Goal: Task Accomplishment & Management: Complete application form

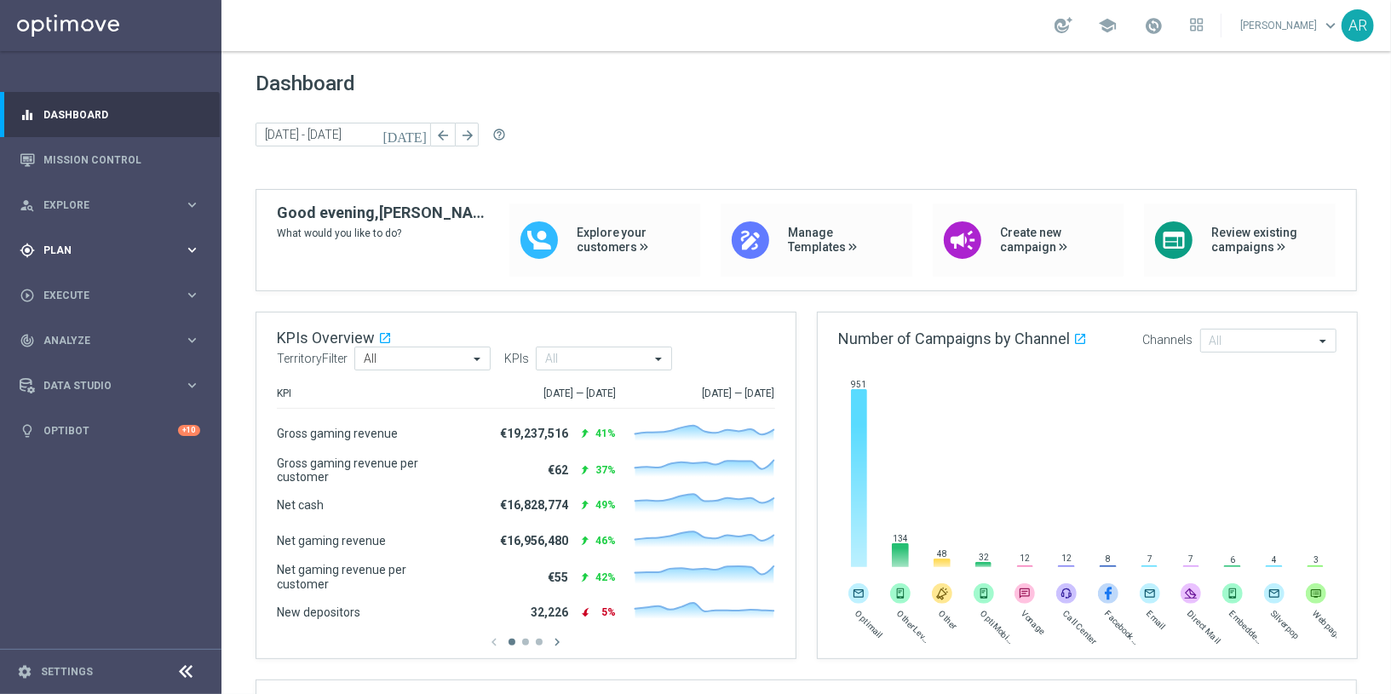
click at [71, 243] on div "gps_fixed Plan" at bounding box center [102, 250] width 164 height 15
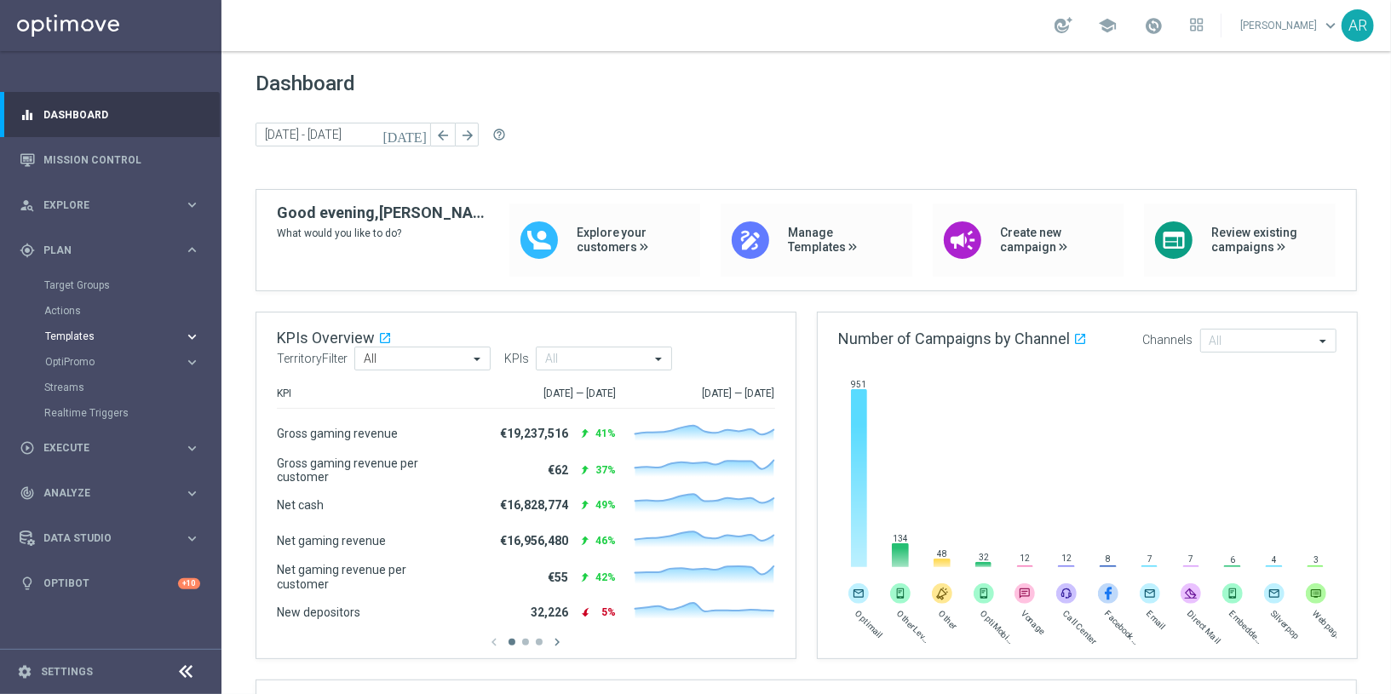
click at [88, 334] on span "Templates" at bounding box center [106, 336] width 122 height 10
click at [74, 361] on link "Optimail" at bounding box center [115, 362] width 124 height 14
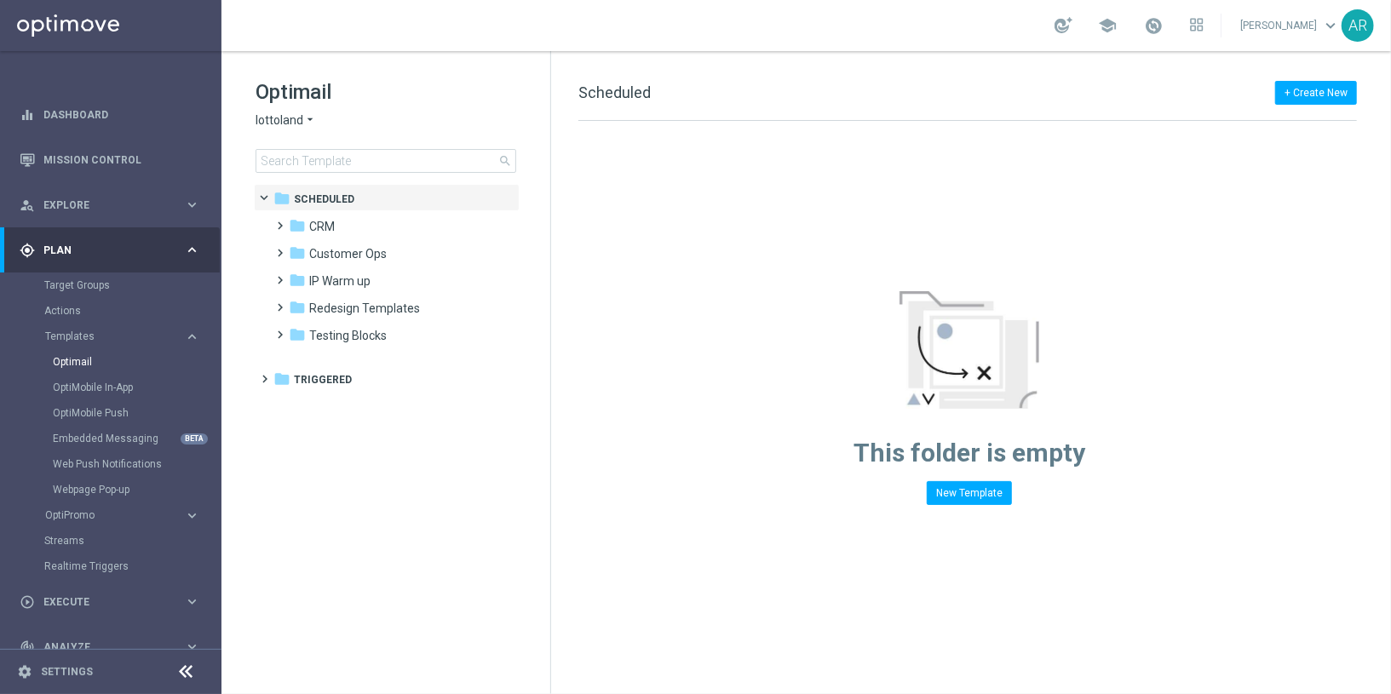
click at [305, 117] on icon "arrow_drop_down" at bounding box center [310, 120] width 14 height 16
click at [0, 0] on span "Lottoland.bet.br" at bounding box center [0, 0] width 0 height 0
click at [327, 388] on tree-viewport "folder Scheduled more_vert folder Communications more_vert" at bounding box center [401, 437] width 295 height 507
click at [322, 376] on tree-viewport "folder Scheduled more_vert folder Communications more_vert" at bounding box center [401, 437] width 295 height 507
click at [339, 384] on tree-viewport "folder Scheduled more_vert folder Communications more_vert" at bounding box center [401, 437] width 295 height 507
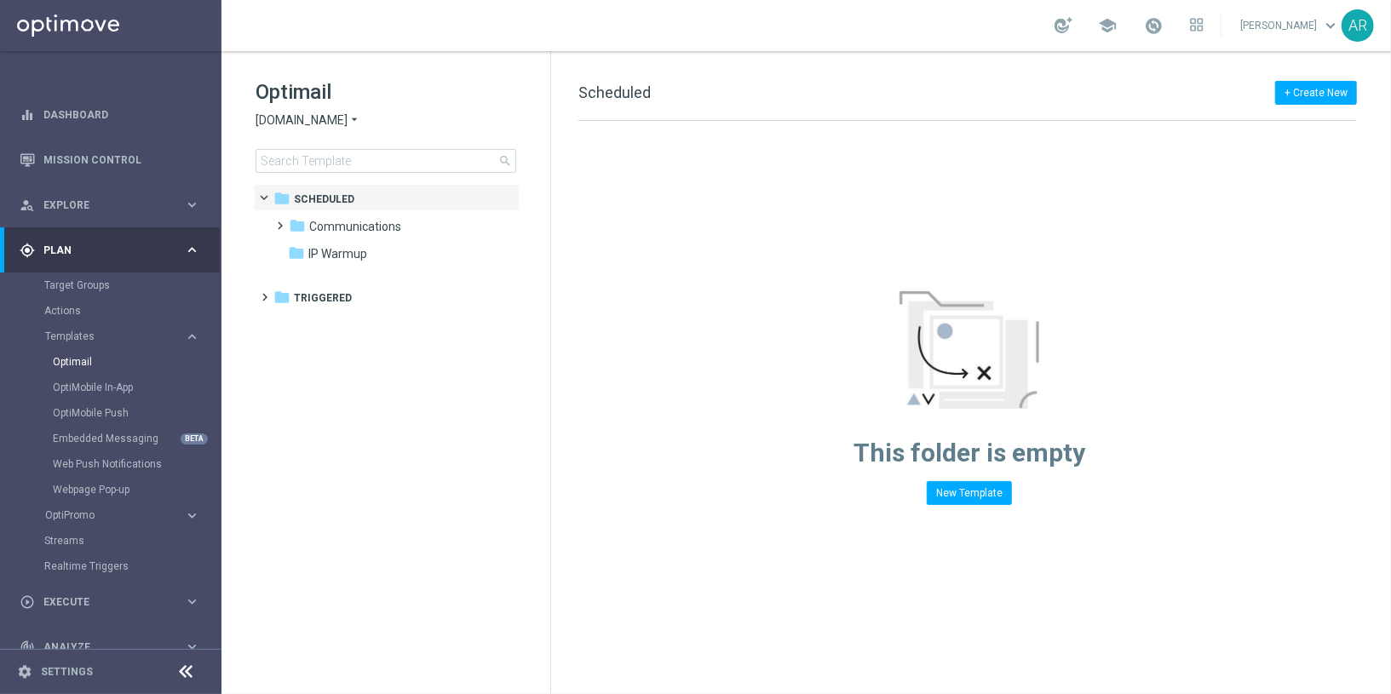
click at [665, 233] on div "This folder is empty New Template" at bounding box center [969, 313] width 836 height 384
click at [557, 360] on div "This folder is empty New Template" at bounding box center [969, 313] width 836 height 384
click at [549, 355] on div "Optimail Lottoland.bet.br arrow_drop_down × Lottoland.bet.br search folder 1 Fo…" at bounding box center [386, 372] width 330 height 643
click at [564, 364] on div "This folder is empty New Template" at bounding box center [969, 313] width 836 height 384
click at [595, 367] on div "This folder is empty New Template" at bounding box center [969, 313] width 836 height 384
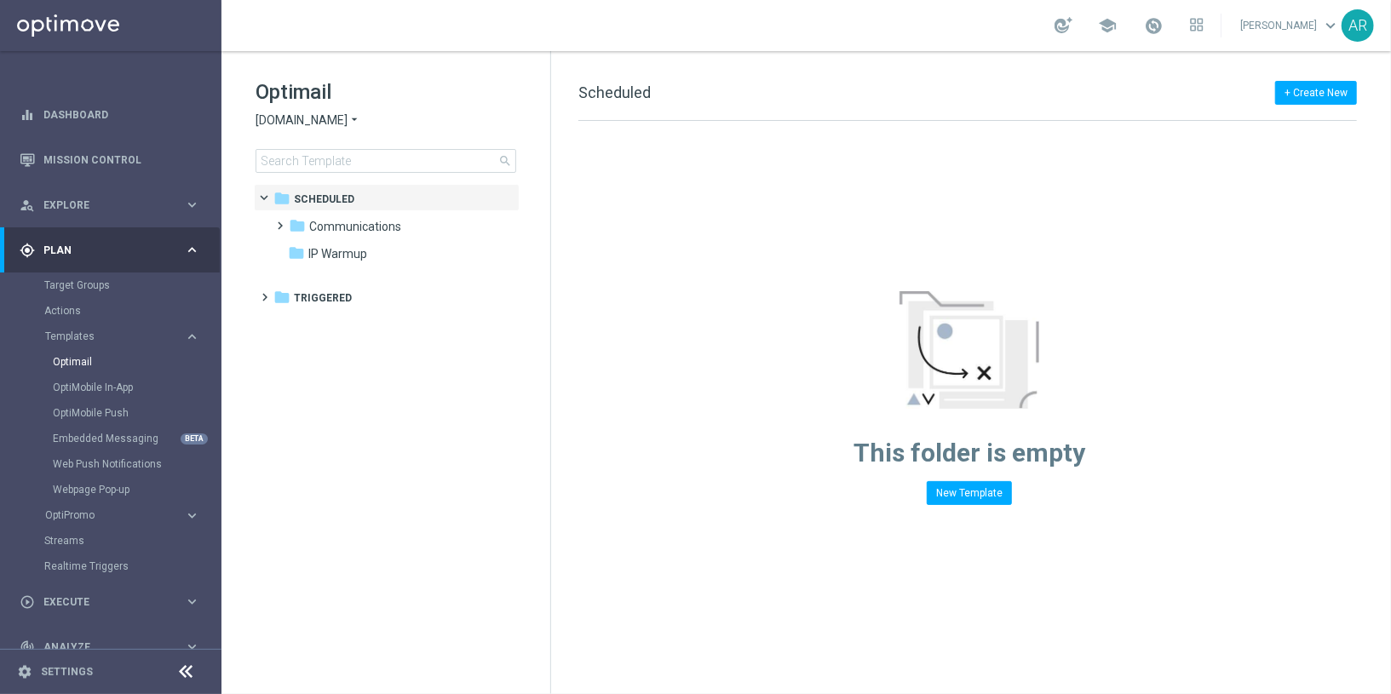
click at [570, 369] on div "This folder is empty New Template" at bounding box center [969, 313] width 836 height 384
click at [569, 382] on div "This folder is empty New Template" at bounding box center [969, 313] width 836 height 384
click at [641, 376] on div "This folder is empty New Template" at bounding box center [969, 313] width 836 height 384
click at [549, 384] on div "Optimail Lottoland.bet.br arrow_drop_down × Lottoland.bet.br search folder 1 Fo…" at bounding box center [386, 372] width 330 height 643
click at [563, 369] on div "This folder is empty New Template" at bounding box center [969, 313] width 836 height 384
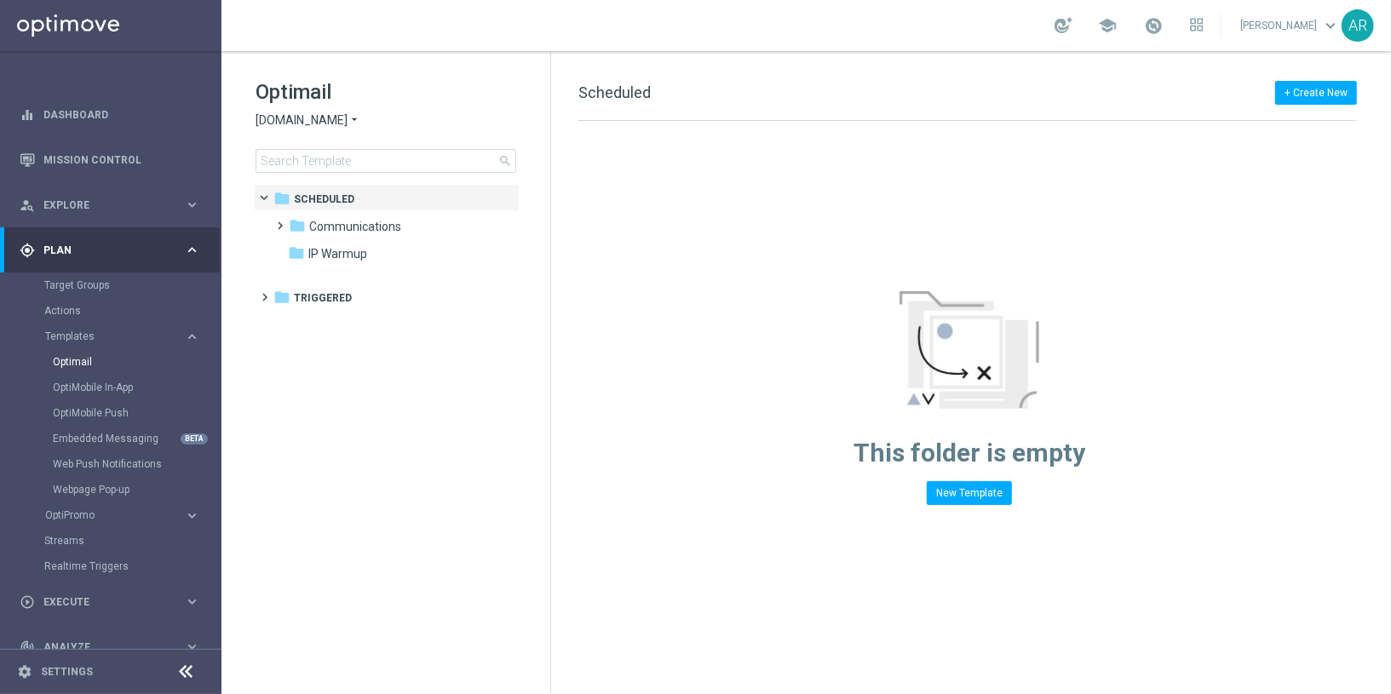
click at [511, 361] on tree-viewport "folder Scheduled more_vert folder Communications more_vert" at bounding box center [401, 437] width 295 height 507
click at [553, 368] on div "This folder is empty New Template" at bounding box center [969, 313] width 836 height 384
click at [562, 376] on div "This folder is empty New Template" at bounding box center [969, 313] width 836 height 384
click at [505, 411] on tree-viewport "folder Scheduled more_vert folder Communications more_vert" at bounding box center [401, 437] width 295 height 507
click at [563, 392] on div "This folder is empty New Template" at bounding box center [969, 313] width 836 height 384
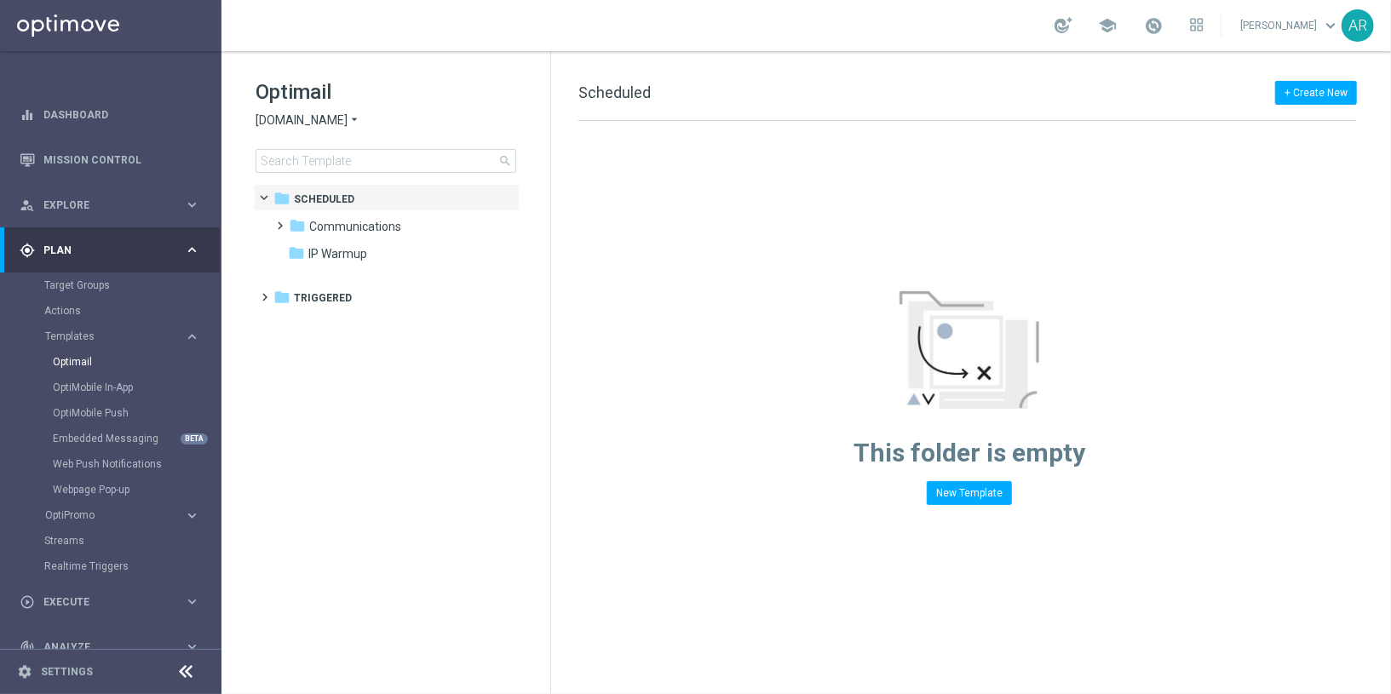
click at [504, 373] on tree-viewport "folder Scheduled more_vert folder Communications more_vert" at bounding box center [401, 437] width 295 height 507
click at [503, 373] on tree-viewport "folder Scheduled more_vert folder Communications more_vert" at bounding box center [401, 437] width 295 height 507
click at [474, 400] on tree-viewport "folder Scheduled more_vert folder Communications more_vert" at bounding box center [401, 437] width 295 height 507
click at [430, 406] on tree-viewport "folder Scheduled more_vert folder Communications more_vert" at bounding box center [401, 437] width 295 height 507
click at [506, 391] on tree-viewport "folder Scheduled more_vert folder Communications more_vert" at bounding box center [401, 437] width 295 height 507
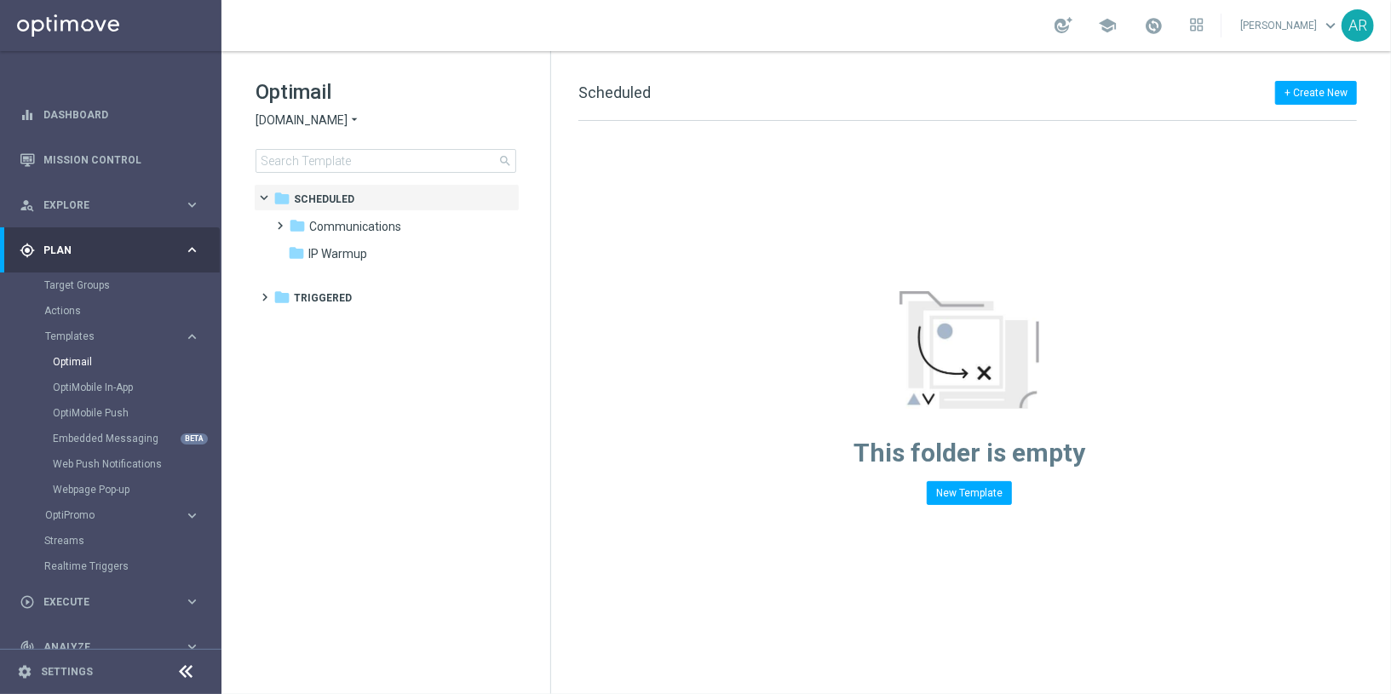
click at [696, 347] on div "This folder is empty New Template" at bounding box center [969, 313] width 836 height 384
click at [643, 363] on div "This folder is empty New Template" at bounding box center [969, 313] width 836 height 384
click at [665, 321] on div "This folder is empty New Template" at bounding box center [969, 313] width 836 height 384
click at [736, 320] on div "This folder is empty New Template" at bounding box center [969, 313] width 836 height 384
click at [741, 396] on div "This folder is empty New Template" at bounding box center [969, 313] width 836 height 384
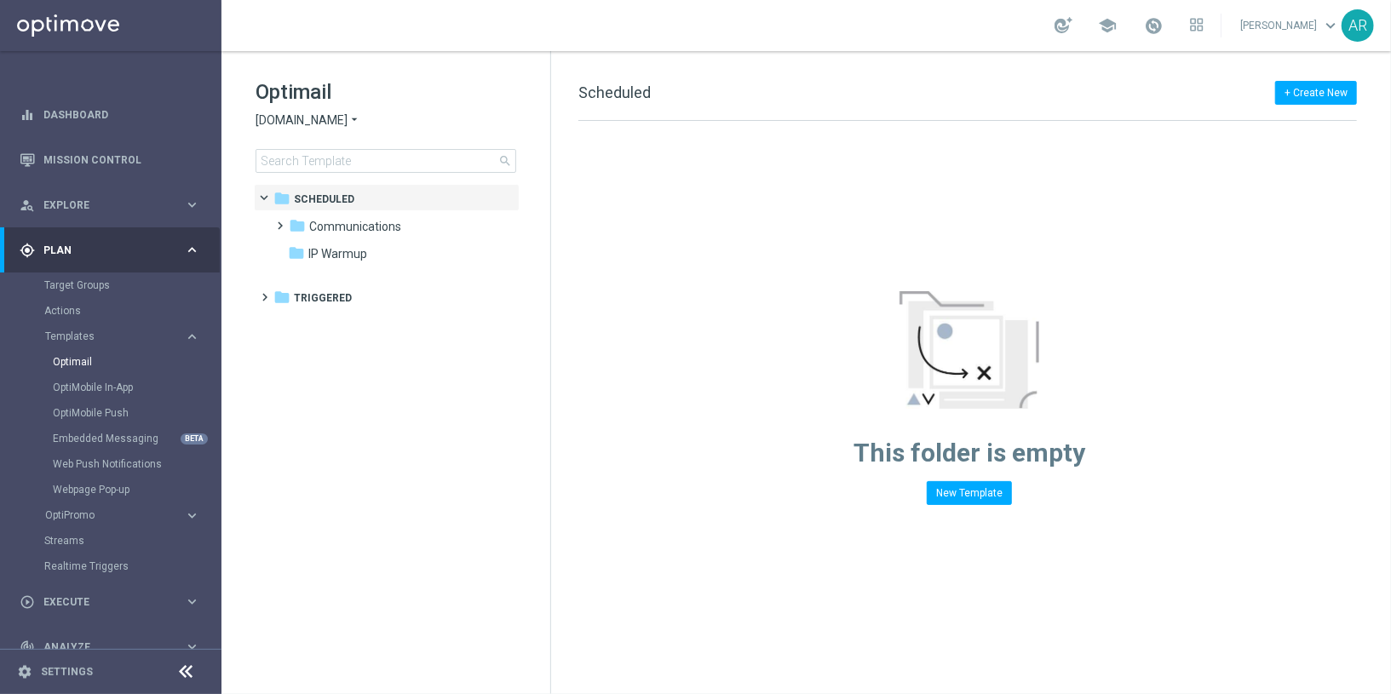
click at [734, 384] on div "This folder is empty New Template" at bounding box center [969, 313] width 836 height 384
click at [708, 428] on div "This folder is empty New Template" at bounding box center [969, 313] width 836 height 384
click at [705, 342] on div "This folder is empty New Template" at bounding box center [969, 313] width 836 height 384
click at [700, 360] on div "This folder is empty New Template" at bounding box center [969, 313] width 836 height 384
click at [637, 326] on div "This folder is empty New Template" at bounding box center [969, 313] width 836 height 384
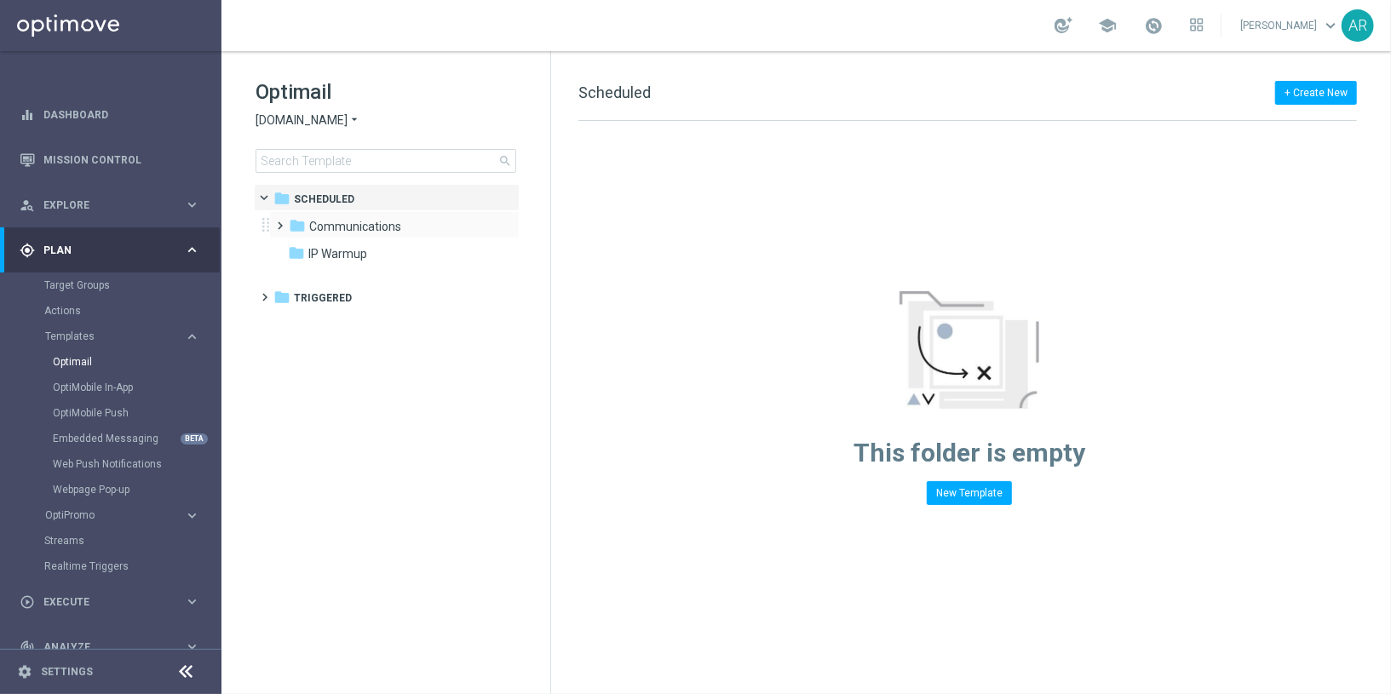
click at [281, 221] on span at bounding box center [277, 218] width 8 height 7
click at [296, 248] on span at bounding box center [294, 245] width 8 height 7
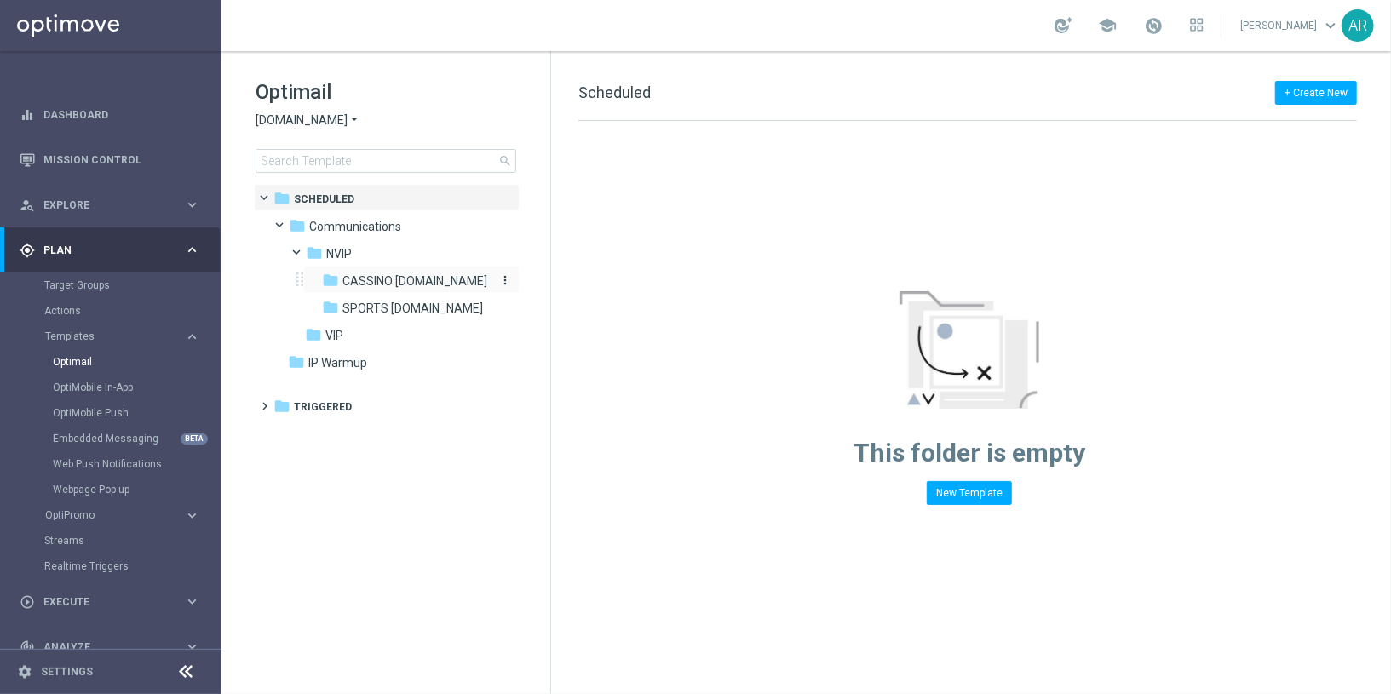
click at [384, 280] on span "CASSINO bet.br" at bounding box center [414, 280] width 145 height 15
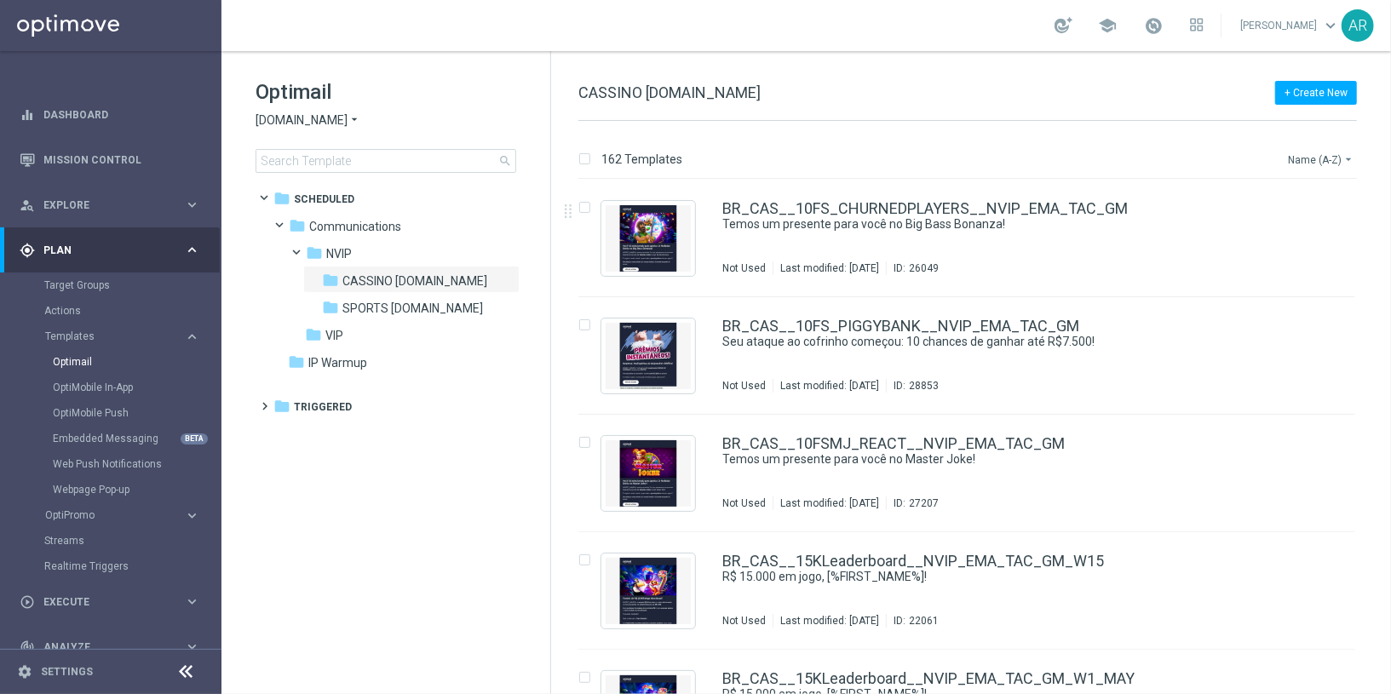
click at [1314, 153] on button "Name (A-Z) arrow_drop_down" at bounding box center [1321, 159] width 71 height 20
click at [1307, 236] on span "Date Modified (Newest)" at bounding box center [1291, 235] width 114 height 12
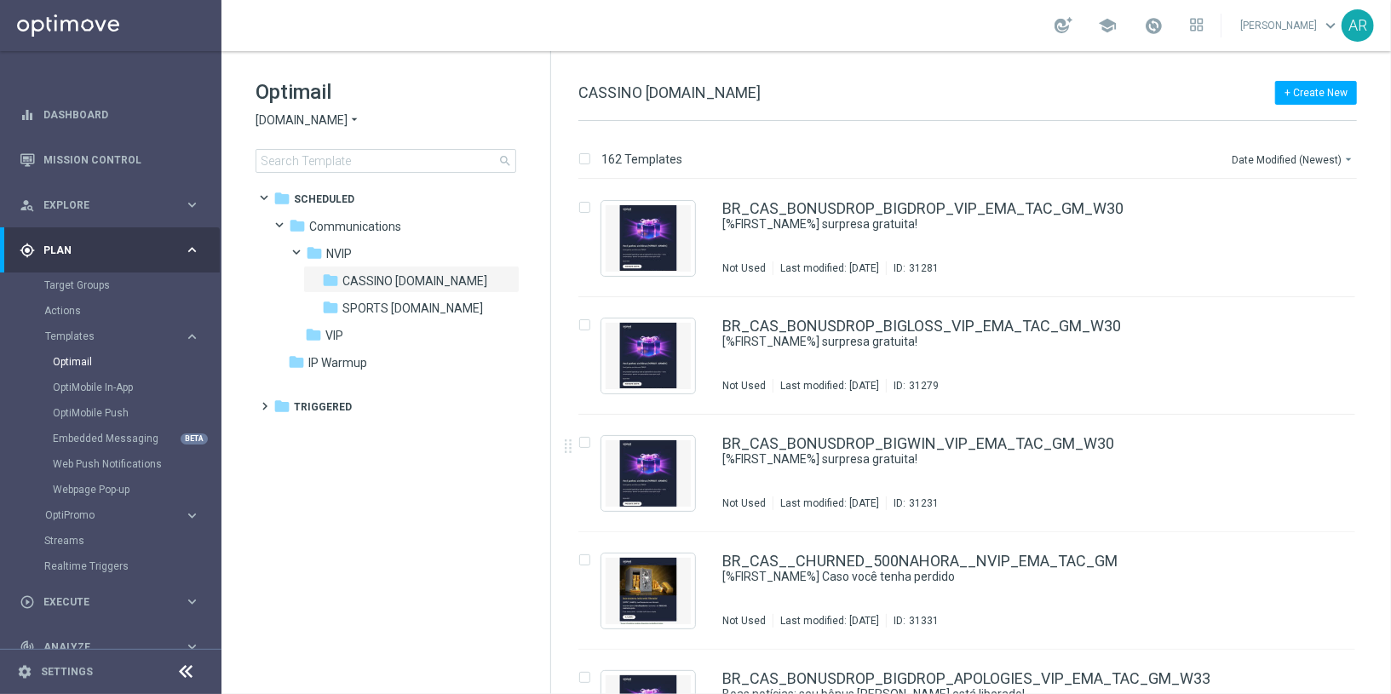
click at [359, 528] on tree-viewport "folder Scheduled more_vert folder Communications more_vert" at bounding box center [401, 437] width 295 height 507
click at [434, 505] on tree-viewport "folder Scheduled more_vert folder Communications more_vert" at bounding box center [401, 437] width 295 height 507
click at [396, 520] on tree-viewport "folder Scheduled more_vert folder Communications more_vert" at bounding box center [401, 437] width 295 height 507
click at [381, 505] on tree-viewport "folder Scheduled more_vert folder Communications more_vert" at bounding box center [401, 437] width 295 height 507
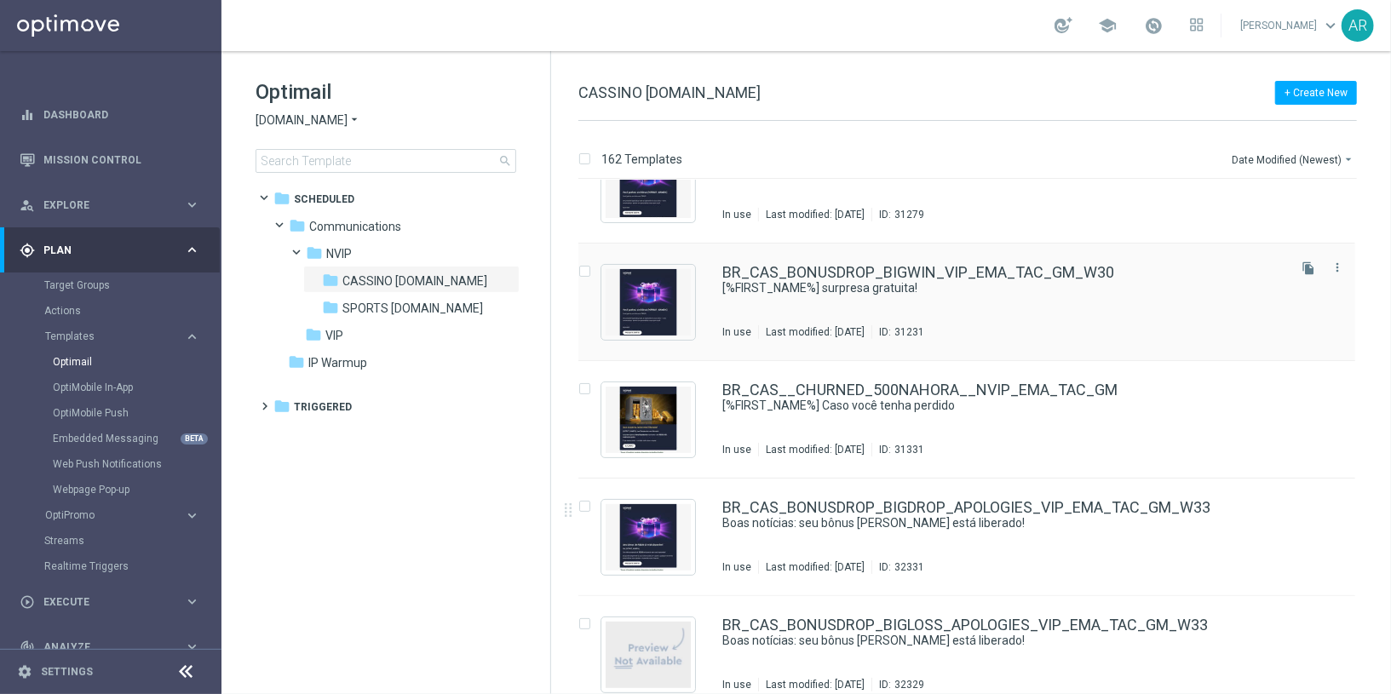
scroll to position [176, 0]
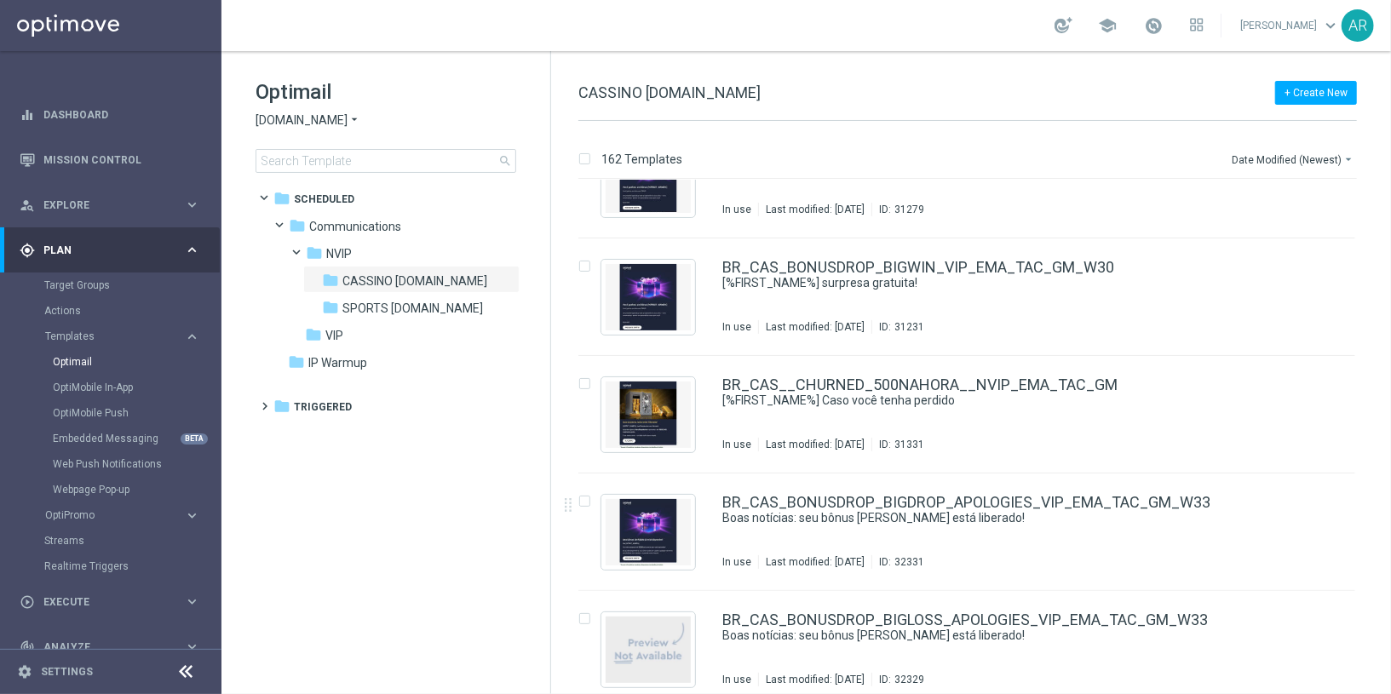
click at [369, 543] on tree-viewport "folder Scheduled more_vert folder Communications more_vert" at bounding box center [401, 437] width 295 height 507
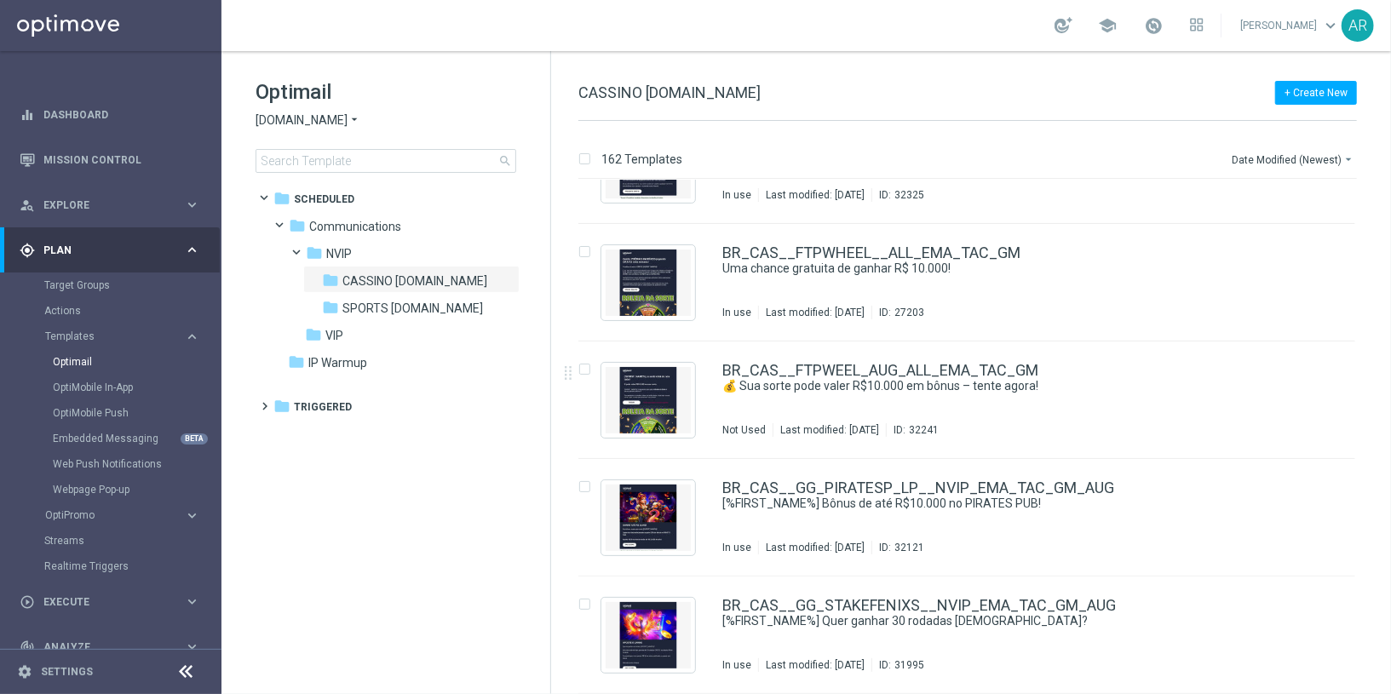
scroll to position [778, 0]
click at [425, 512] on tree-viewport "folder Scheduled more_vert folder Communications more_vert" at bounding box center [401, 437] width 295 height 507
click at [340, 511] on tree-viewport "folder Scheduled more_vert folder Communications more_vert" at bounding box center [401, 437] width 295 height 507
click at [354, 516] on tree-viewport "folder Scheduled more_vert folder Communications more_vert" at bounding box center [401, 437] width 295 height 507
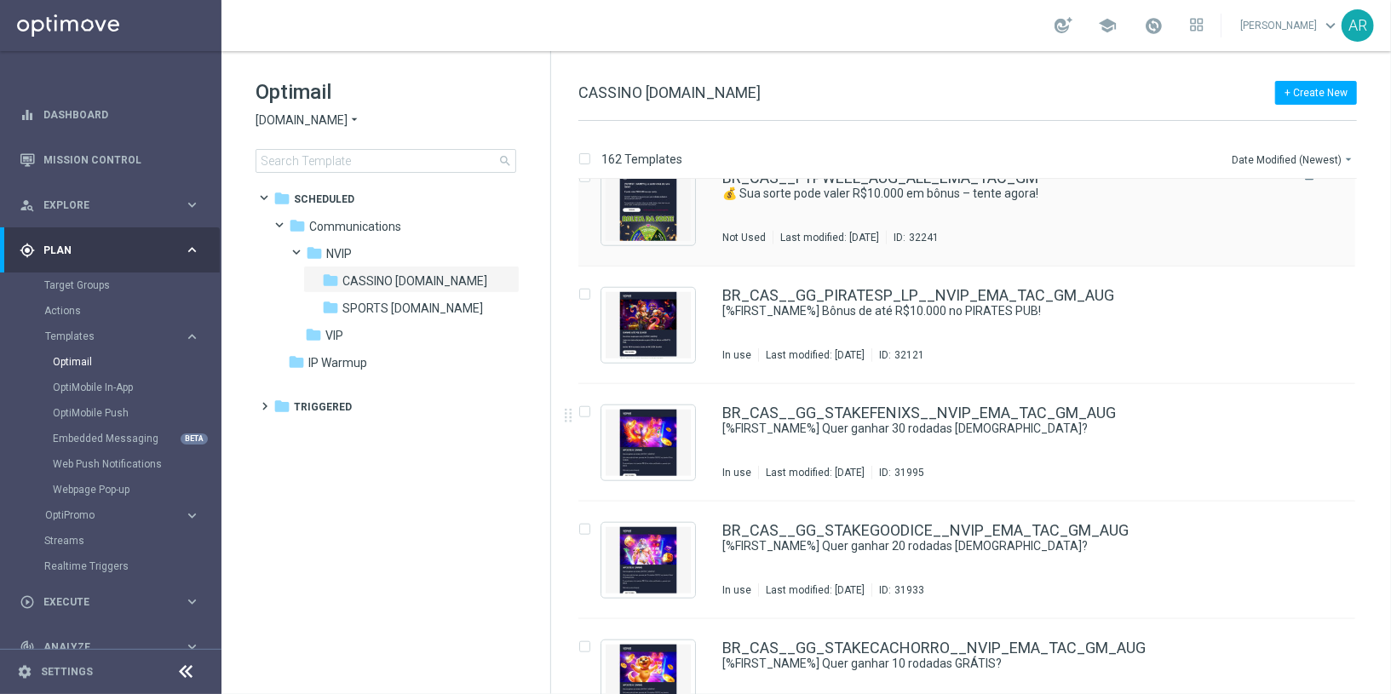
scroll to position [980, 0]
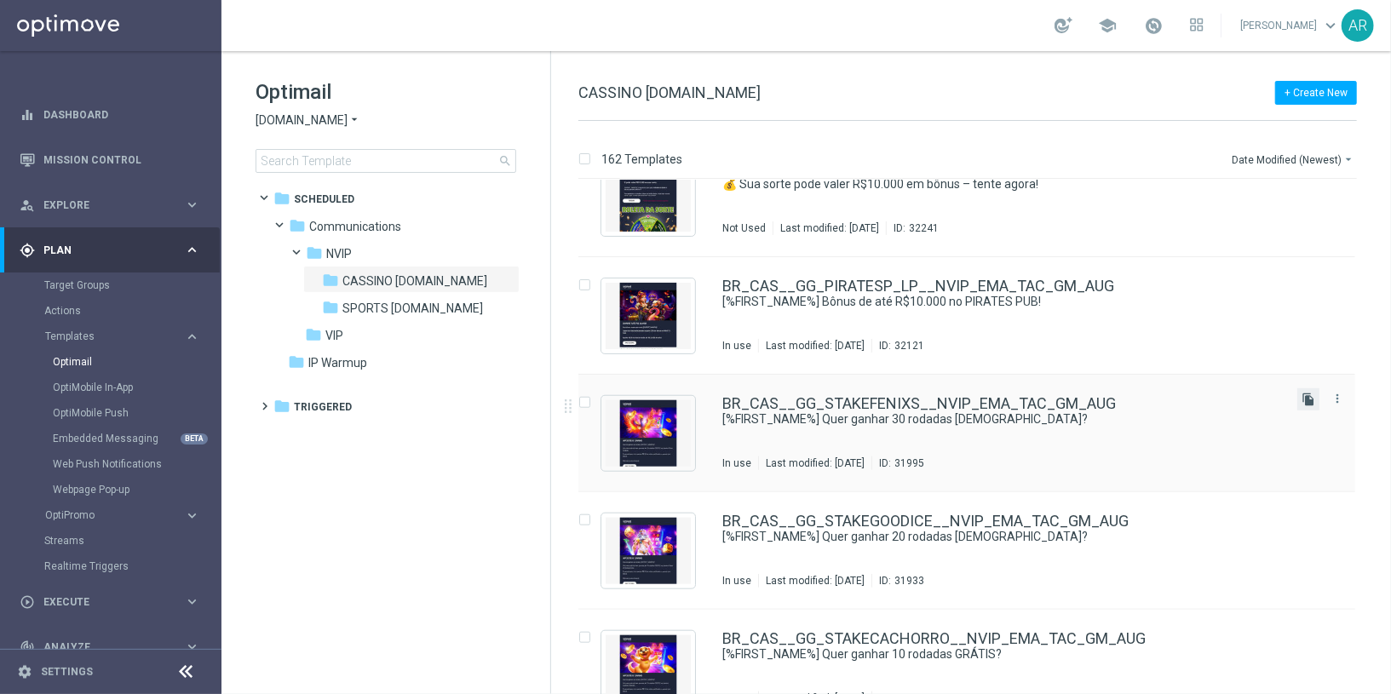
click at [1302, 398] on icon "file_copy" at bounding box center [1308, 400] width 14 height 14
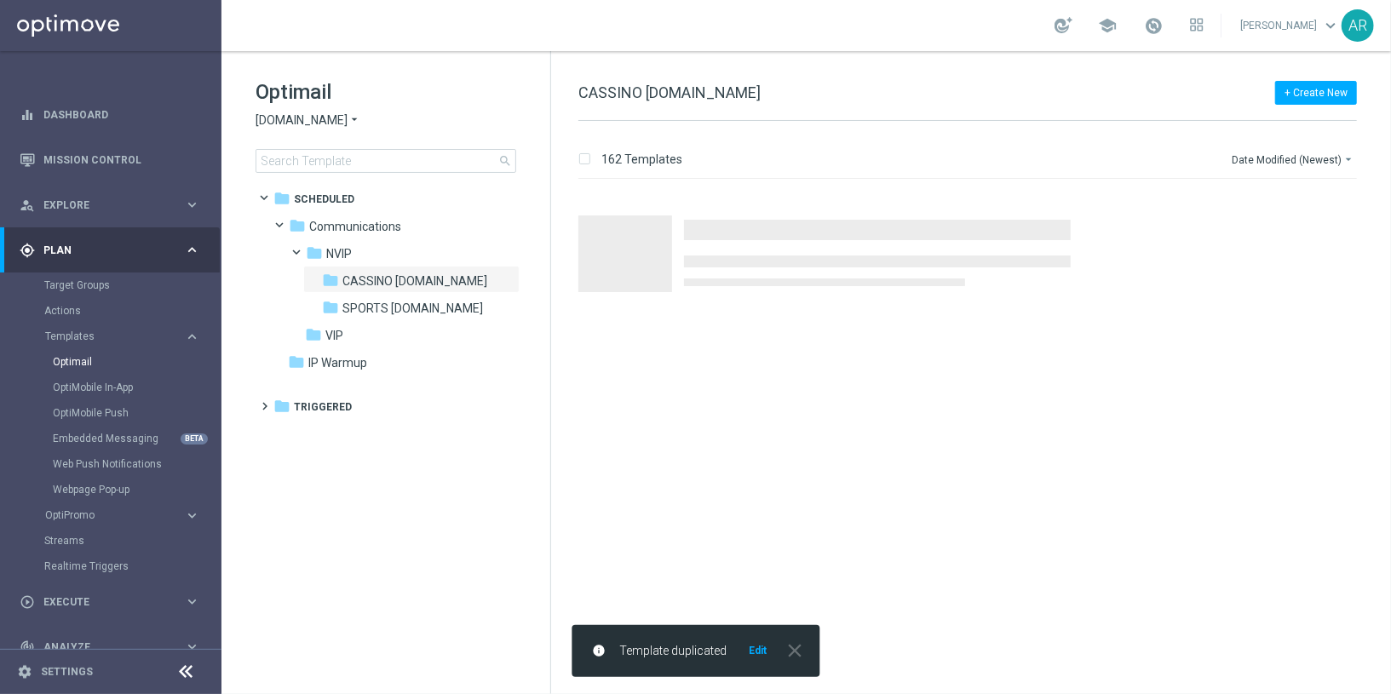
scroll to position [0, 0]
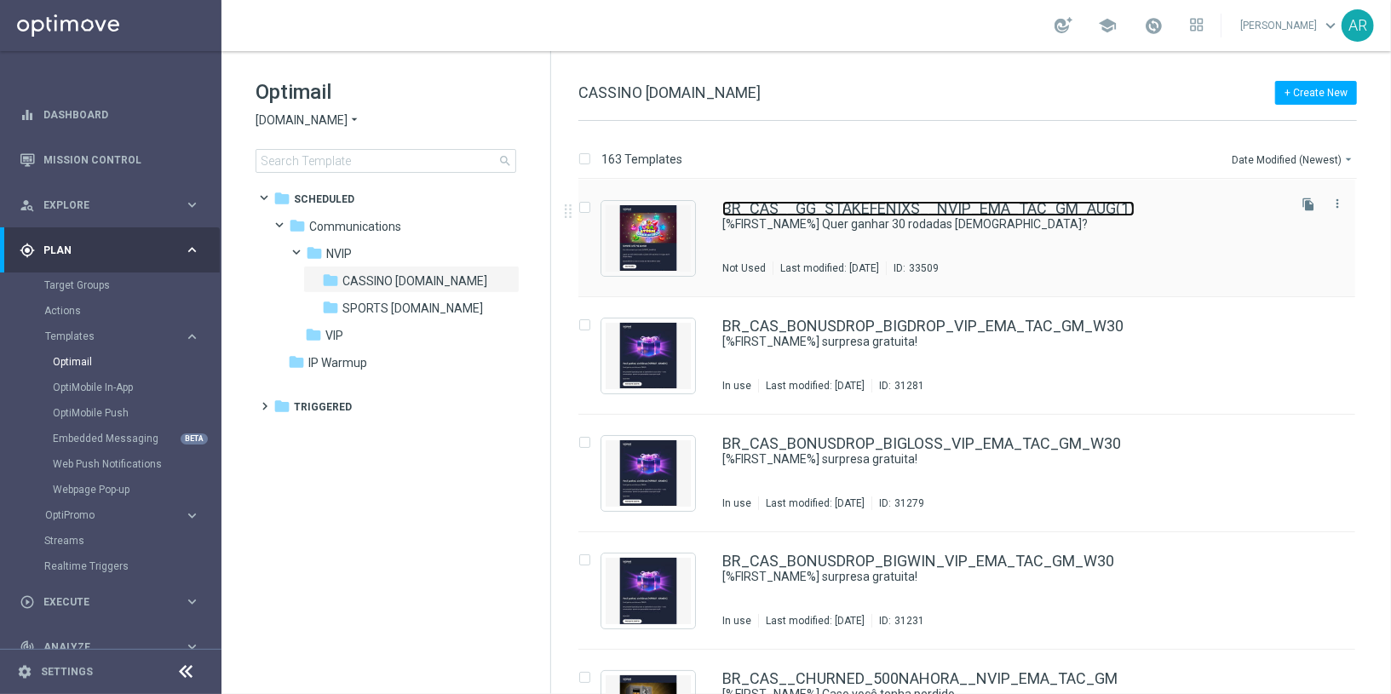
click at [908, 207] on link "BR_CAS__GG_STAKEFENIXS__NVIP_EMA_TAC_GM_AUG(1)" at bounding box center [928, 208] width 412 height 15
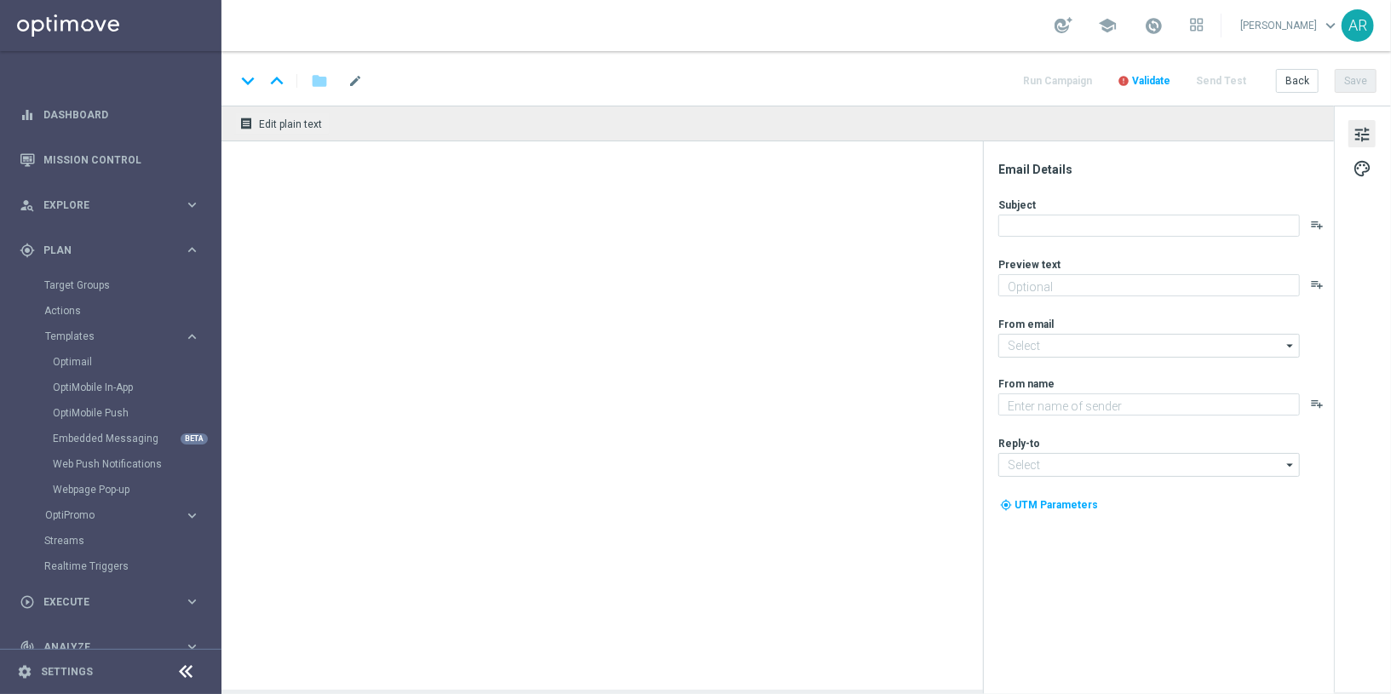
type textarea "Jogue Fênix Sortuda! Aposte apenas R$ 30 nos slots selecionados para garantir o…"
type textarea "Lottoland"
type input "mail@crm.lottoland.bet.br"
type input "contato@lottoland.bet.br"
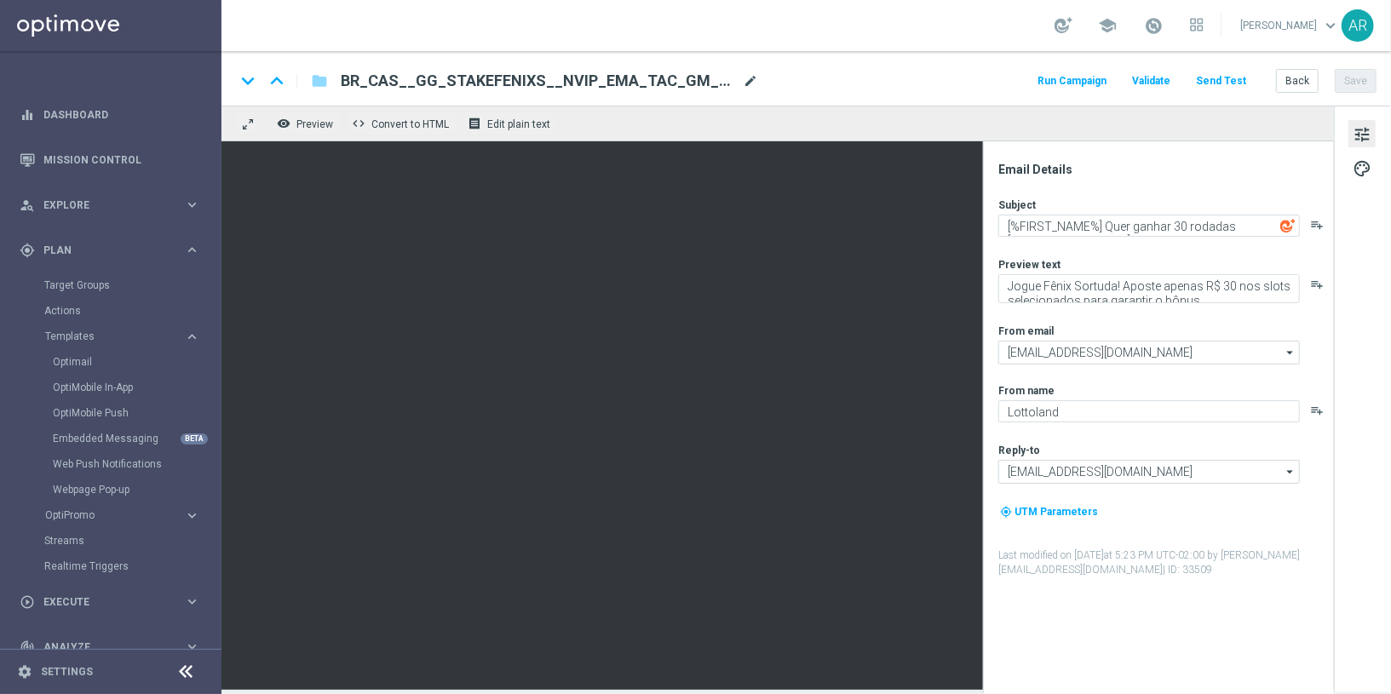
click at [753, 78] on span "mode_edit" at bounding box center [750, 80] width 15 height 15
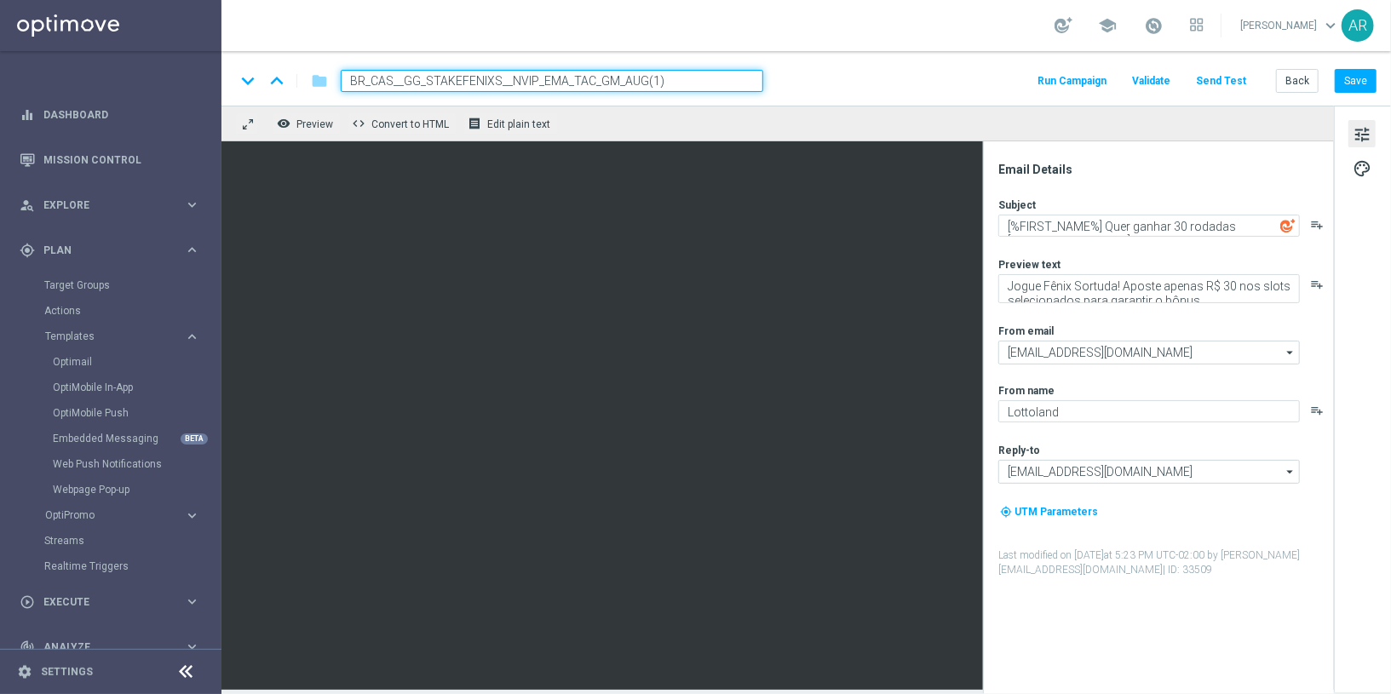
click at [733, 77] on input "BR_CAS__GG_STAKEFENIXS__NVIP_EMA_TAC_GM_AUG(1)" at bounding box center [552, 81] width 422 height 22
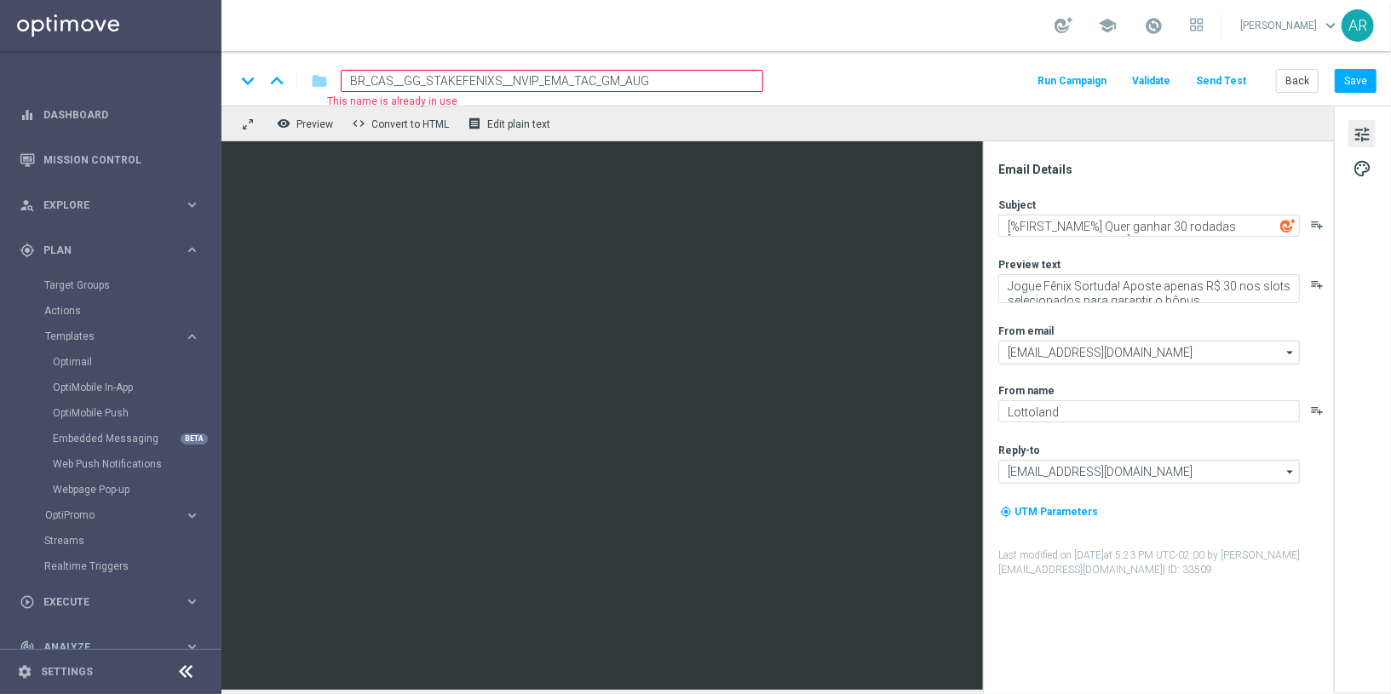
click at [499, 77] on input "BR_CAS__GG_STAKEFENIXS__NVIP_EMA_TAC_GM_AUG" at bounding box center [552, 81] width 422 height 22
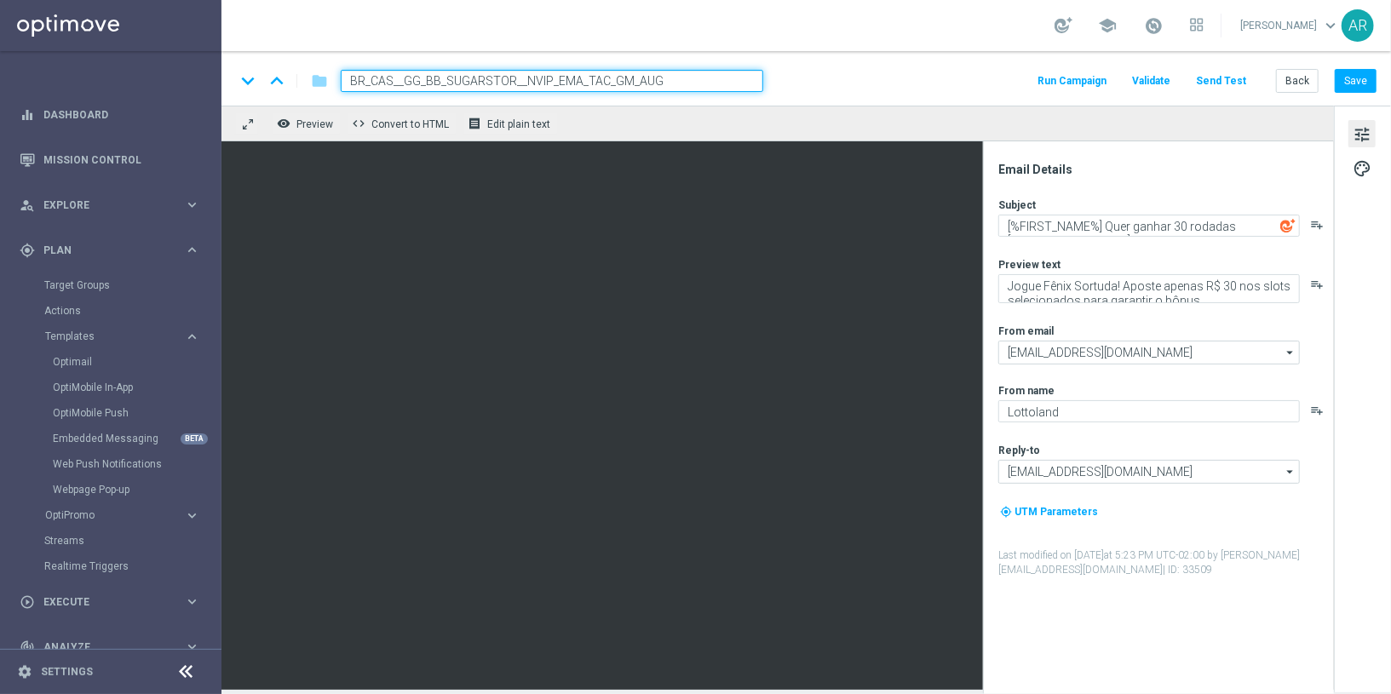
type input "BR_CAS__GG_BB_SUGARSTORM__NVIP_EMA_TAC_GM_AUG"
click at [691, 83] on input "BR_CAS__GG_BB_SUGARSTORM__NVIP_EMA_TAC_GM_AUG" at bounding box center [552, 81] width 422 height 22
click at [685, 83] on input "BR_CAS__GG_BB_SUGARSTORM__NVIP_EMA_TAC_GM_AUG" at bounding box center [552, 81] width 422 height 22
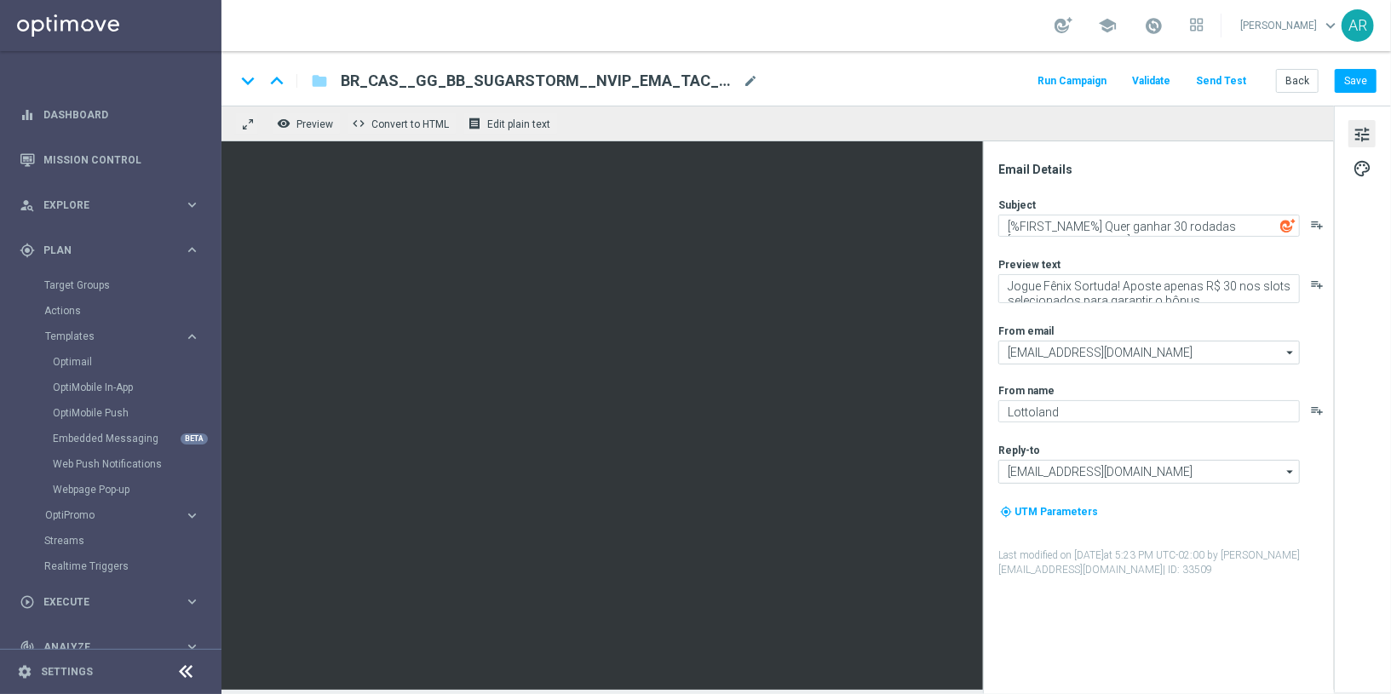
click at [813, 84] on div "keyboard_arrow_down keyboard_arrow_up folder BR_CAS__GG_BB_SUGARSTORM__NVIP_EMA…" at bounding box center [805, 81] width 1141 height 22
click at [1108, 221] on textarea "[%FIRST_NAME%] Quer ganhar 30 rodadas GRÁTIS?" at bounding box center [1149, 226] width 302 height 22
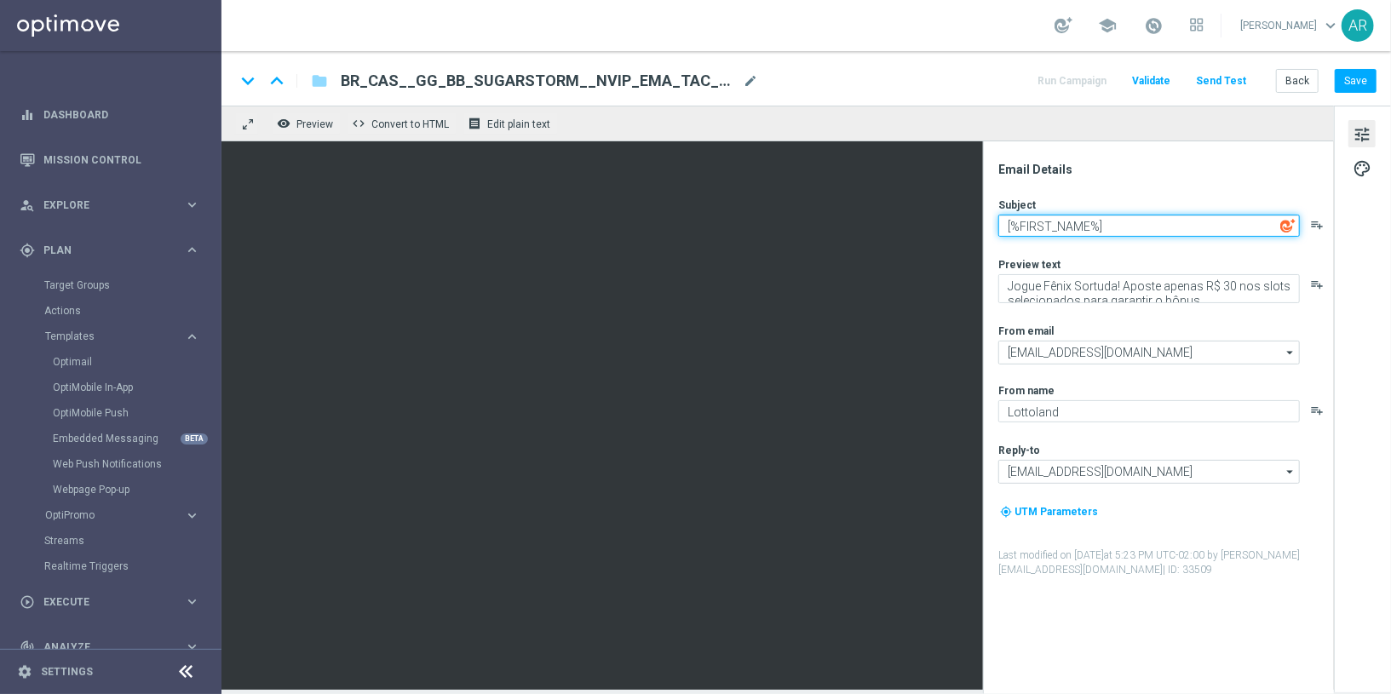
paste textarea "Bônus de até R$10.000 no Sugar Storm Quack Attack!"
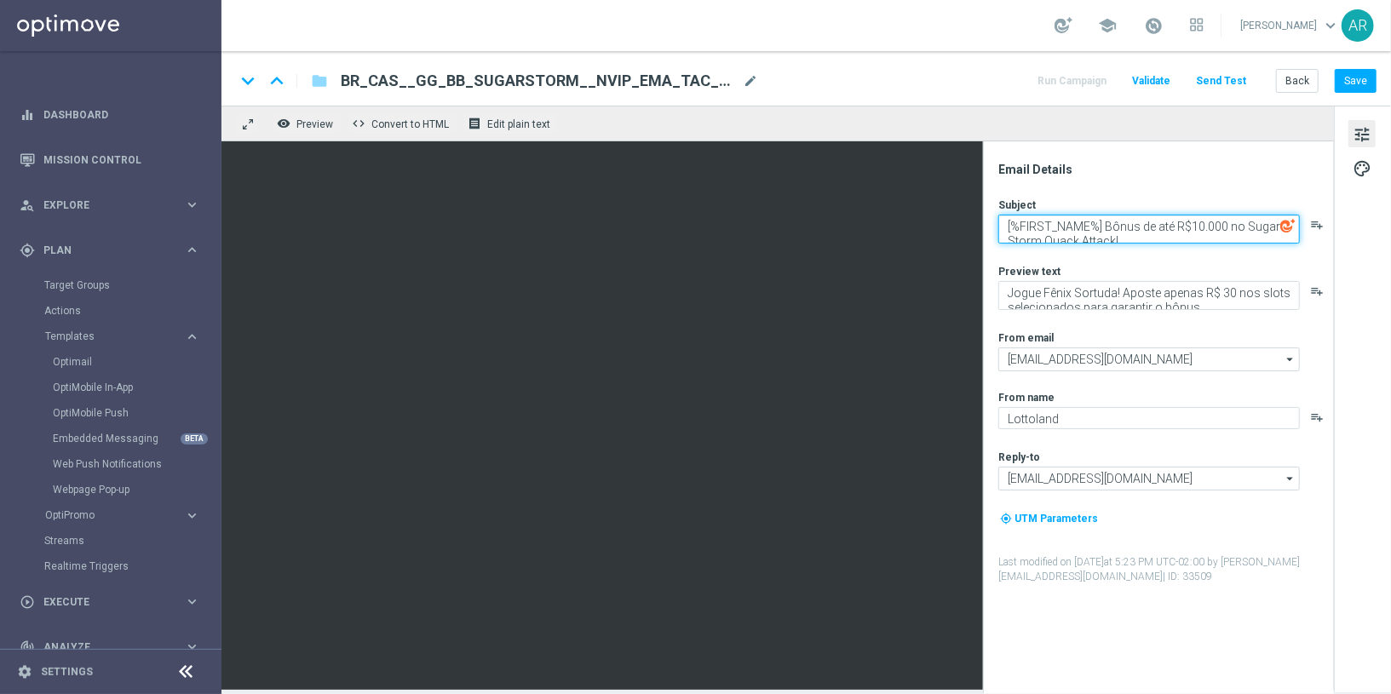
scroll to position [4, 0]
type textarea "[%FIRST_NAME%] Bônus de até R$10.000 no Sugar Storm Quack Attack!"
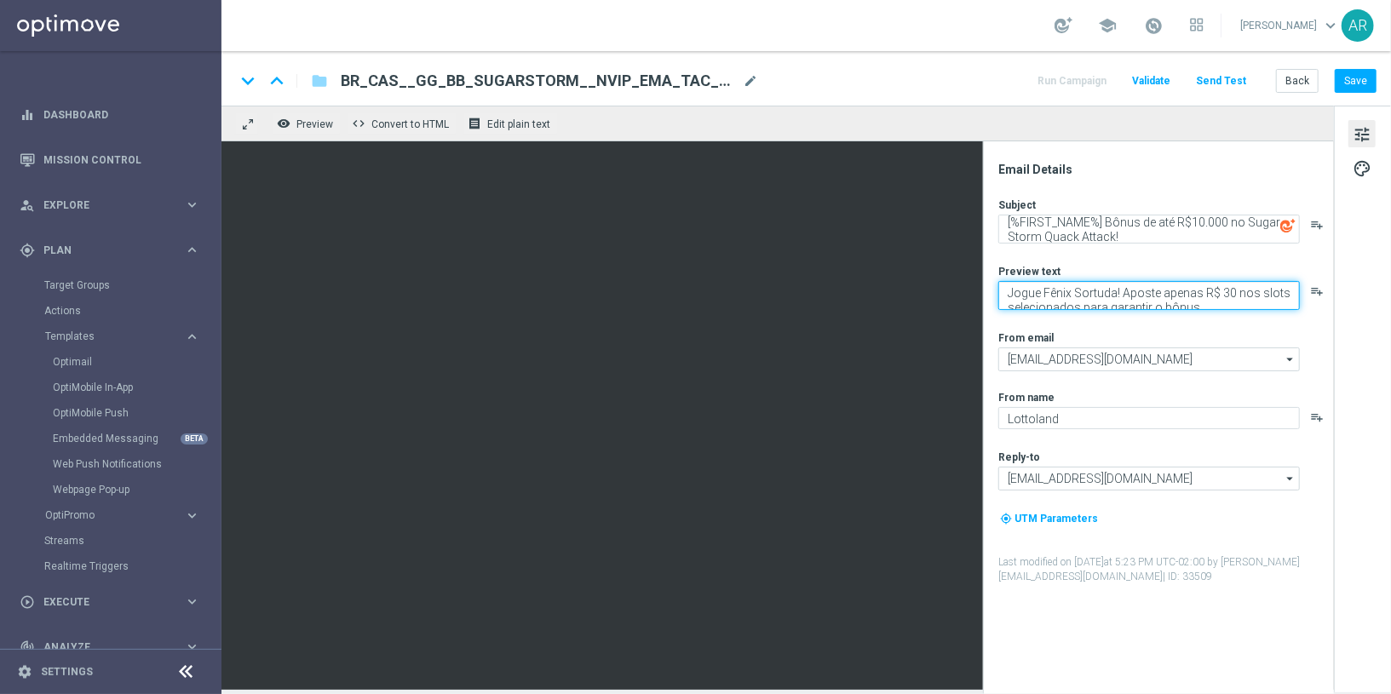
click at [1037, 295] on textarea "Jogue Fênix Sortuda! Aposte apenas R$ 30 nos slots selecionados para garantir o…" at bounding box center [1149, 295] width 302 height 29
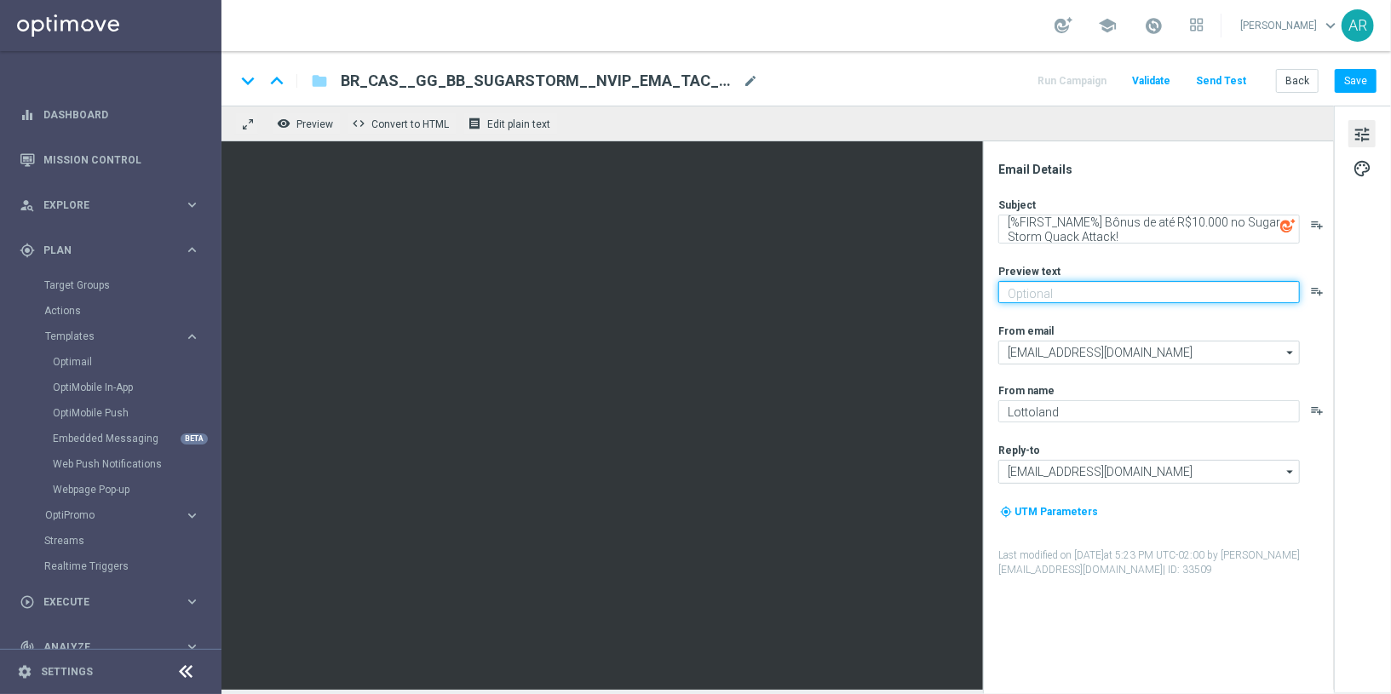
paste textarea "Aposte nos jogos selecionados e garanta até 25% em bônus!"
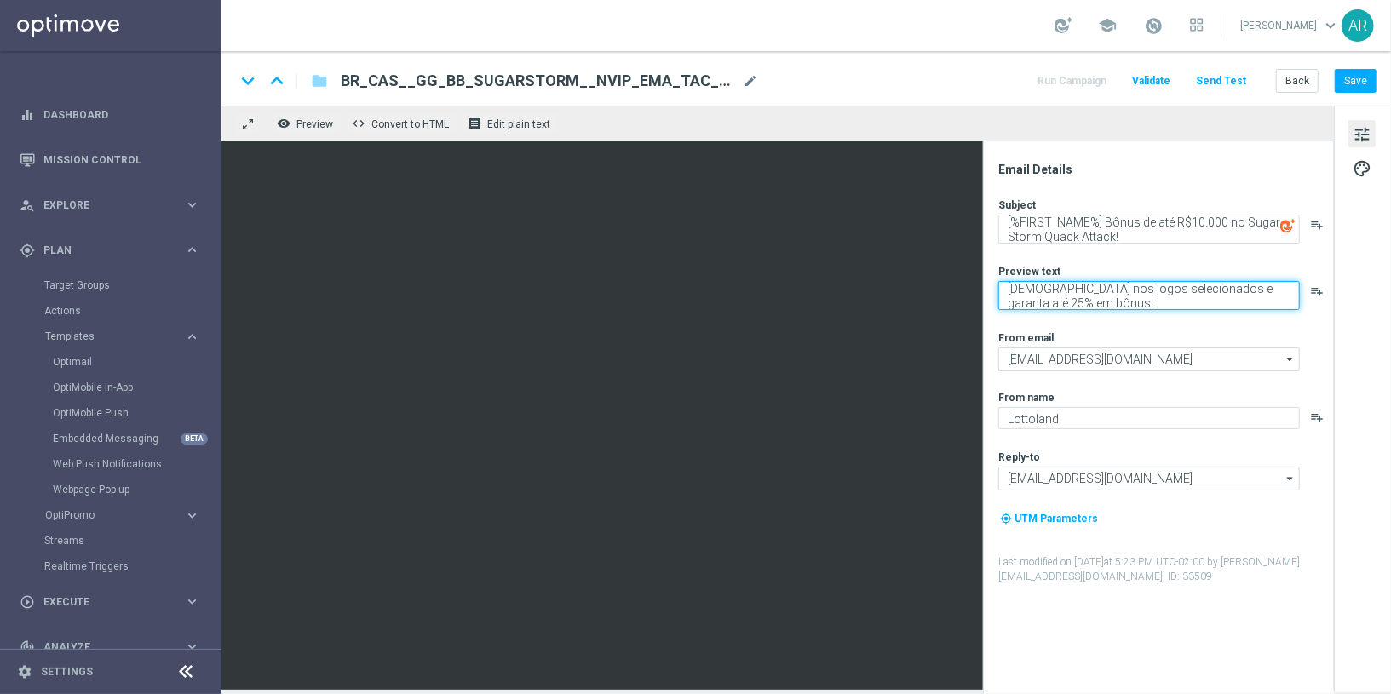
type textarea "Aposte nos jogos selecionados e garanta até 25% em bônus!"
click at [1077, 324] on div "Subject [%FIRST_NAME%] Bônus de até R$10.000 no Sugar Storm Quack Attack! playl…" at bounding box center [1165, 391] width 334 height 387
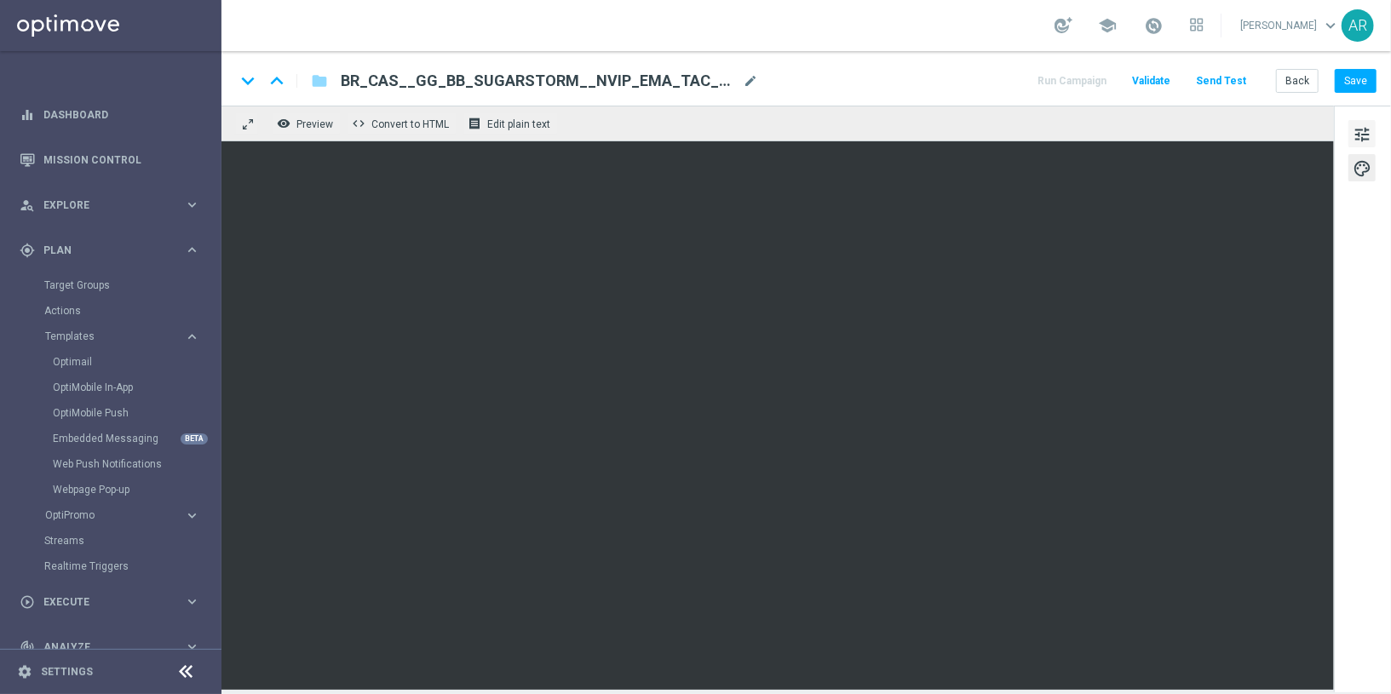
click at [1358, 136] on span "tune" at bounding box center [1362, 135] width 19 height 22
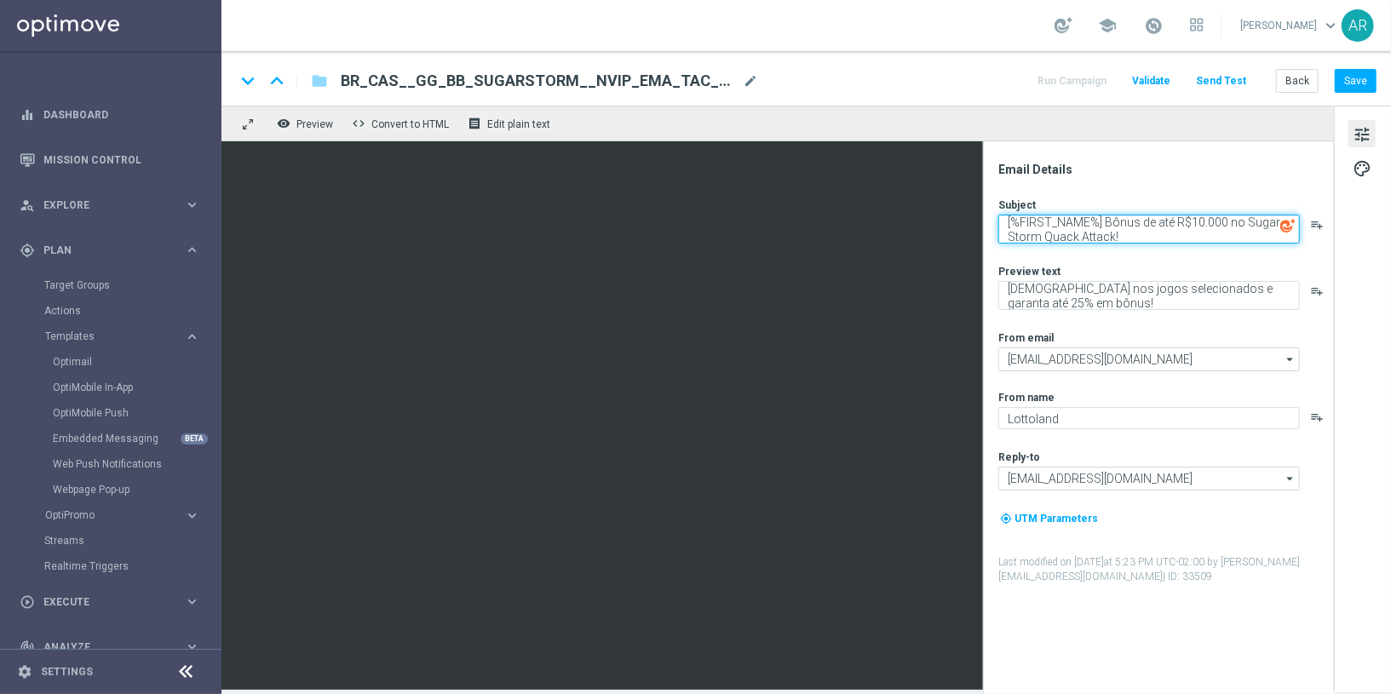
click at [1102, 219] on textarea "[%FIRST_NAME%] Bônus de até R$10.000 no Sugar Storm Quack Attack!" at bounding box center [1149, 229] width 302 height 29
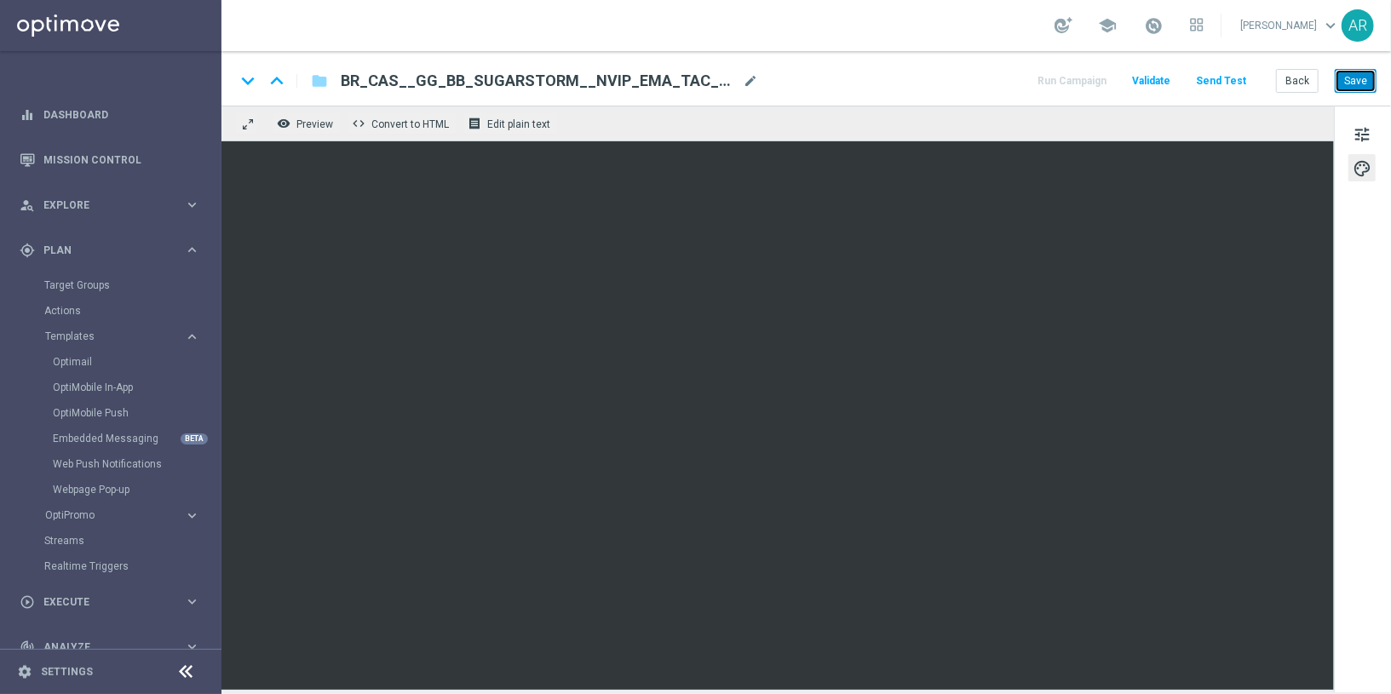
click at [1360, 81] on button "Save" at bounding box center [1356, 81] width 42 height 24
click at [1356, 78] on button "Save" at bounding box center [1356, 81] width 42 height 24
click at [1357, 87] on button "Save" at bounding box center [1356, 81] width 42 height 24
click at [1364, 78] on button "Save" at bounding box center [1356, 81] width 42 height 24
click at [1356, 138] on span "tune" at bounding box center [1362, 135] width 19 height 22
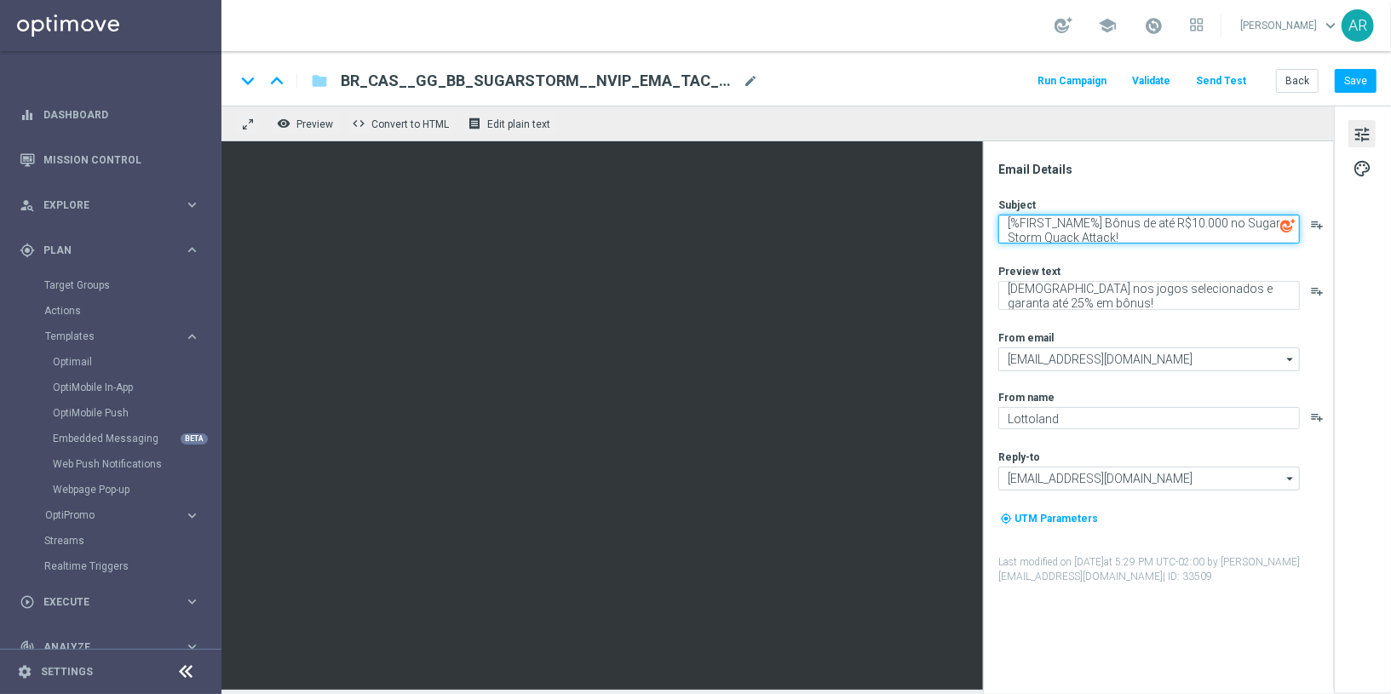
click at [1056, 224] on textarea "[%FIRST_NAME%] Bônus de até R$10.000 no Sugar Storm Quack Attack!" at bounding box center [1149, 229] width 302 height 29
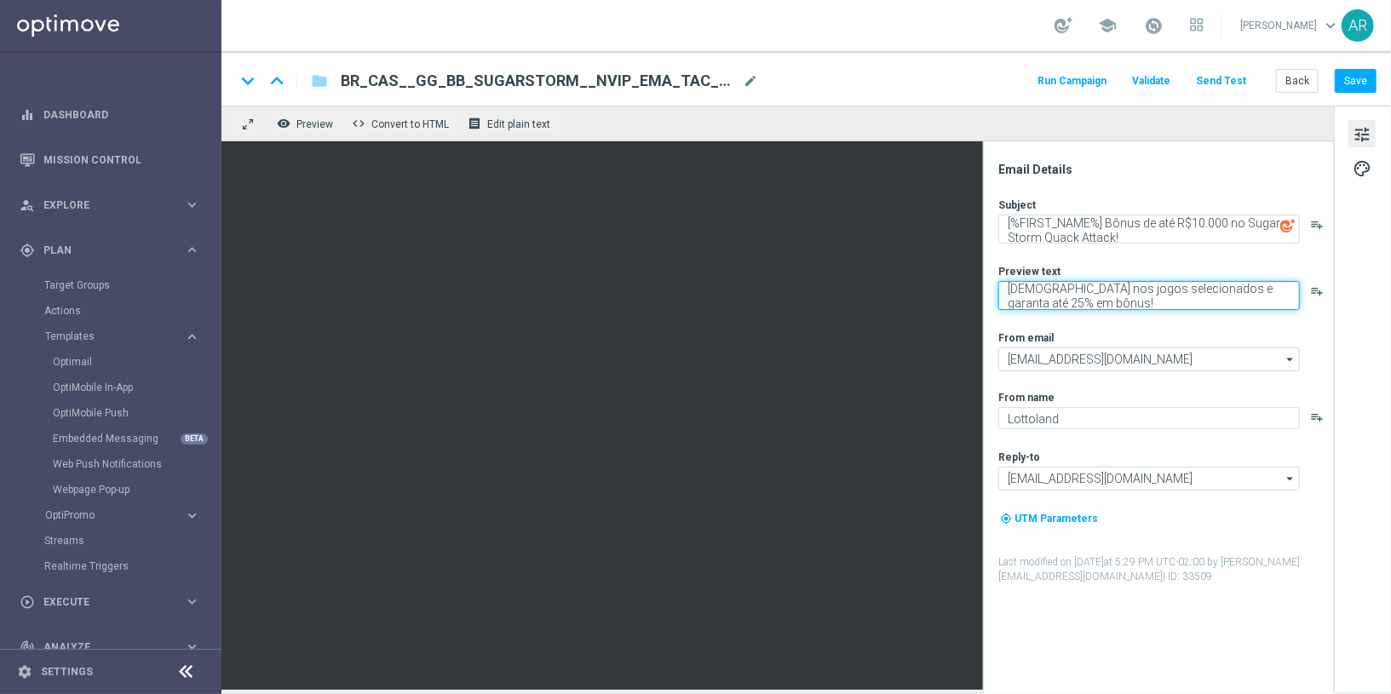
click at [1031, 293] on textarea "Aposte nos jogos selecionados e garanta até 25% em bônus!" at bounding box center [1149, 295] width 302 height 29
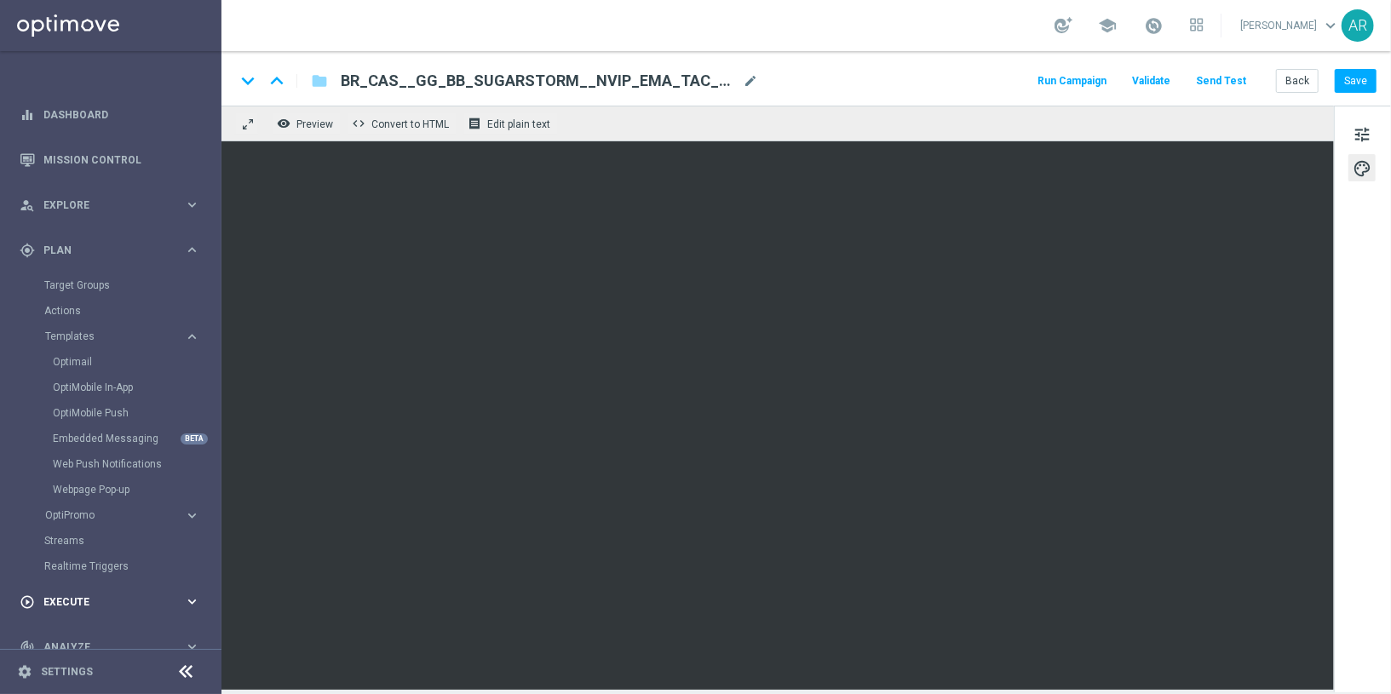
click at [108, 601] on span "Execute" at bounding box center [113, 602] width 141 height 10
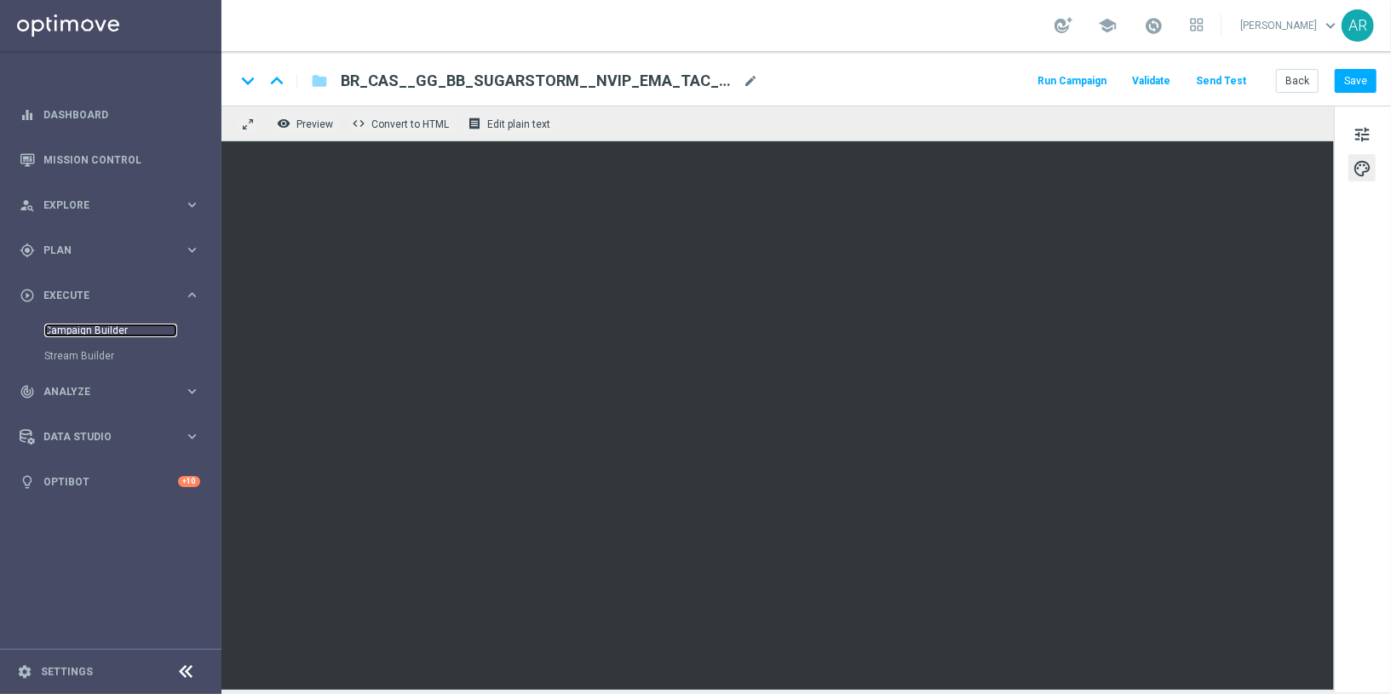
click at [103, 333] on link "Campaign Builder" at bounding box center [110, 331] width 133 height 14
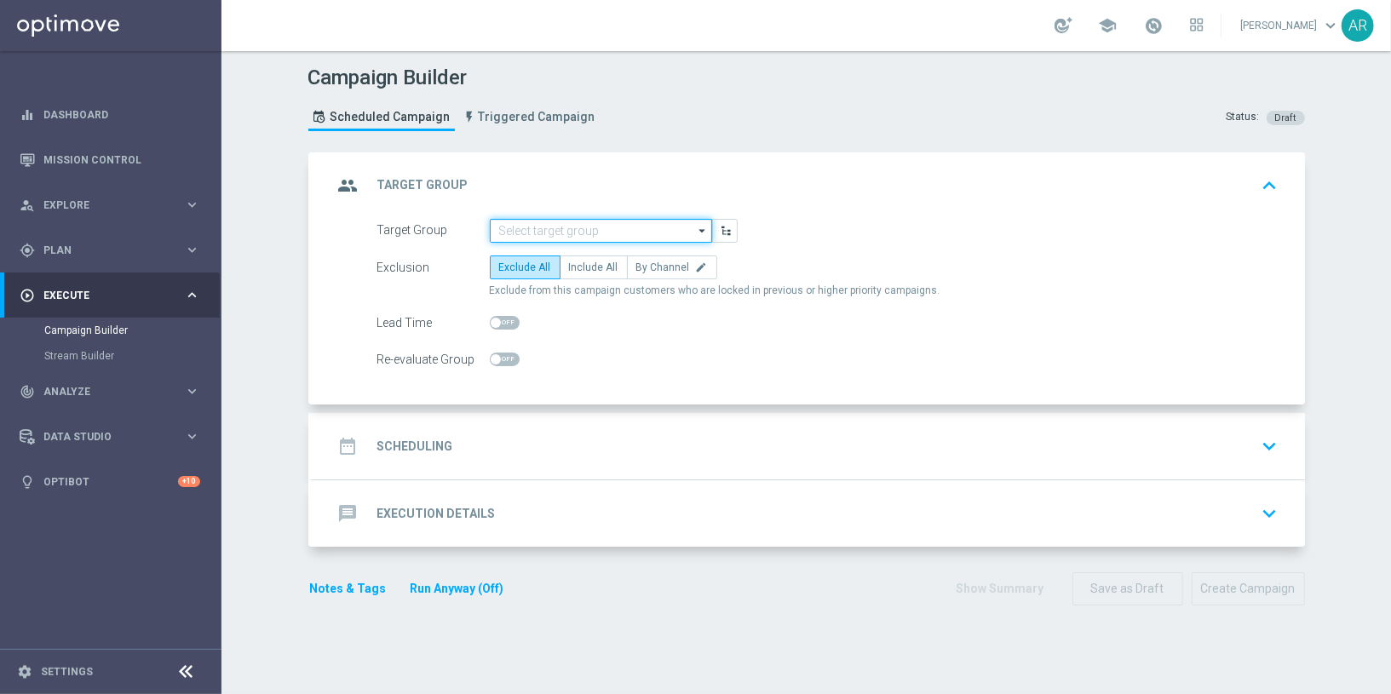
click at [567, 232] on input at bounding box center [601, 231] width 222 height 24
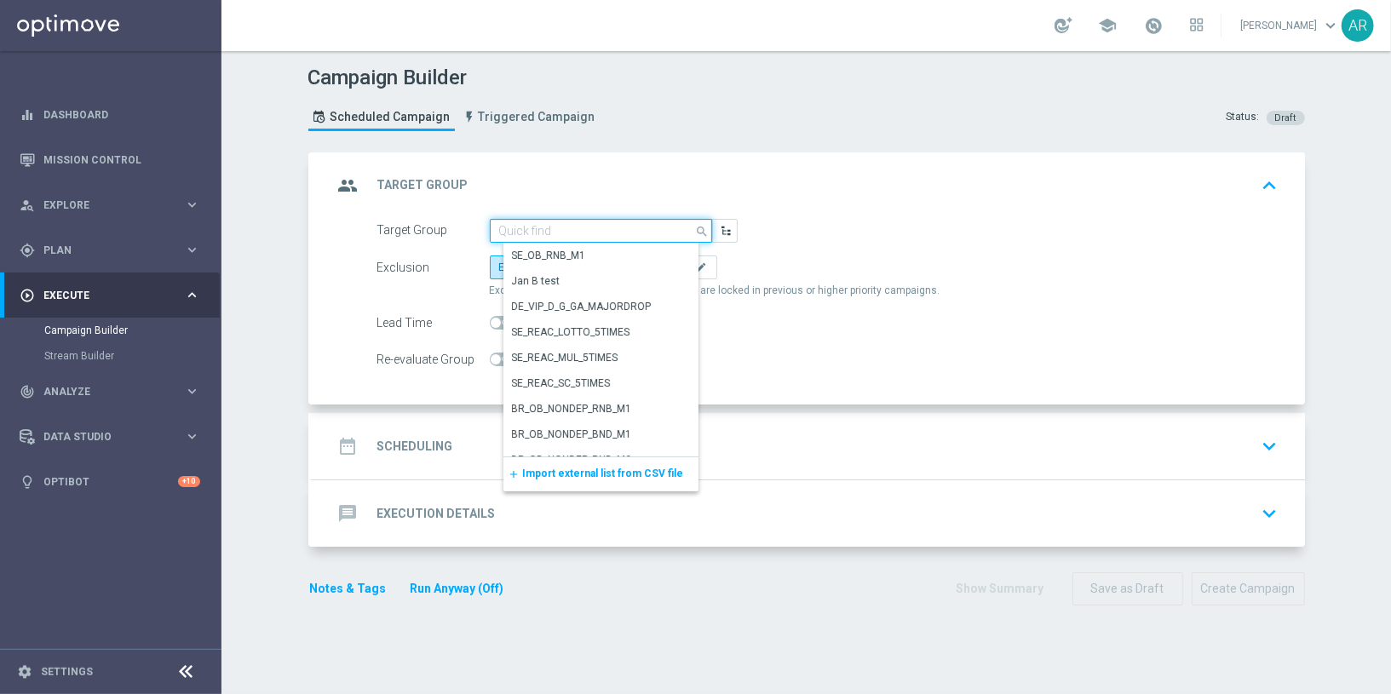
paste input "BR_CAS__GLOBALG_DEPOSITERS__NVIP_EMA_TAC_GM"
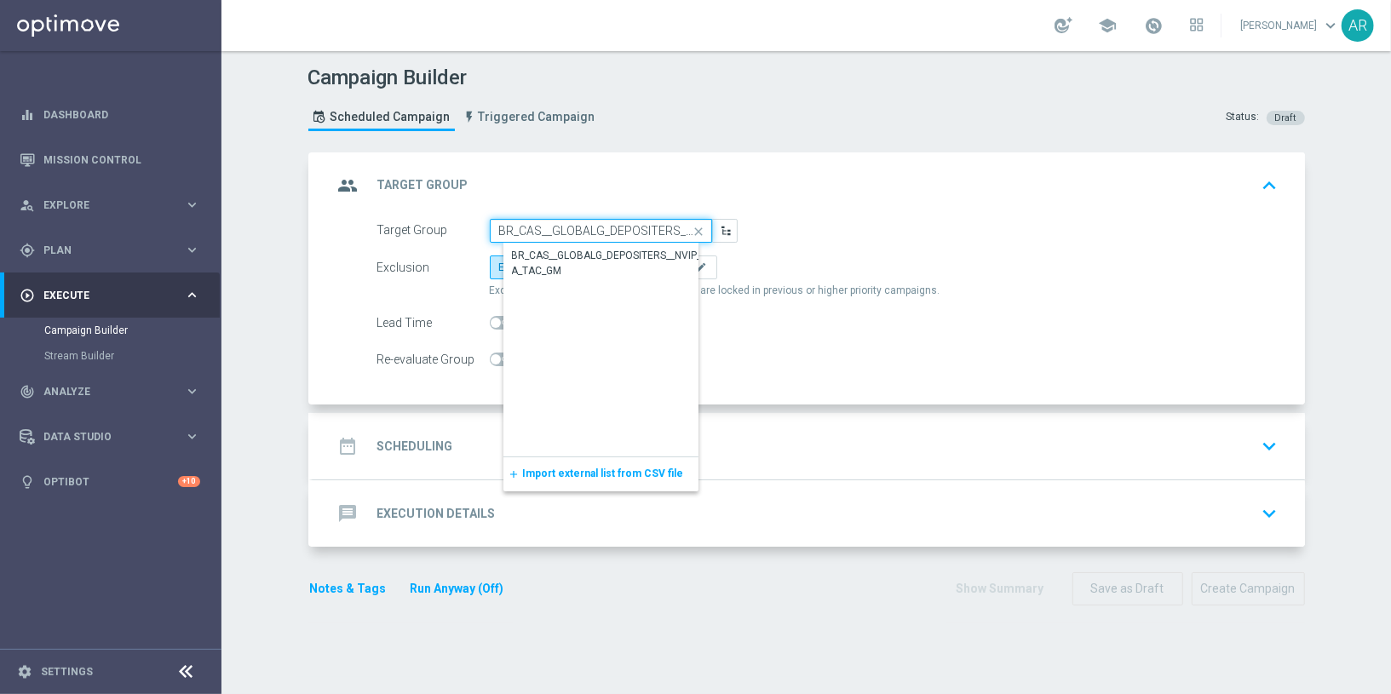
scroll to position [0, 98]
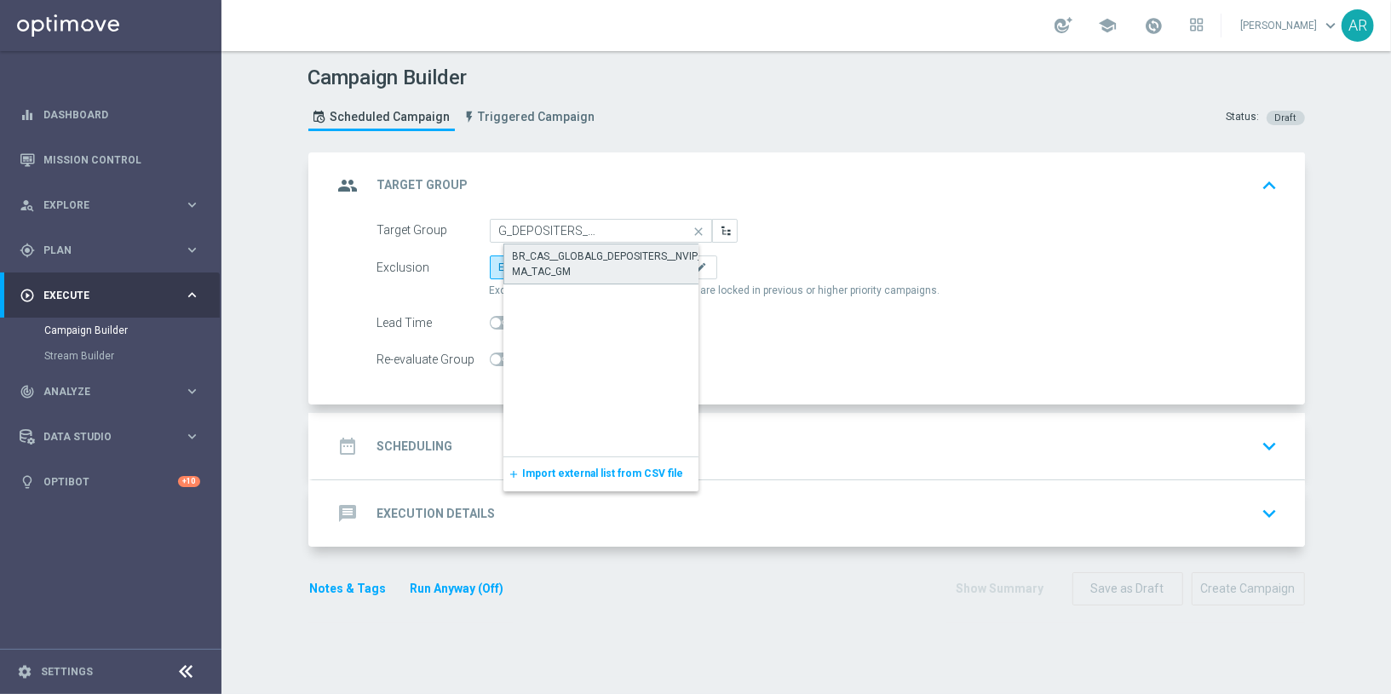
click at [589, 249] on div "BR_CAS__GLOBALG_DEPOSITERS__NVIP_EMA_TAC_GM" at bounding box center [615, 264] width 204 height 31
type input "BR_CAS__GLOBALG_DEPOSITERS__NVIP_EMA_TAC_GM"
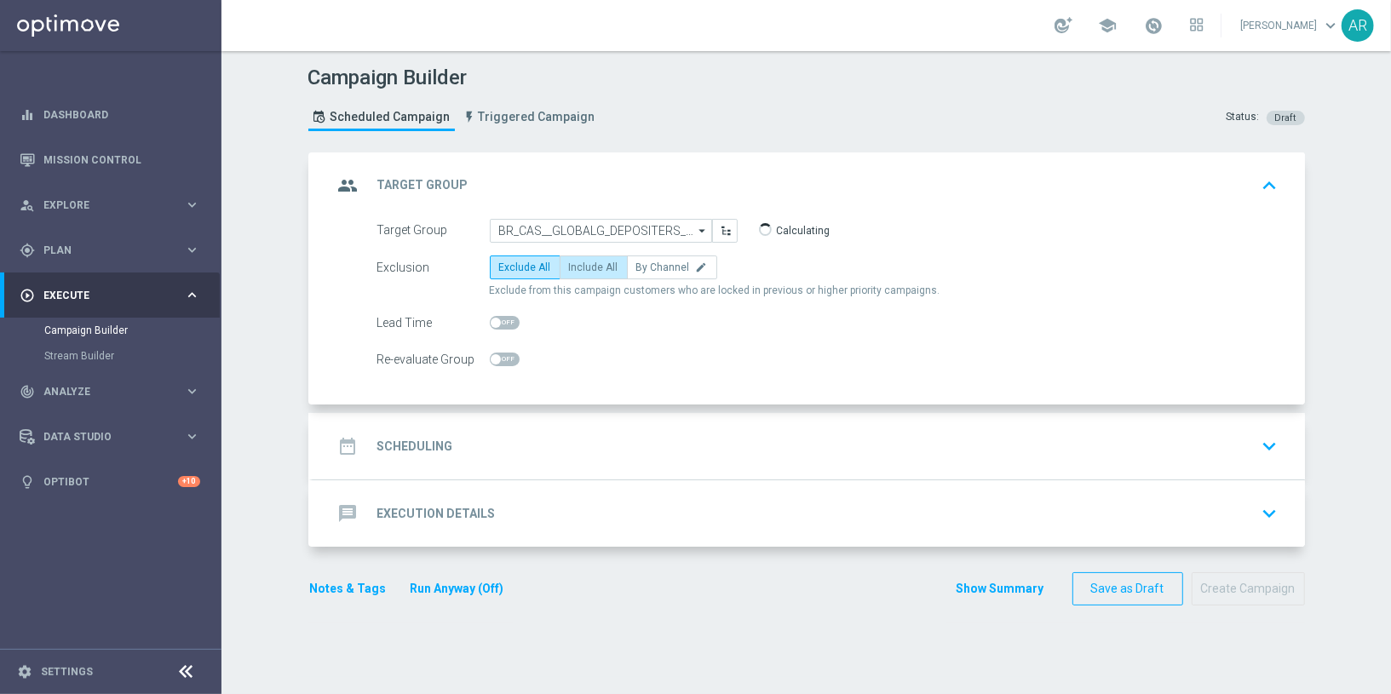
click at [582, 274] on label "Include All" at bounding box center [594, 268] width 68 height 24
click at [580, 274] on input "Include All" at bounding box center [574, 270] width 11 height 11
radio input "true"
click at [548, 444] on div "date_range Scheduling keyboard_arrow_down" at bounding box center [808, 446] width 951 height 32
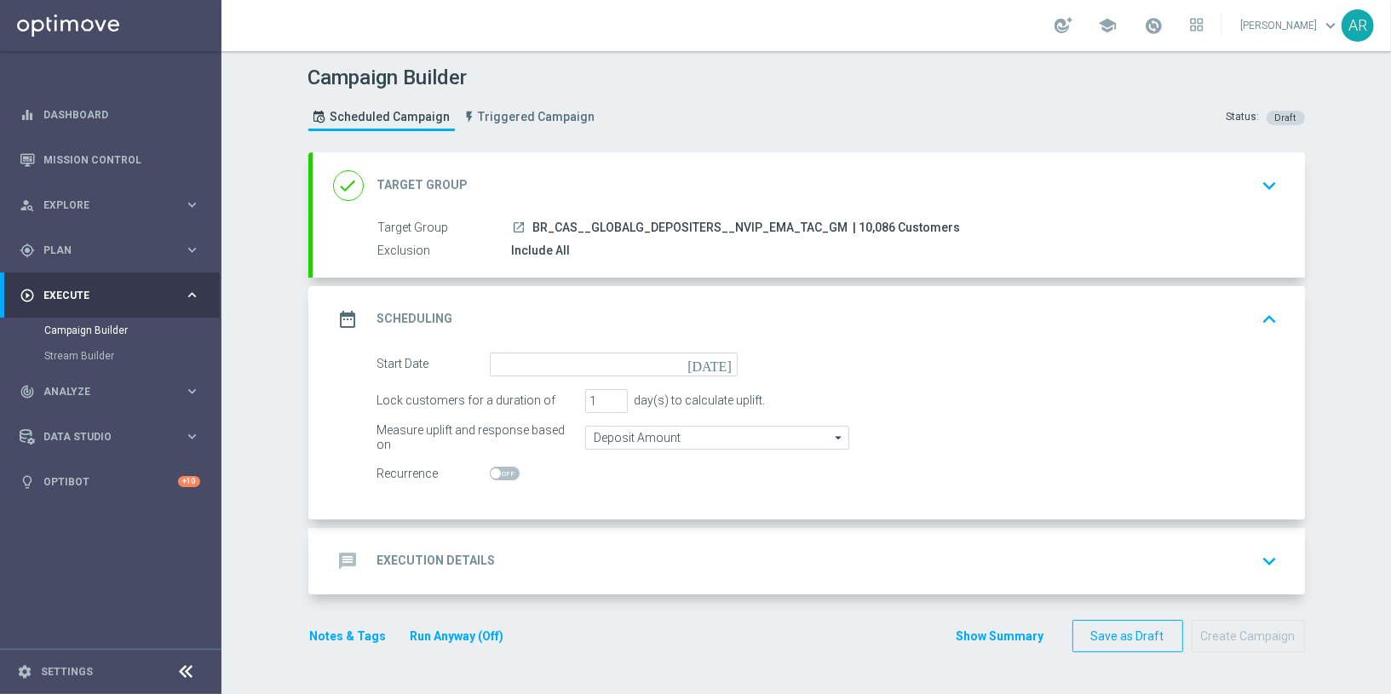
click at [727, 357] on icon "[DATE]" at bounding box center [712, 362] width 50 height 19
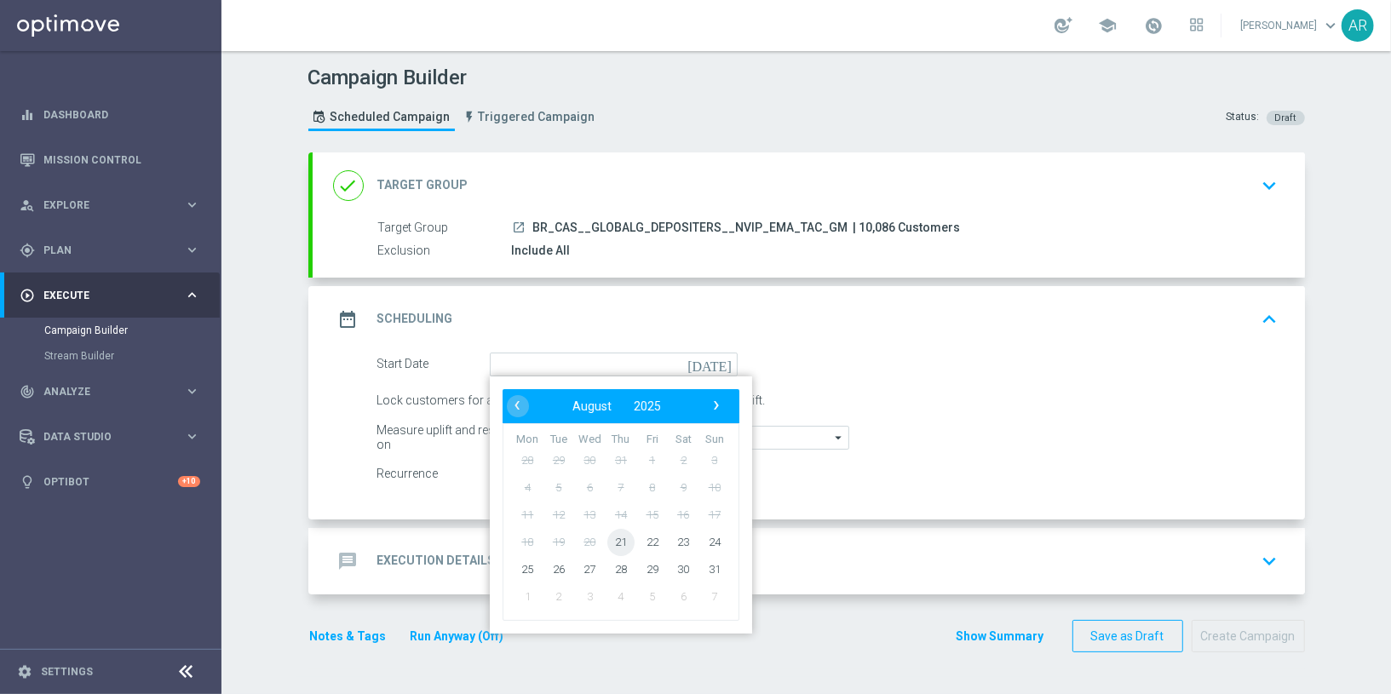
click at [621, 536] on span "21" at bounding box center [619, 541] width 27 height 27
type input "21 Aug 2025"
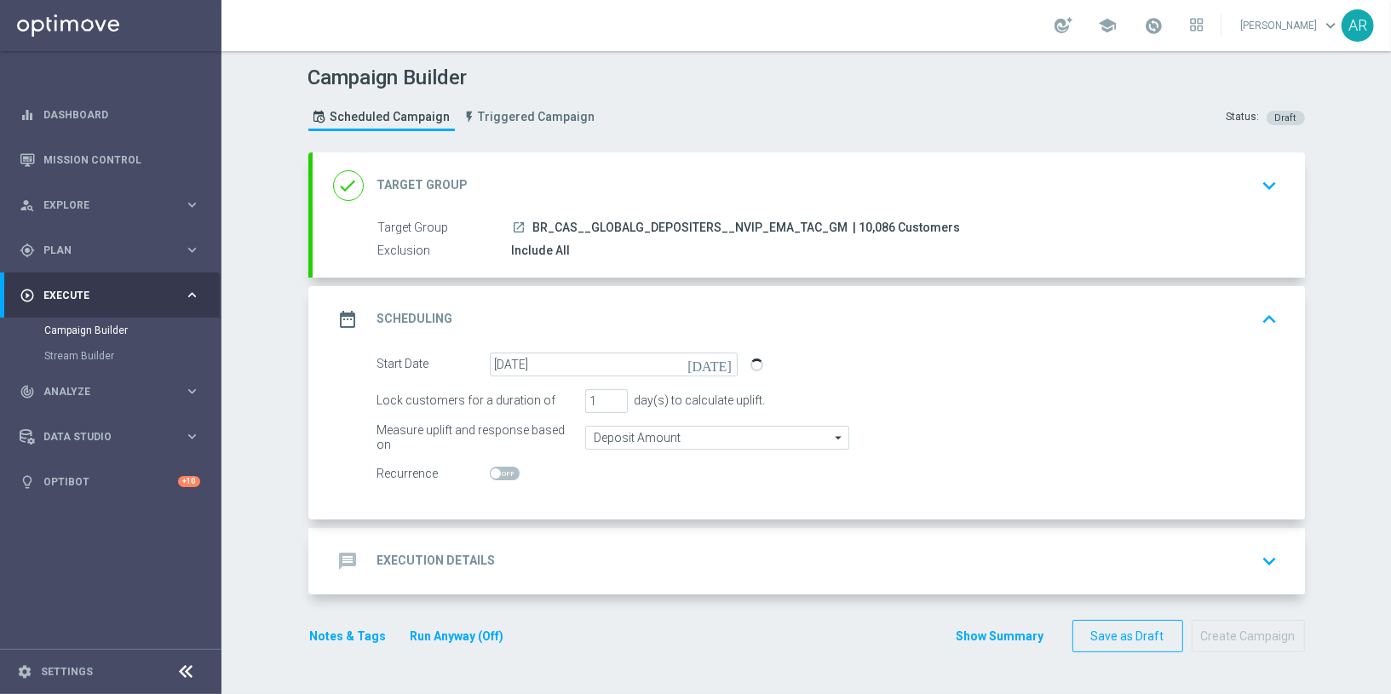
click at [608, 541] on div "message Execution Details keyboard_arrow_down" at bounding box center [809, 561] width 992 height 66
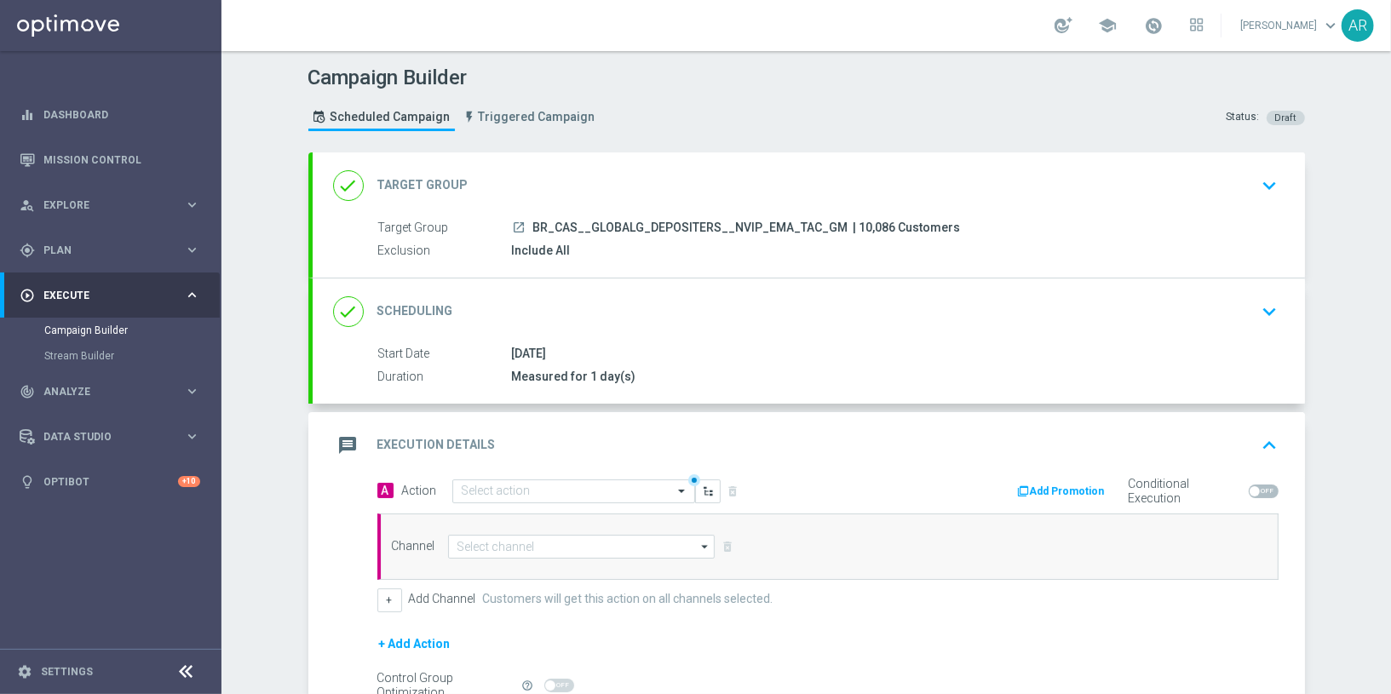
scroll to position [180, 0]
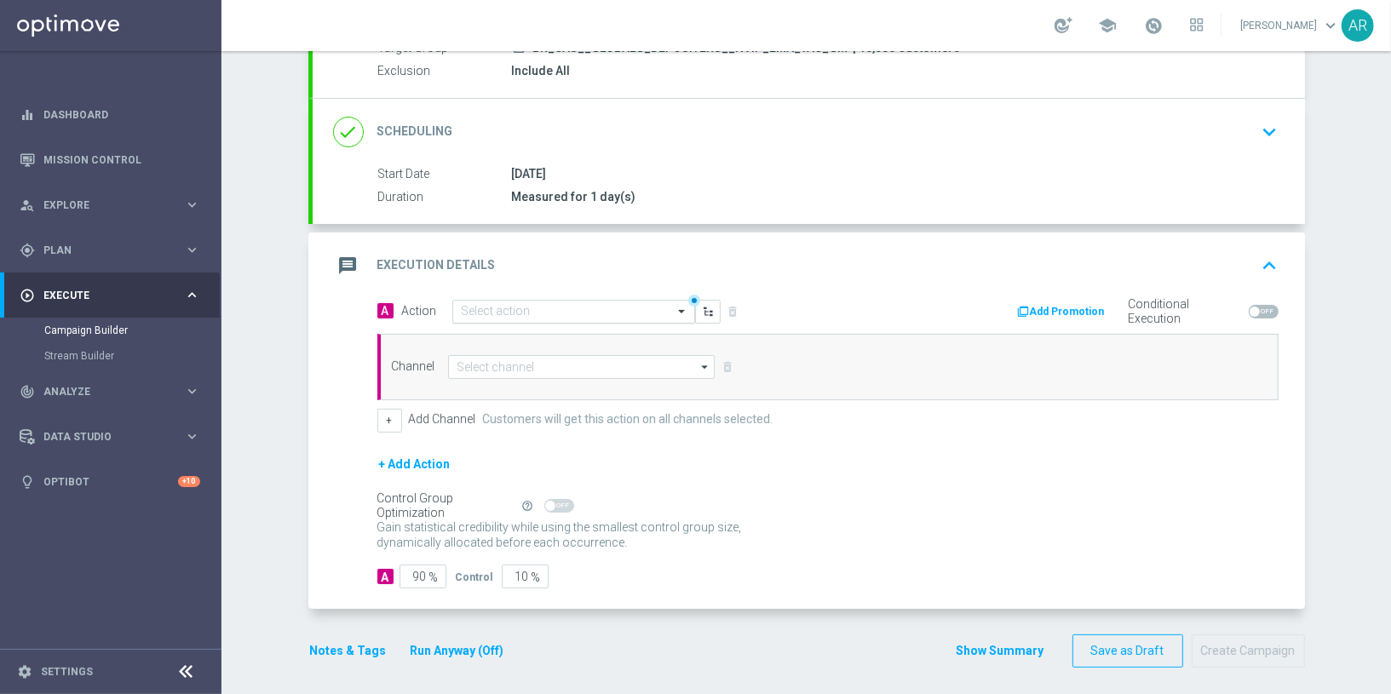
click at [525, 312] on input "text" at bounding box center [557, 312] width 190 height 14
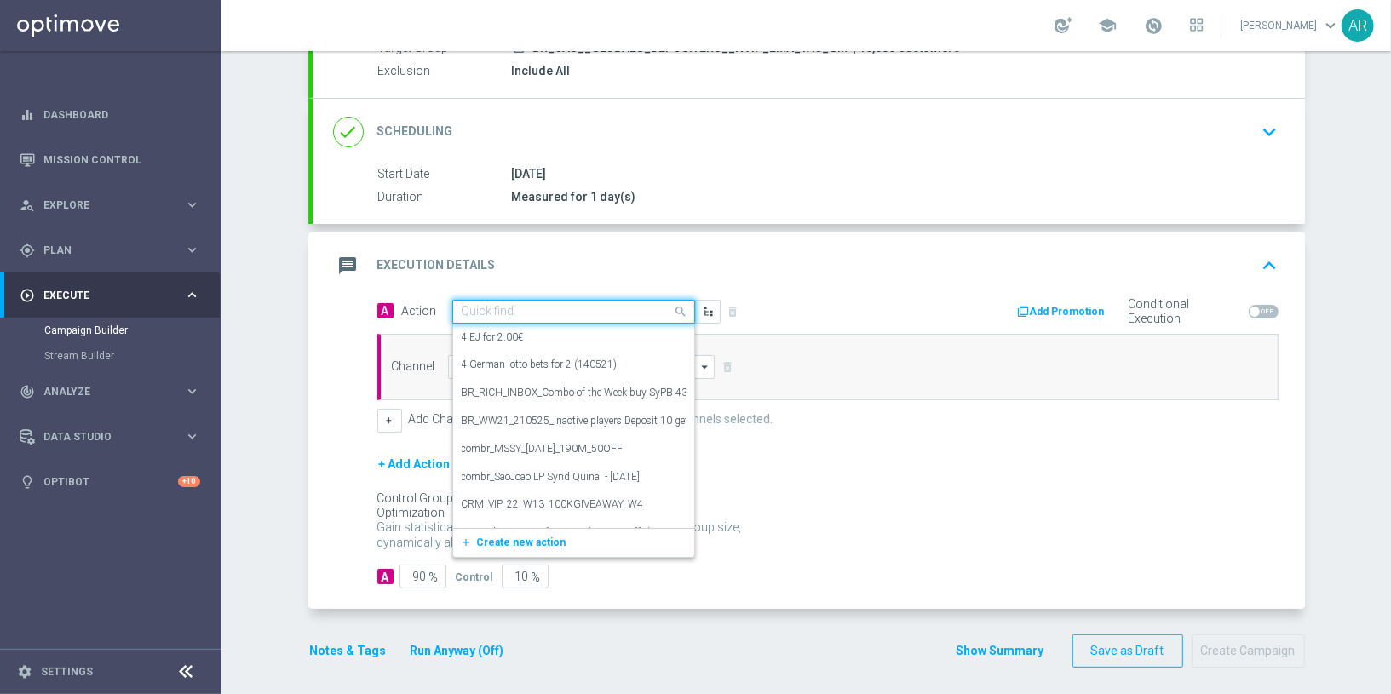
paste input "BR_CAS__GG_BB_SUGARSTORM__NVIP_EMA_TAC_GM_AUG"
type input "BR_CAS__GG_BB_SUGARSTORM__NVIP_EMA_TAC_GM_AUG"
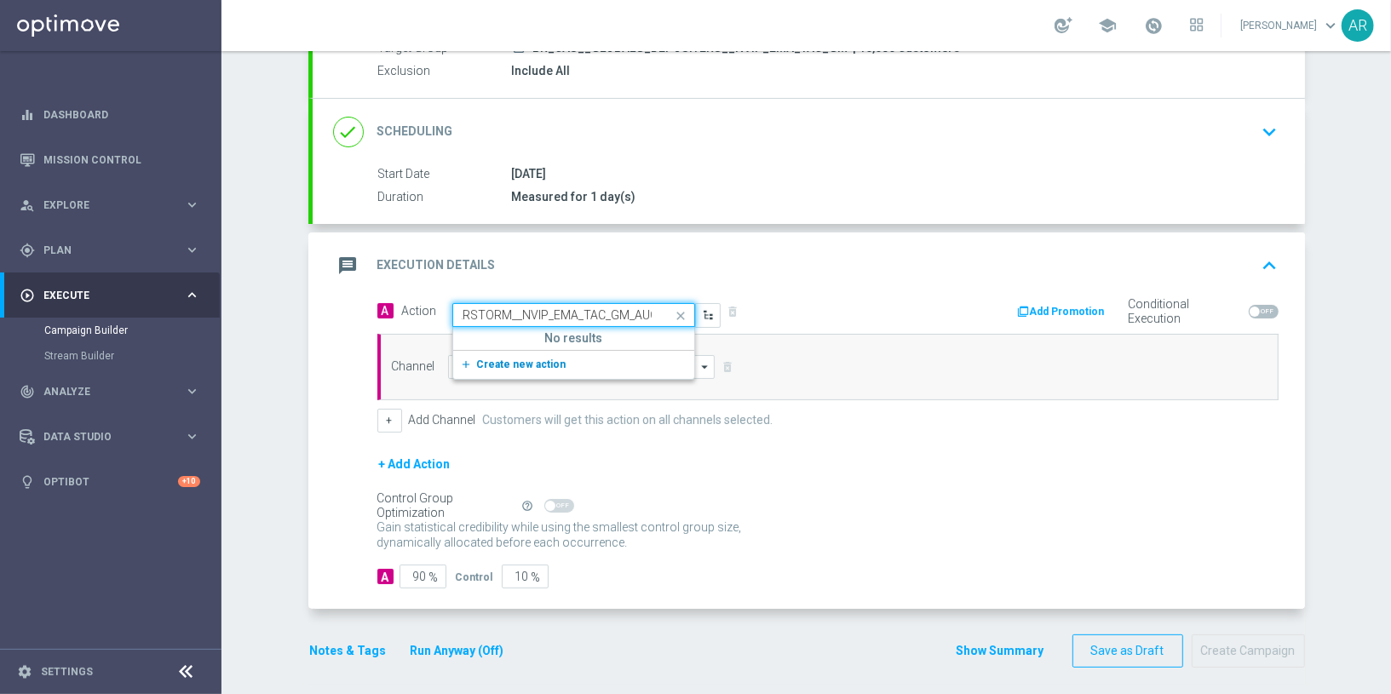
click at [529, 355] on button "add_new Create new action" at bounding box center [570, 365] width 235 height 20
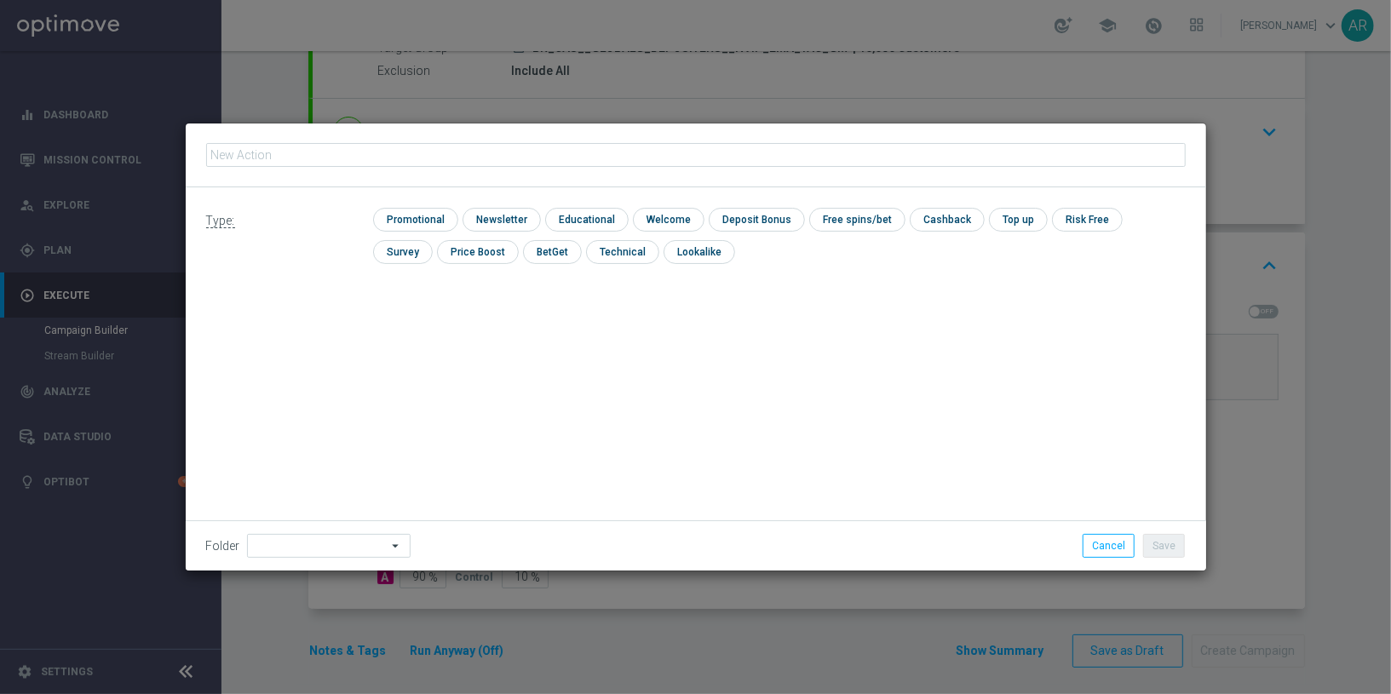
click at [546, 152] on input "text" at bounding box center [695, 155] width 979 height 24
type input "BR_CAS__GG_BB_SUGARSTORM__NVIP_EMA_TAC_GM_AUG"
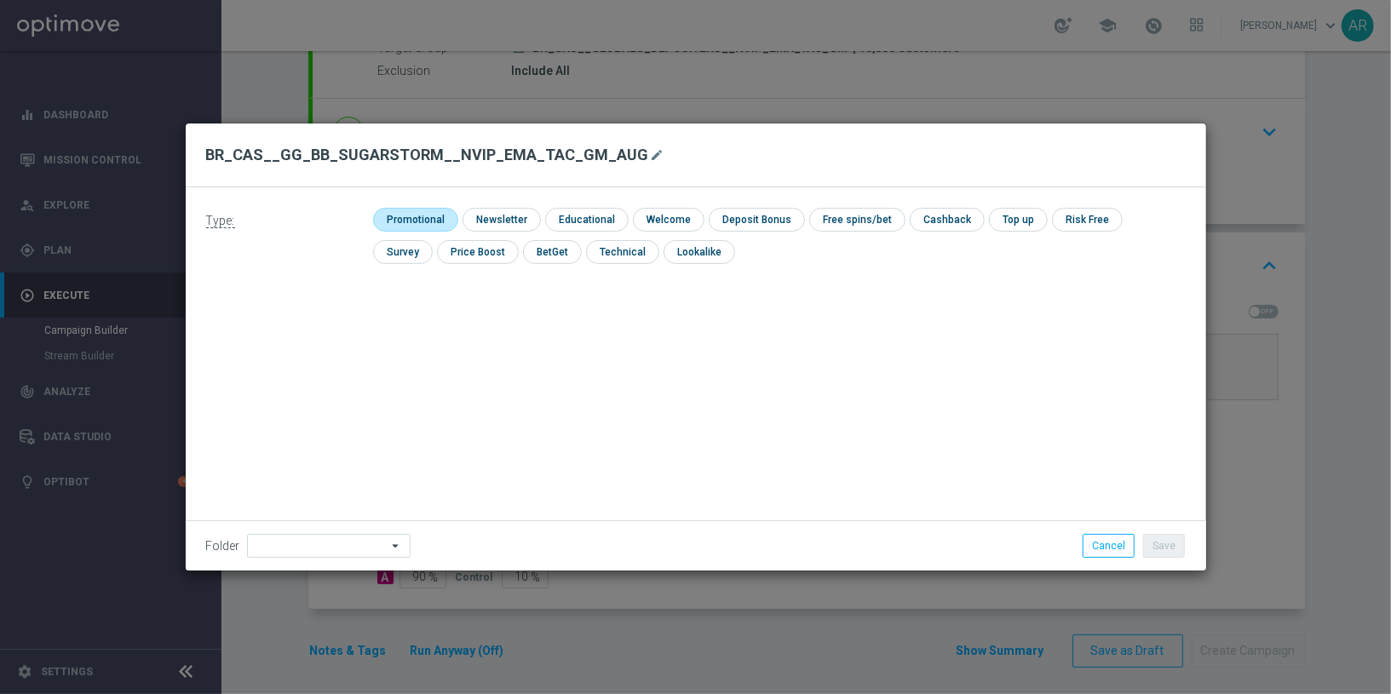
click at [425, 215] on input "checkbox" at bounding box center [413, 219] width 81 height 23
checkbox input "true"
click at [1172, 545] on button "Save" at bounding box center [1164, 546] width 42 height 24
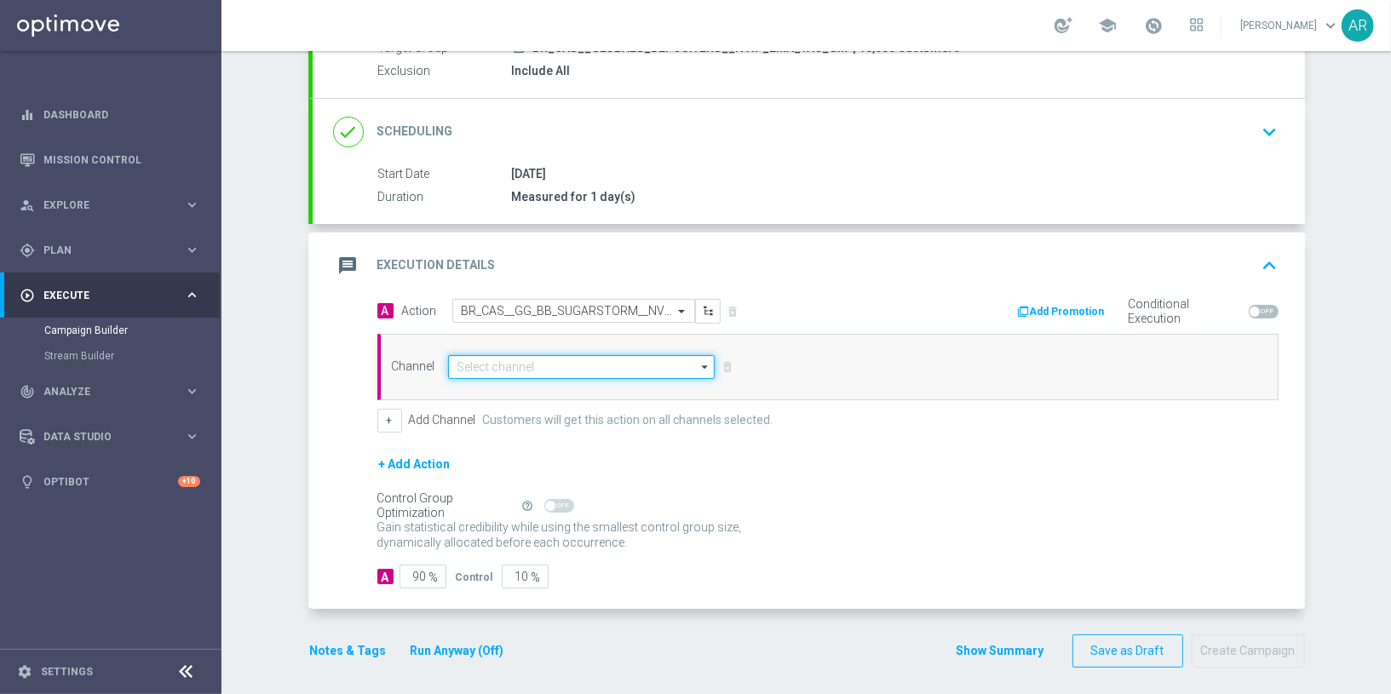
click at [556, 361] on input at bounding box center [581, 367] width 267 height 24
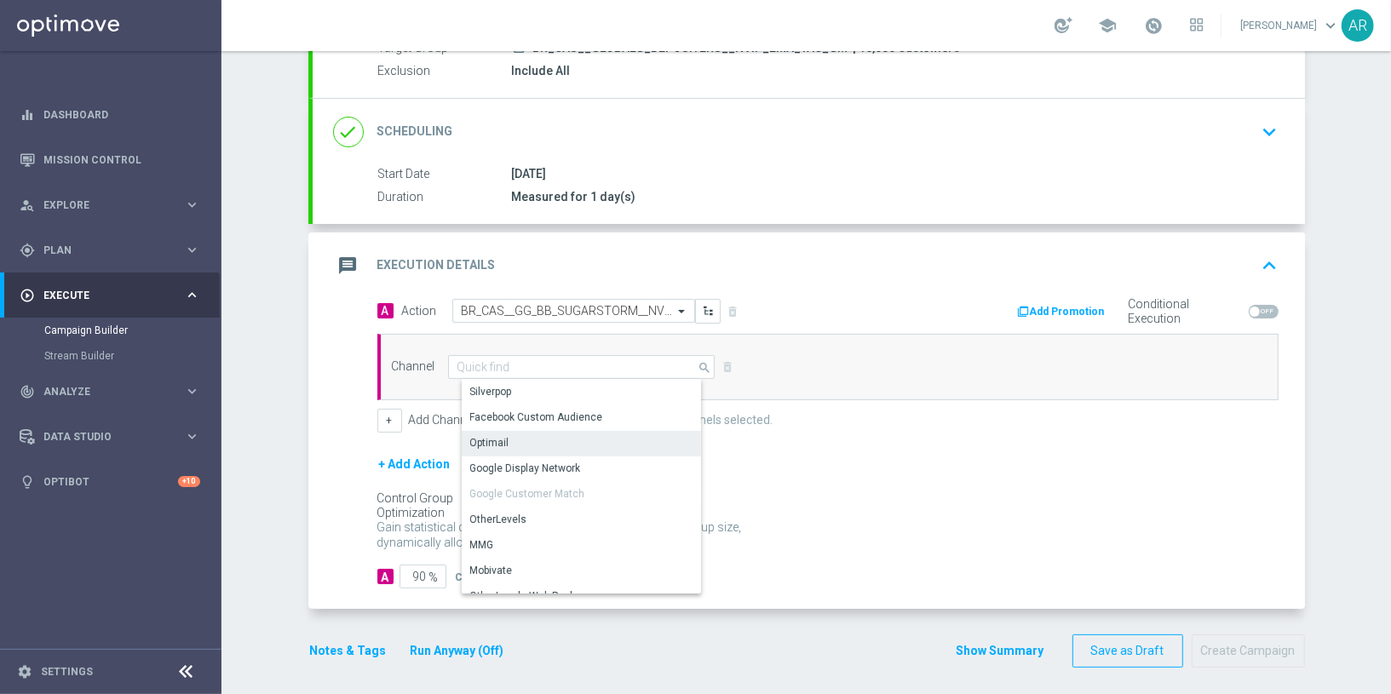
click at [550, 439] on div "Optimail" at bounding box center [589, 443] width 255 height 24
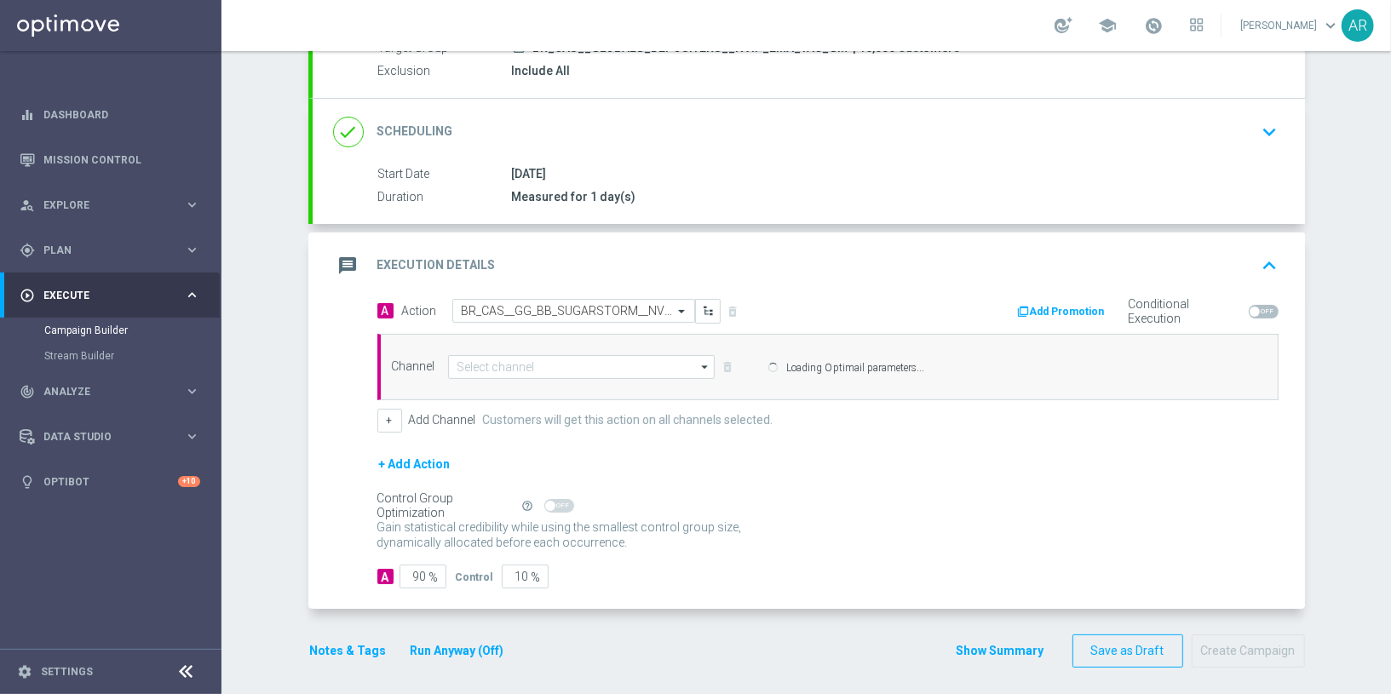
type input "Optimail"
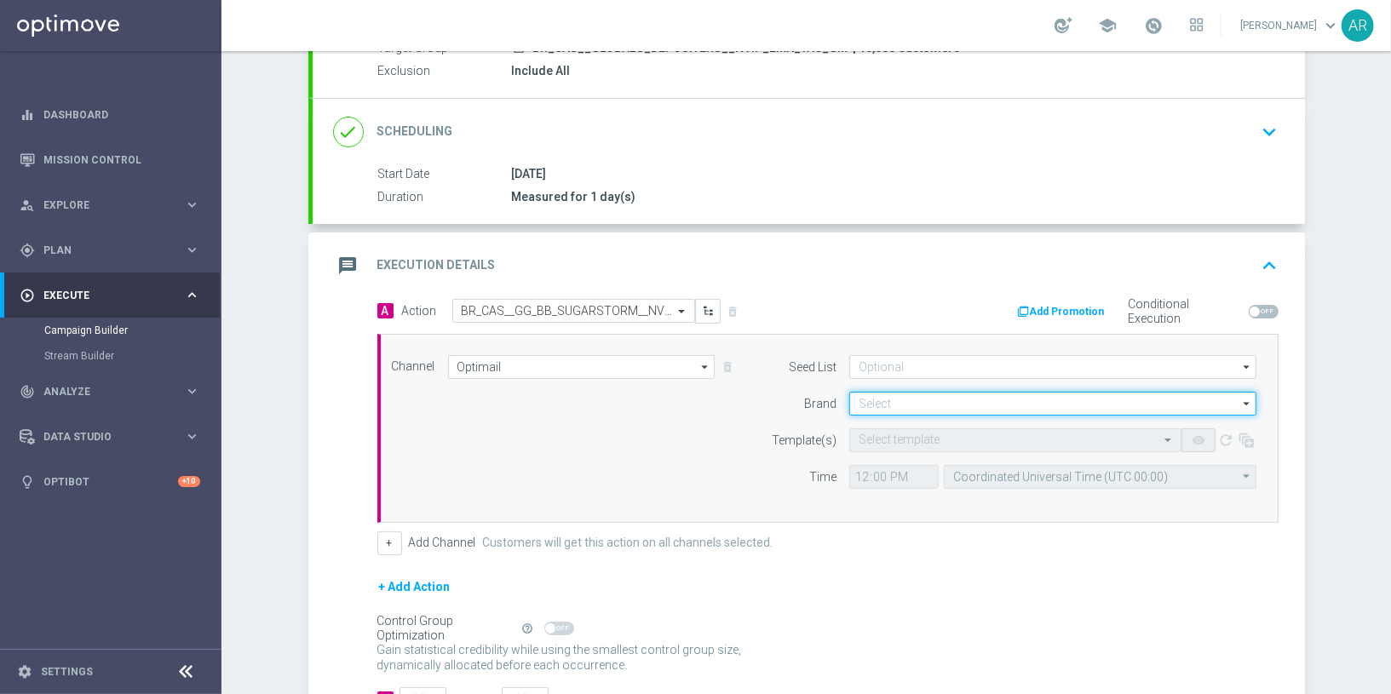
click at [884, 399] on input at bounding box center [1052, 404] width 407 height 24
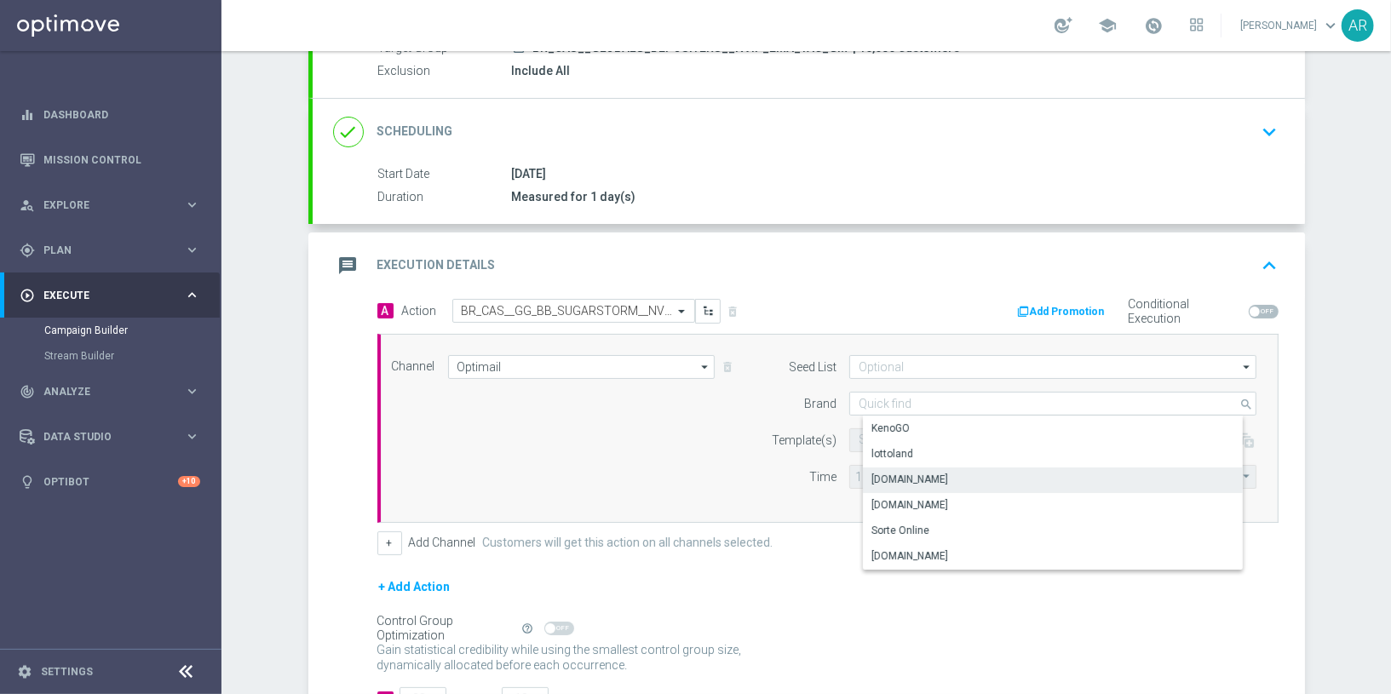
click at [950, 471] on div "Lottoland.bet.br" at bounding box center [1067, 480] width 408 height 24
type input "Lottoland.bet.br"
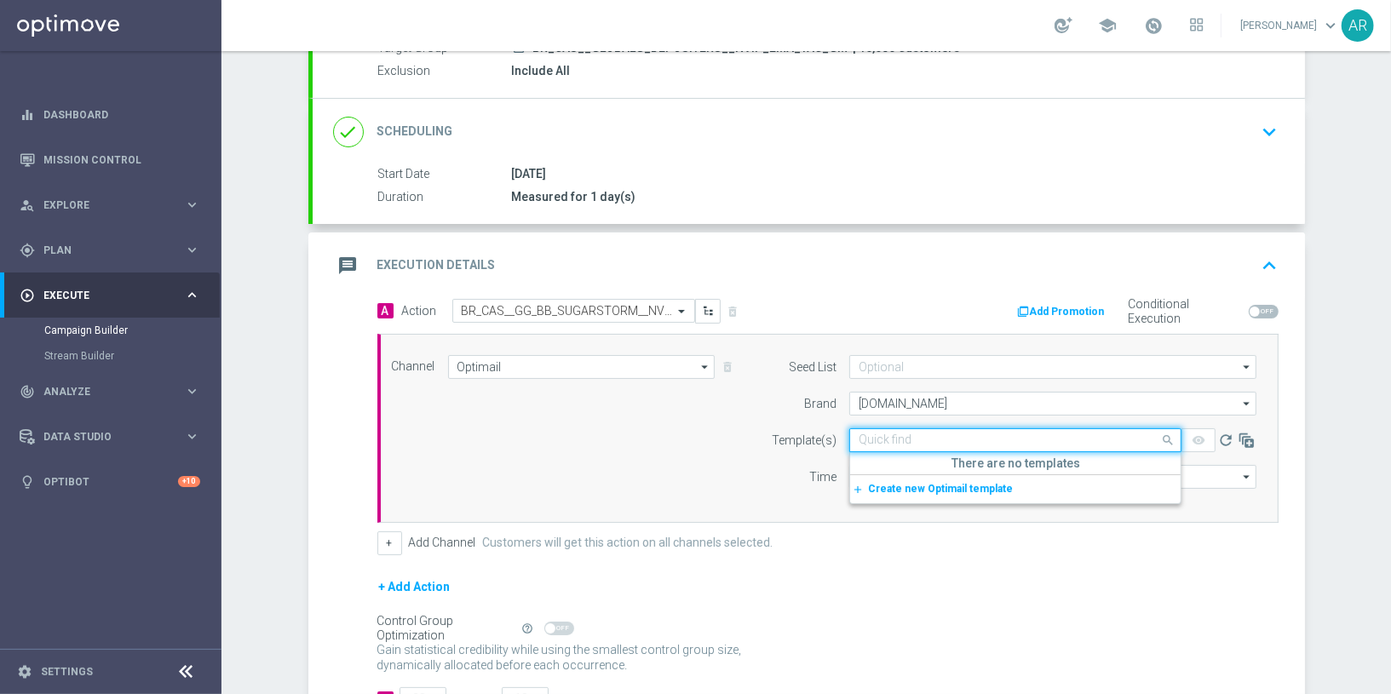
click at [882, 434] on input "text" at bounding box center [998, 441] width 279 height 14
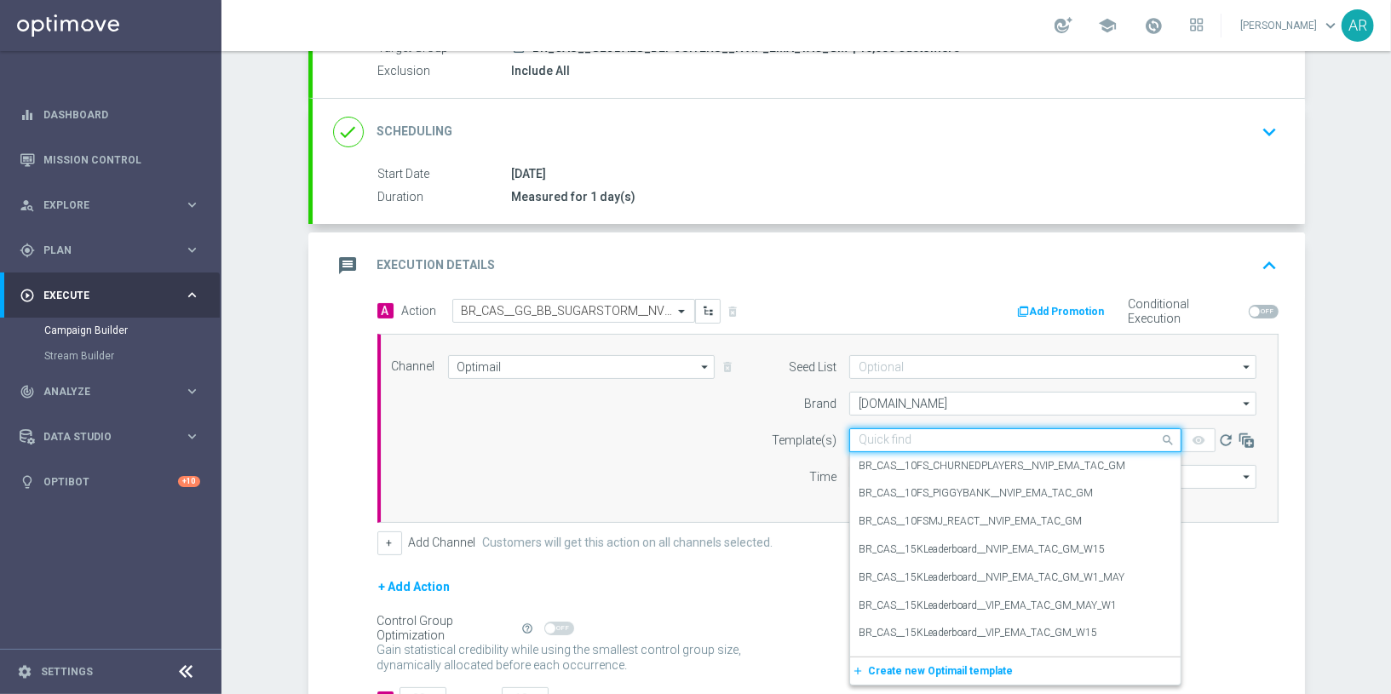
paste input "BR_CAS__GG_BB_SUGARSTORM__NVIP_EMA_TAC_GM_AUG"
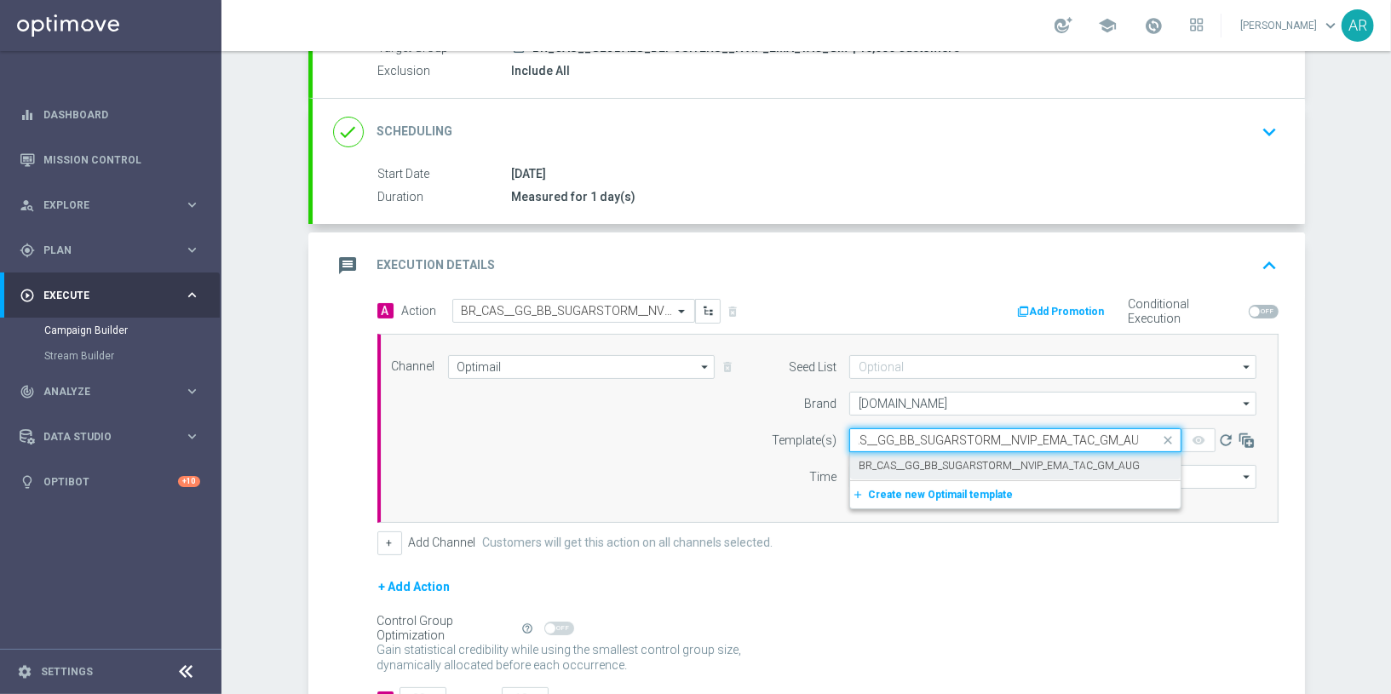
click at [941, 465] on label "BR_CAS__GG_BB_SUGARSTORM__NVIP_EMA_TAC_GM_AUG" at bounding box center [999, 466] width 281 height 14
type input "BR_CAS__GG_BB_SUGARSTORM__NVIP_EMA_TAC_GM_AUG"
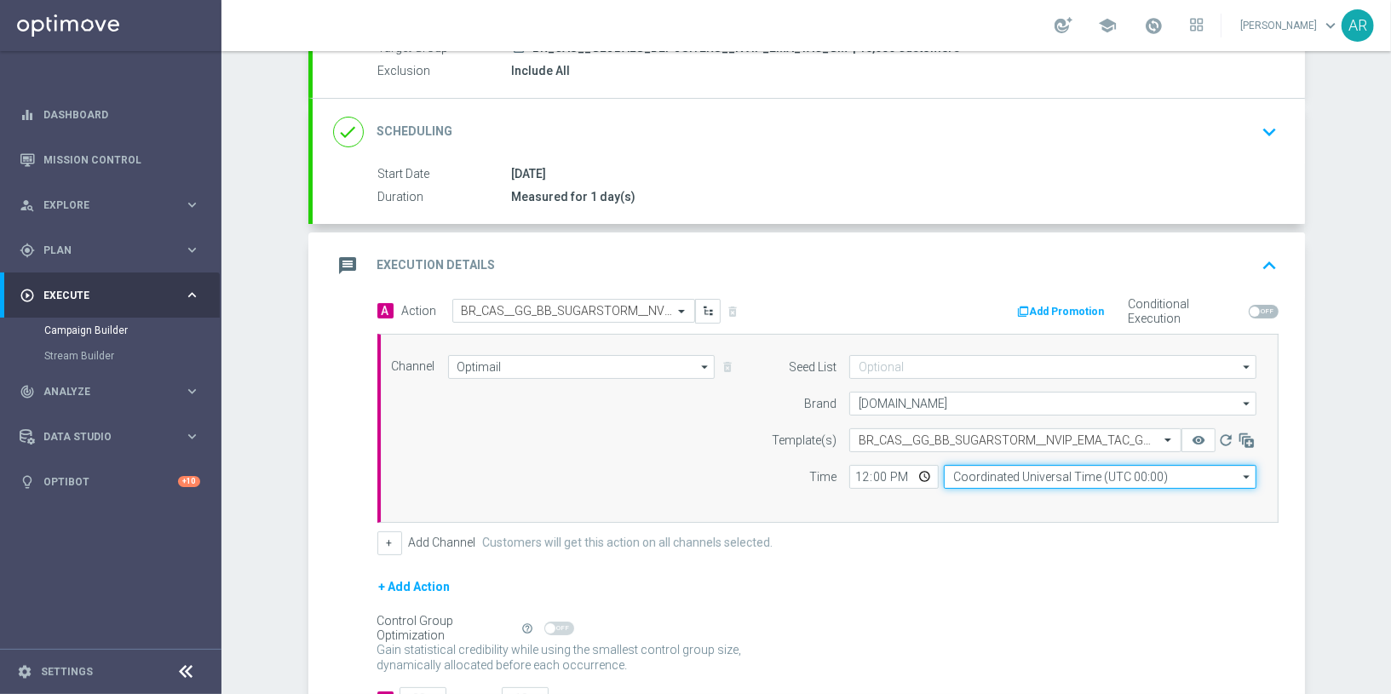
click at [991, 475] on input "Coordinated Universal Time (UTC 00:00)" at bounding box center [1100, 477] width 313 height 24
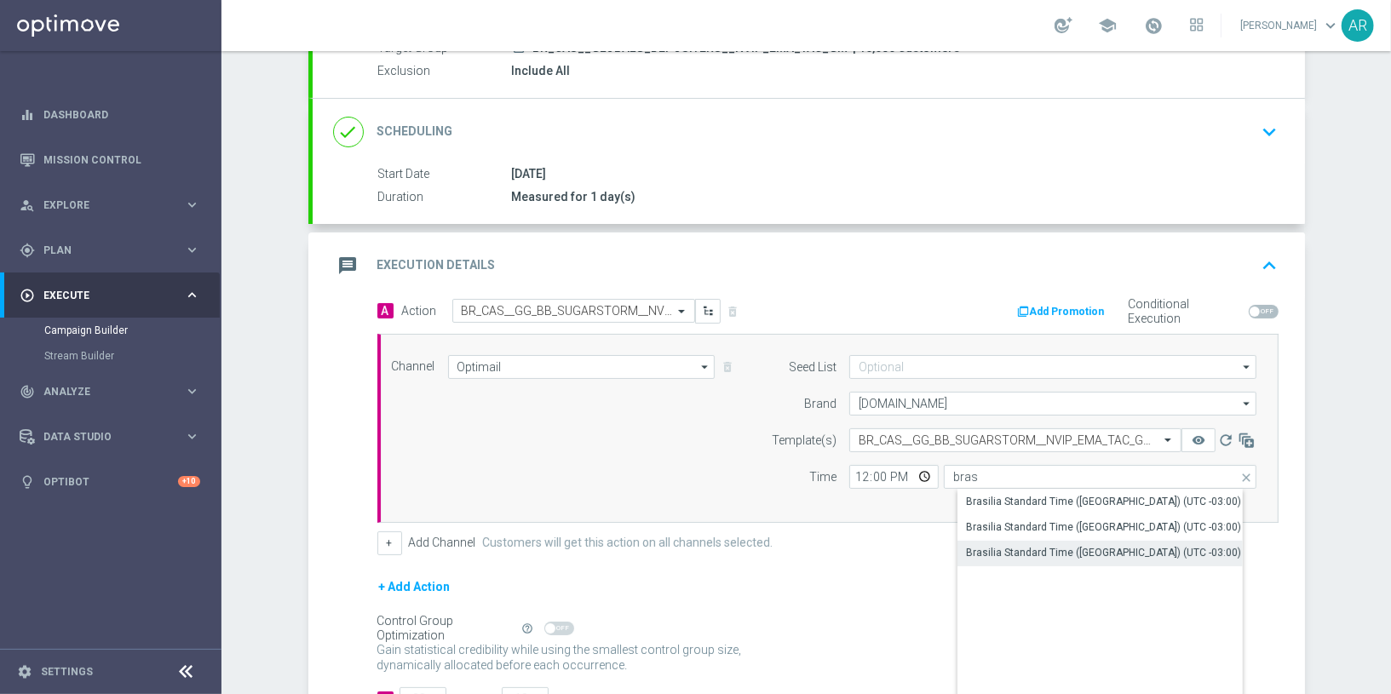
click at [1077, 556] on div "Brasilia Standard Time (Sao Paulo) (UTC -03:00)" at bounding box center [1113, 553] width 313 height 24
type input "Brasilia Standard Time (Sao Paulo) (UTC -03:00)"
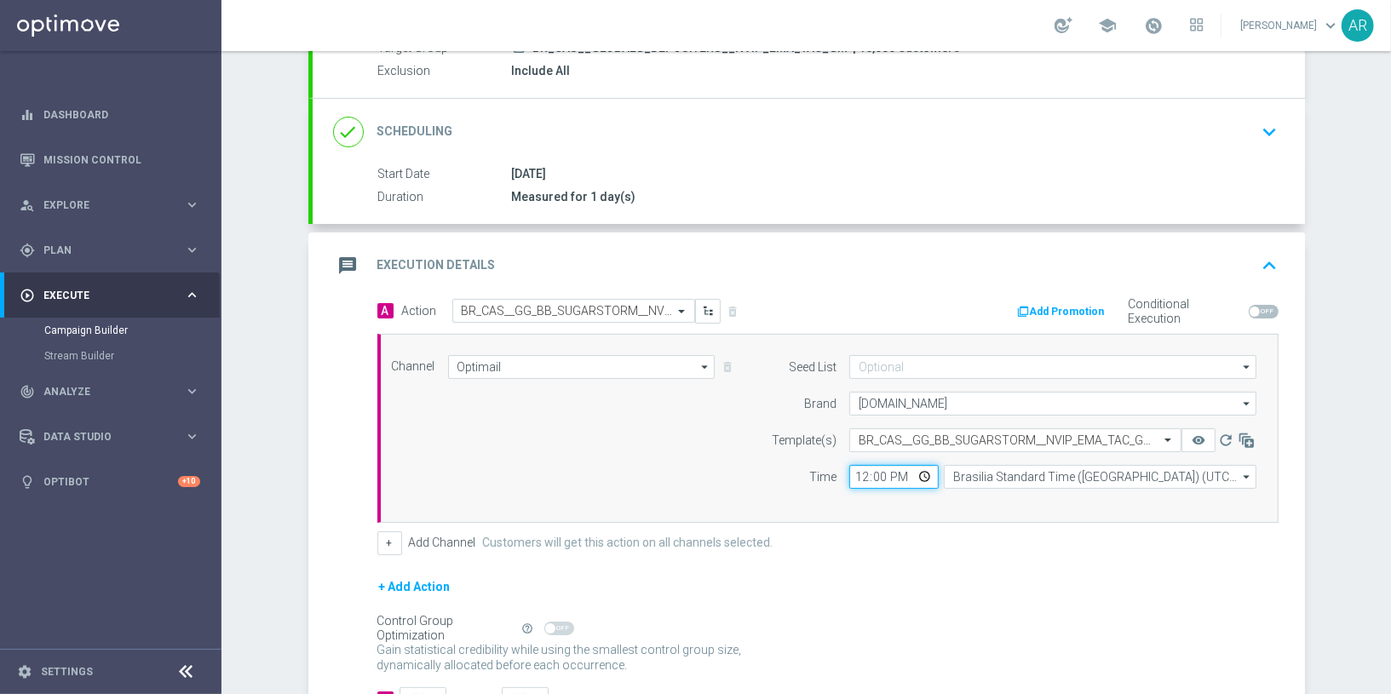
click at [925, 478] on input "12:00" at bounding box center [893, 477] width 89 height 24
click at [925, 471] on input "12:00" at bounding box center [893, 477] width 89 height 24
type input "15:00"
click at [587, 492] on div "Channel Optimail Optimail arrow_drop_down Drag here to set row groups Drag here…" at bounding box center [824, 428] width 891 height 146
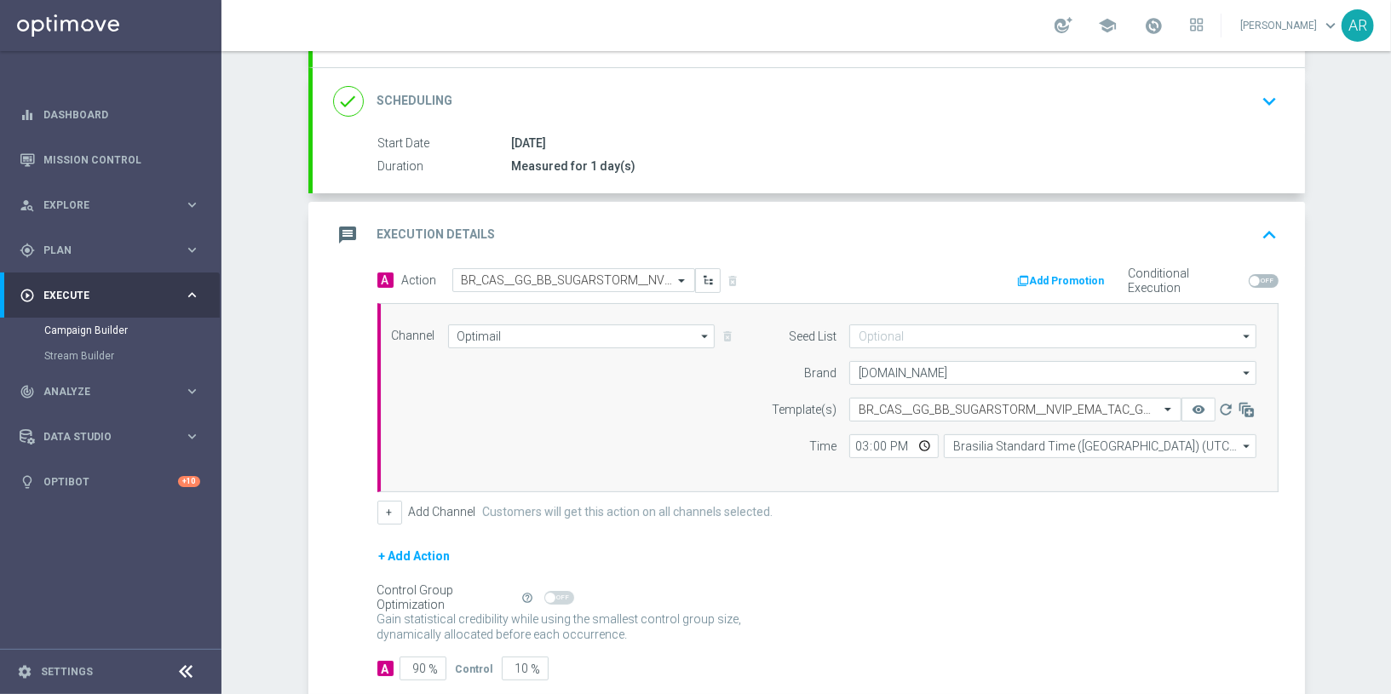
scroll to position [302, 0]
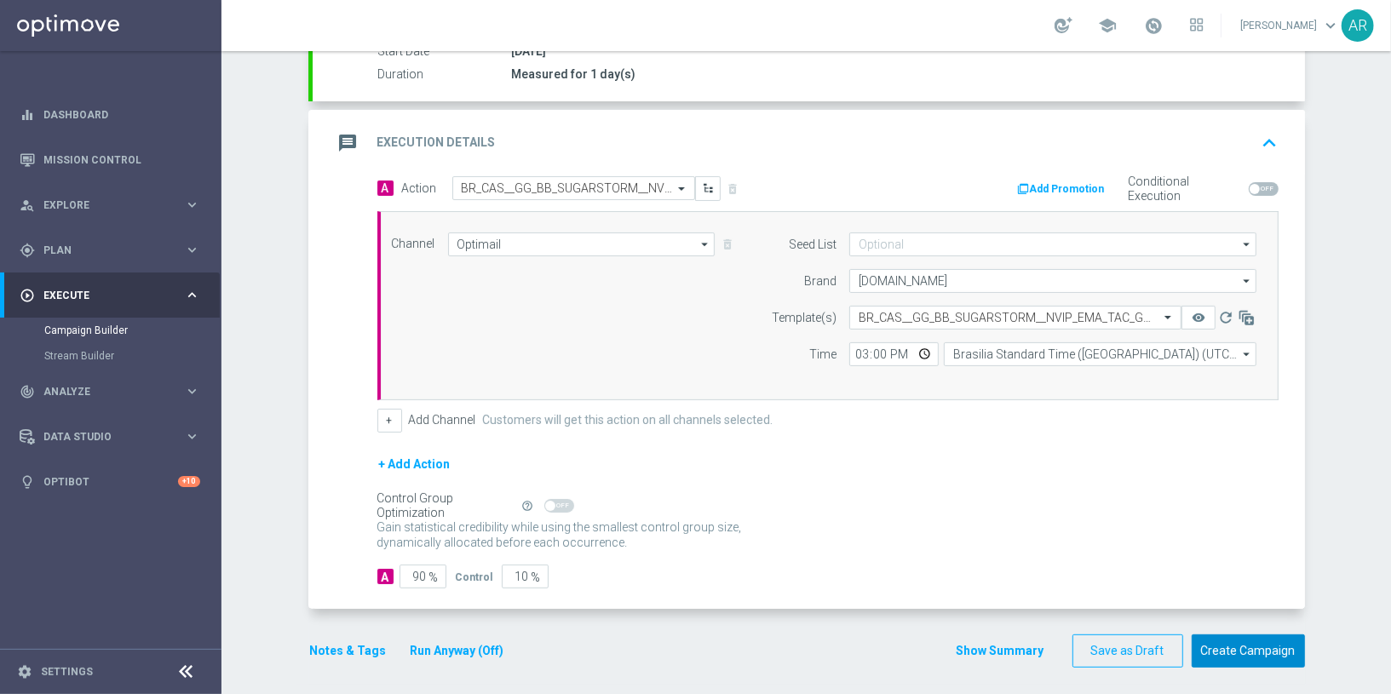
click at [1253, 638] on button "Create Campaign" at bounding box center [1248, 651] width 113 height 33
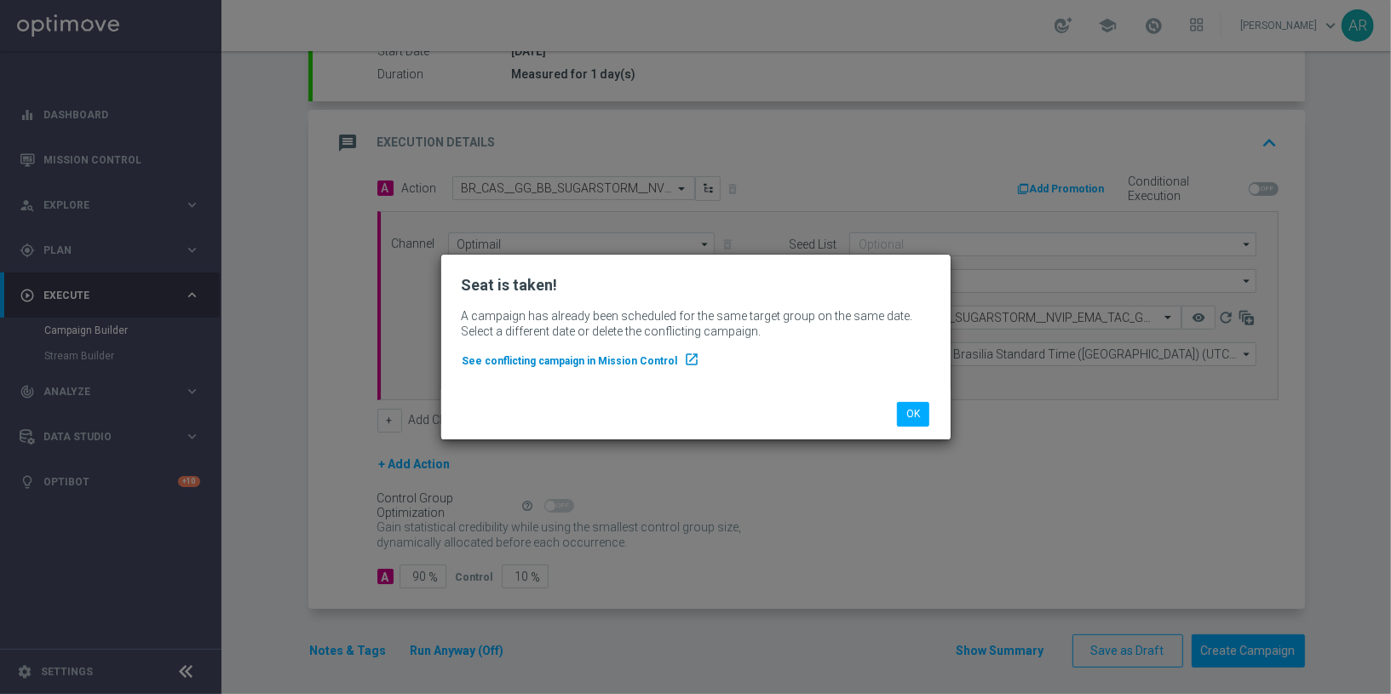
click at [565, 361] on span "See conflicting campaign in Mission Control" at bounding box center [569, 361] width 215 height 12
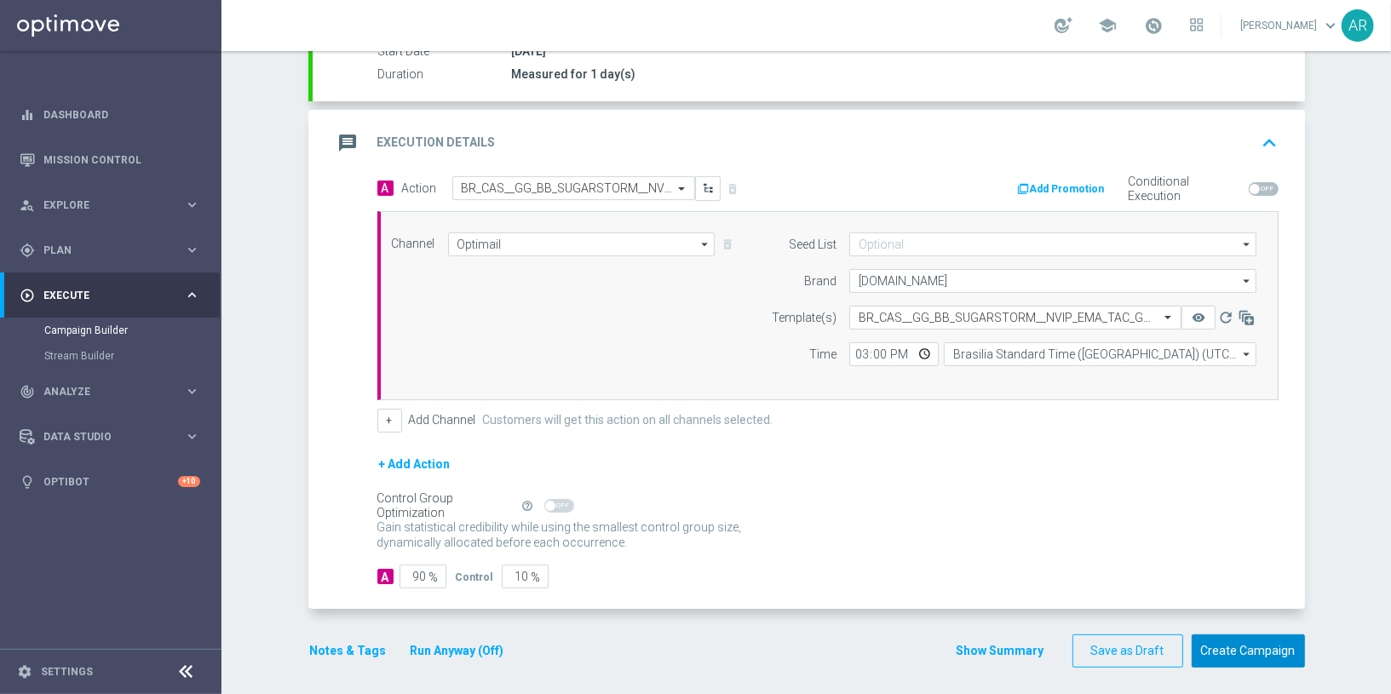
click at [1267, 647] on button "Create Campaign" at bounding box center [1248, 651] width 113 height 33
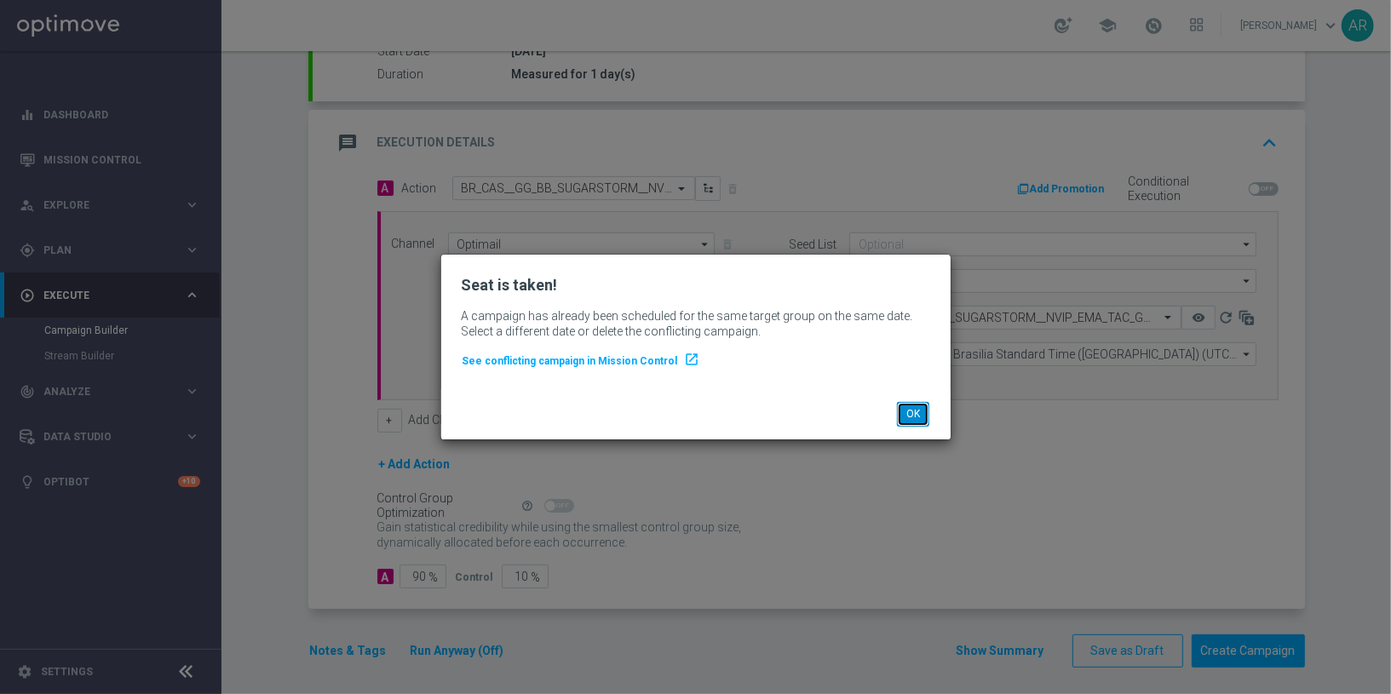
click at [922, 414] on button "OK" at bounding box center [913, 414] width 32 height 24
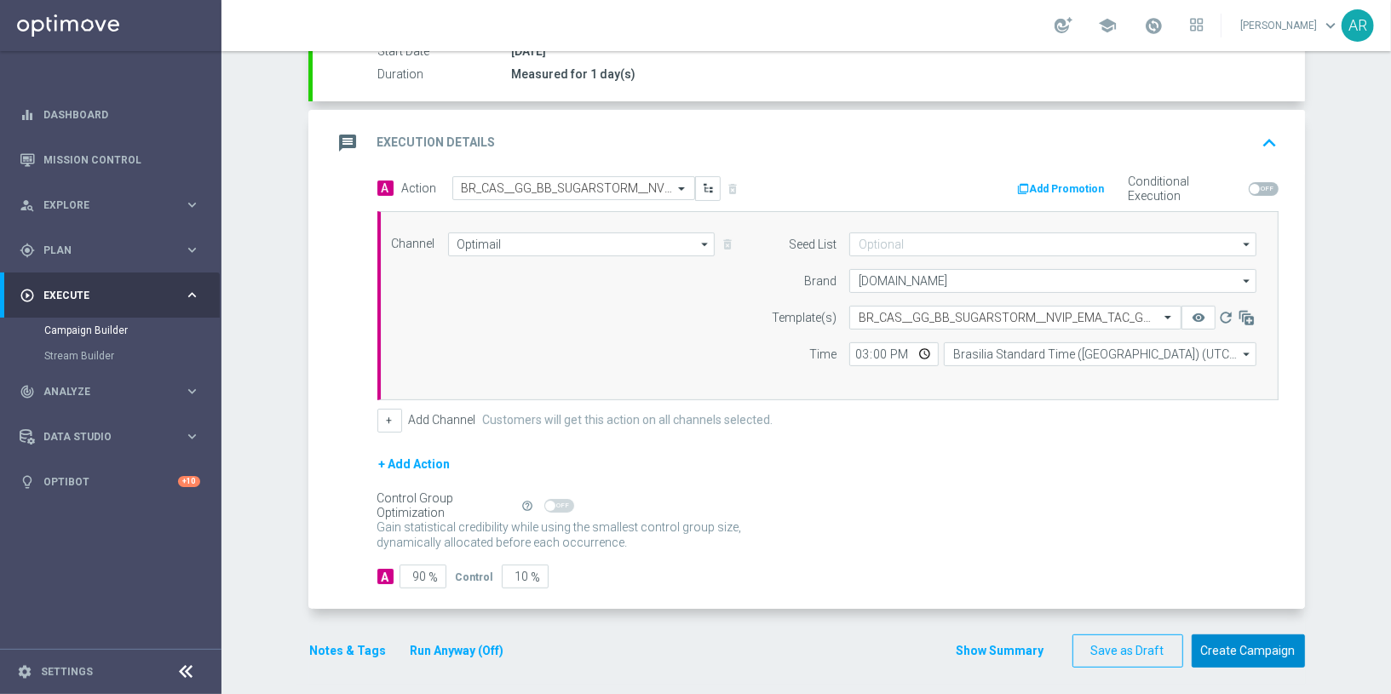
click at [1229, 647] on button "Create Campaign" at bounding box center [1248, 651] width 113 height 33
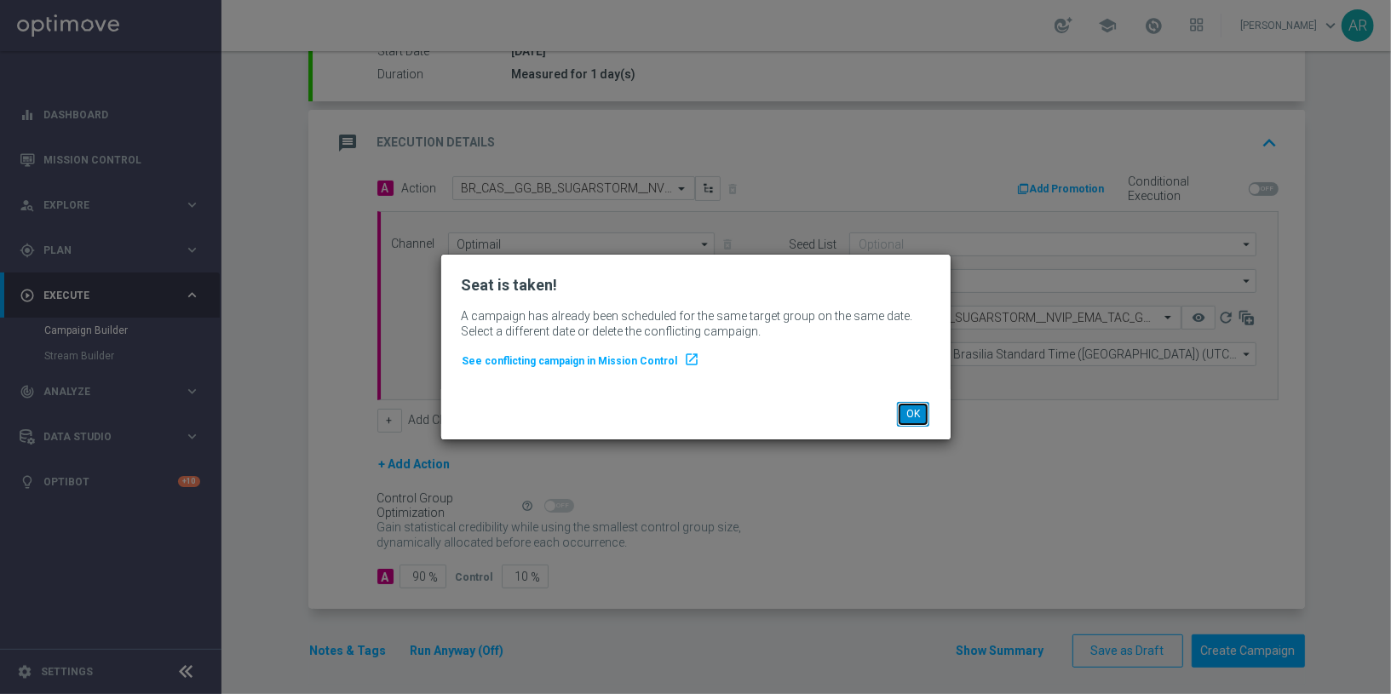
click at [906, 412] on button "OK" at bounding box center [913, 414] width 32 height 24
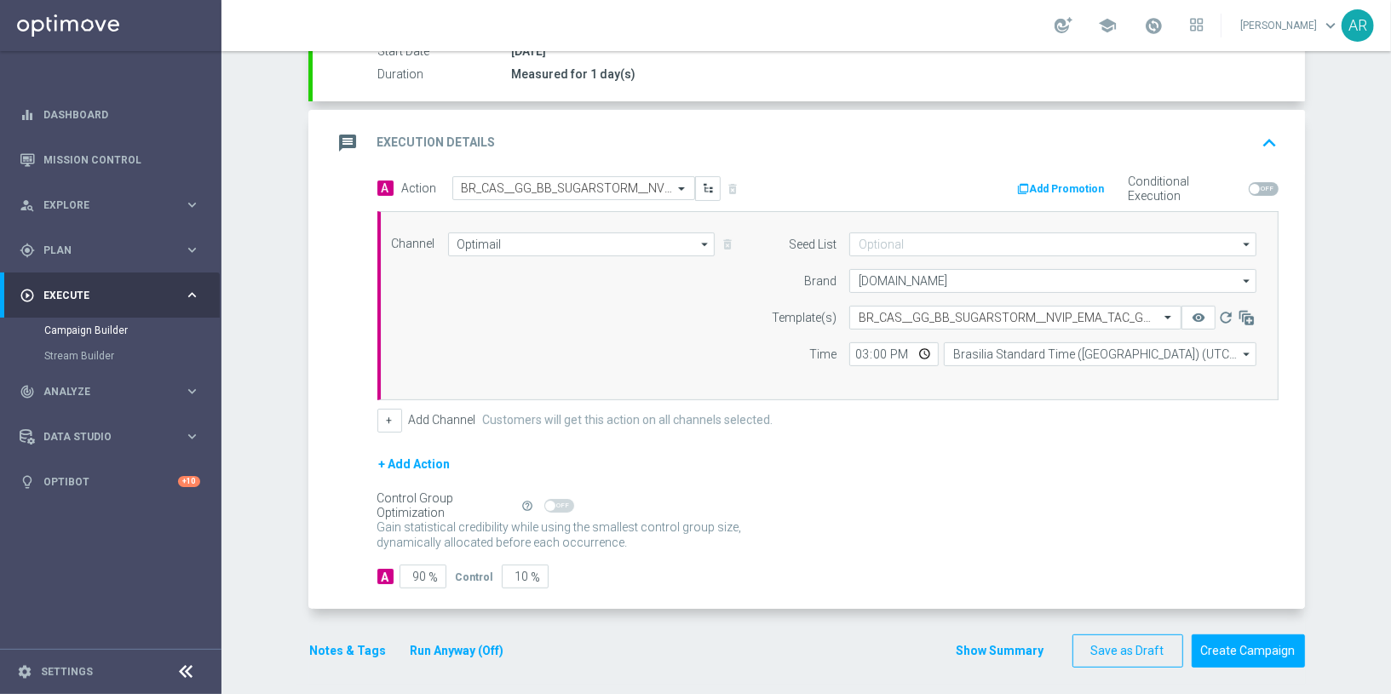
click at [287, 334] on div "Campaign Builder Scheduled Campaign Triggered Campaign Status: Draft done Targe…" at bounding box center [805, 372] width 1169 height 643
click at [1236, 646] on button "Create Campaign" at bounding box center [1248, 651] width 113 height 33
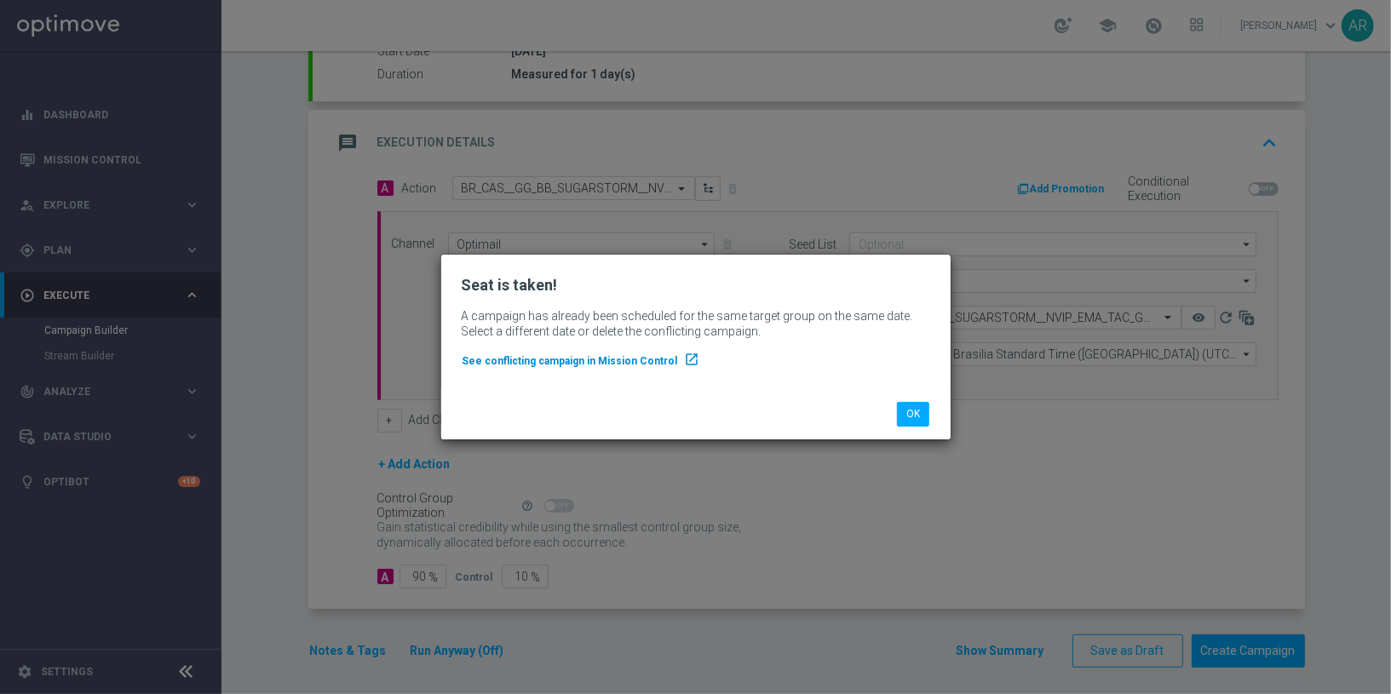
click at [572, 365] on span "See conflicting campaign in Mission Control" at bounding box center [569, 361] width 215 height 12
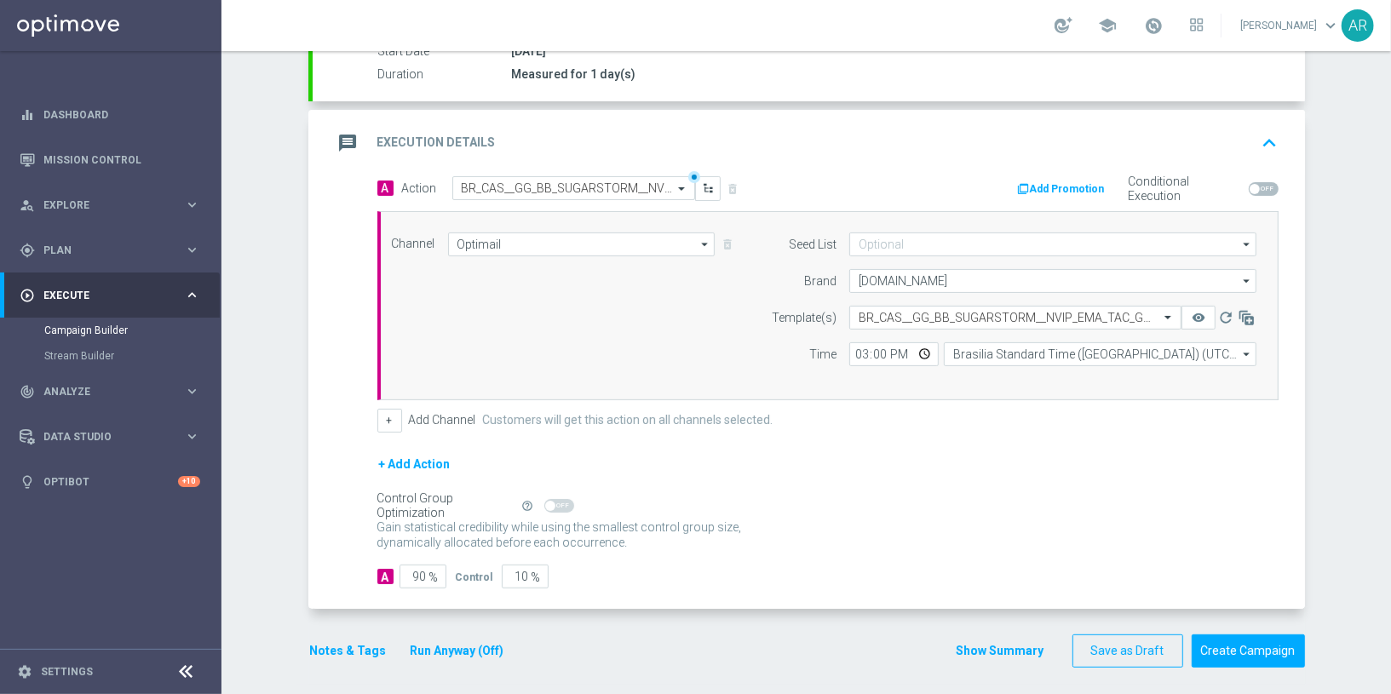
click at [926, 503] on div "Control Group Optimization Self Optimizing Campaign help_outline" at bounding box center [827, 506] width 901 height 19
click at [1249, 649] on button "Create Campaign" at bounding box center [1248, 651] width 113 height 33
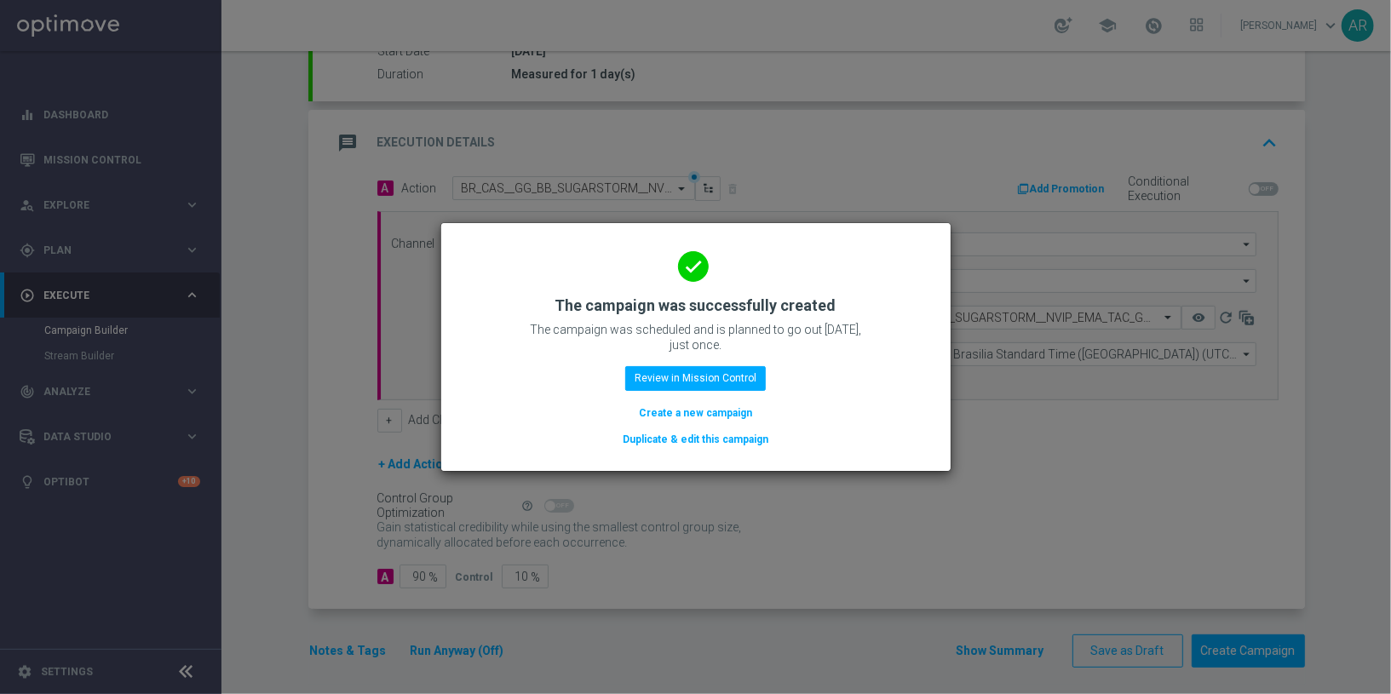
click at [680, 410] on button "Create a new campaign" at bounding box center [695, 413] width 117 height 19
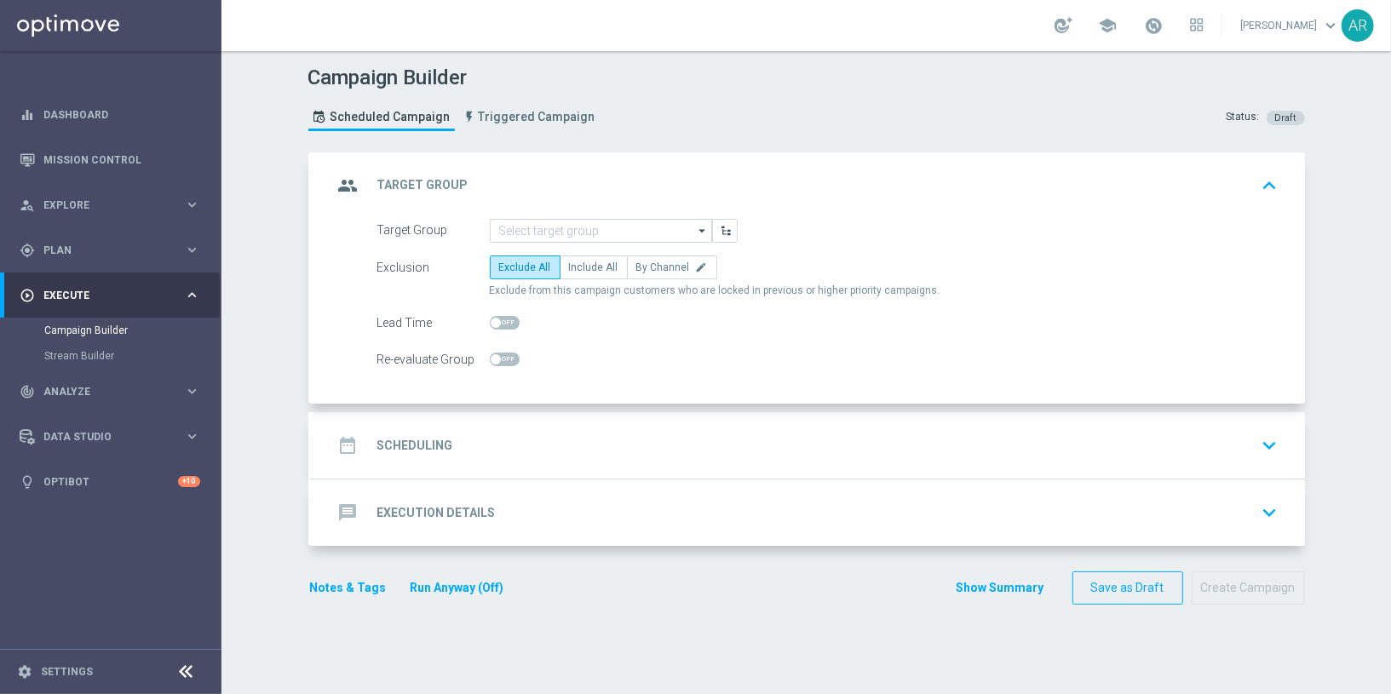
scroll to position [0, 0]
click at [531, 224] on input at bounding box center [601, 231] width 222 height 24
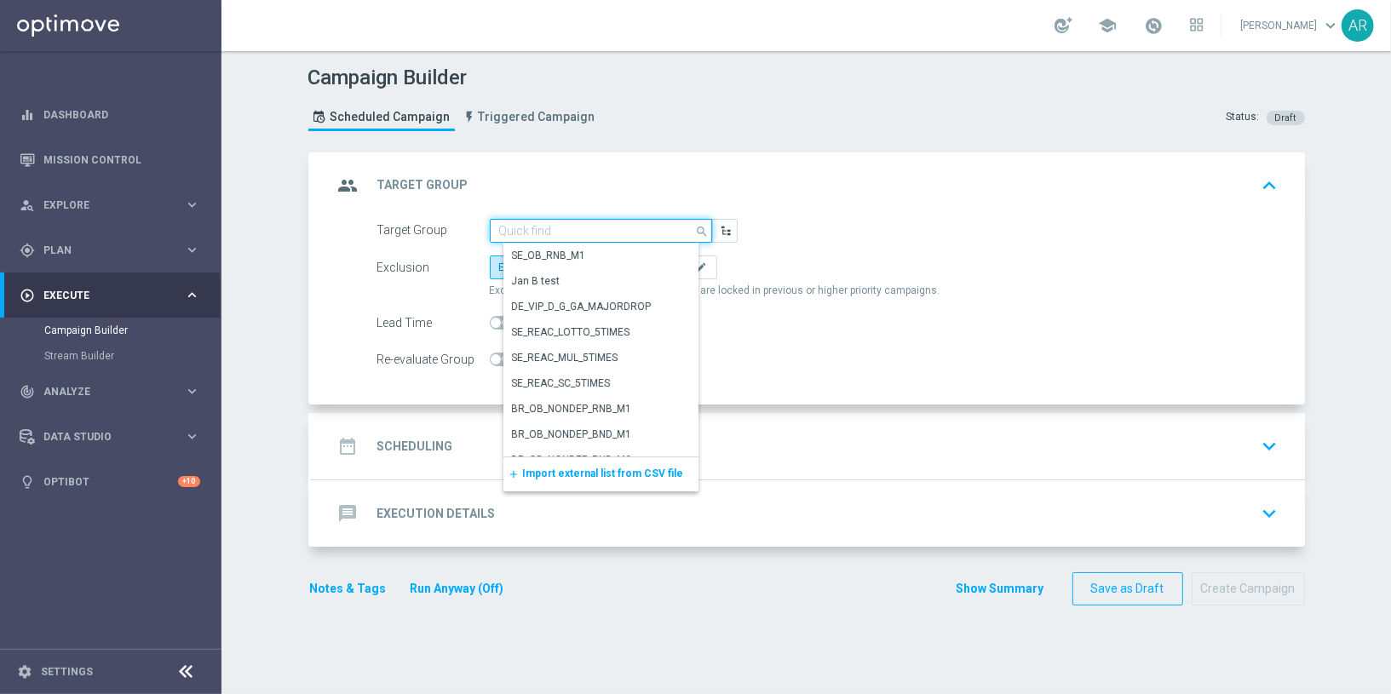
paste input "BR_CAS__GLOBALG_DEPOSITERS__NVIP_RI_TAC_GM"
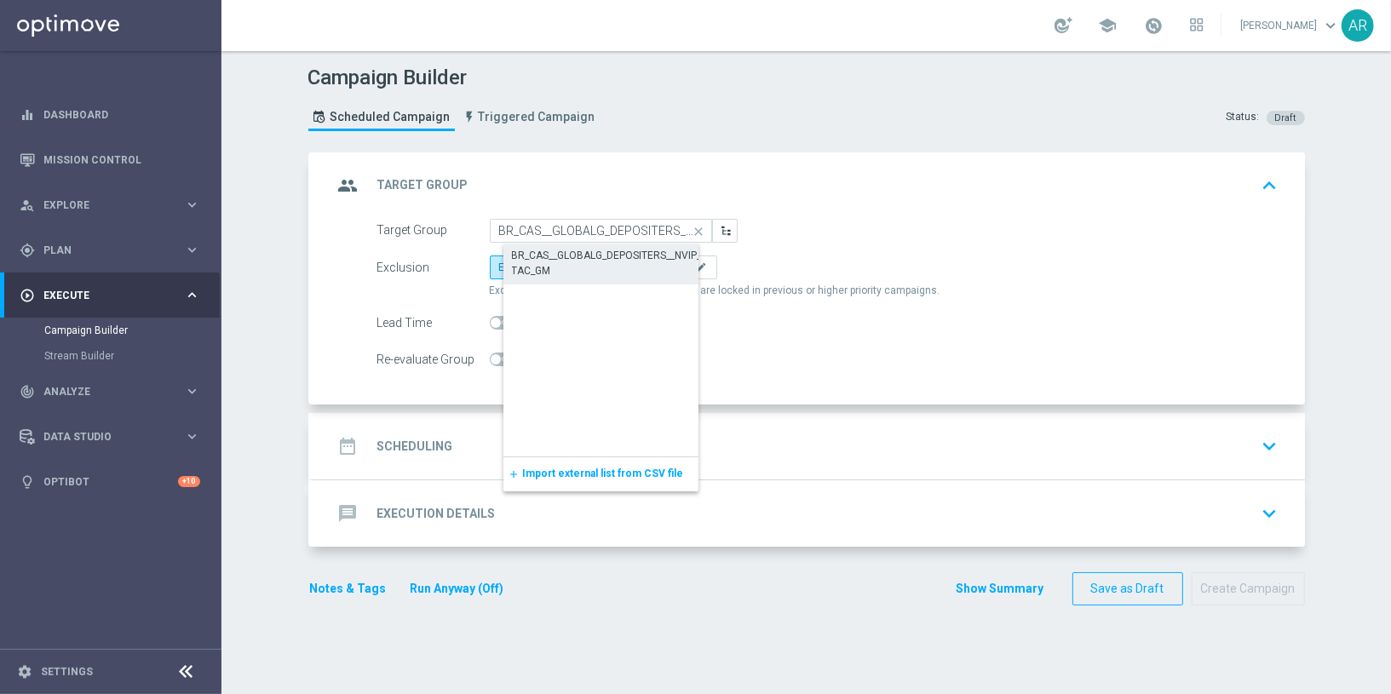
click at [565, 254] on div "BR_CAS__GLOBALG_DEPOSITERS__NVIP_RI_TAC_GM" at bounding box center [614, 263] width 205 height 31
type input "BR_CAS__GLOBALG_DEPOSITERS__NVIP_RI_TAC_GM"
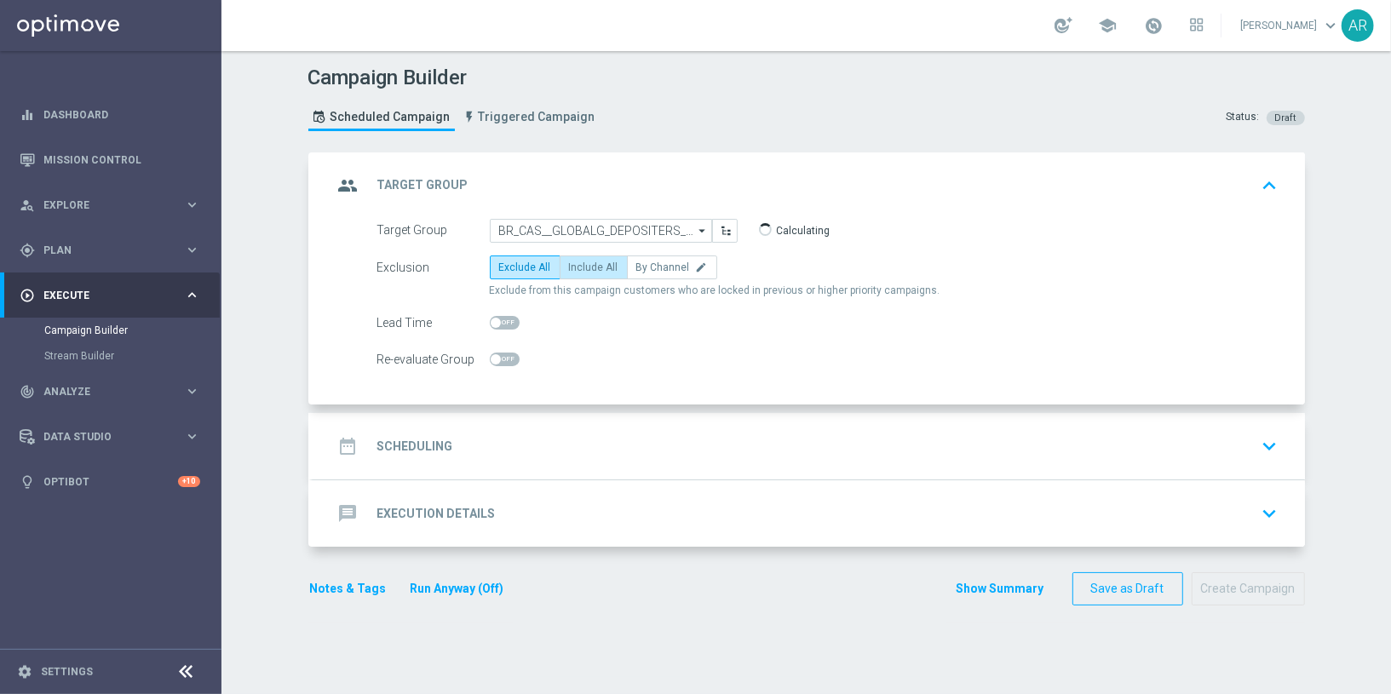
click at [590, 267] on span "Include All" at bounding box center [593, 267] width 49 height 12
click at [580, 267] on input "Include All" at bounding box center [574, 270] width 11 height 11
radio input "true"
click at [493, 432] on div "date_range Scheduling keyboard_arrow_down" at bounding box center [808, 446] width 951 height 32
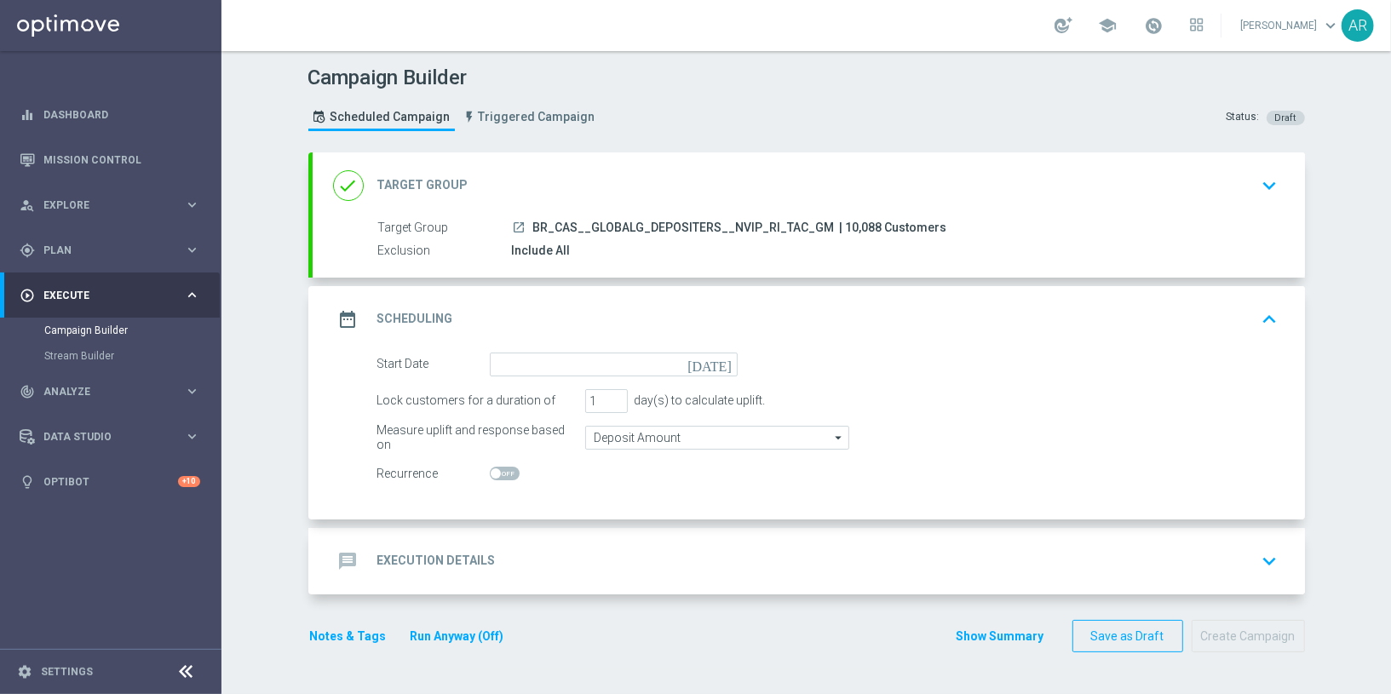
click at [723, 360] on icon "[DATE]" at bounding box center [712, 362] width 50 height 19
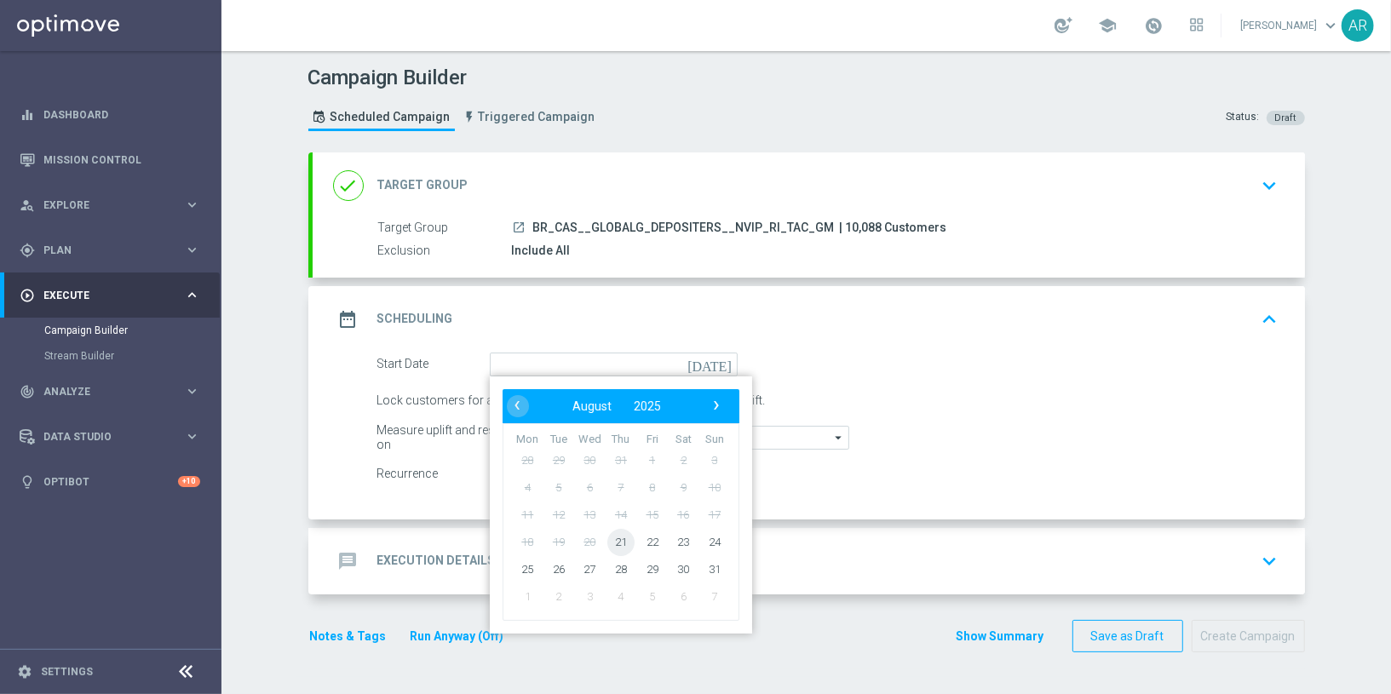
click at [618, 535] on span "21" at bounding box center [619, 541] width 27 height 27
type input "21 Aug 2025"
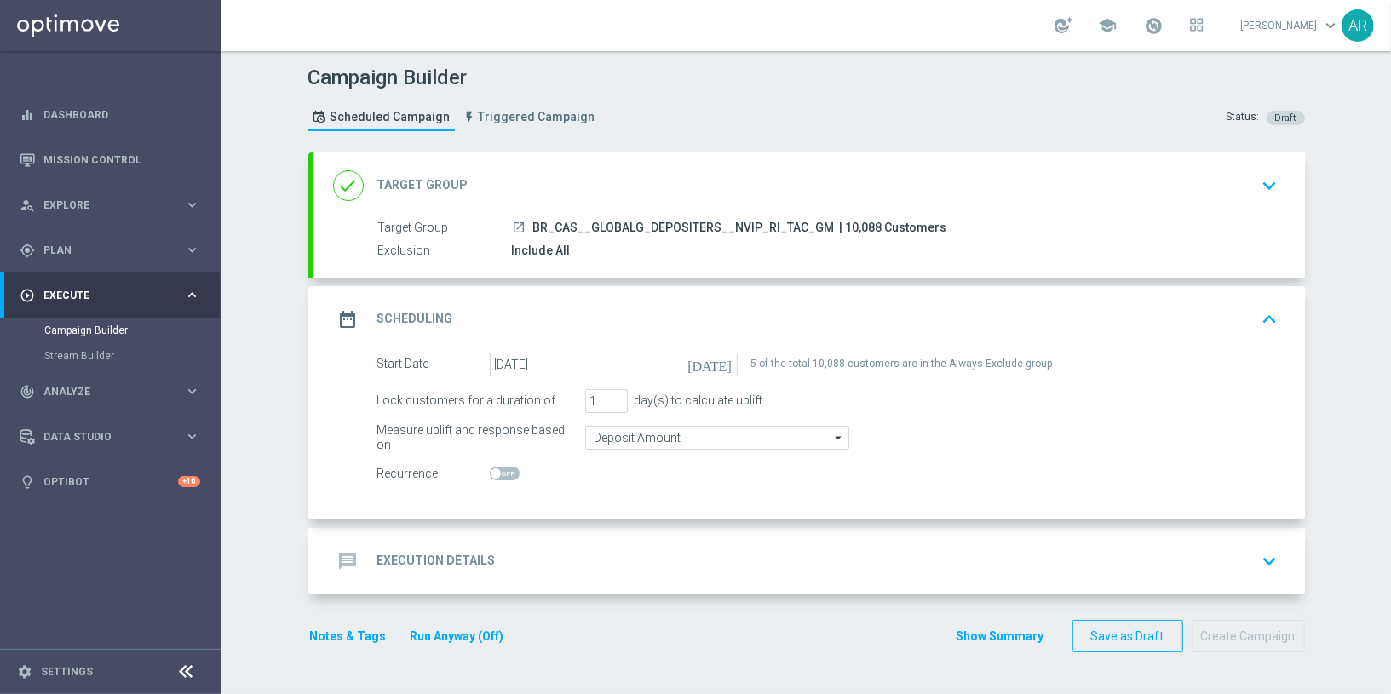
click at [607, 549] on div "message Execution Details keyboard_arrow_down" at bounding box center [808, 561] width 951 height 32
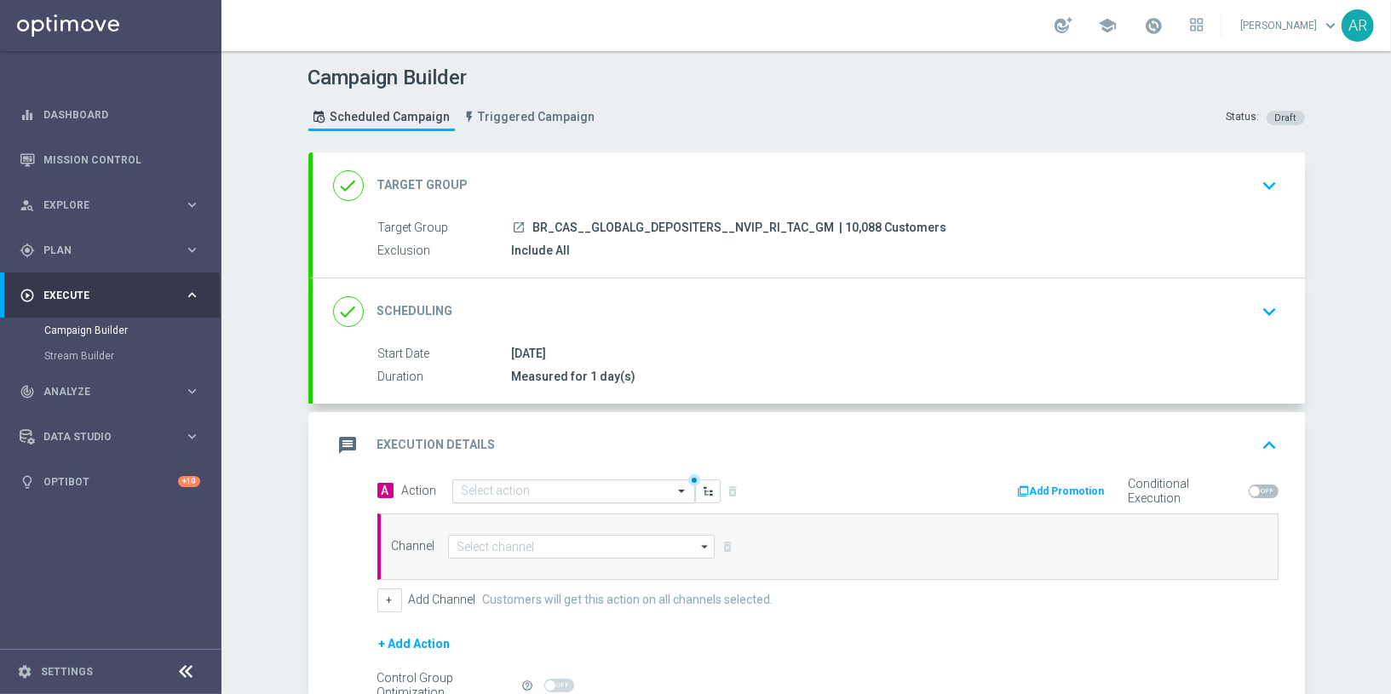
click at [531, 486] on input "text" at bounding box center [557, 492] width 190 height 14
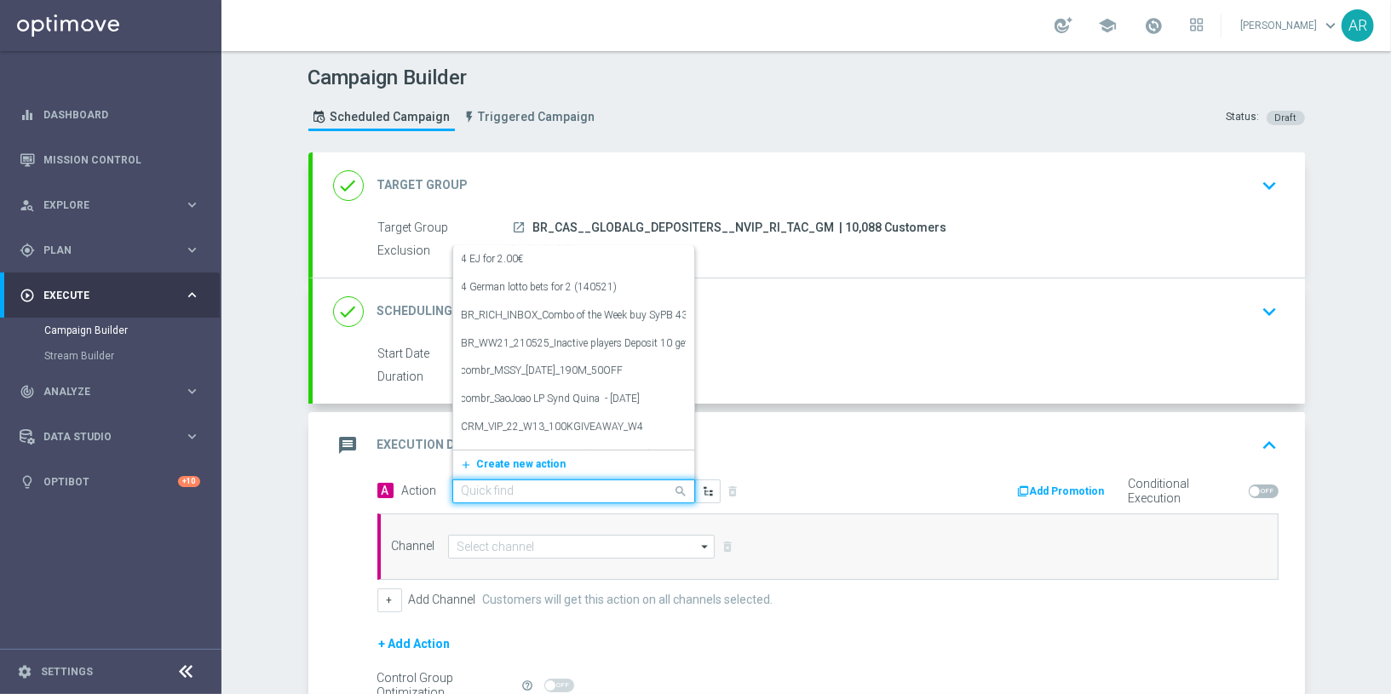
paste input "BR_CAS__GG_BB_SUGARSTORM_NVIP_RI_TAC_GM_AUG"
type input "BR_CAS__GG_BB_SUGARSTORM_NVIP_RI_TAC_GM_AUG"
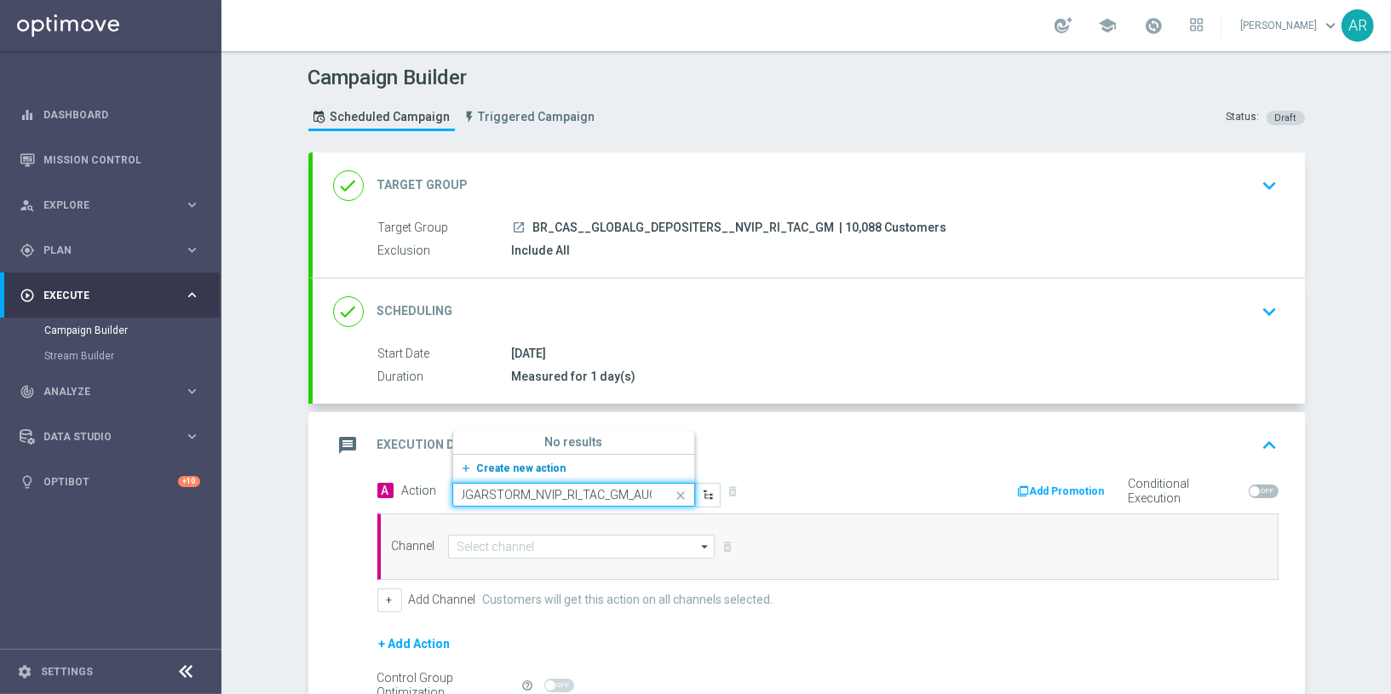
click at [525, 467] on span "Create new action" at bounding box center [521, 468] width 89 height 12
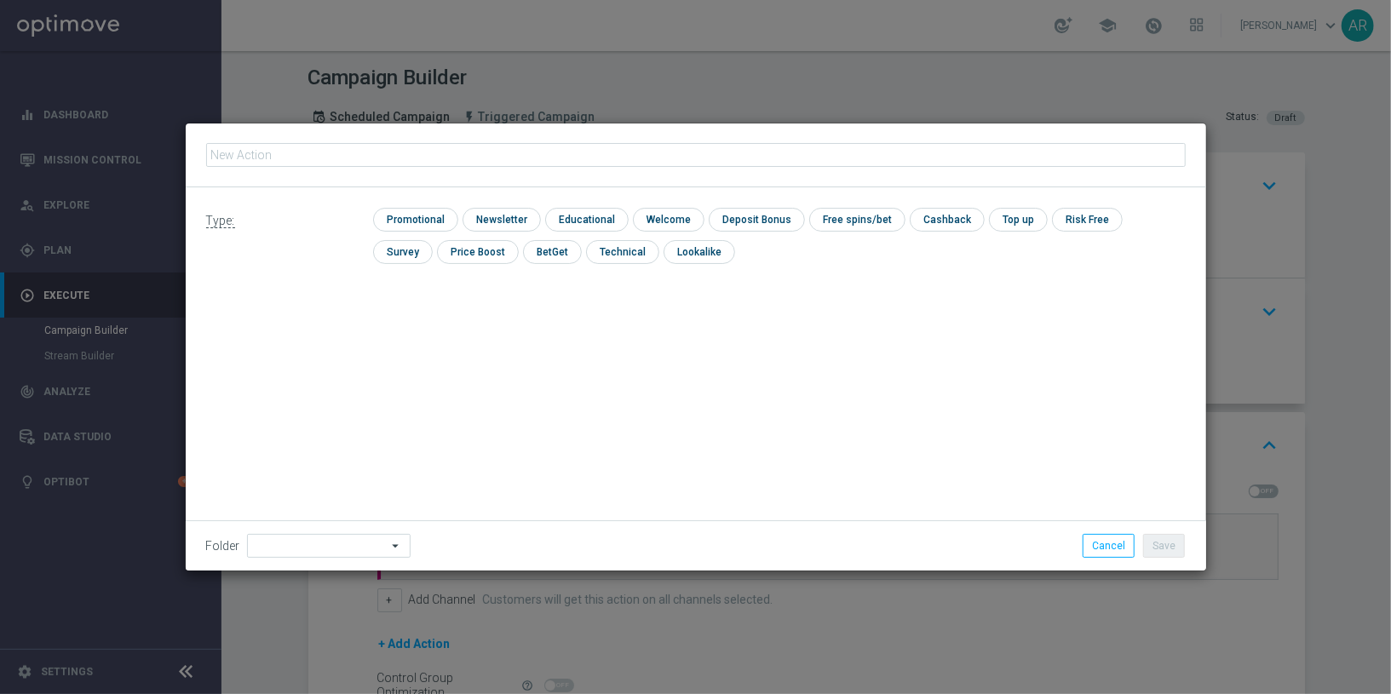
click at [479, 153] on input "text" at bounding box center [695, 155] width 979 height 24
type input "BR_CAS__GG_BB_SUGARSTORM_NVIP_RI_TAC_GM_AUG"
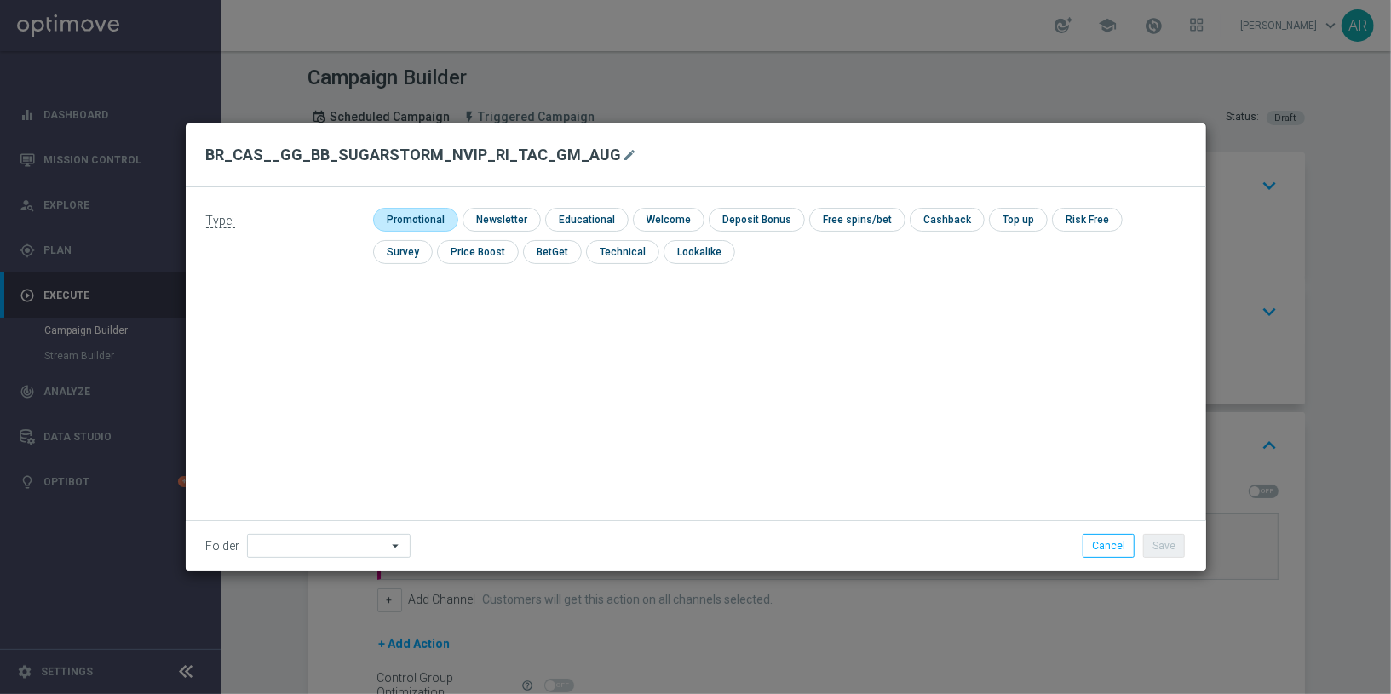
click at [420, 216] on input "checkbox" at bounding box center [413, 219] width 81 height 23
checkbox input "true"
click at [1164, 546] on button "Save" at bounding box center [1164, 546] width 42 height 24
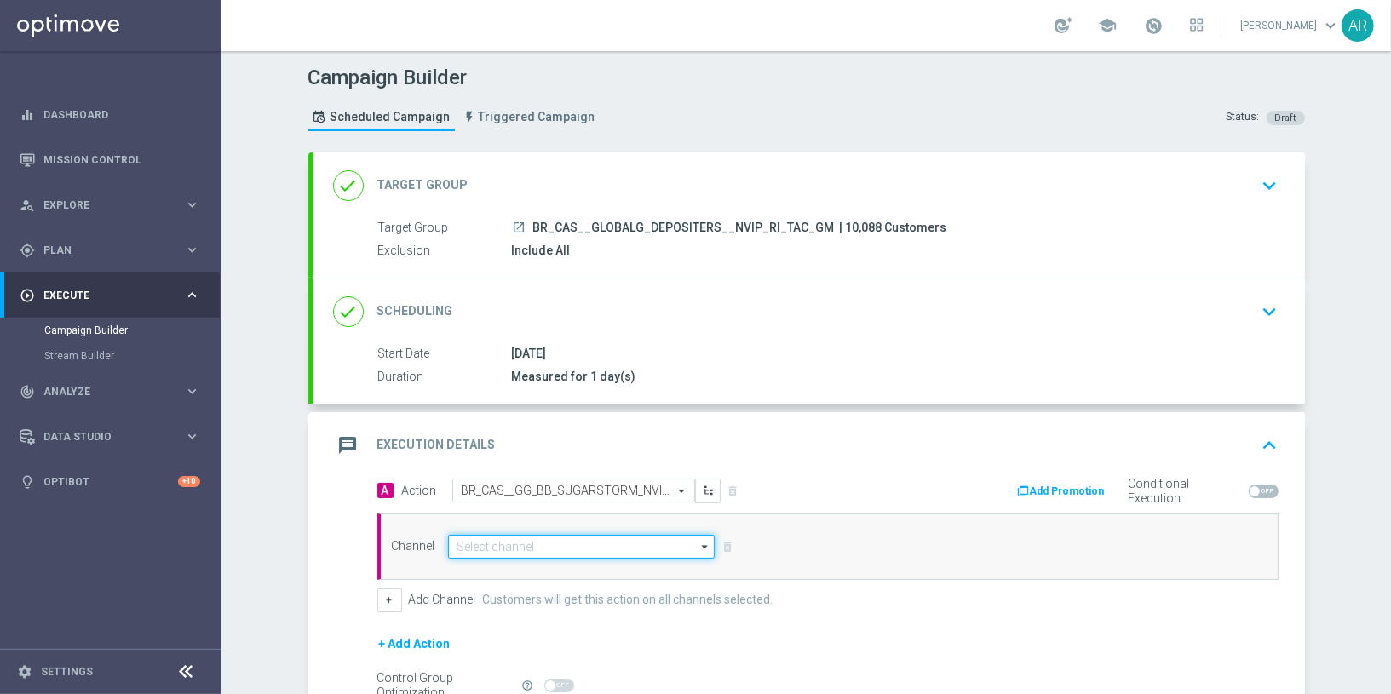
click at [546, 539] on input at bounding box center [581, 547] width 267 height 24
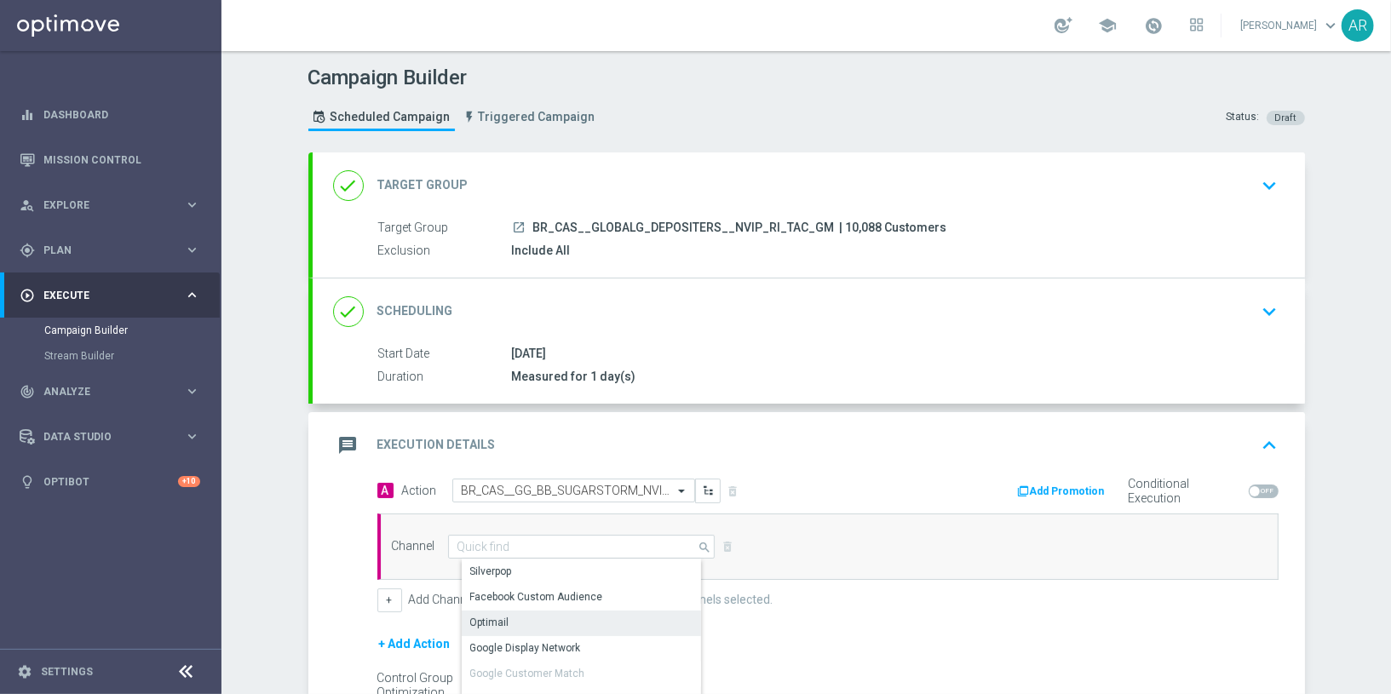
click at [540, 613] on div "Optimail" at bounding box center [589, 623] width 255 height 24
type input "Optimail"
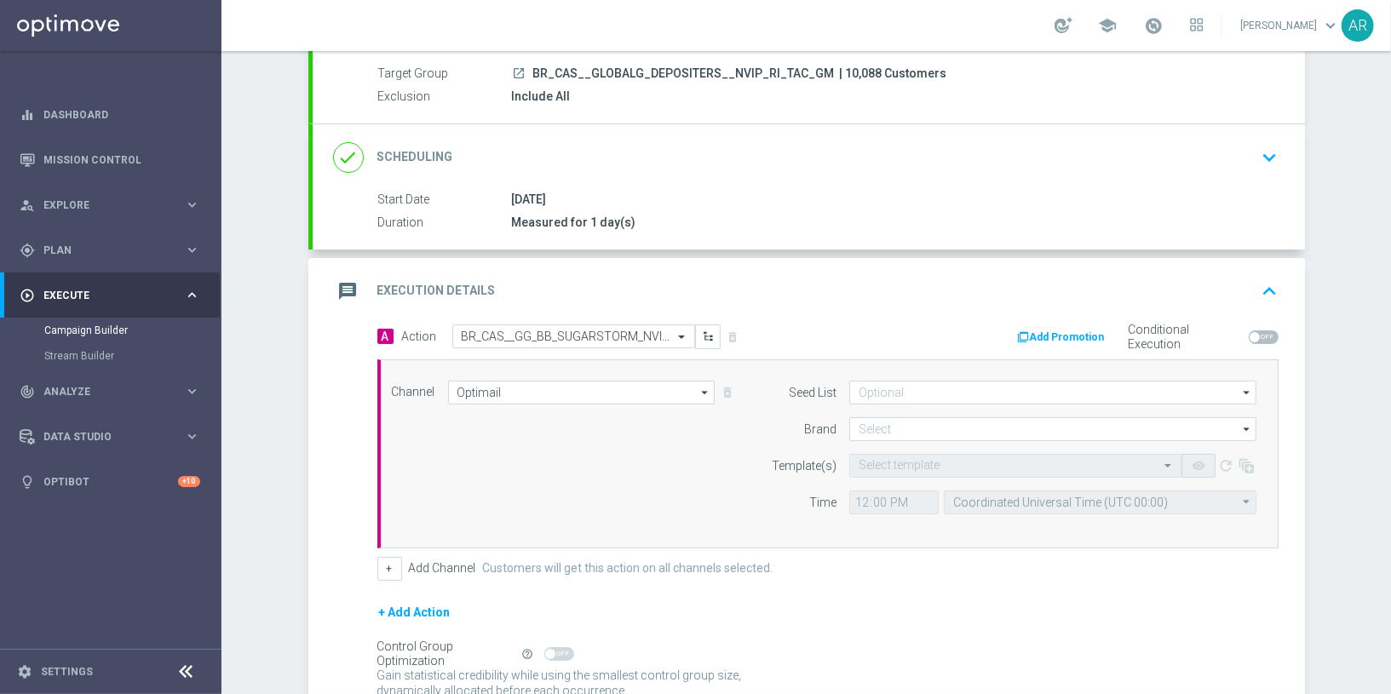
scroll to position [156, 0]
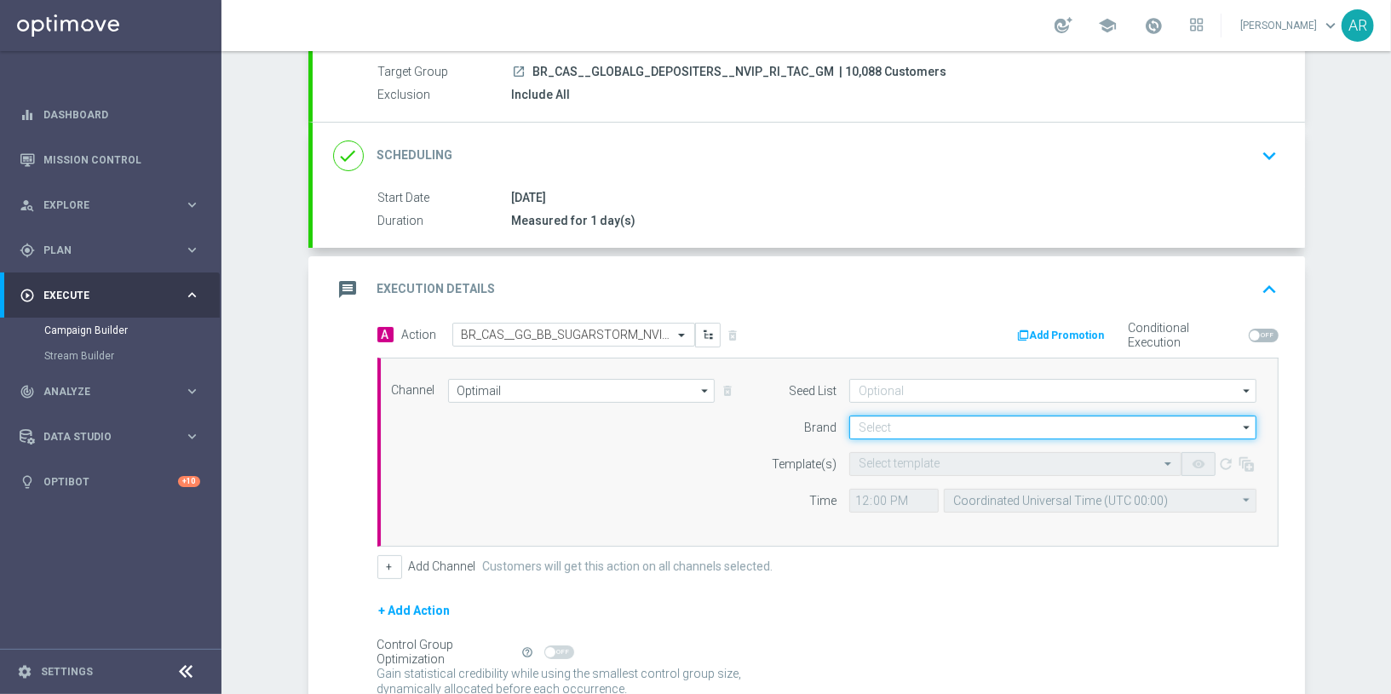
click at [906, 422] on input at bounding box center [1052, 428] width 407 height 24
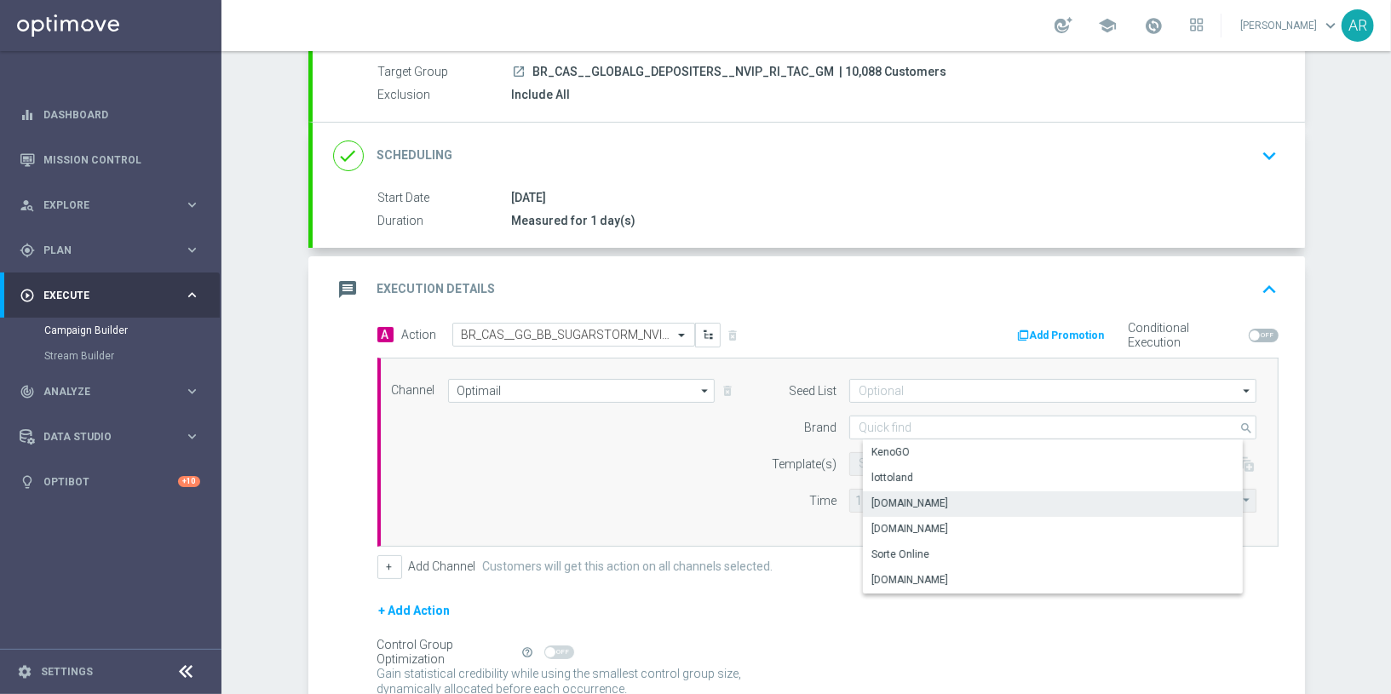
click at [951, 503] on div "Lottoland.bet.br" at bounding box center [1067, 503] width 408 height 24
type input "Lottoland.bet.br"
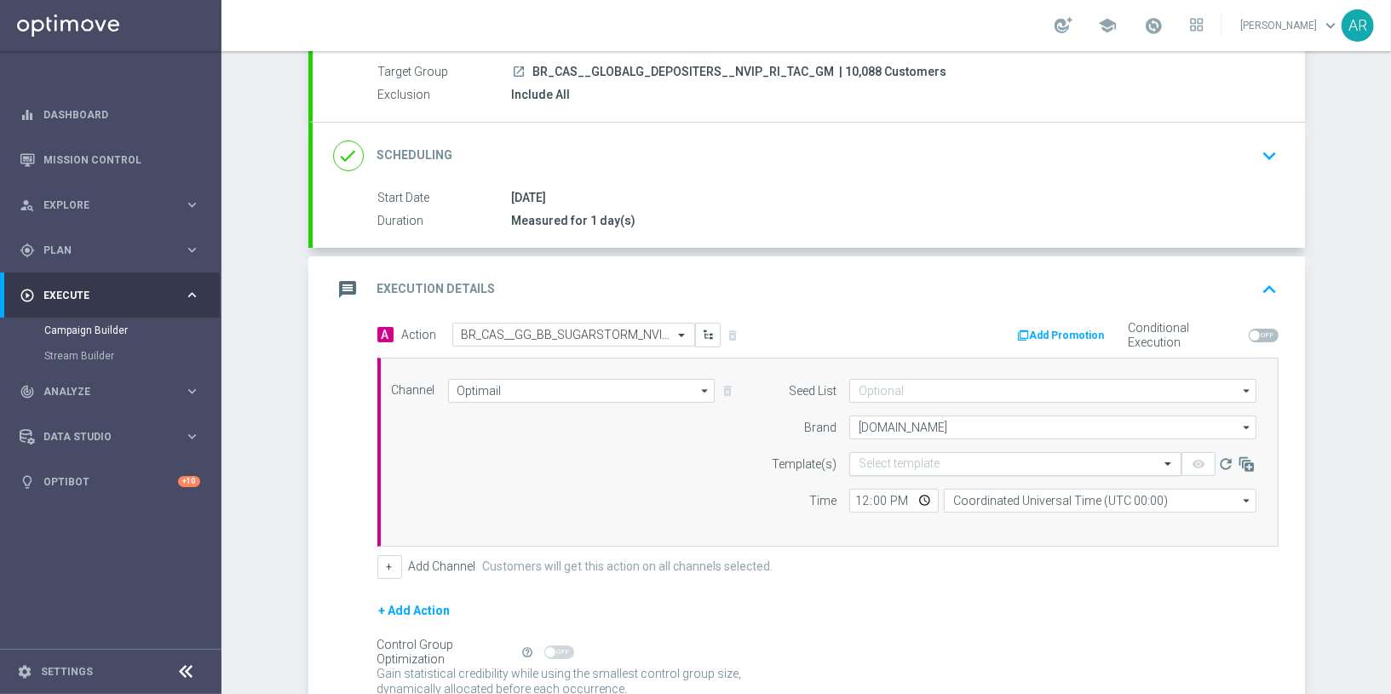
click at [904, 459] on input "text" at bounding box center [998, 464] width 279 height 14
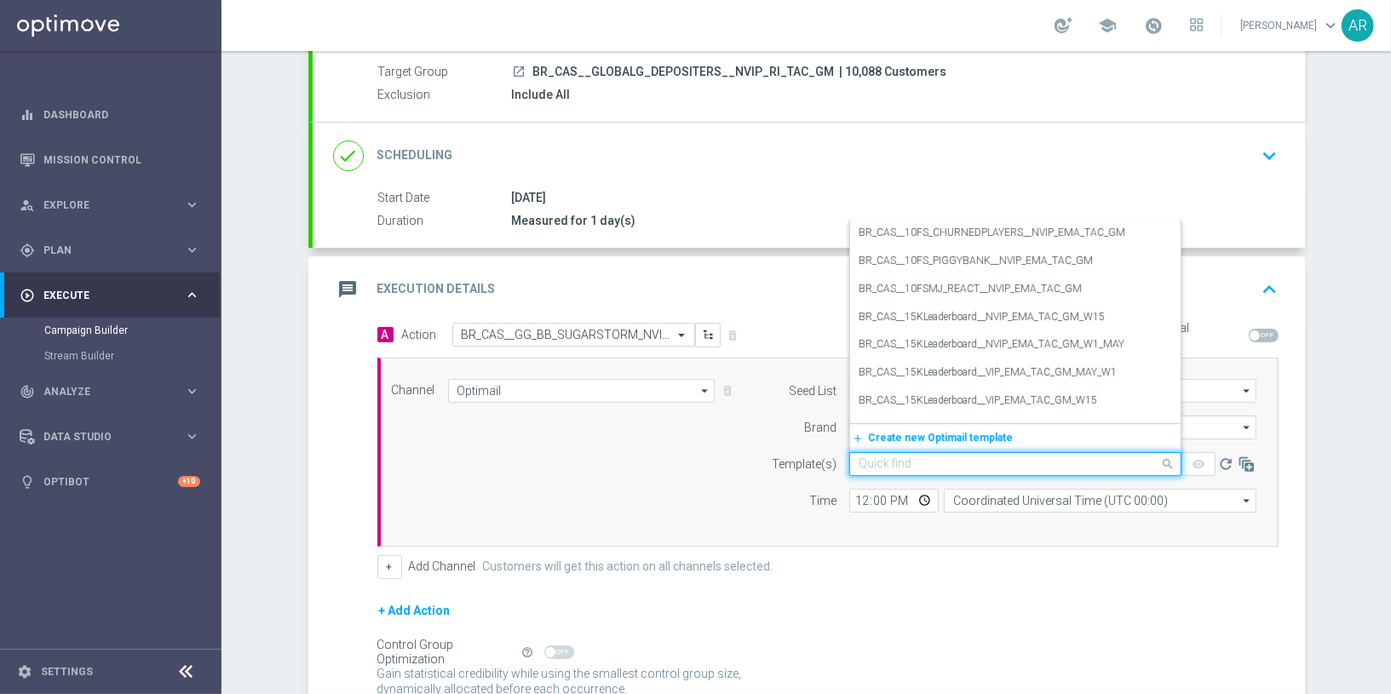
paste input "BR_CAS__GG_BB_SUGARSTORM_NVIP_RI_TAC_GM_AUG"
type input "BR_CAS__GG_BB_SUGARSTORM_NVIP_RI_TAC_GM_AUG"
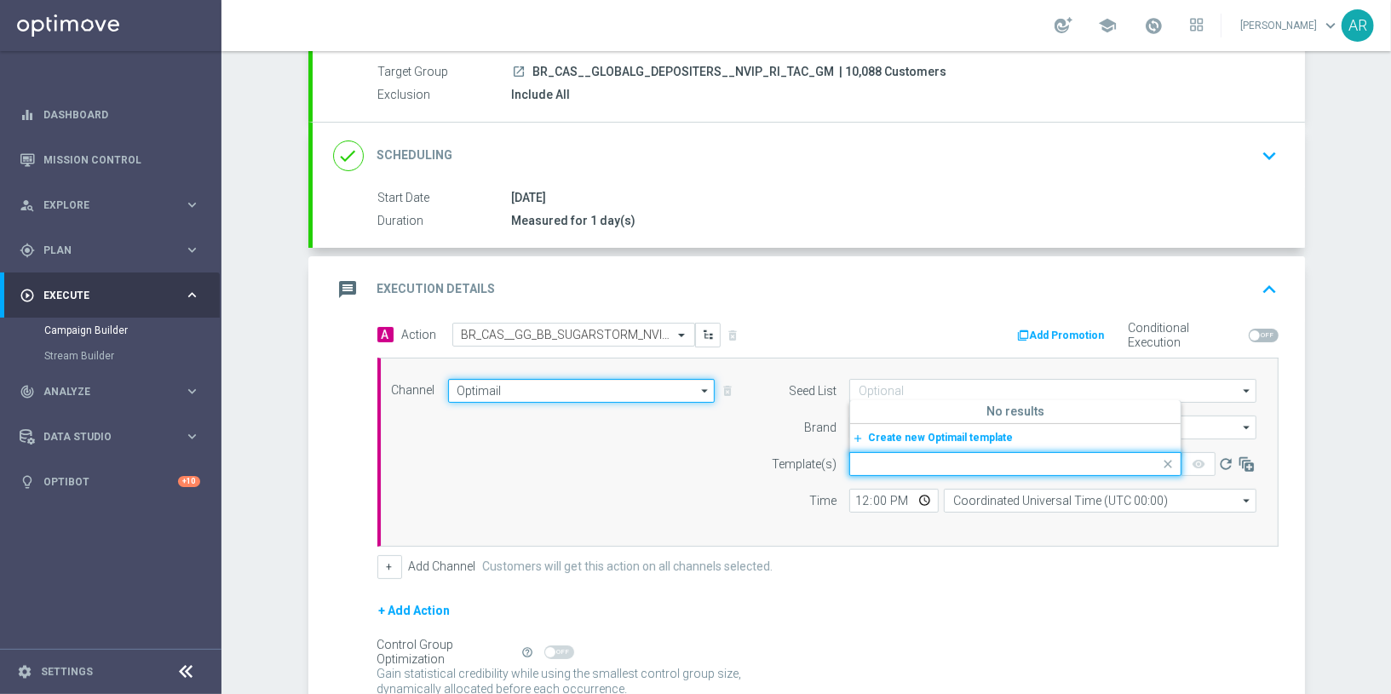
click at [549, 389] on input "Optimail" at bounding box center [581, 391] width 267 height 24
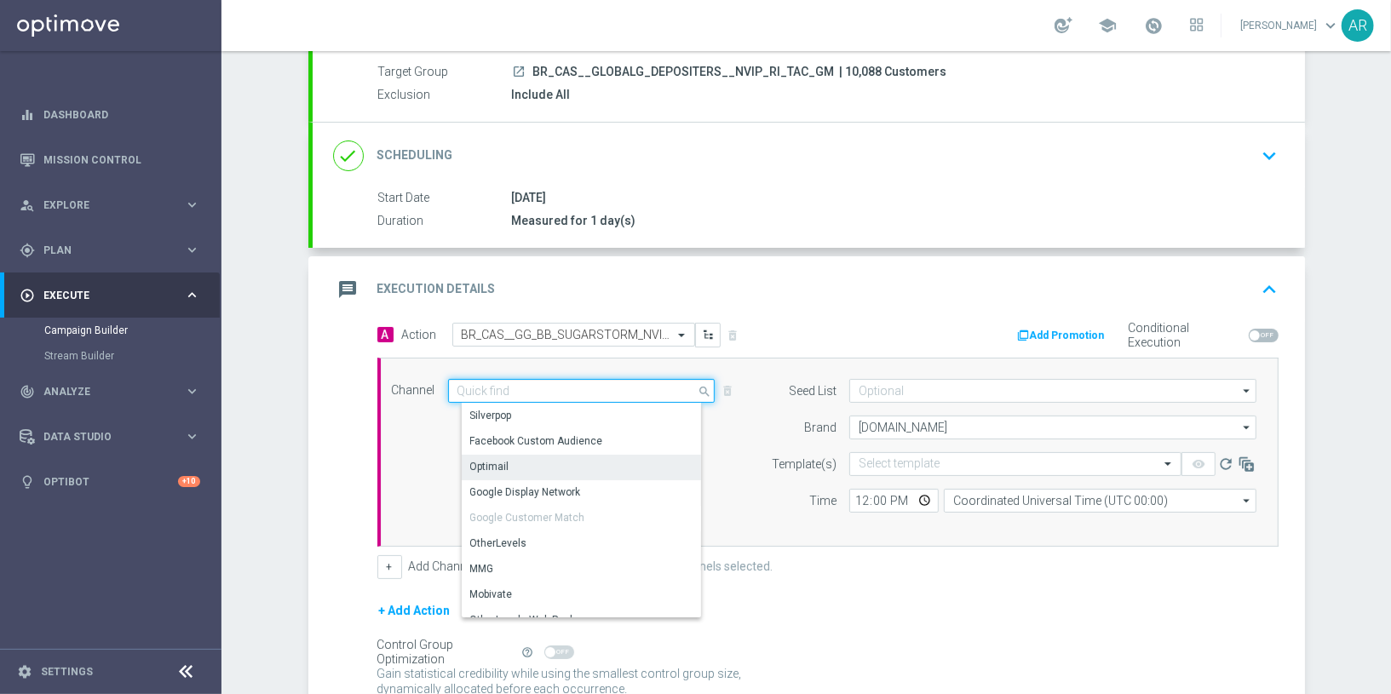
scroll to position [0, 0]
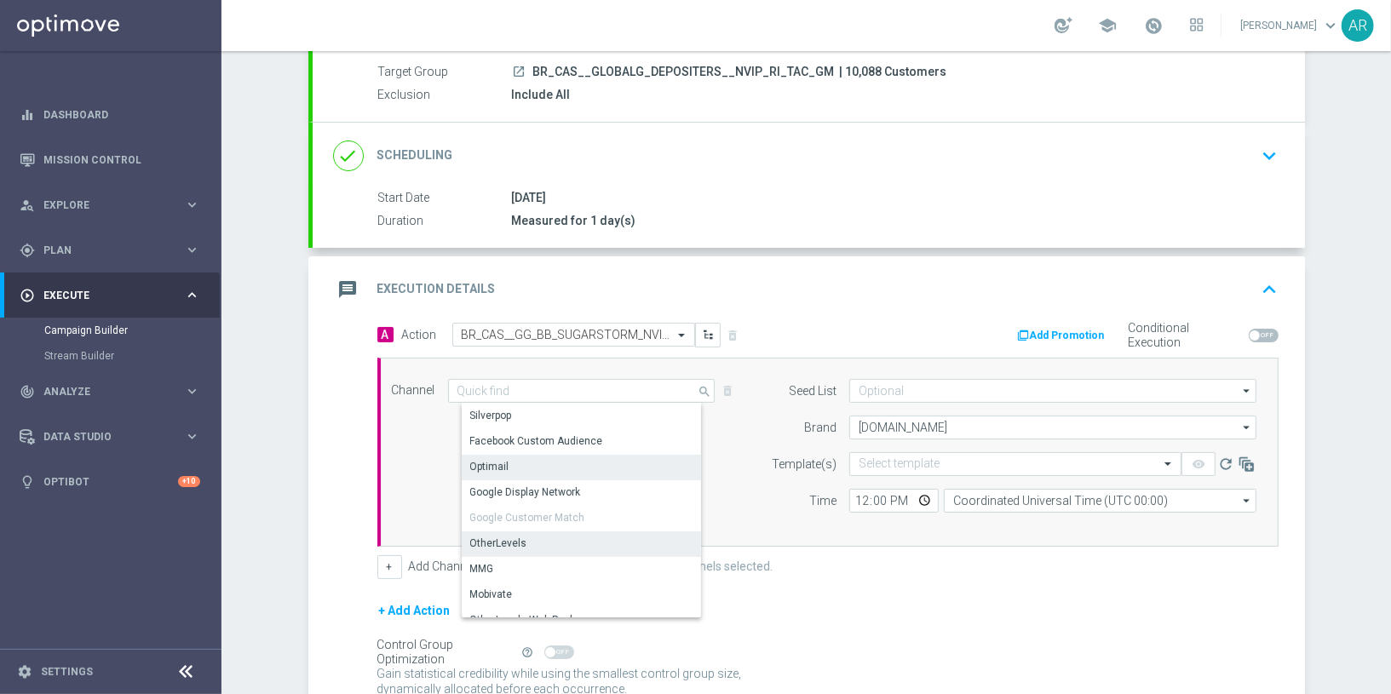
click at [534, 543] on div "OtherLevels" at bounding box center [589, 543] width 255 height 24
type input "OtherLevels"
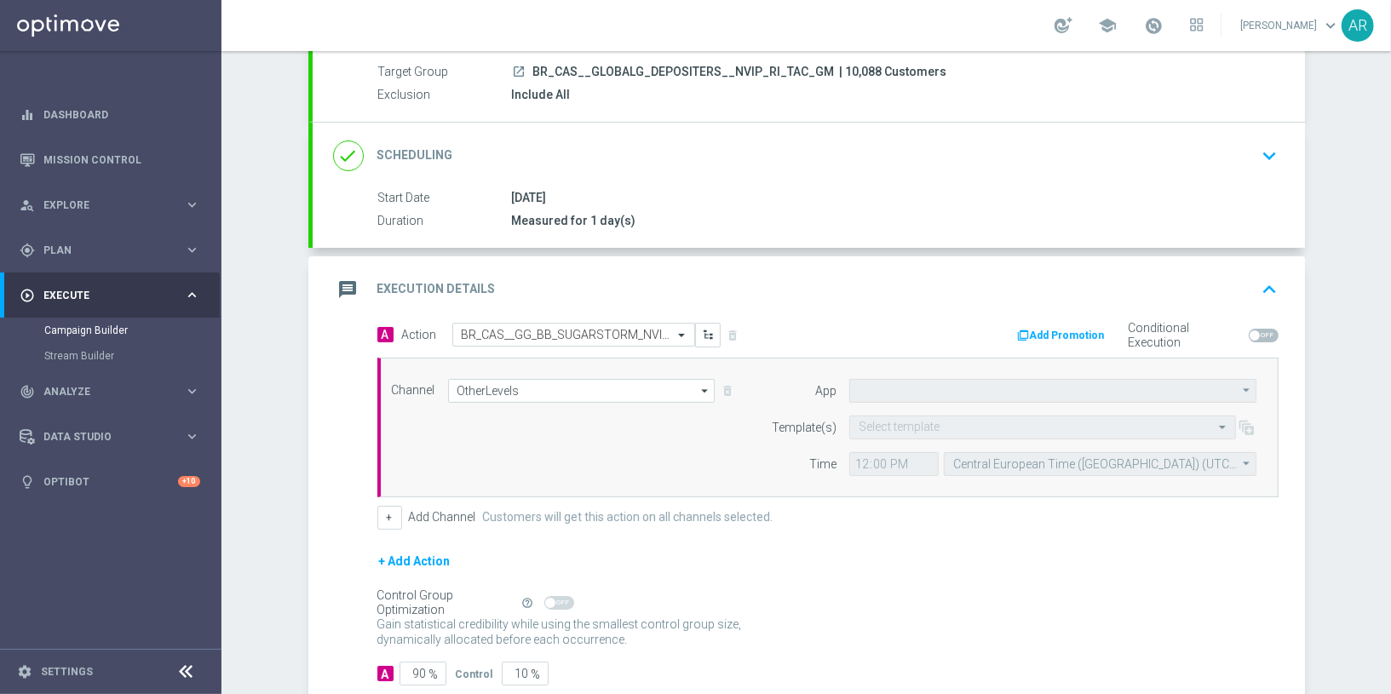
type input "Default App"
click at [902, 425] on input "text" at bounding box center [1026, 428] width 334 height 14
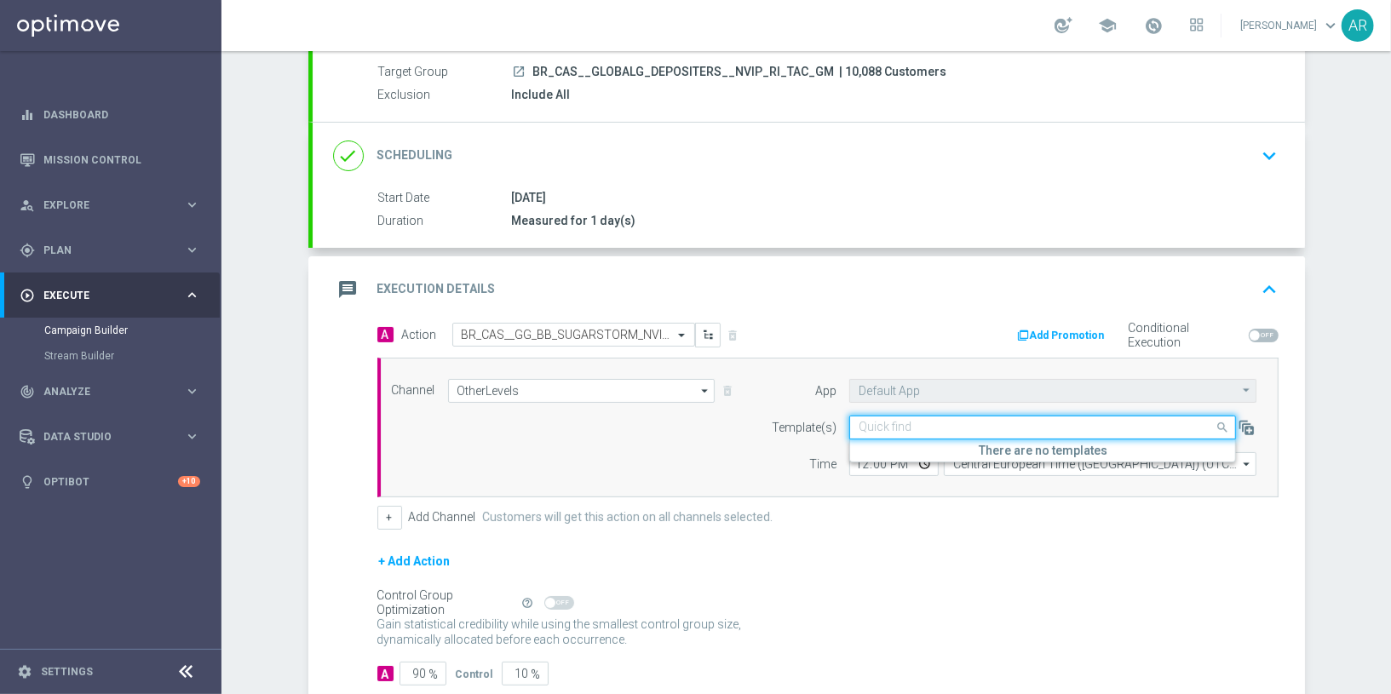
paste input "BR_CAS__GG_BB_SUGARSTORM_NVIP_RI_TAC_GM_AUG"
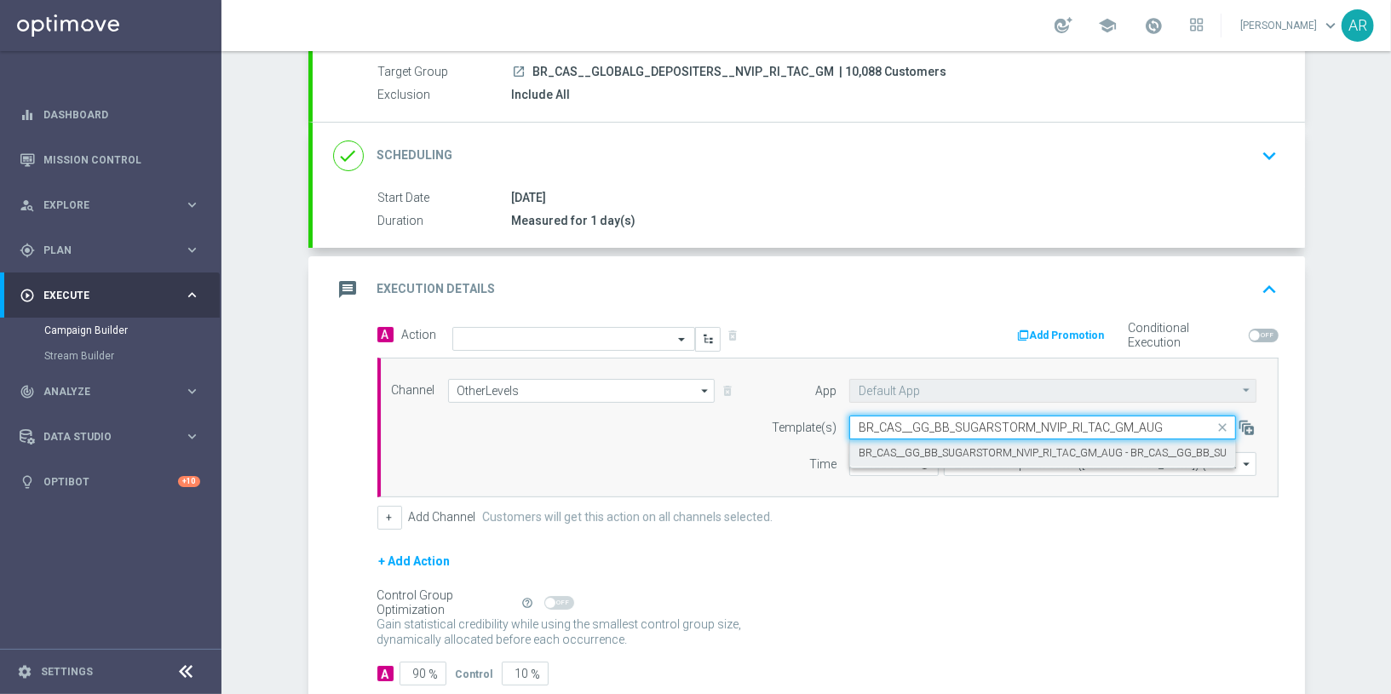
click at [892, 455] on label "BR_CAS__GG_BB_SUGARSTORM_NVIP_RI_TAC_GM_AUG - BR_CAS__GG_BB_SUGARSTORM_NVIP_RI_…" at bounding box center [1127, 453] width 536 height 14
type input "BR_CAS__GG_BB_SUGARSTORM_NVIP_RI_TAC_GM_AUG"
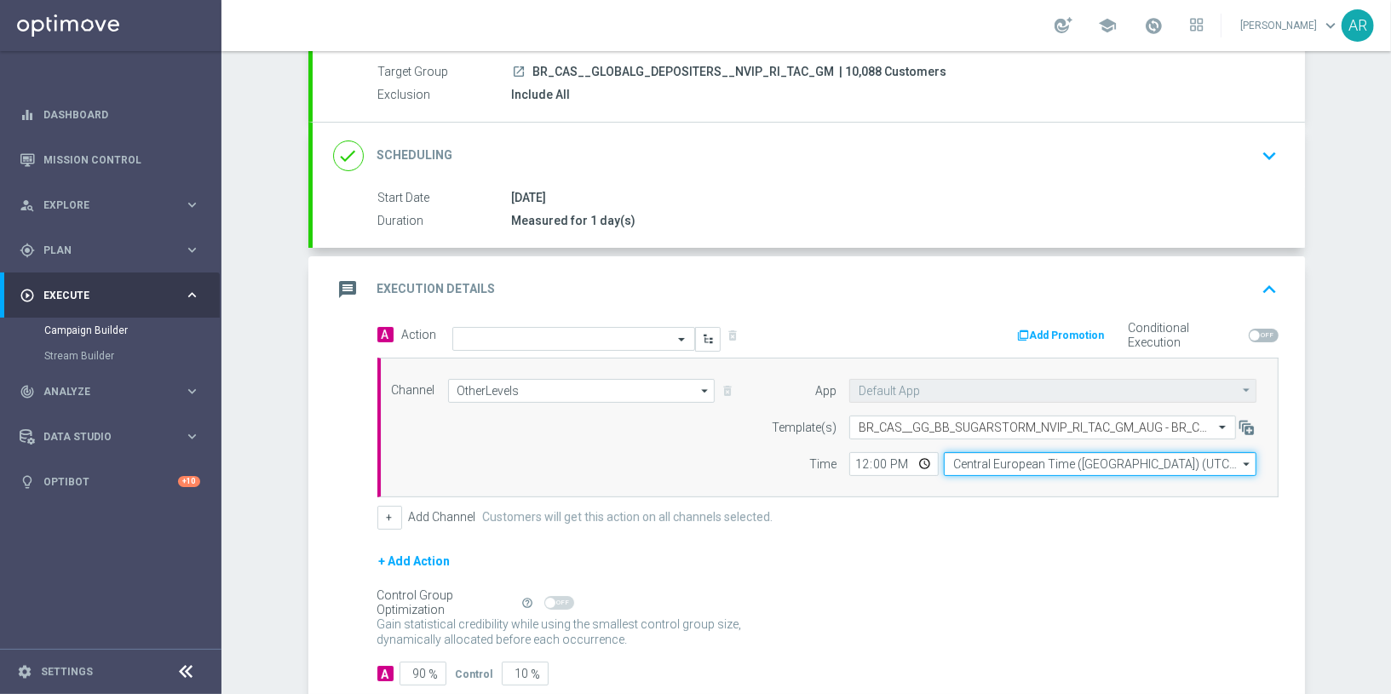
click at [1003, 464] on input "Central European Time (Budapest) (UTC +02:00)" at bounding box center [1100, 464] width 313 height 24
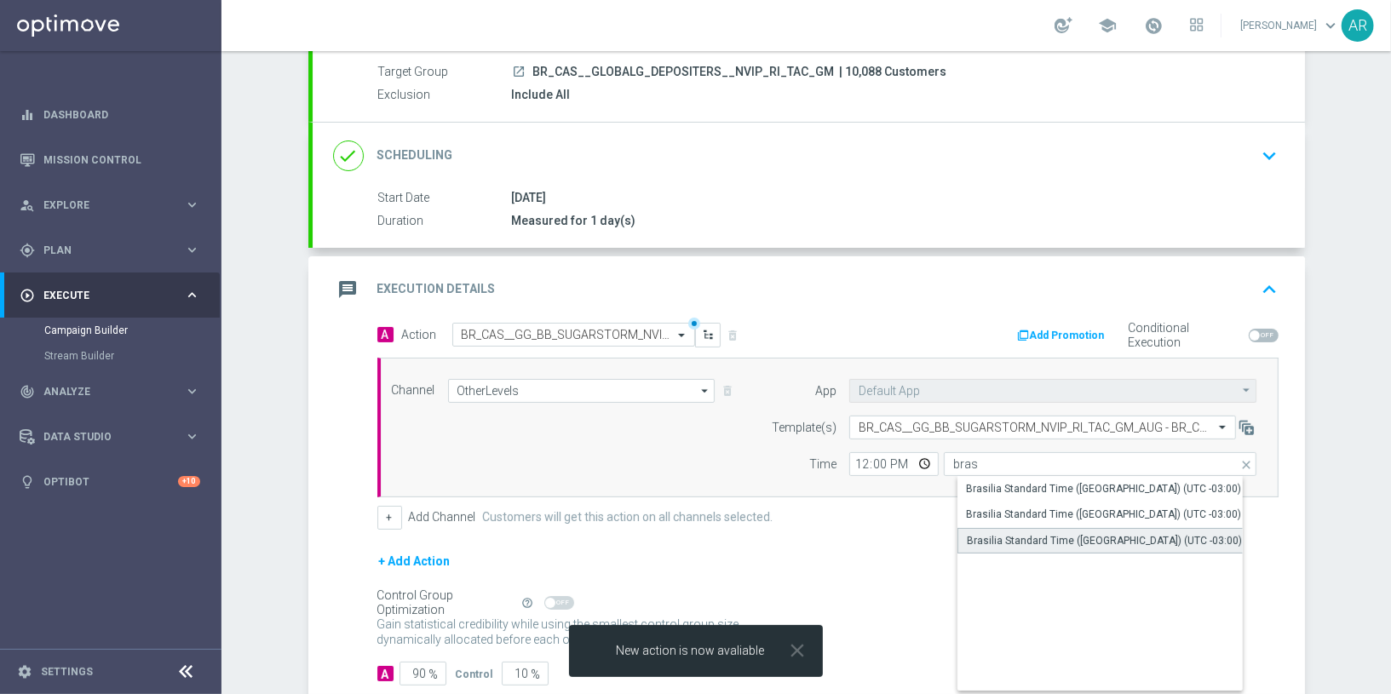
click at [1091, 536] on div "Brasilia Standard Time (Sao Paulo) (UTC -03:00)" at bounding box center [1104, 540] width 275 height 15
type input "Brasilia Standard Time (Sao Paulo) (UTC -03:00)"
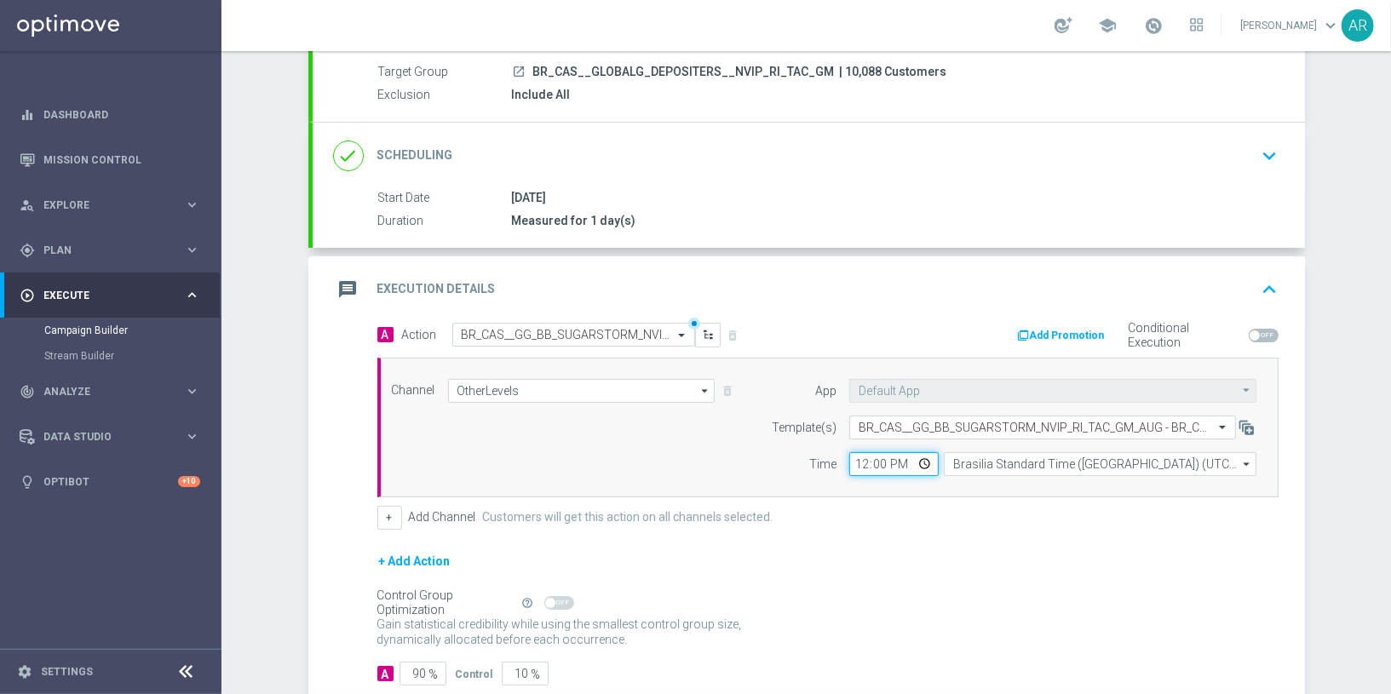
click at [925, 462] on input "12:00" at bounding box center [893, 464] width 89 height 24
click at [926, 460] on input "12:00" at bounding box center [893, 464] width 89 height 24
type input "15:00"
click at [1055, 554] on div "+ Add Action" at bounding box center [827, 572] width 901 height 43
click at [793, 515] on div "+ Add Channel Customers will get this action on all channels selected." at bounding box center [827, 518] width 901 height 24
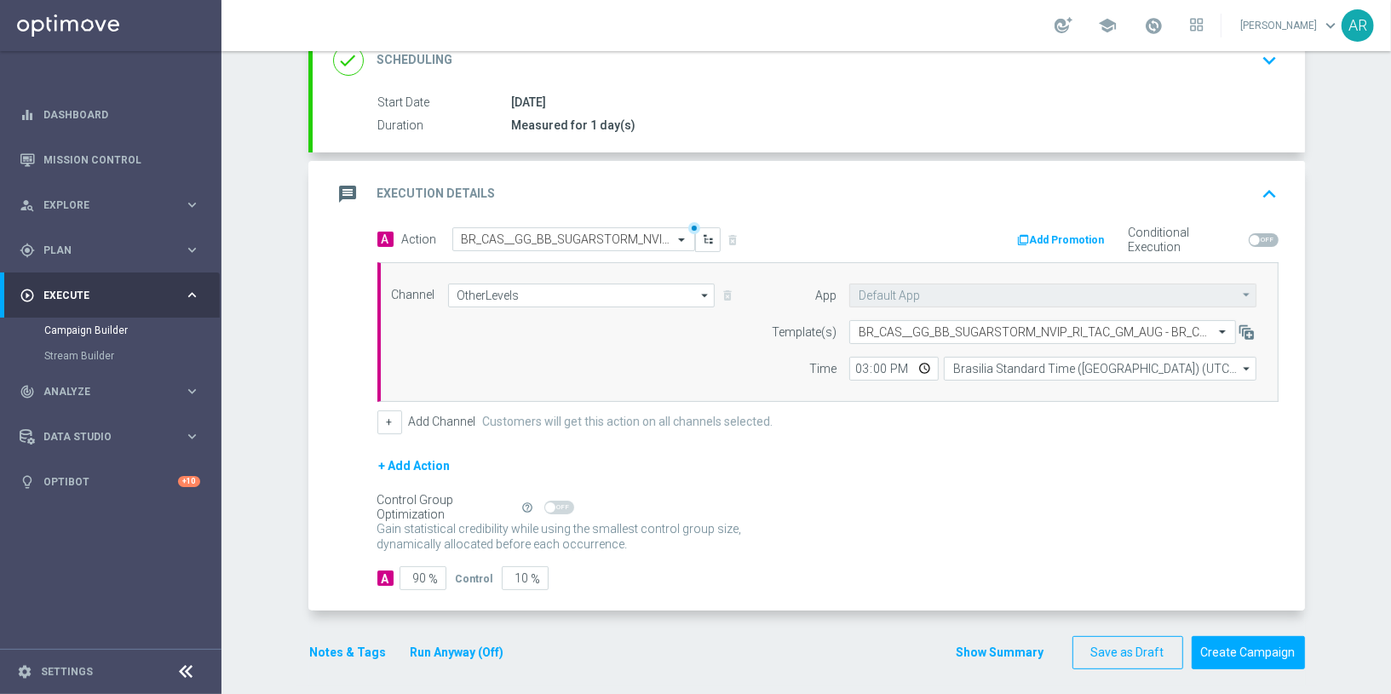
scroll to position [253, 0]
click at [713, 414] on label "Customers will get this action on all channels selected." at bounding box center [628, 420] width 290 height 14
click at [1236, 646] on button "Create Campaign" at bounding box center [1248, 651] width 113 height 33
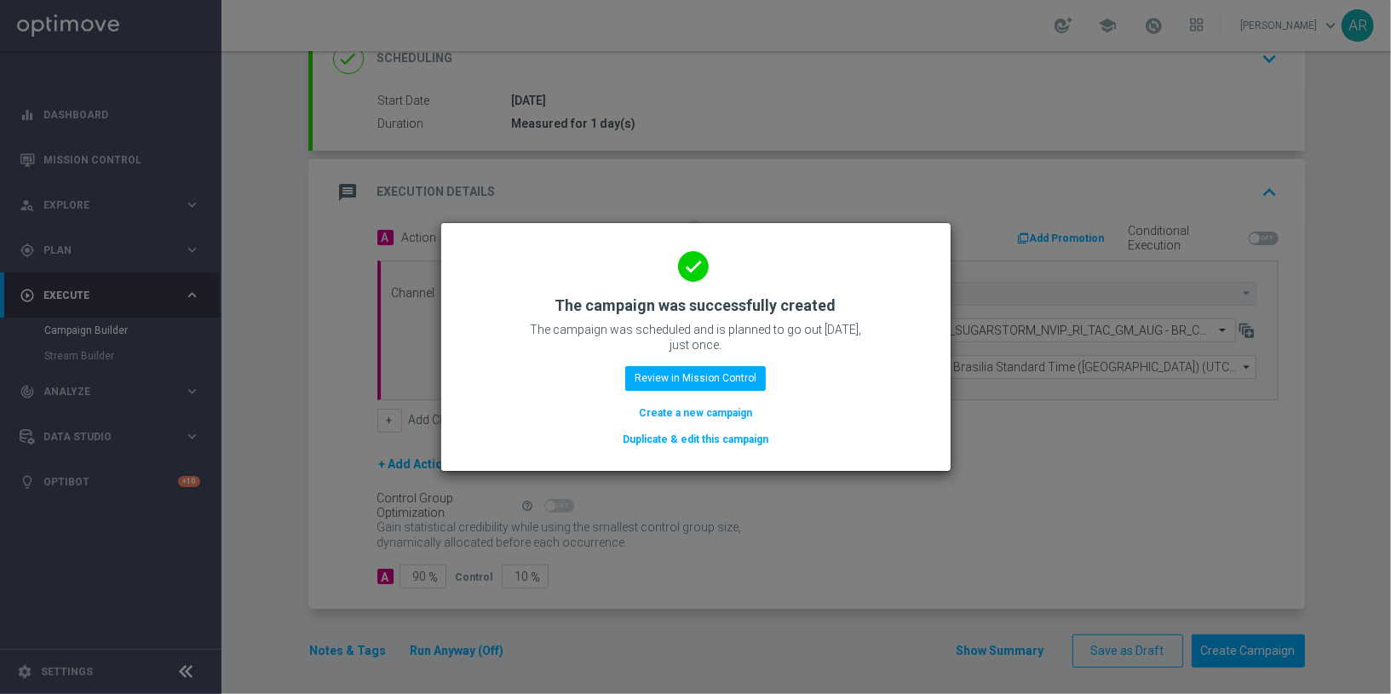
click at [698, 414] on button "Create a new campaign" at bounding box center [695, 413] width 117 height 19
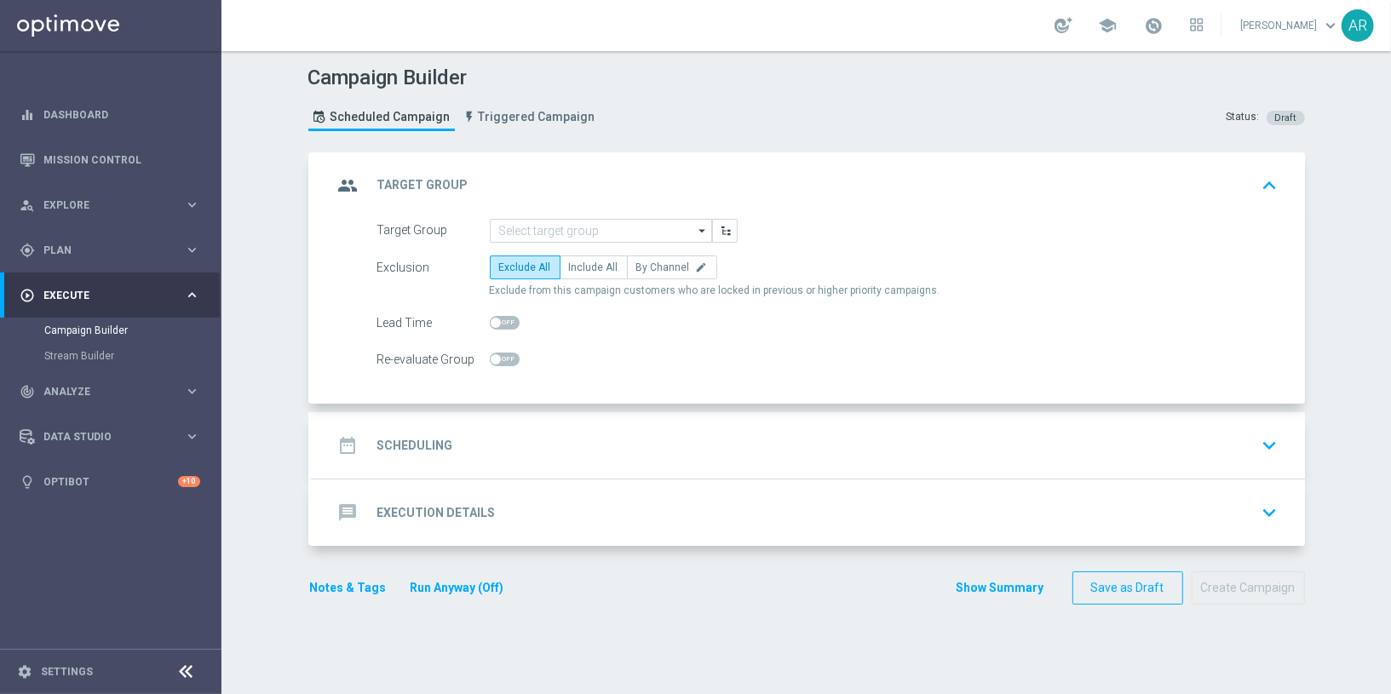
scroll to position [0, 0]
click at [556, 230] on input at bounding box center [601, 231] width 222 height 24
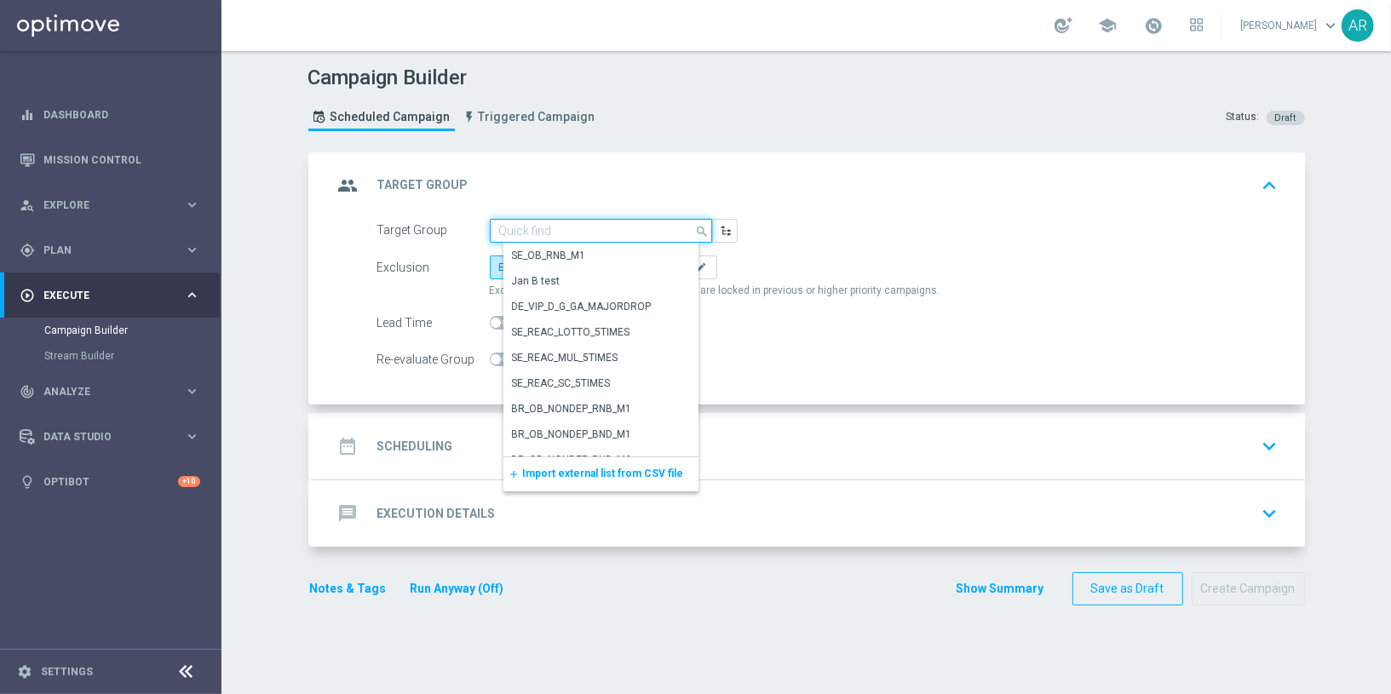
paste input "pt_BR_SX_TGT_VIP_EM_TAC_GM__ACTIVE_HIGHVALUE"
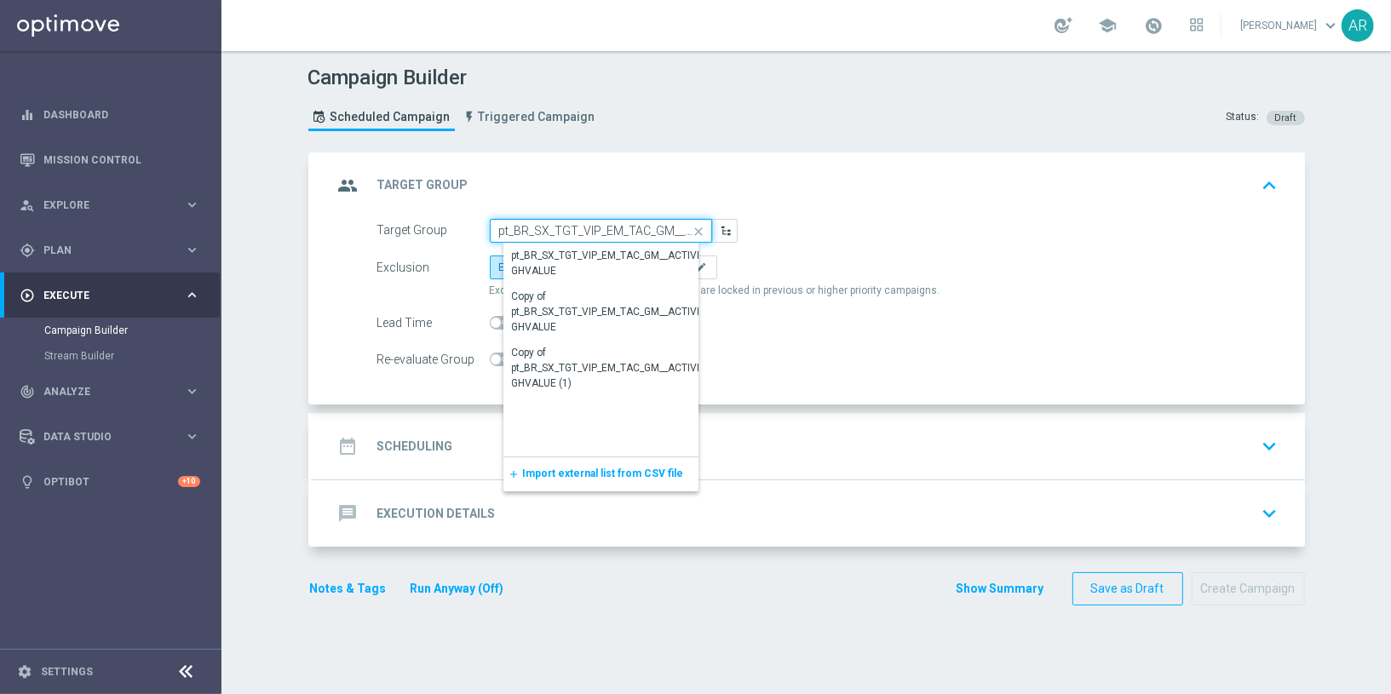
scroll to position [0, 95]
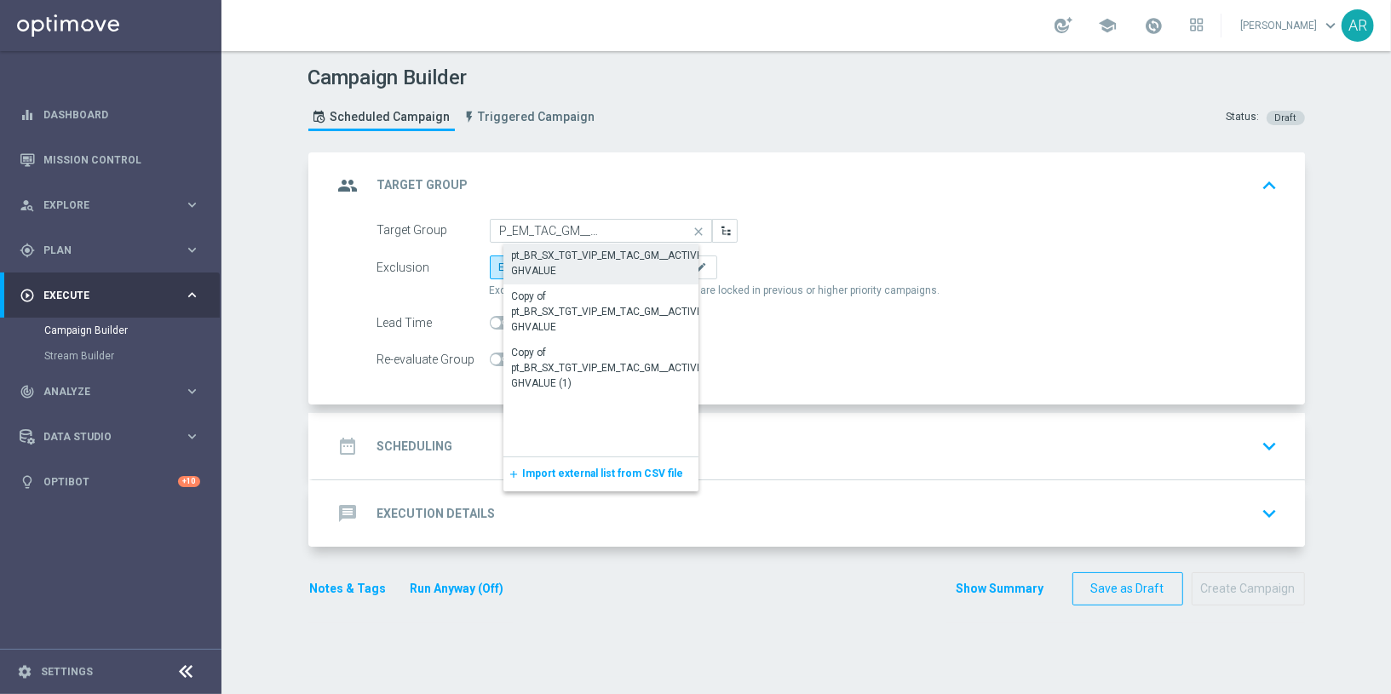
click at [581, 266] on div "pt_BR_SX_TGT_VIP_EM_TAC_GM__ACTIVE_HIGHVALUE" at bounding box center [614, 263] width 205 height 31
type input "pt_BR_SX_TGT_VIP_EM_TAC_GM__ACTIVE_HIGHVALUE"
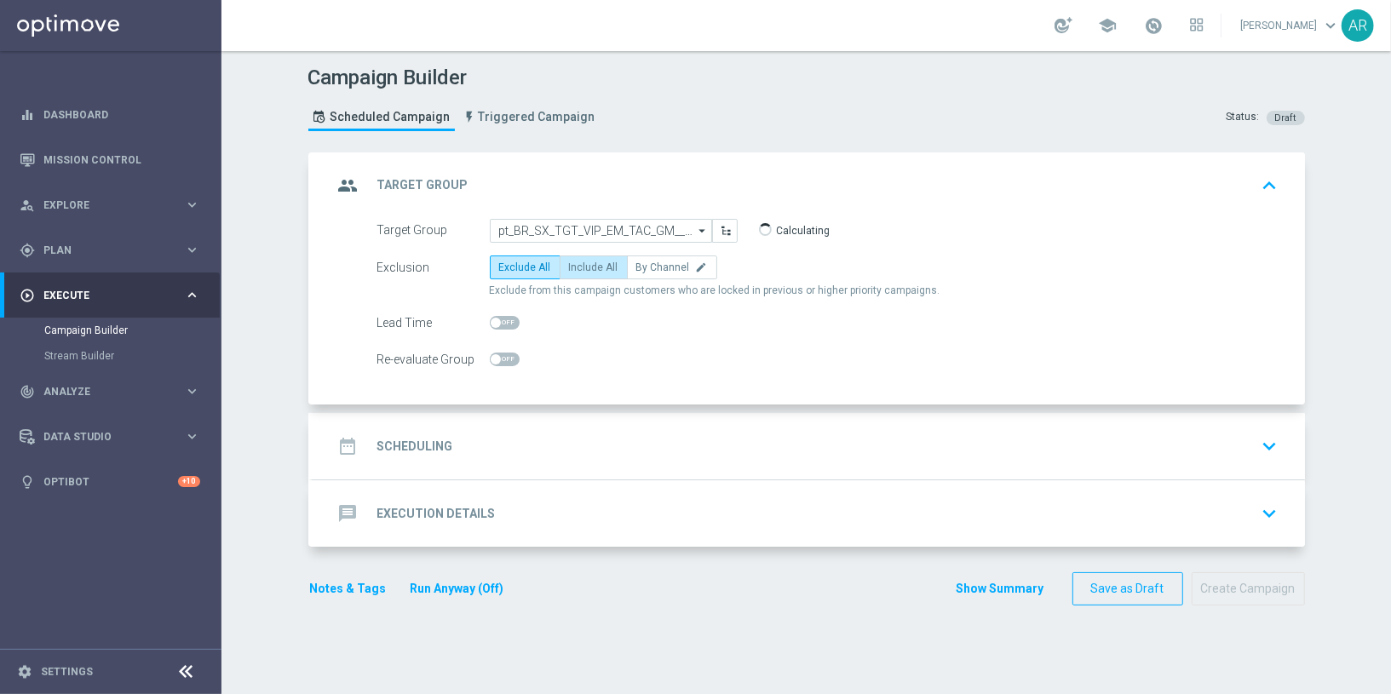
click at [582, 266] on span "Include All" at bounding box center [593, 267] width 49 height 12
click at [580, 266] on input "Include All" at bounding box center [574, 270] width 11 height 11
radio input "true"
click at [518, 457] on div "date_range Scheduling keyboard_arrow_down" at bounding box center [808, 446] width 951 height 32
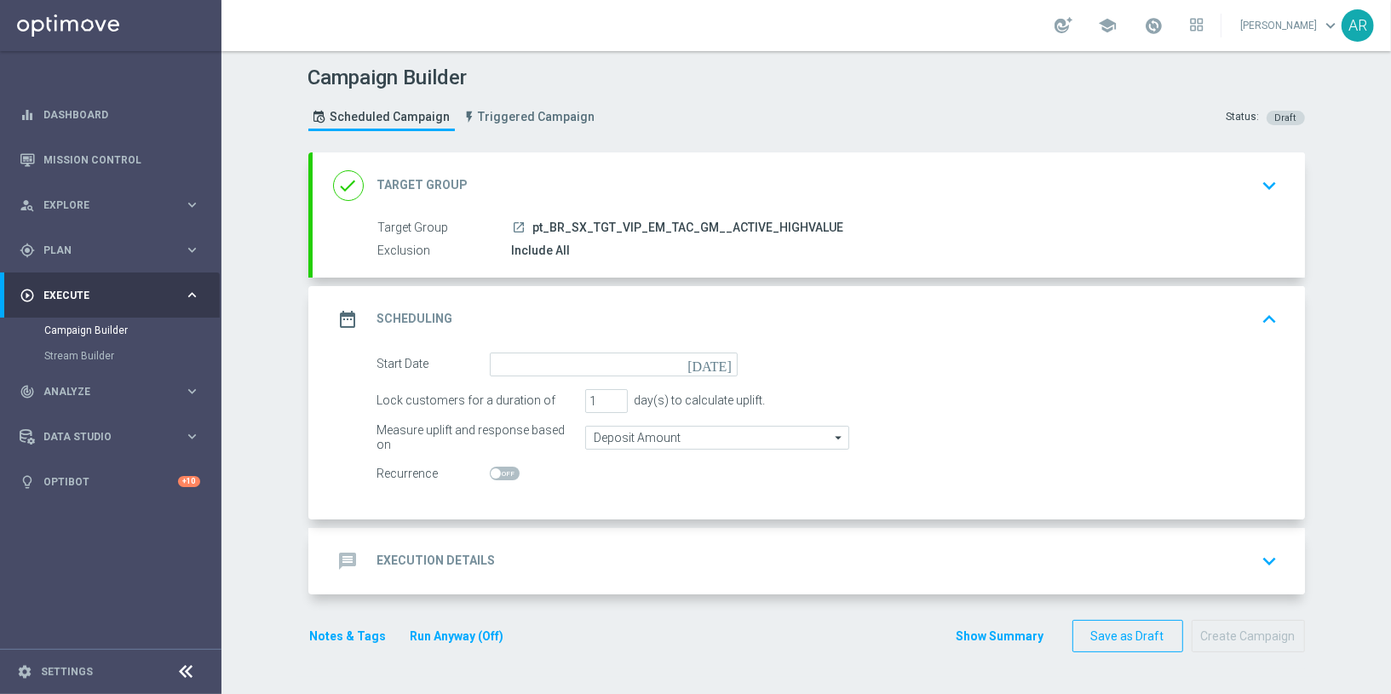
click at [725, 360] on icon "[DATE]" at bounding box center [712, 362] width 50 height 19
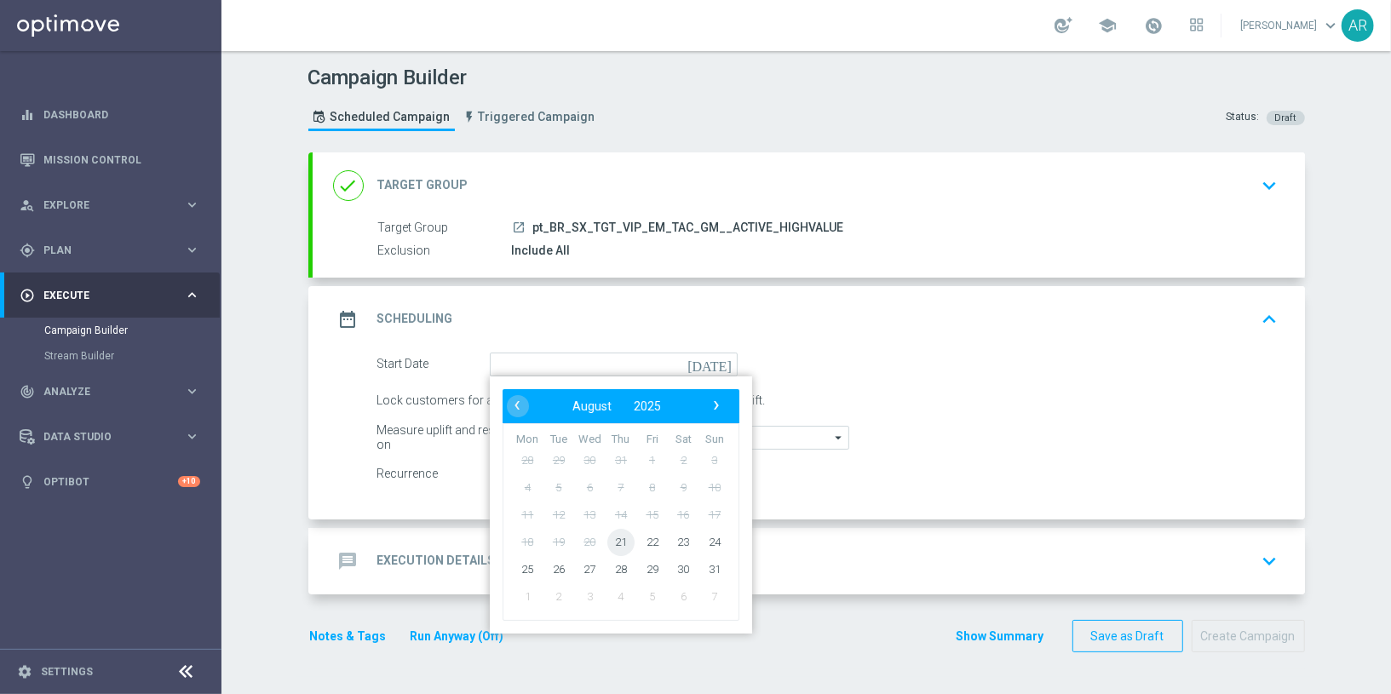
click at [624, 537] on span "21" at bounding box center [619, 541] width 27 height 27
type input "21 Aug 2025"
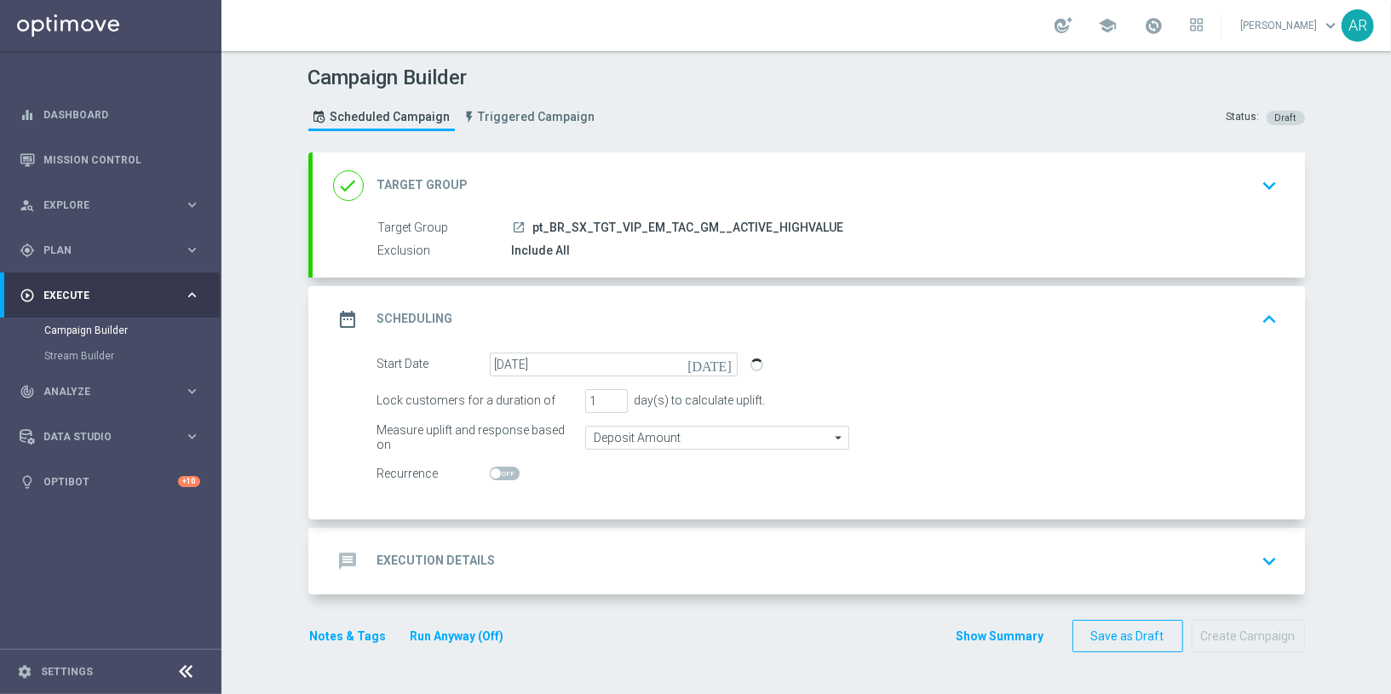
click at [502, 473] on span at bounding box center [505, 474] width 30 height 14
click at [502, 473] on input "checkbox" at bounding box center [505, 474] width 30 height 14
checkbox input "true"
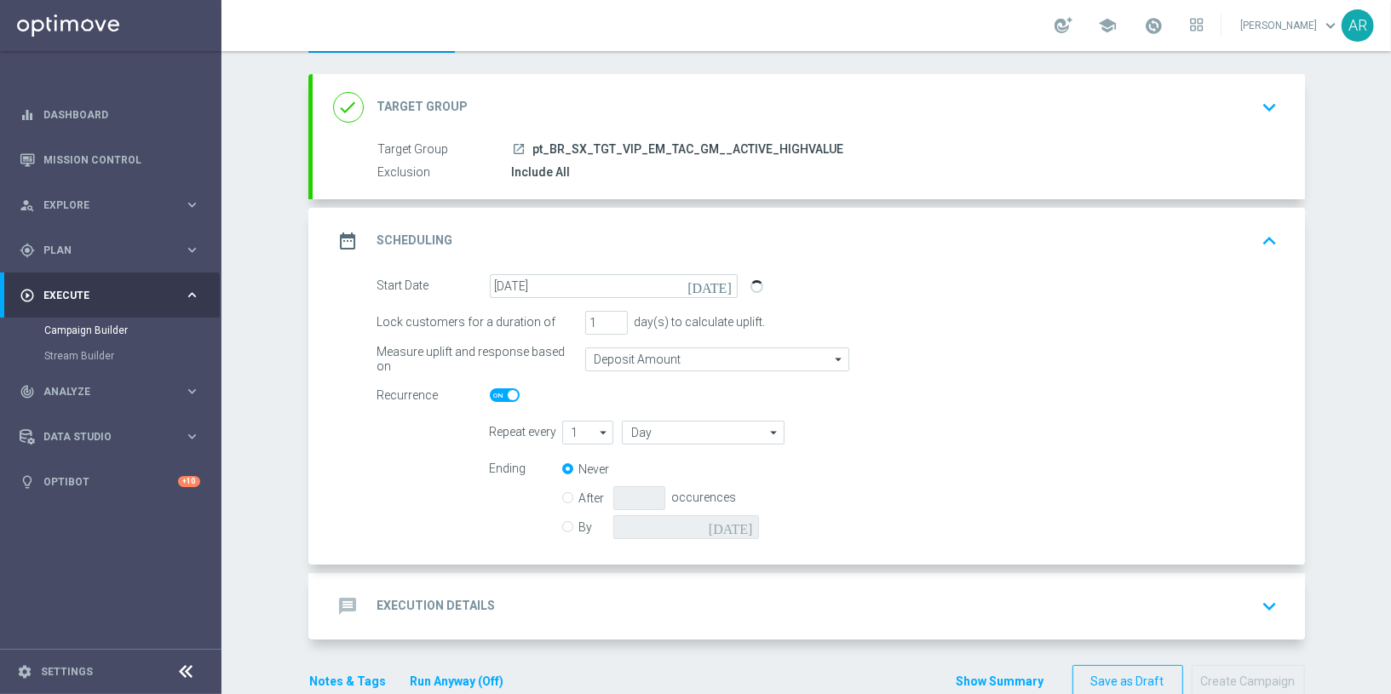
scroll to position [112, 0]
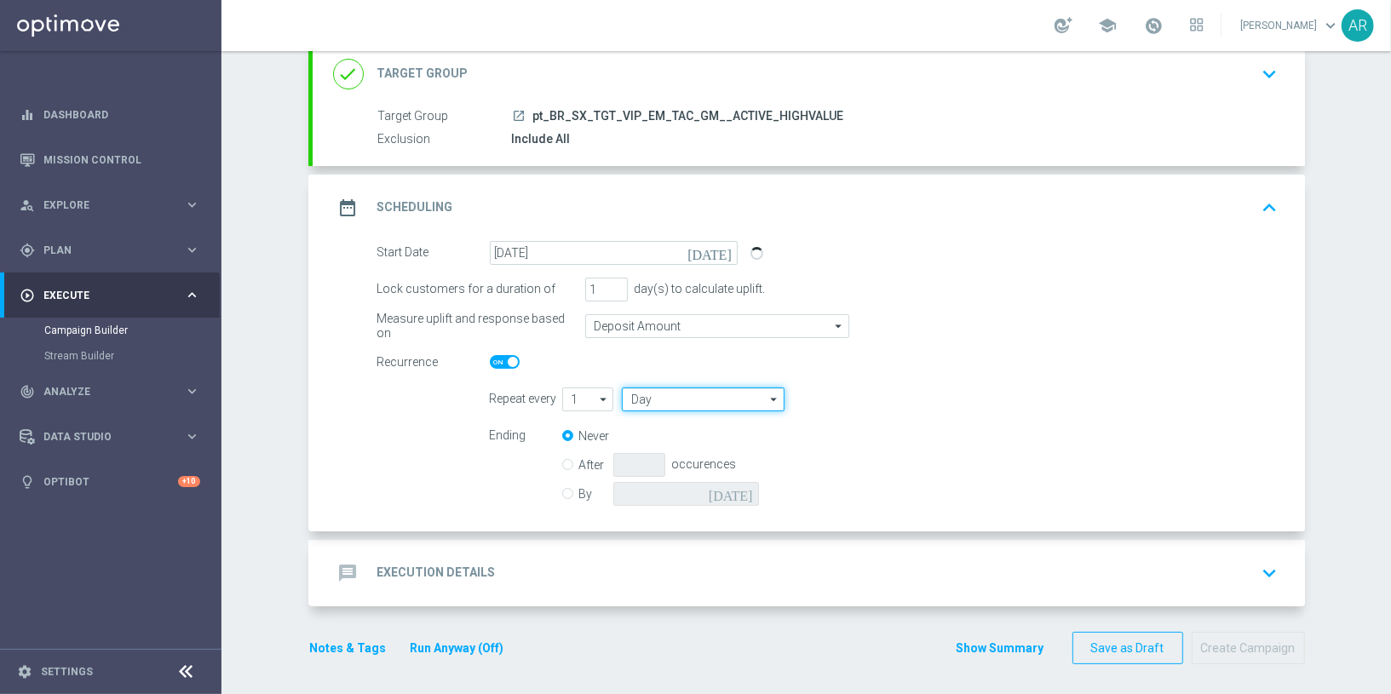
click at [671, 402] on input "Day" at bounding box center [703, 400] width 162 height 24
click at [701, 451] on div "Week" at bounding box center [709, 451] width 148 height 26
type input "Week"
click at [961, 398] on input "checkbox" at bounding box center [964, 399] width 26 height 23
checkbox input "true"
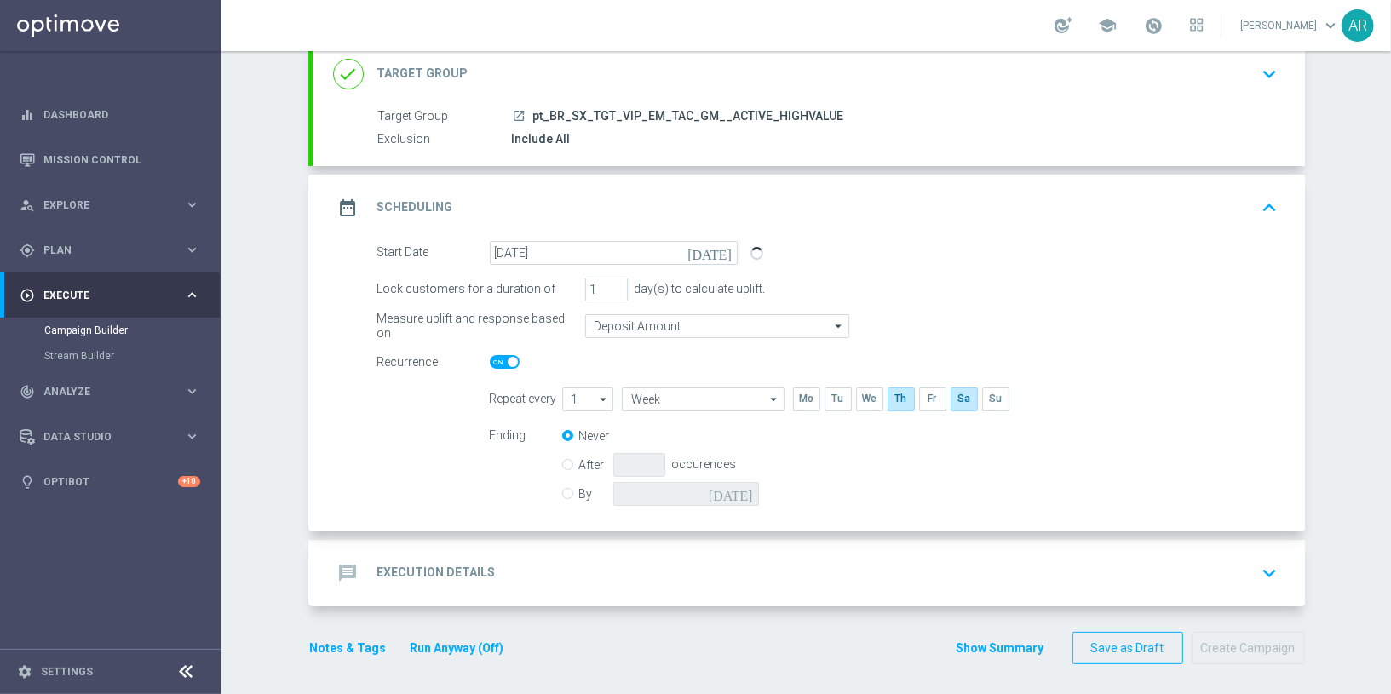
click at [568, 489] on input "By" at bounding box center [567, 490] width 11 height 11
radio input "true"
radio input "false"
click at [748, 488] on icon "[DATE]" at bounding box center [734, 491] width 50 height 19
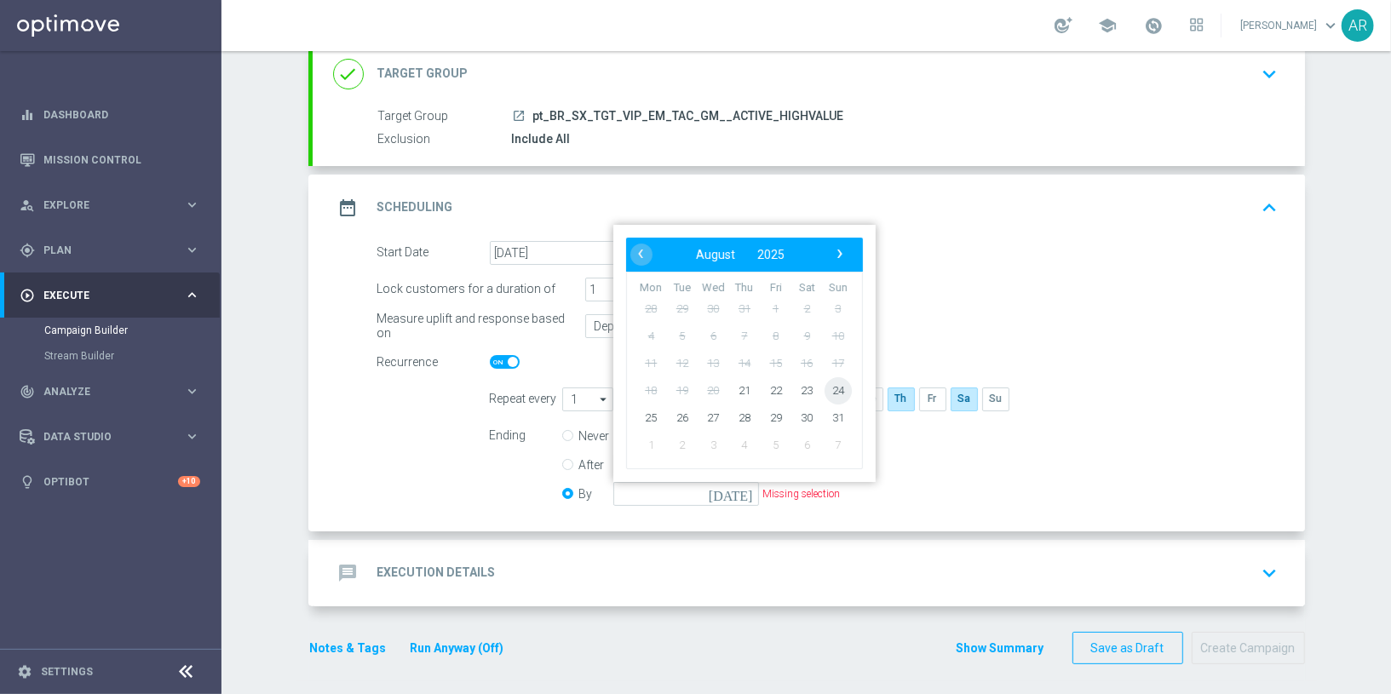
click at [838, 384] on span "24" at bounding box center [837, 389] width 27 height 27
type input "24 Aug 2025"
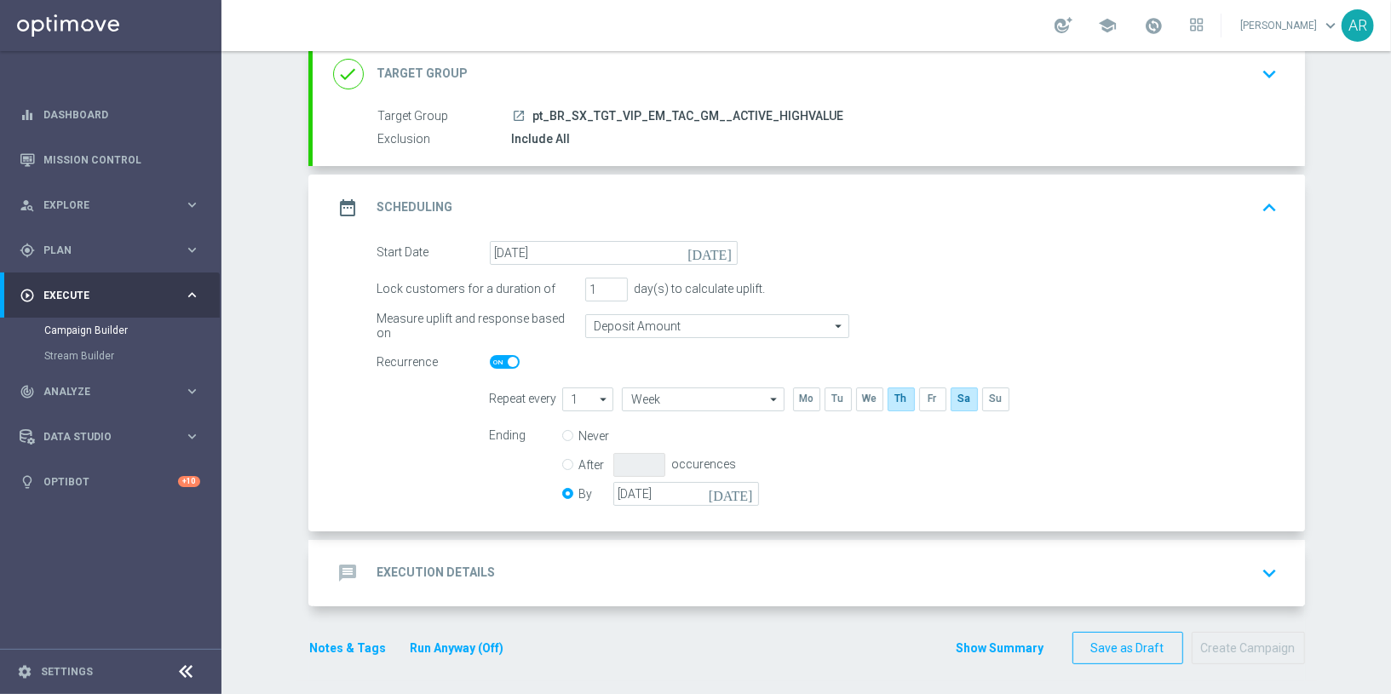
click at [446, 572] on h2 "Execution Details" at bounding box center [436, 573] width 118 height 16
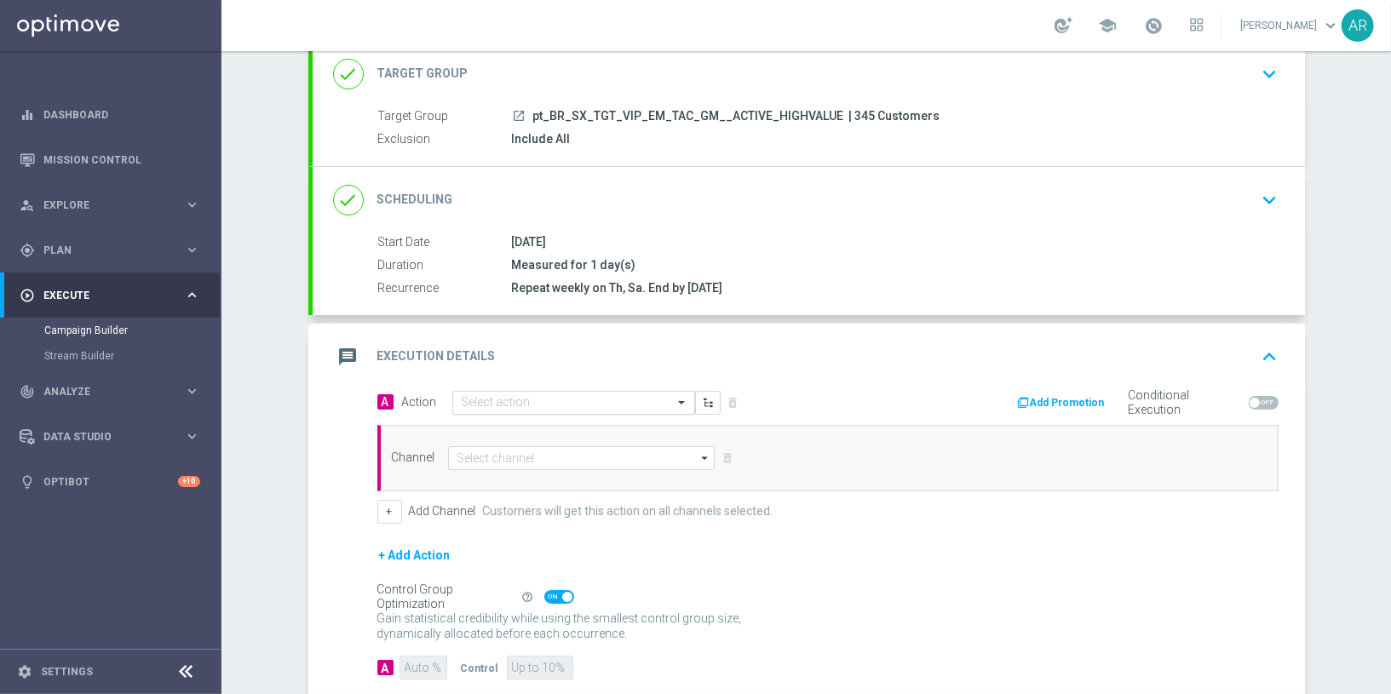
click at [498, 399] on input "text" at bounding box center [557, 403] width 190 height 14
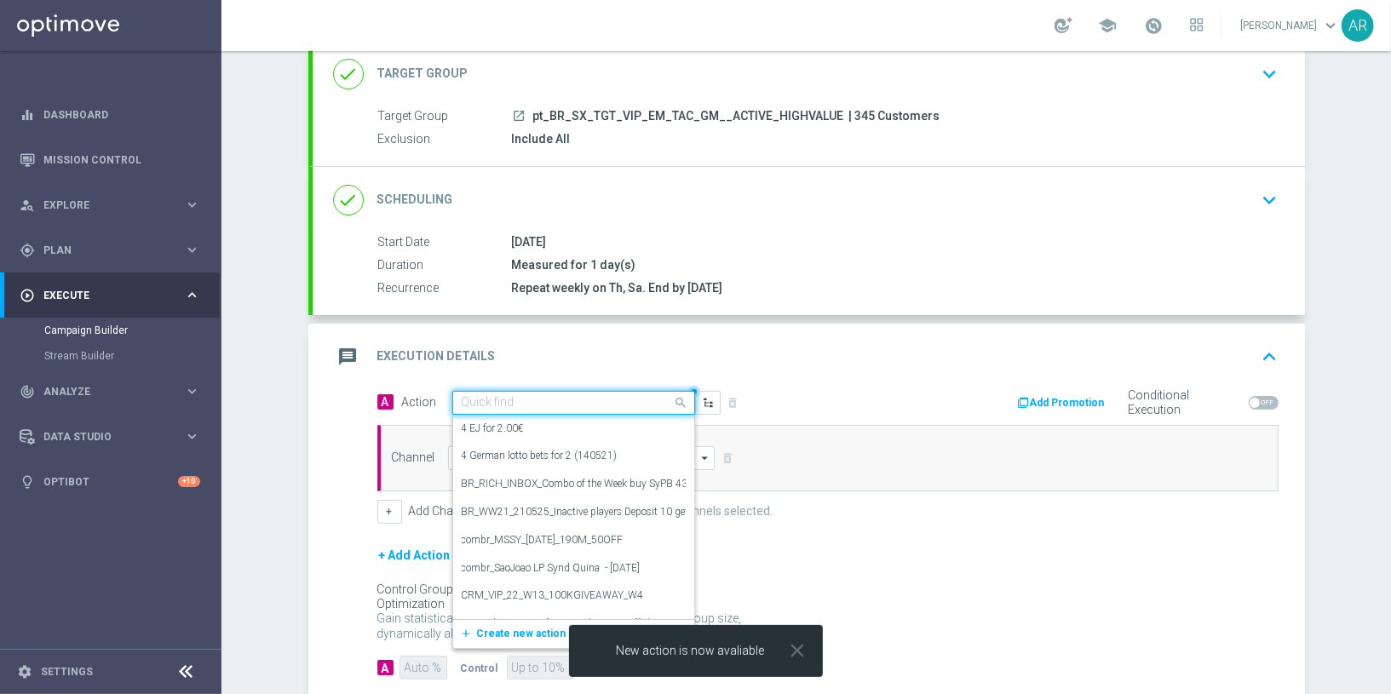
paste input "BR_CAS__LP_JOKERSJEWELS_JULY_VIP_EMA_TAC_GM"
type input "BR_CAS__LP_JOKERSJEWELS_JULY_VIP_EMA_TAC_GM"
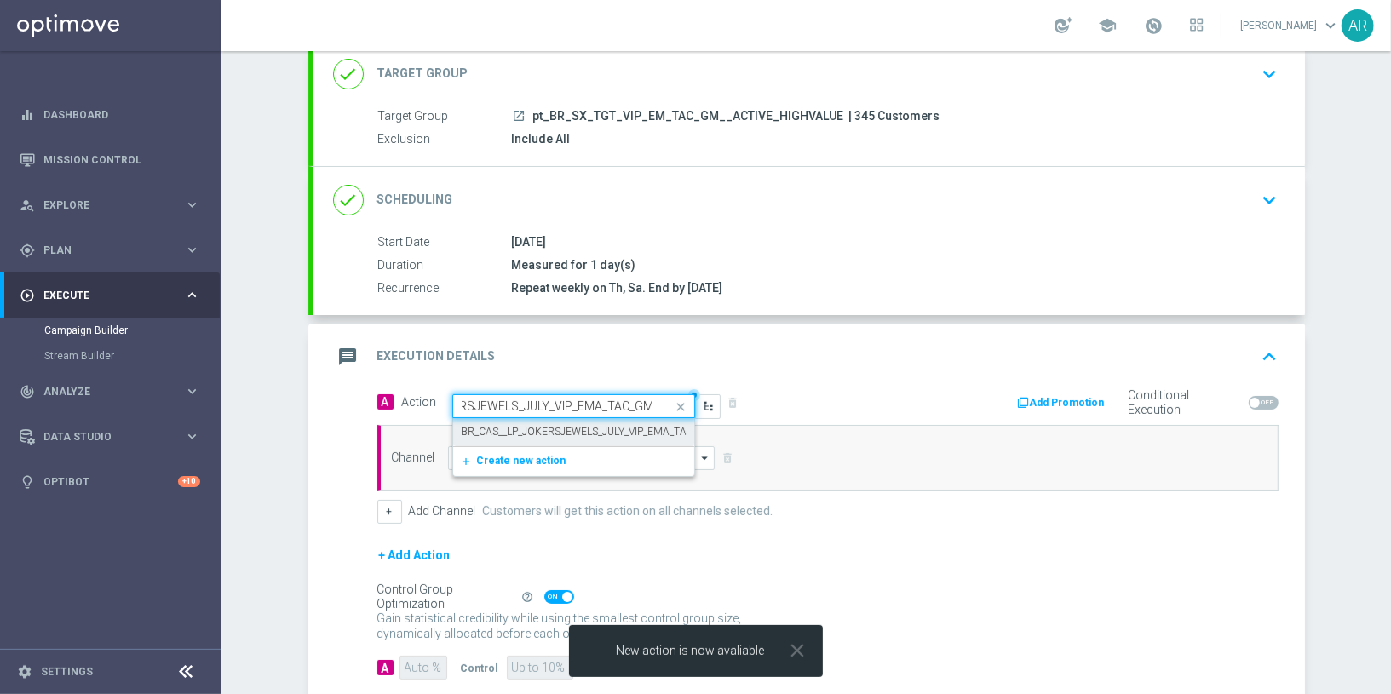
click at [554, 429] on label "BR_CAS__LP_JOKERSJEWELS_JULY_VIP_EMA_TAC_GM" at bounding box center [589, 432] width 254 height 14
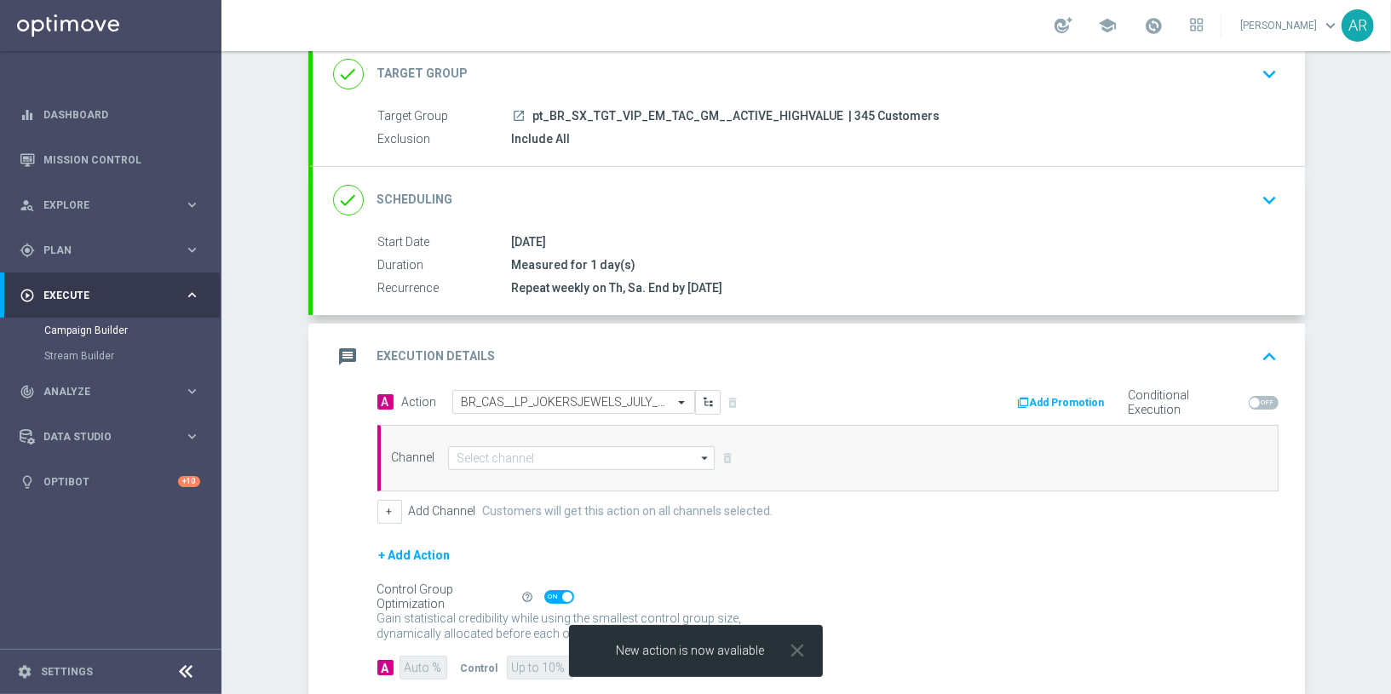
scroll to position [0, 0]
click at [534, 449] on input at bounding box center [581, 458] width 267 height 24
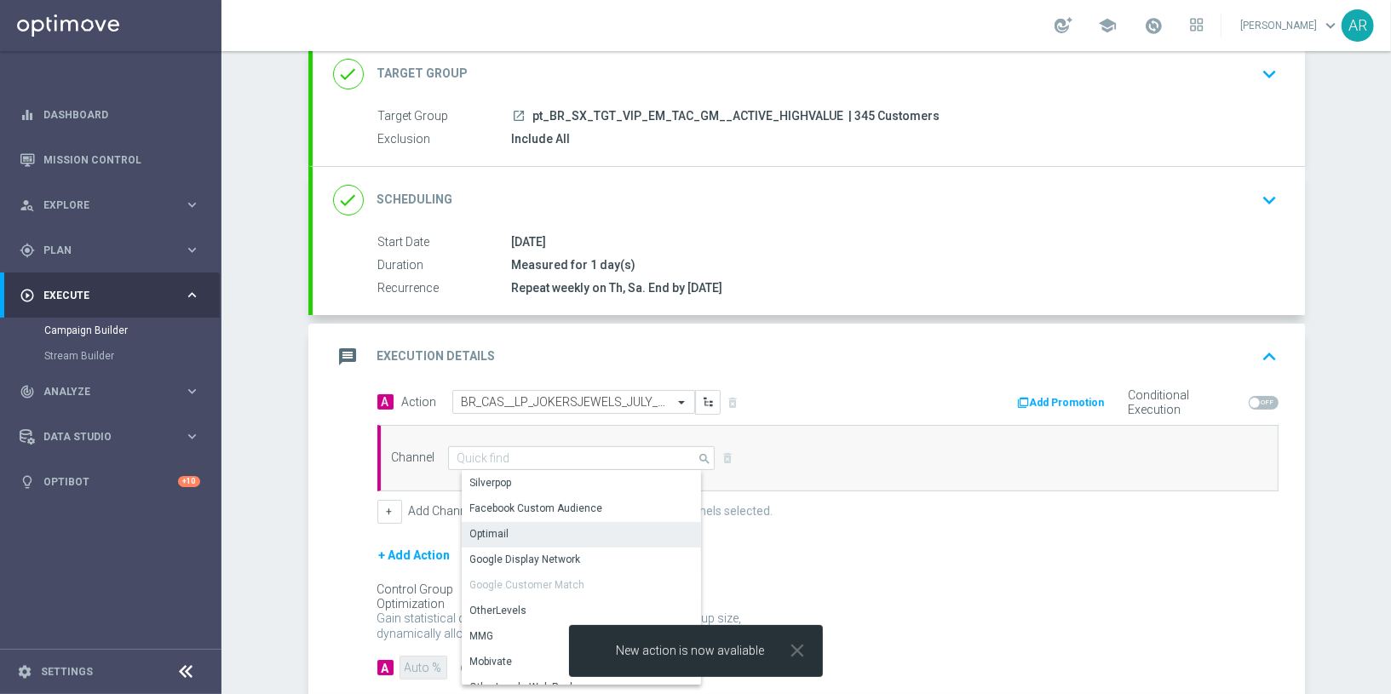
click at [534, 530] on div "Optimail" at bounding box center [589, 534] width 255 height 24
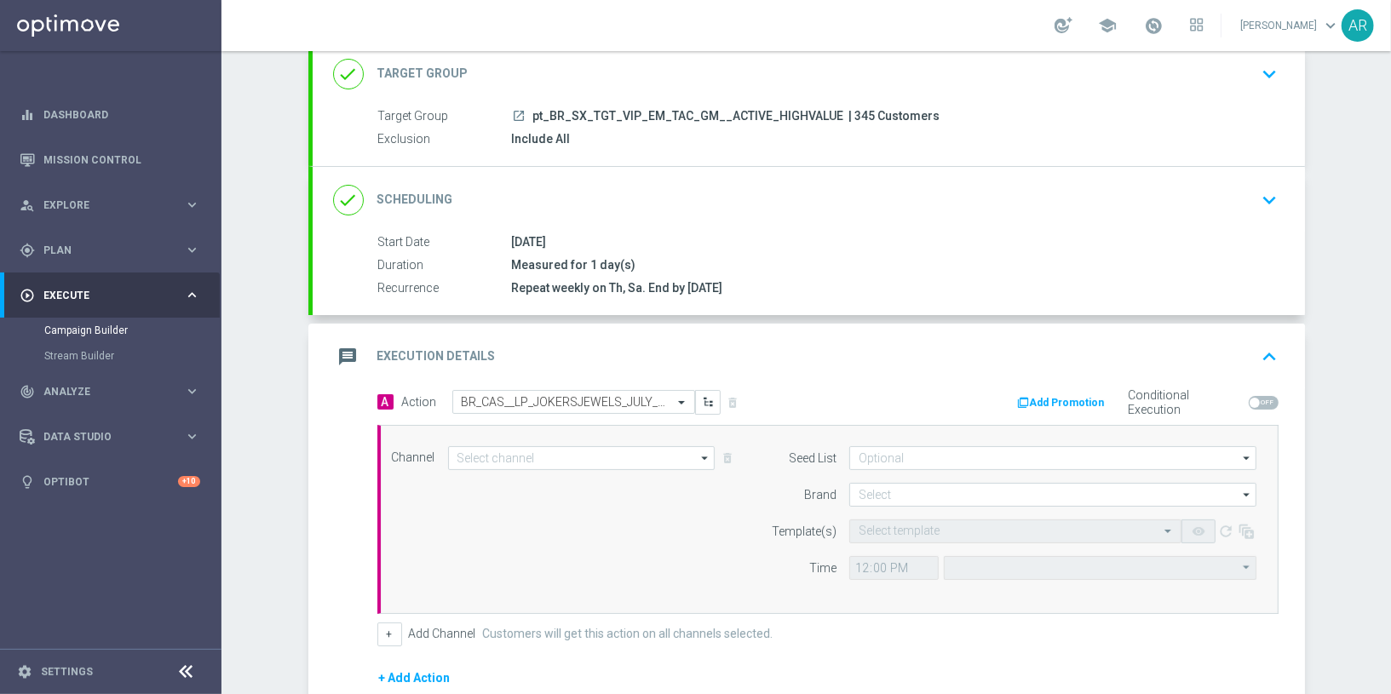
type input "Optimail"
type input "Coordinated Universal Time (UTC 00:00)"
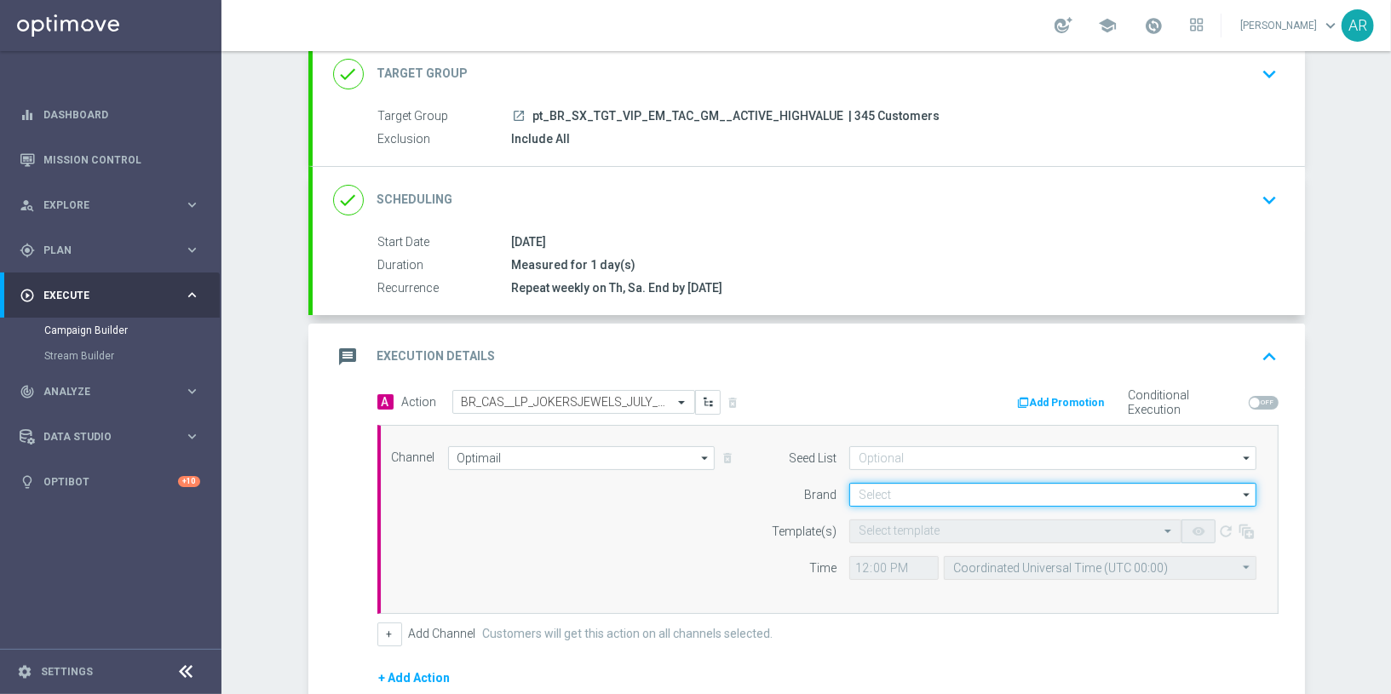
click at [902, 485] on input at bounding box center [1052, 495] width 407 height 24
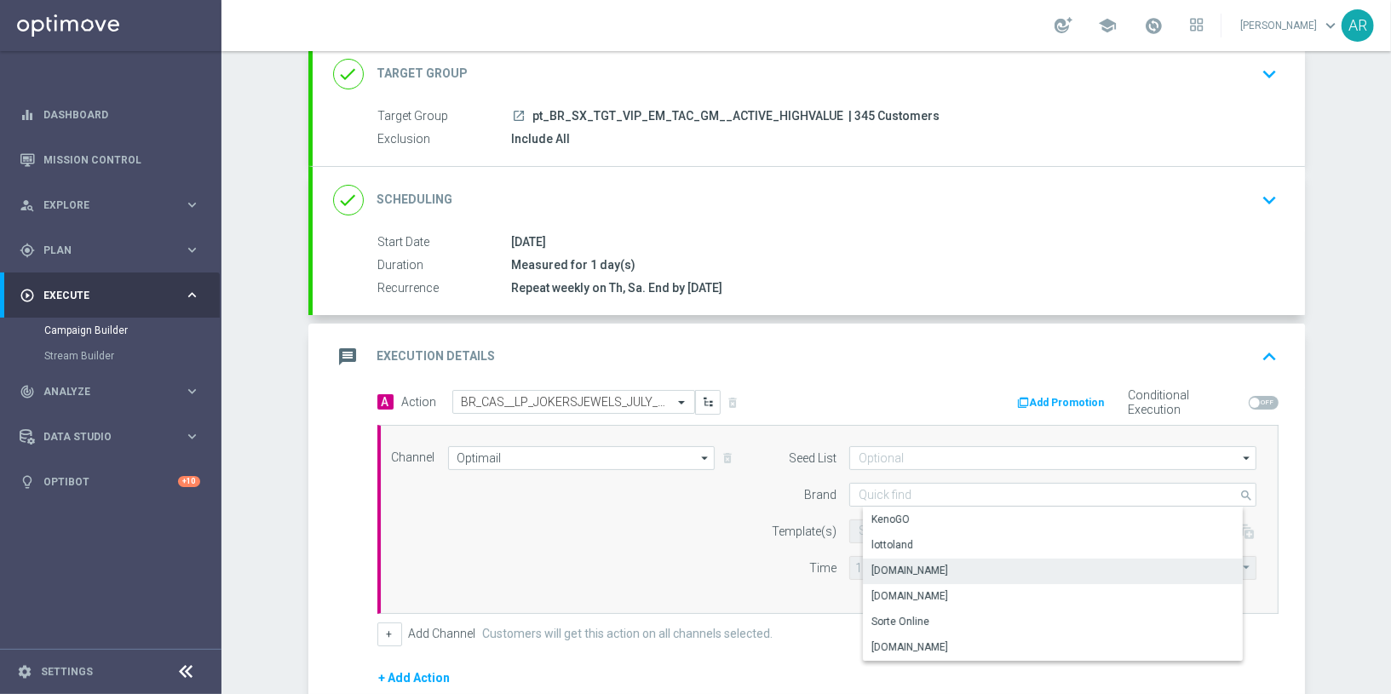
click at [950, 566] on div "Lottoland.bet.br" at bounding box center [1067, 571] width 408 height 24
type input "Lottoland.bet.br"
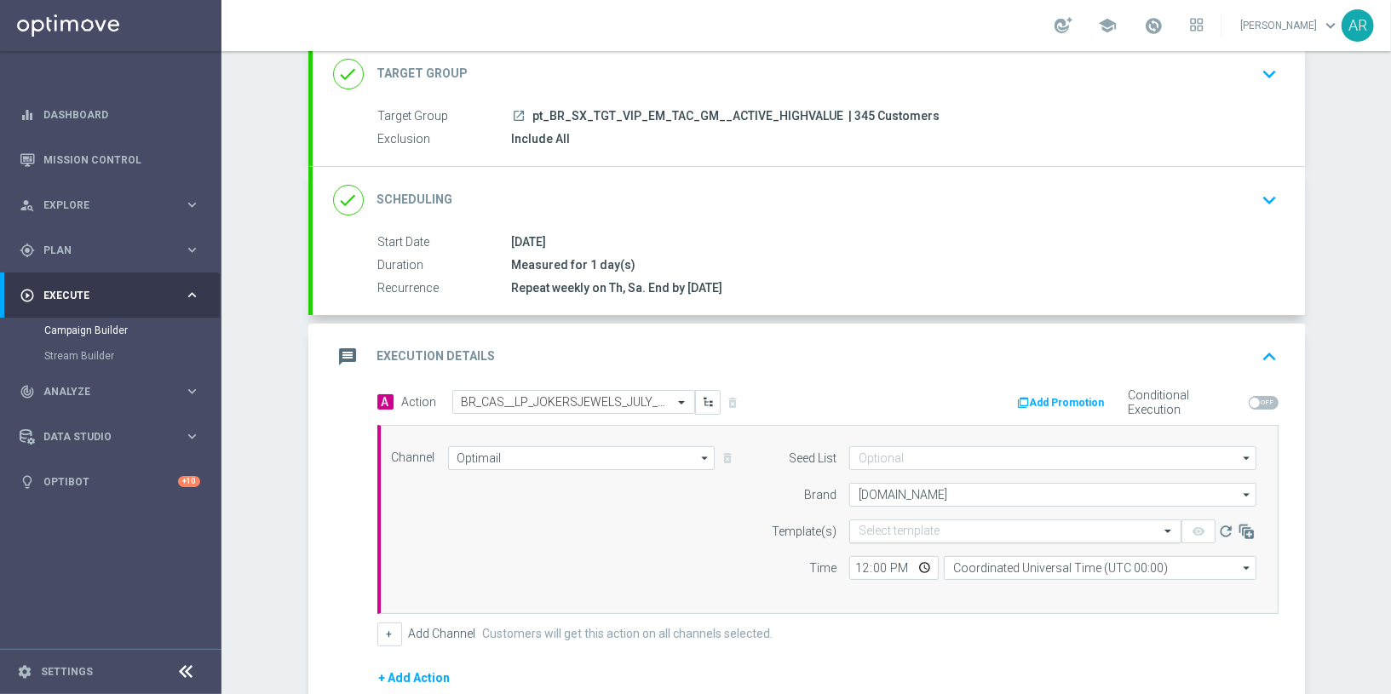
click at [888, 527] on input "text" at bounding box center [998, 532] width 279 height 14
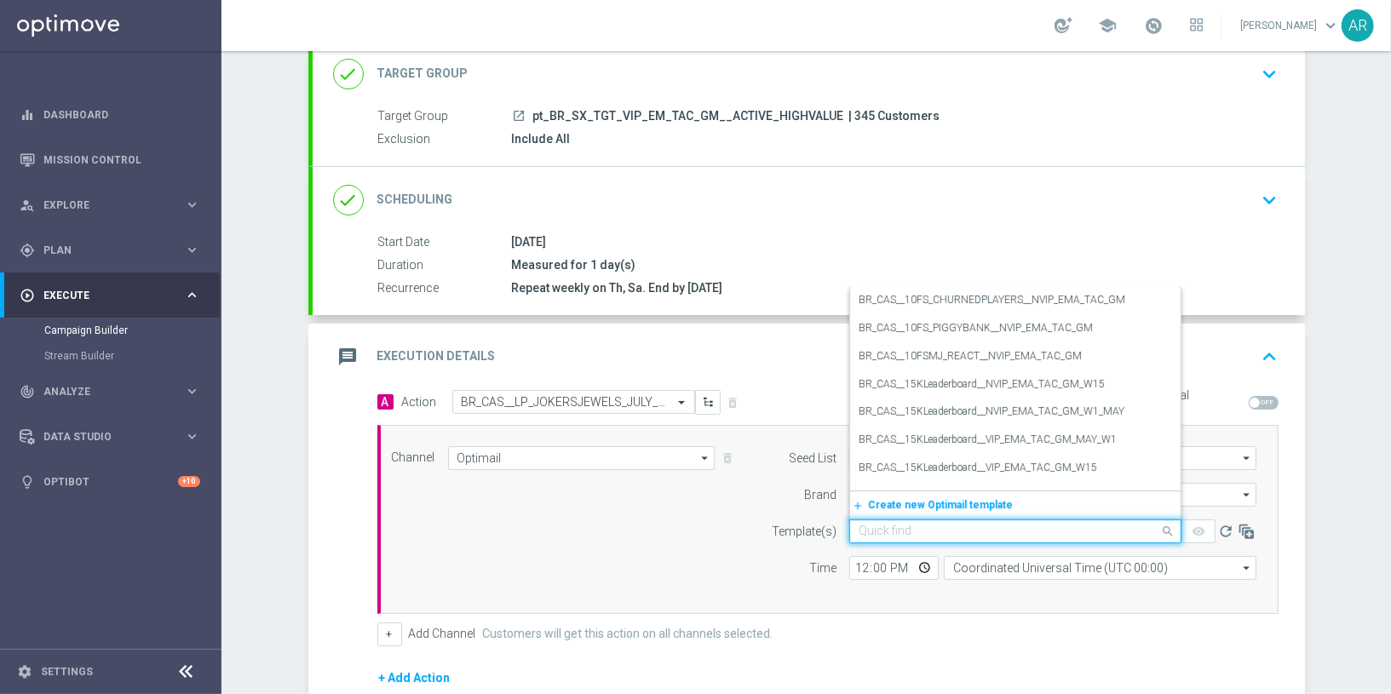
paste input "BR_CAS__LP_JOKERSJEWELS_JULY_VIP_EMA_TAC_GM"
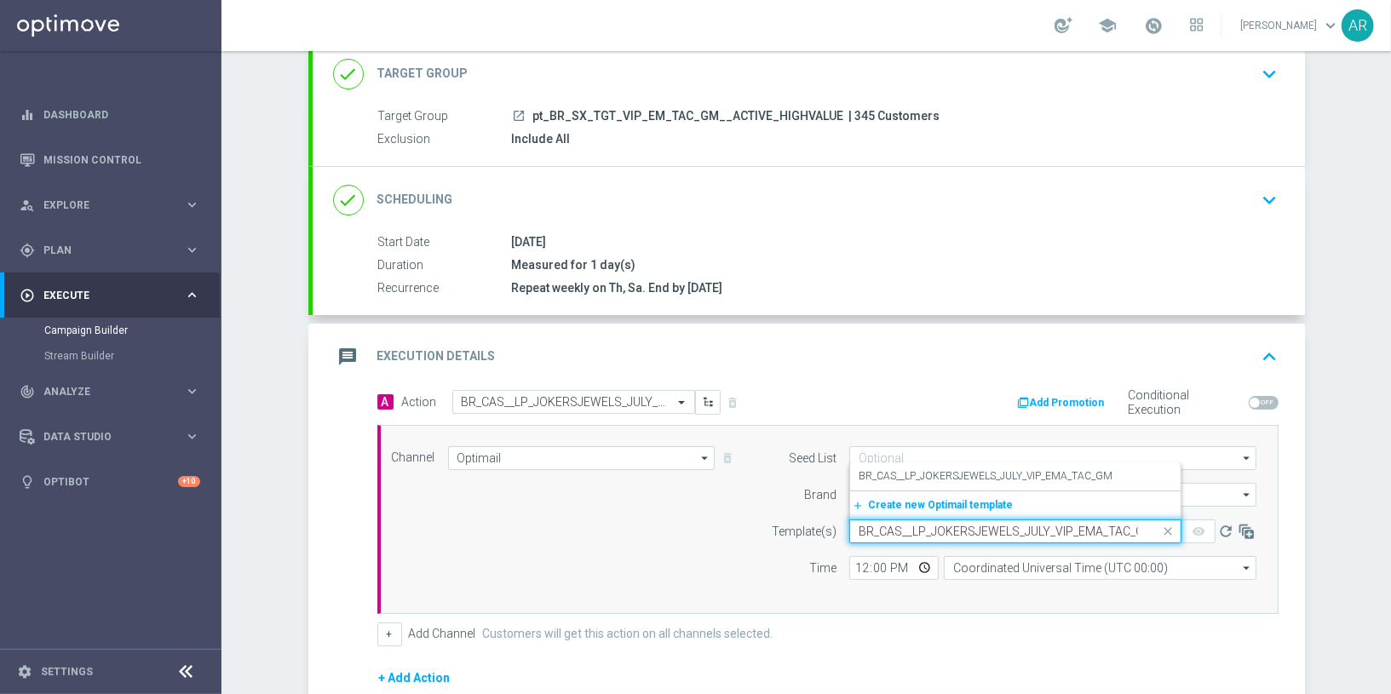
scroll to position [0, 11]
click at [948, 469] on label "BR_CAS__LP_JOKERSJEWELS_JULY_VIP_EMA_TAC_GM" at bounding box center [986, 476] width 254 height 14
type input "BR_CAS__LP_JOKERSJEWELS_JULY_VIP_EMA_TAC_GM"
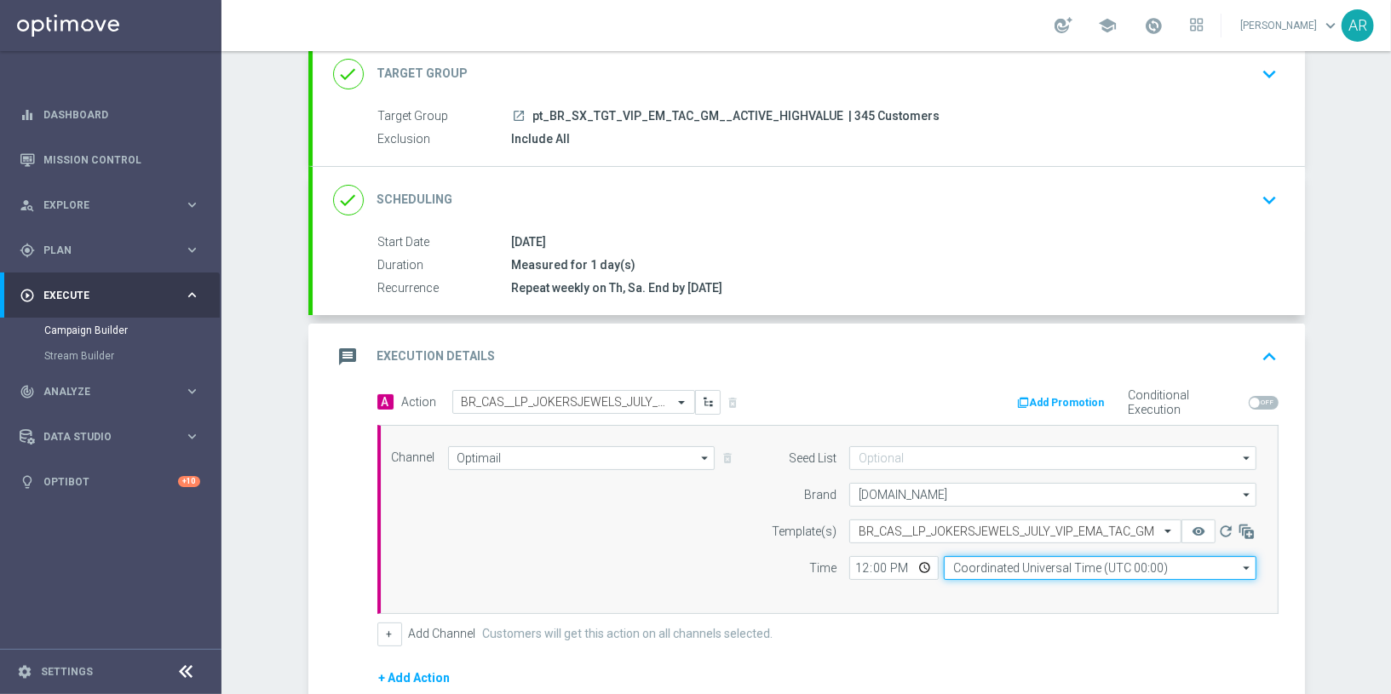
click at [1008, 566] on input "Coordinated Universal Time (UTC 00:00)" at bounding box center [1100, 568] width 313 height 24
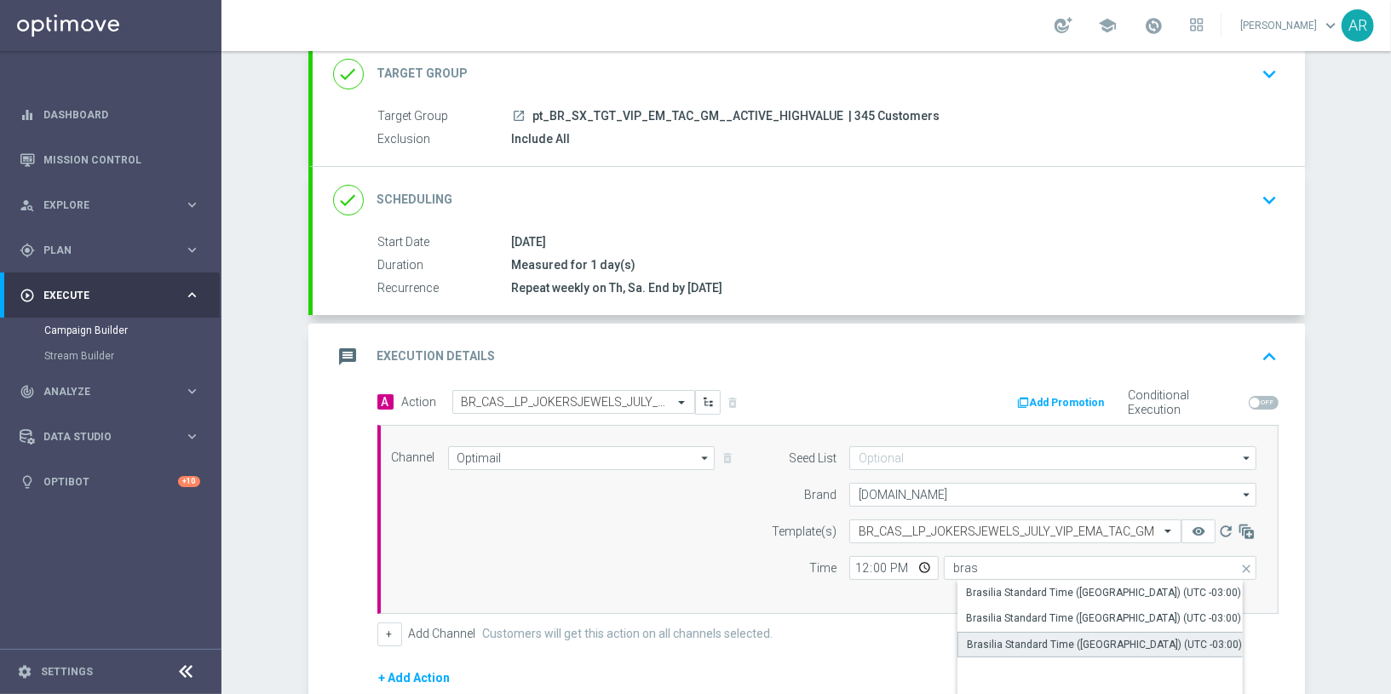
click at [1065, 641] on div "Brasilia Standard Time (Sao Paulo) (UTC -03:00)" at bounding box center [1104, 644] width 275 height 15
type input "Brasilia Standard Time (Sao Paulo) (UTC -03:00)"
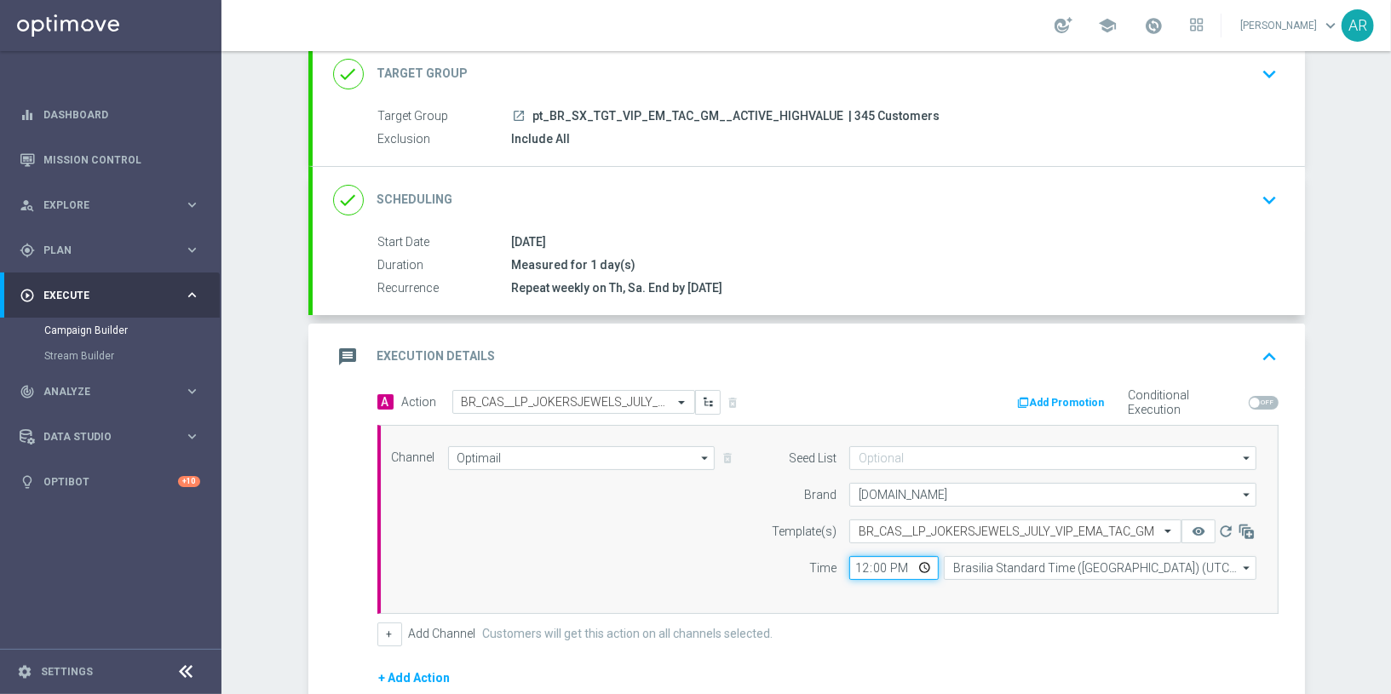
click at [925, 564] on input "12:00" at bounding box center [893, 568] width 89 height 24
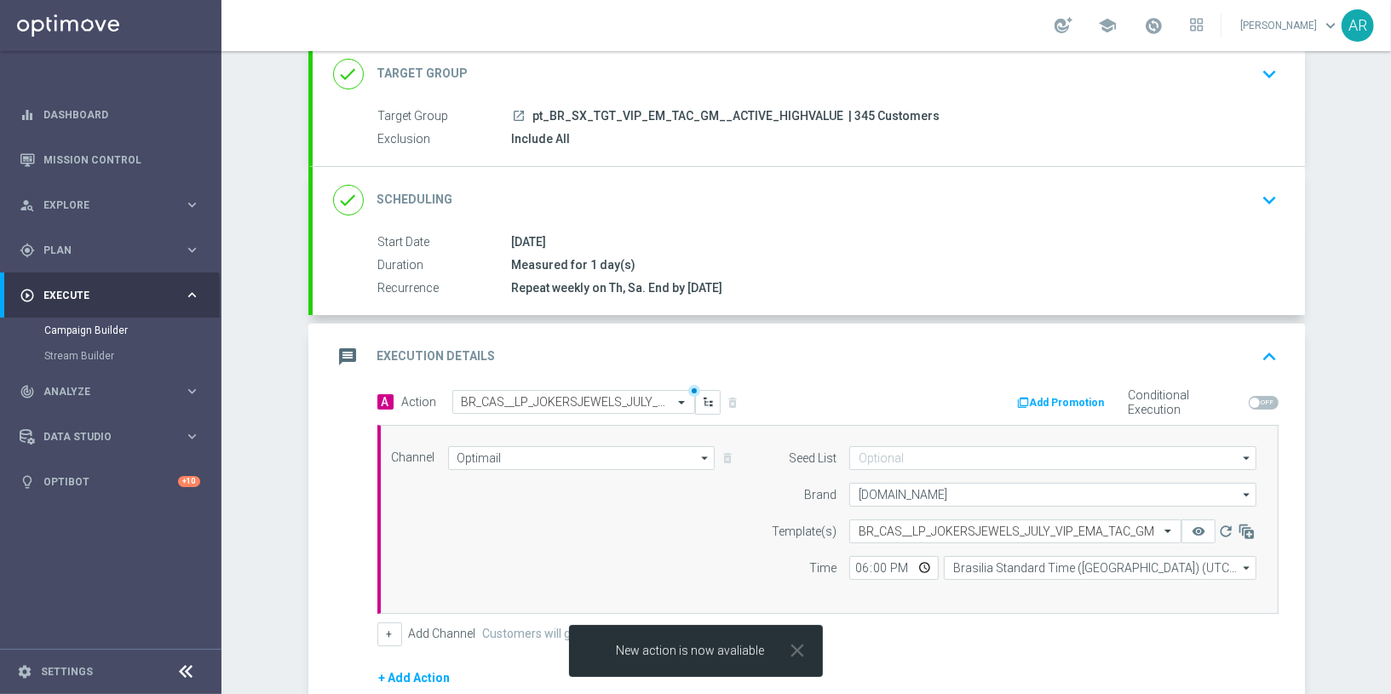
type input "18:00"
click at [663, 517] on div "Channel Optimail Optimail arrow_drop_down Drag here to set row groups Drag here…" at bounding box center [824, 519] width 891 height 146
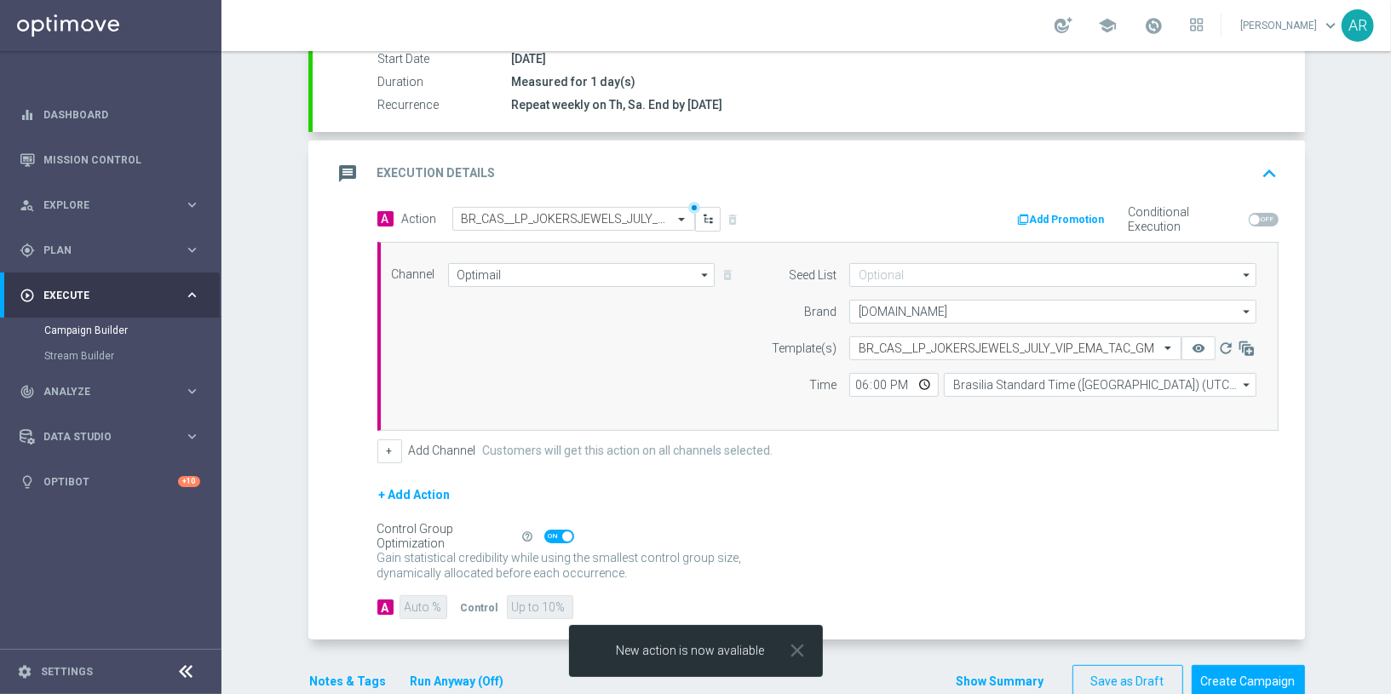
scroll to position [325, 0]
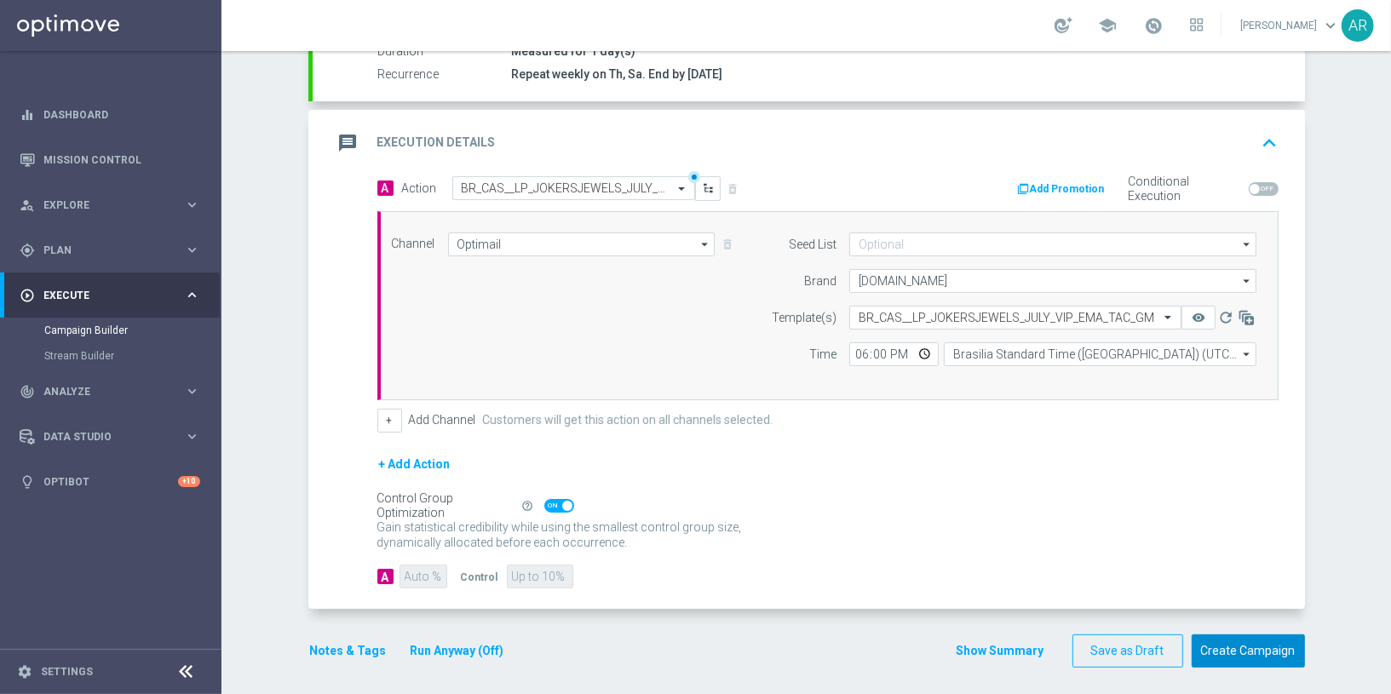
click at [1249, 644] on button "Create Campaign" at bounding box center [1248, 651] width 113 height 33
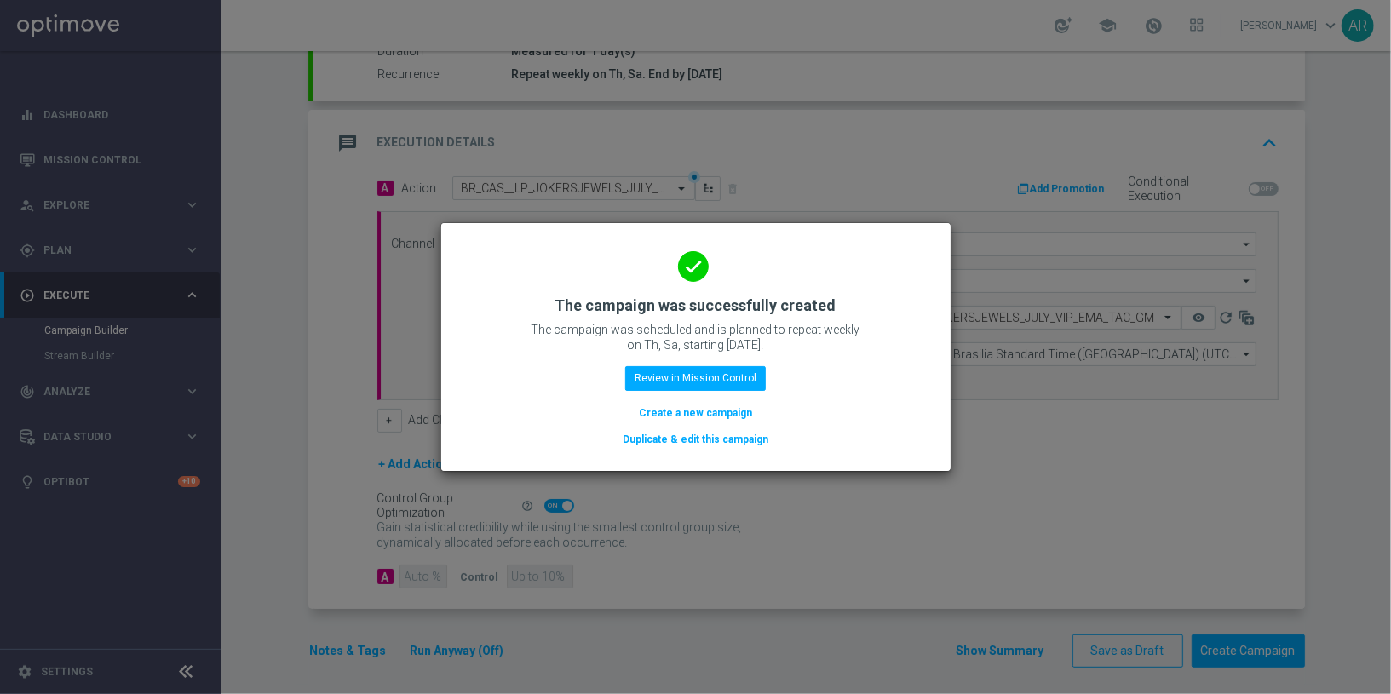
click at [706, 415] on button "Create a new campaign" at bounding box center [695, 413] width 117 height 19
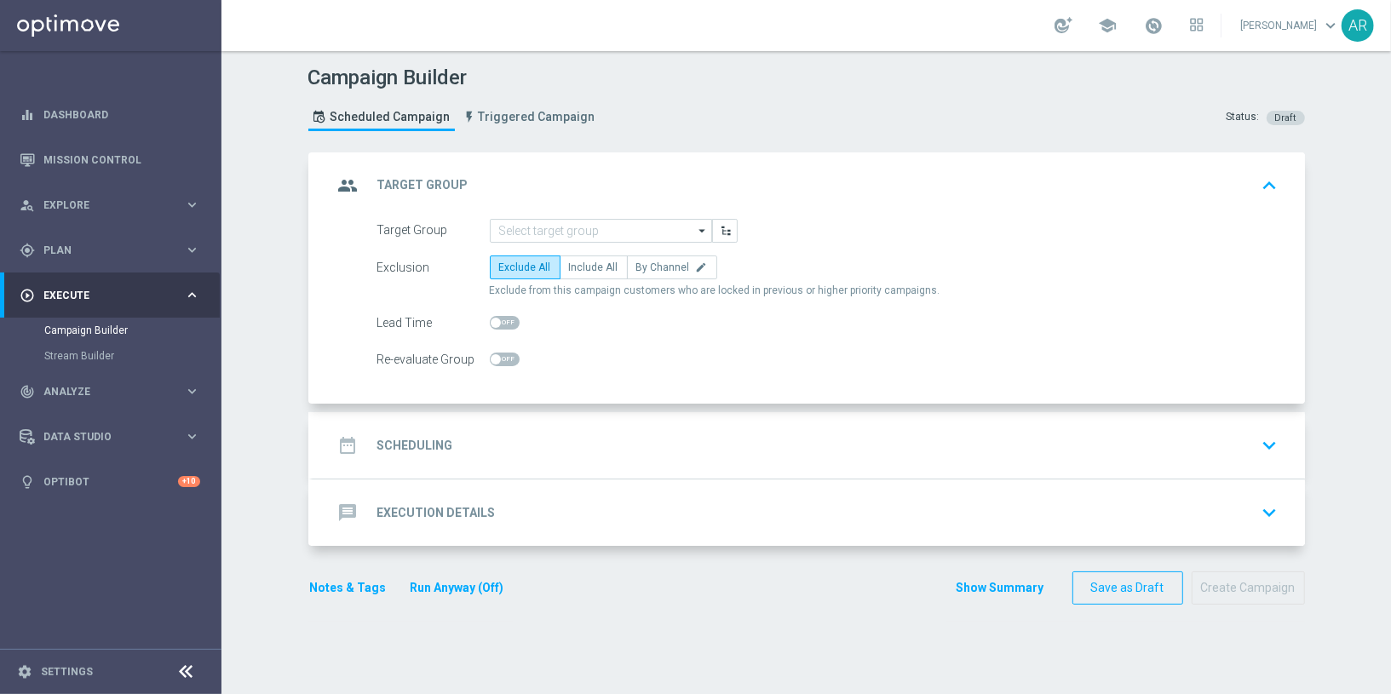
scroll to position [0, 0]
click at [584, 227] on input at bounding box center [601, 231] width 222 height 24
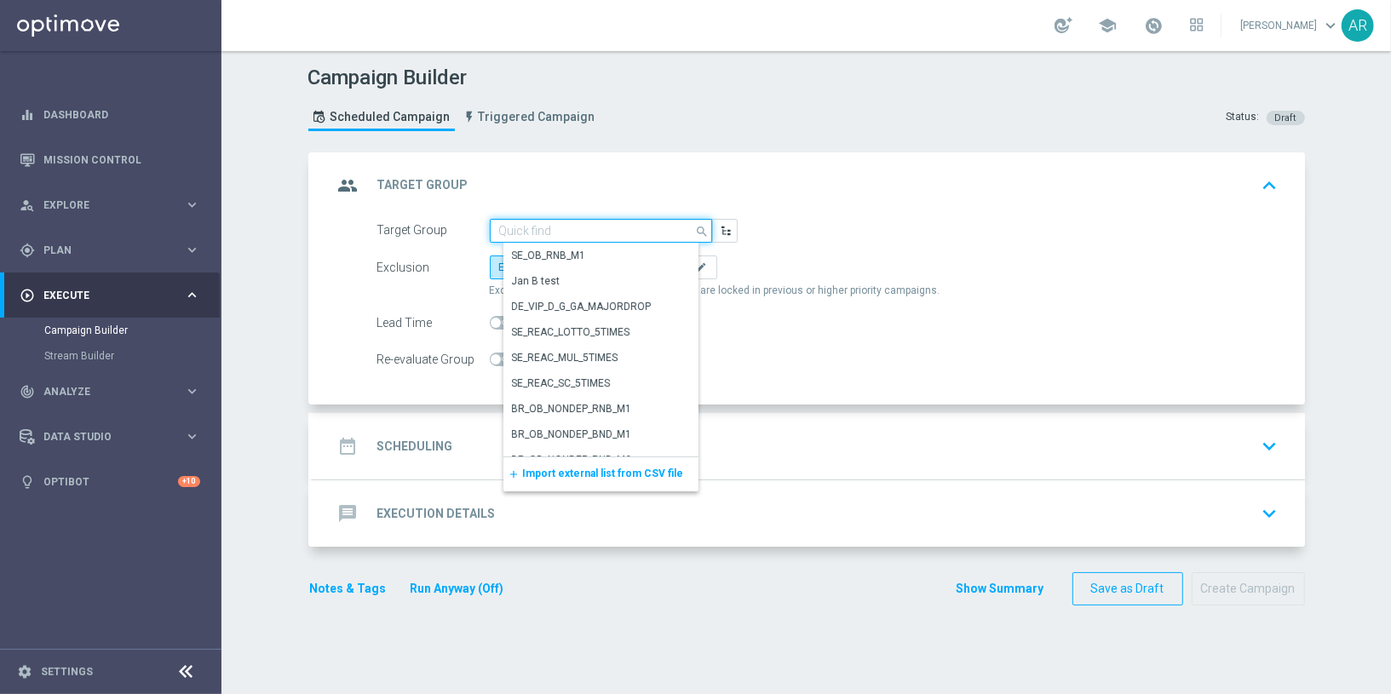
paste input "pt_BR_SX_TGT_VIP_RI_TAC_GM__ACTIVE_HIGHVALUE"
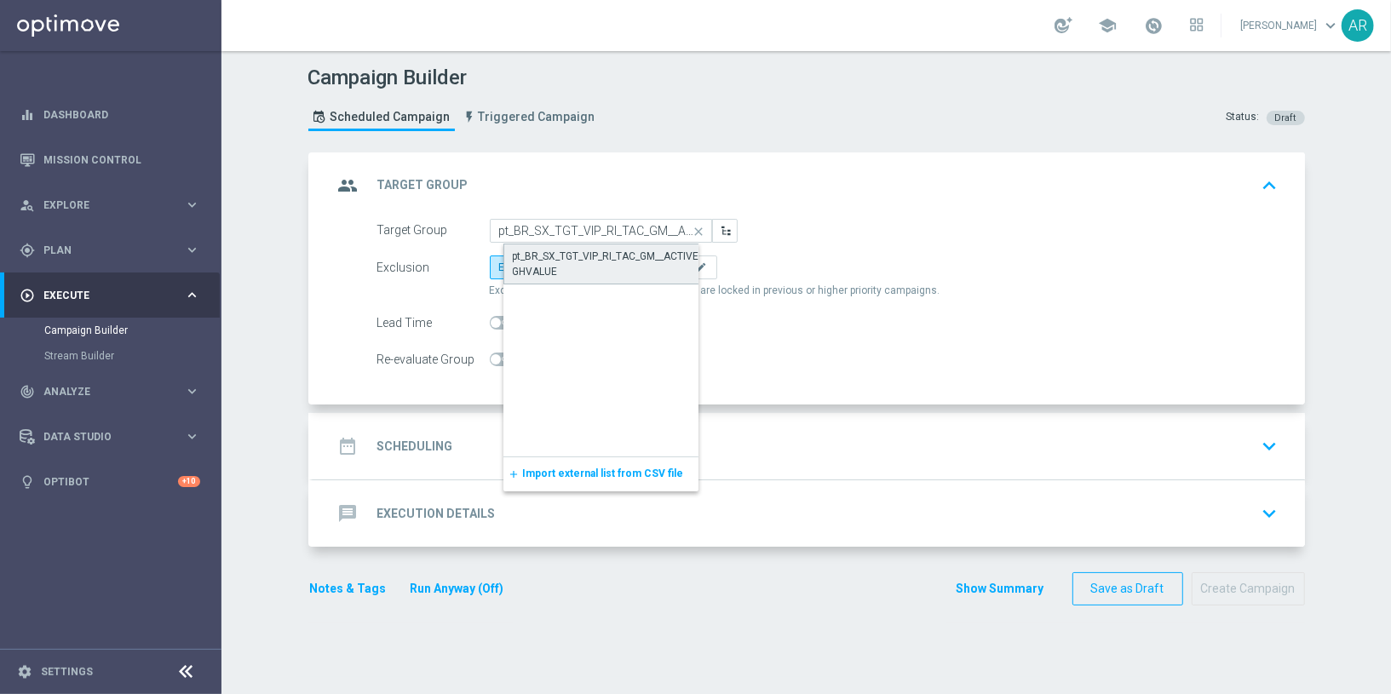
click at [600, 258] on div "pt_BR_SX_TGT_VIP_RI_TAC_GM__ACTIVE_HIGHVALUE" at bounding box center [615, 264] width 204 height 31
type input "pt_BR_SX_TGT_VIP_RI_TAC_GM__ACTIVE_HIGHVALUE"
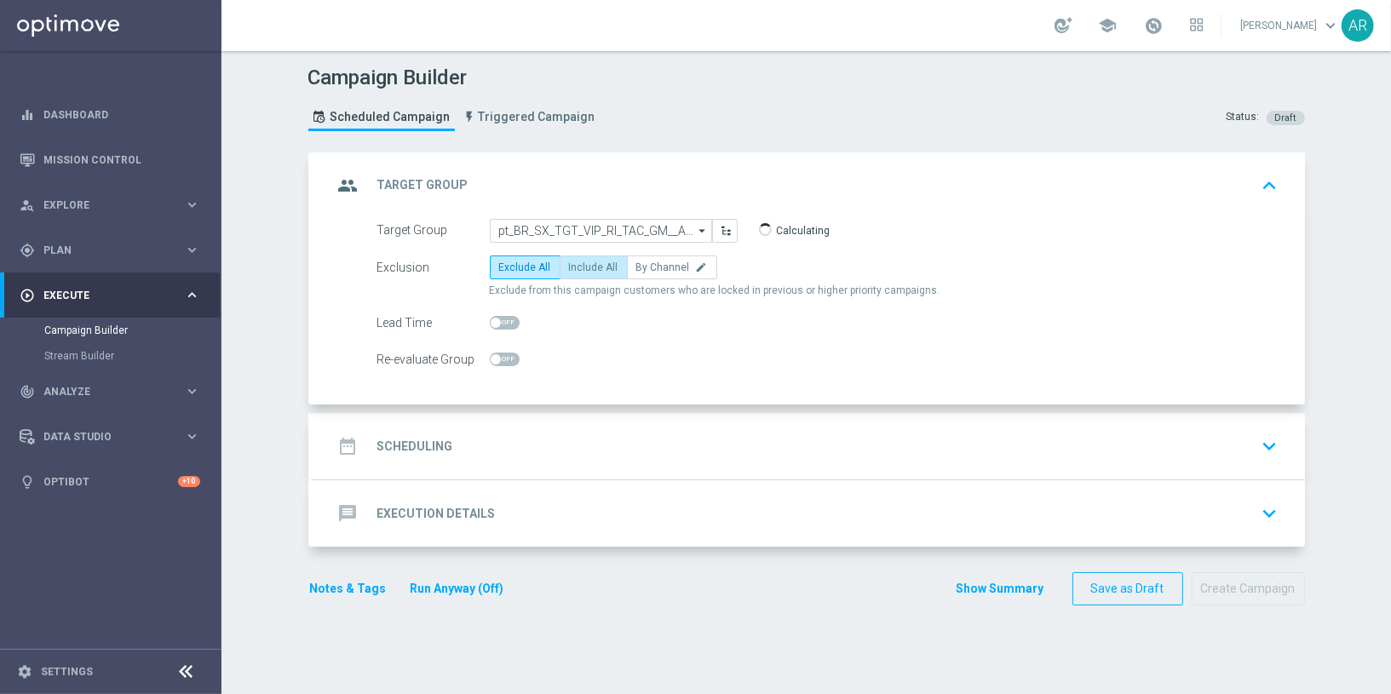
click at [593, 265] on span "Include All" at bounding box center [593, 267] width 49 height 12
click at [580, 265] on input "Include All" at bounding box center [574, 270] width 11 height 11
radio input "true"
click at [537, 444] on div "date_range Scheduling keyboard_arrow_down" at bounding box center [808, 446] width 951 height 32
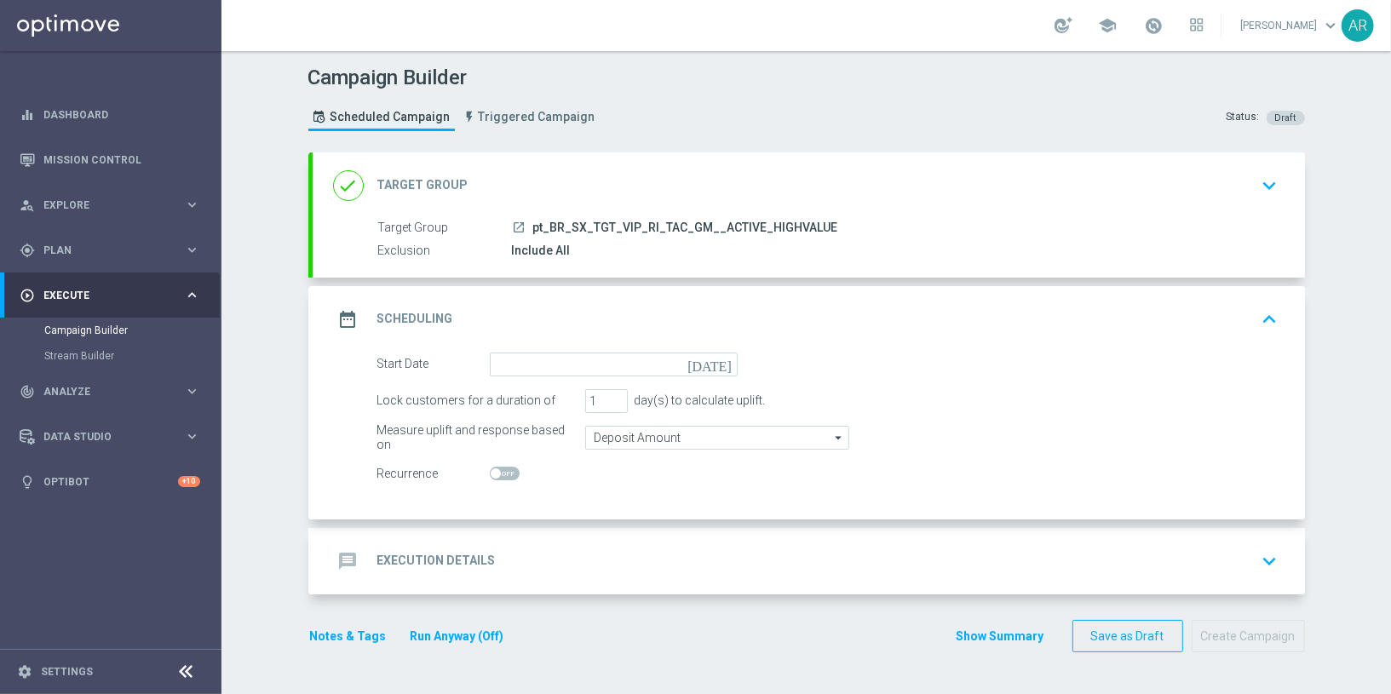
click at [724, 361] on icon "[DATE]" at bounding box center [712, 362] width 50 height 19
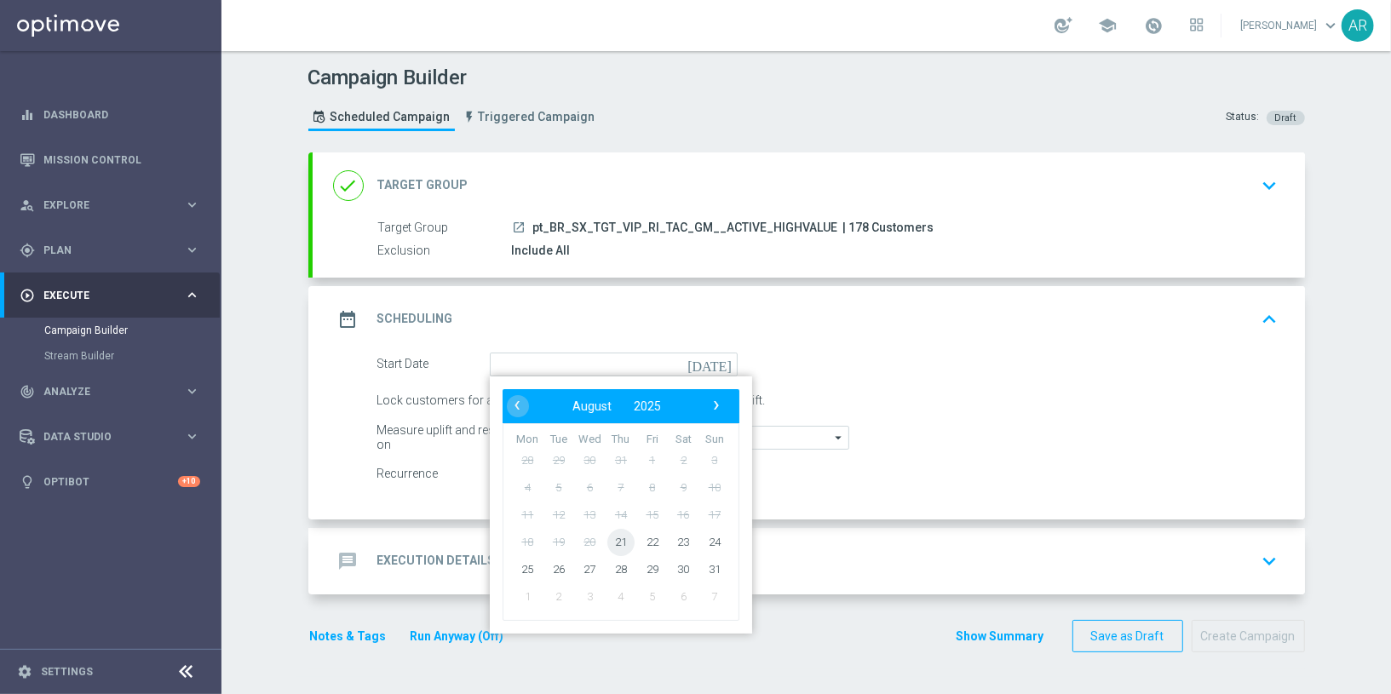
click at [623, 541] on span "21" at bounding box center [619, 541] width 27 height 27
type input "21 Aug 2025"
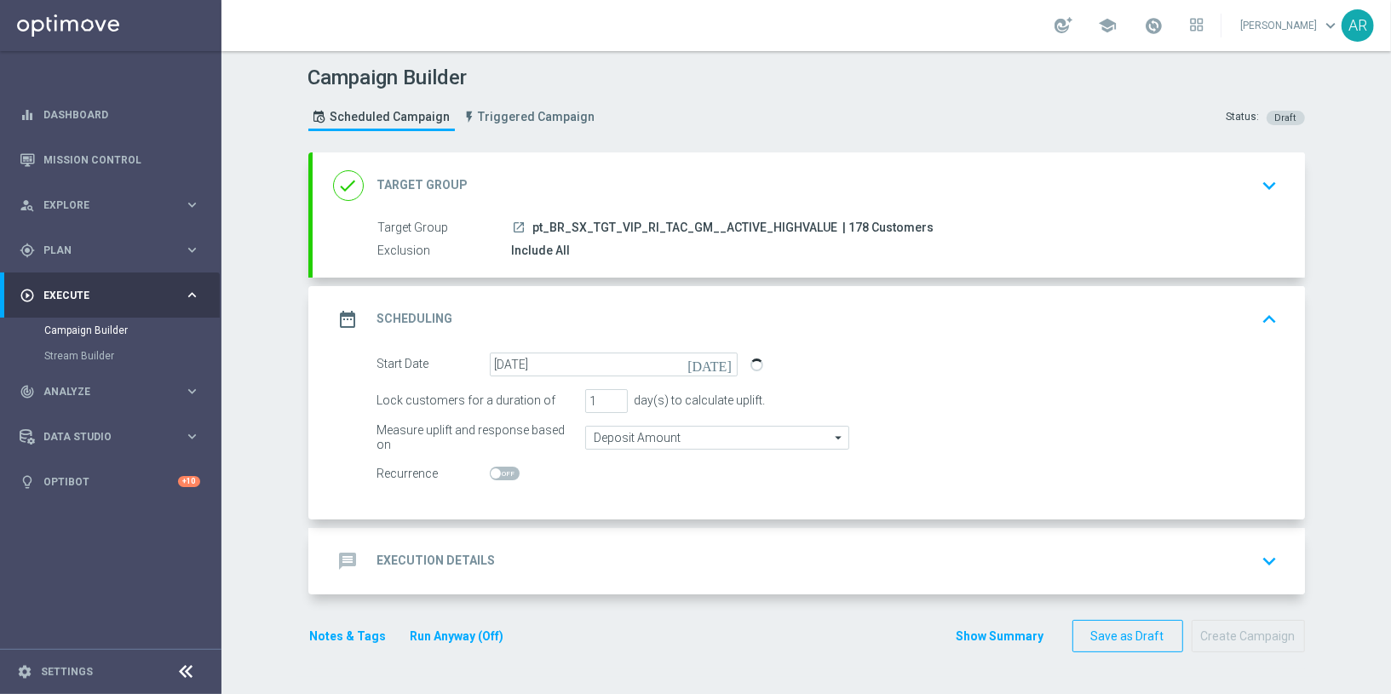
click at [493, 473] on span at bounding box center [496, 473] width 10 height 10
click at [493, 473] on input "checkbox" at bounding box center [505, 474] width 30 height 14
checkbox input "true"
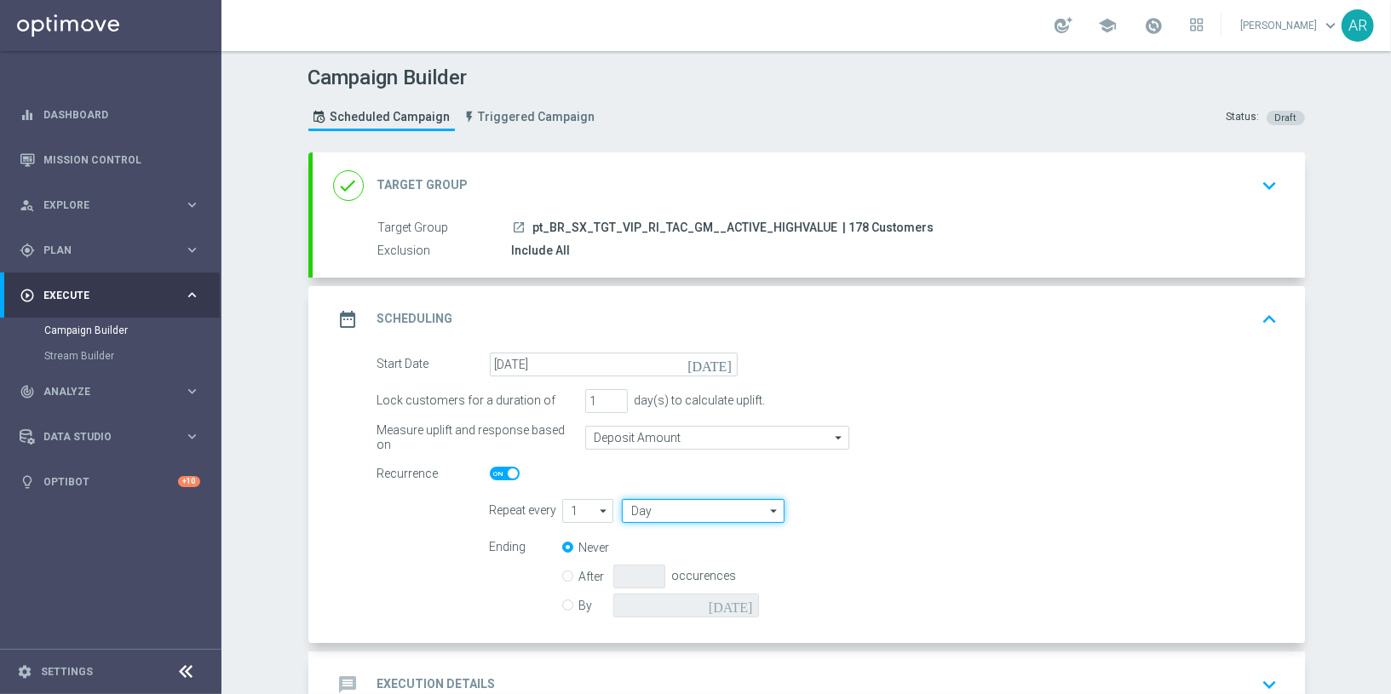
click at [675, 505] on input "Day" at bounding box center [703, 511] width 162 height 24
click at [705, 558] on div "Week" at bounding box center [709, 562] width 148 height 26
type input "Week"
click at [961, 503] on input "checkbox" at bounding box center [964, 510] width 26 height 23
checkbox input "true"
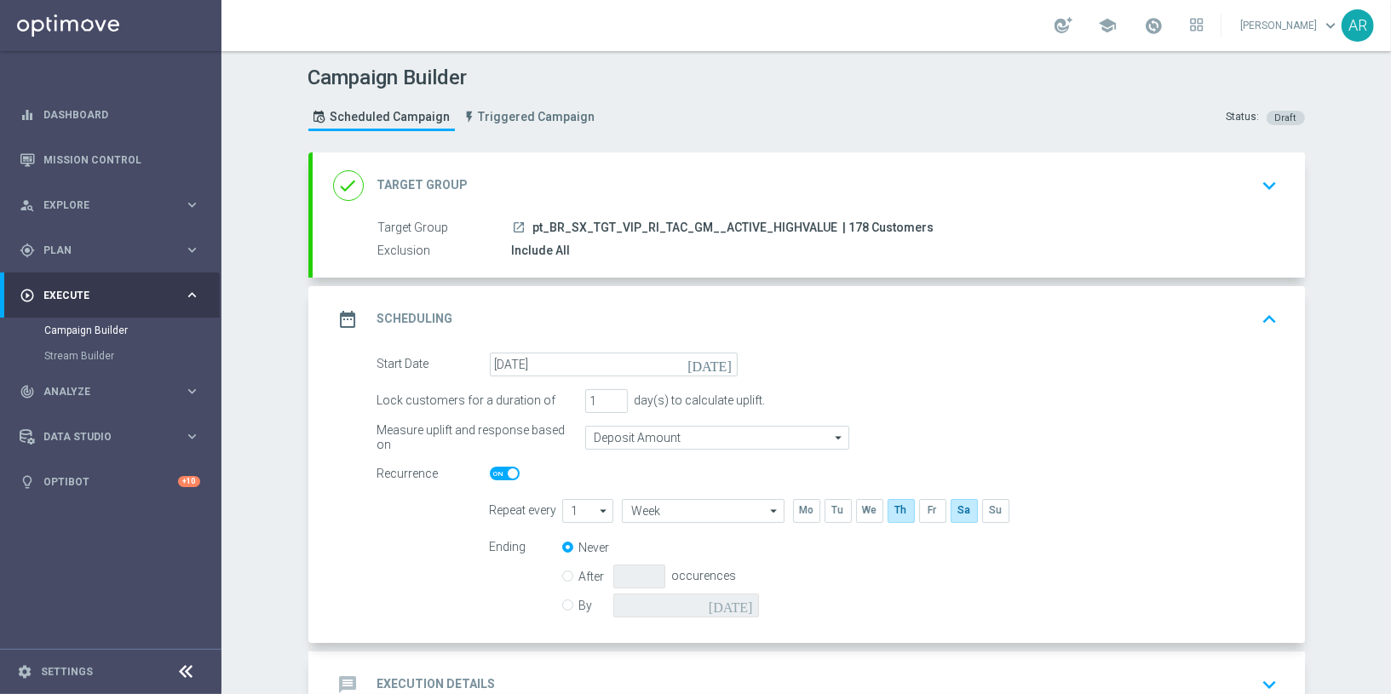
click at [568, 601] on input "By" at bounding box center [567, 602] width 11 height 11
radio input "true"
radio input "false"
click at [747, 600] on icon "[DATE]" at bounding box center [734, 603] width 50 height 19
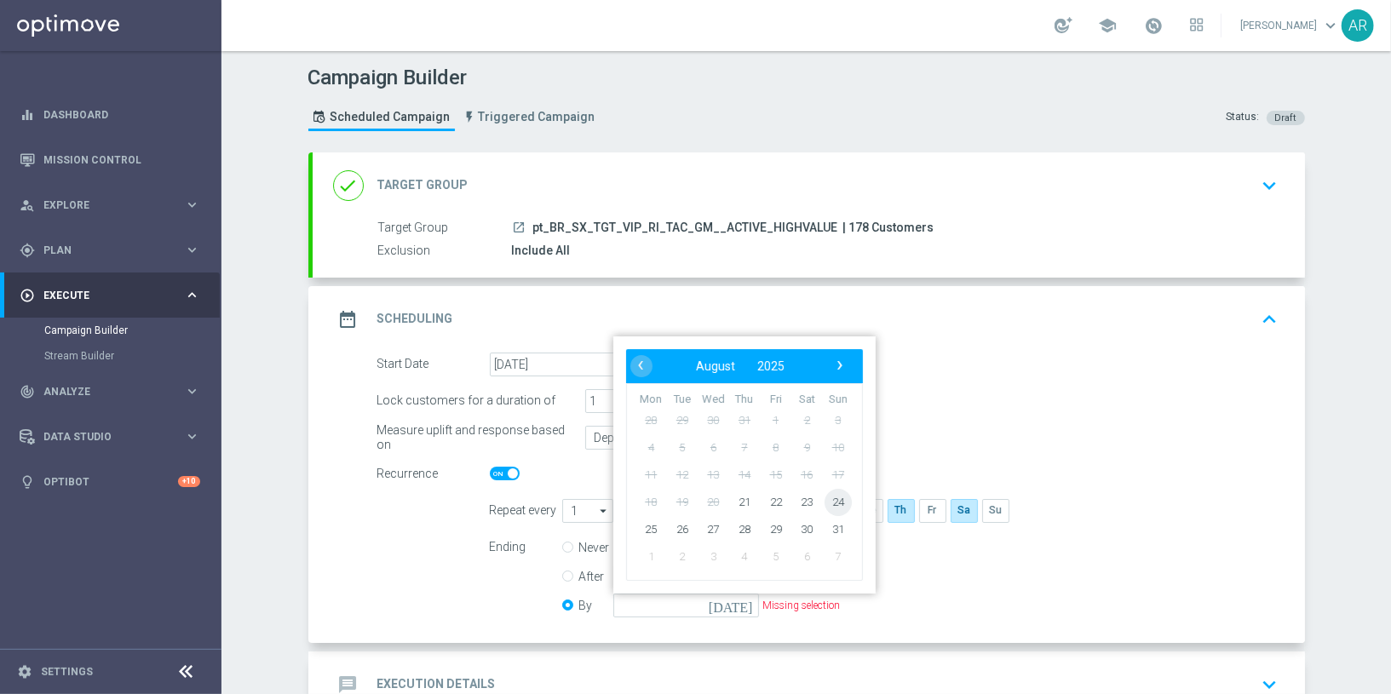
click at [839, 497] on span "24" at bounding box center [837, 501] width 27 height 27
type input "24 Aug 2025"
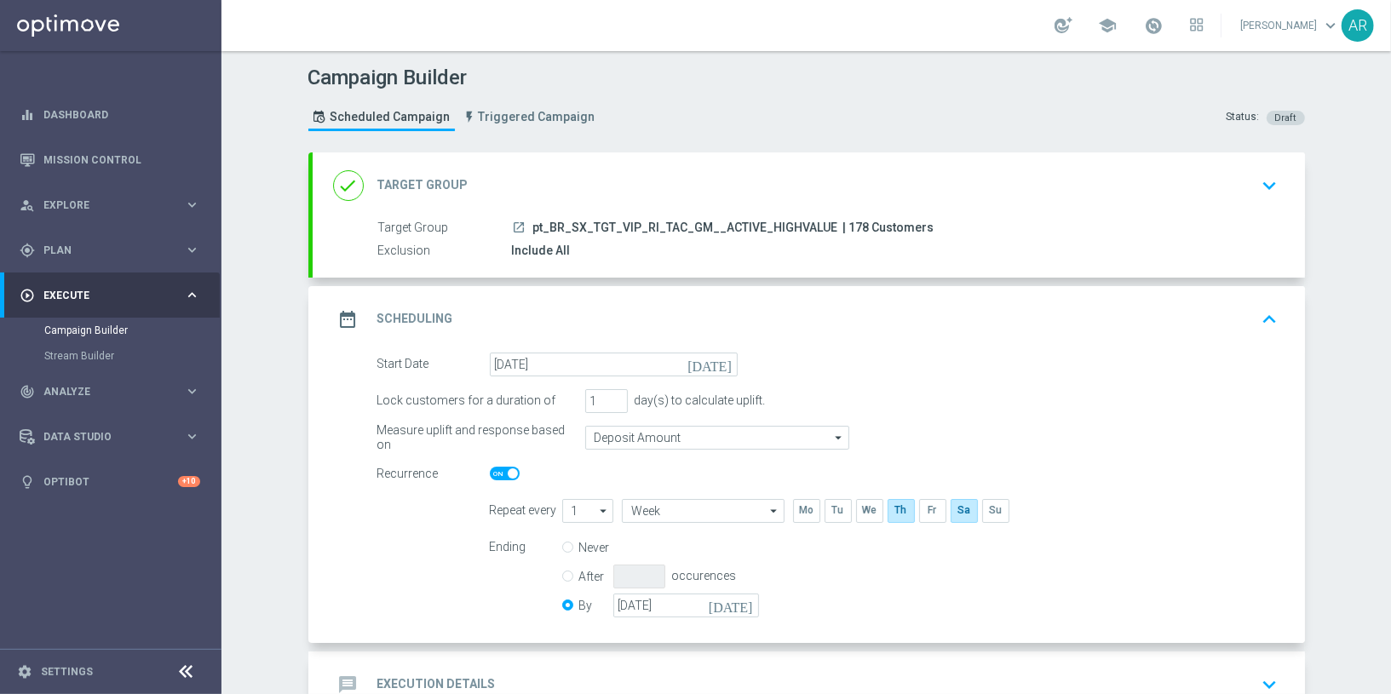
scroll to position [112, 0]
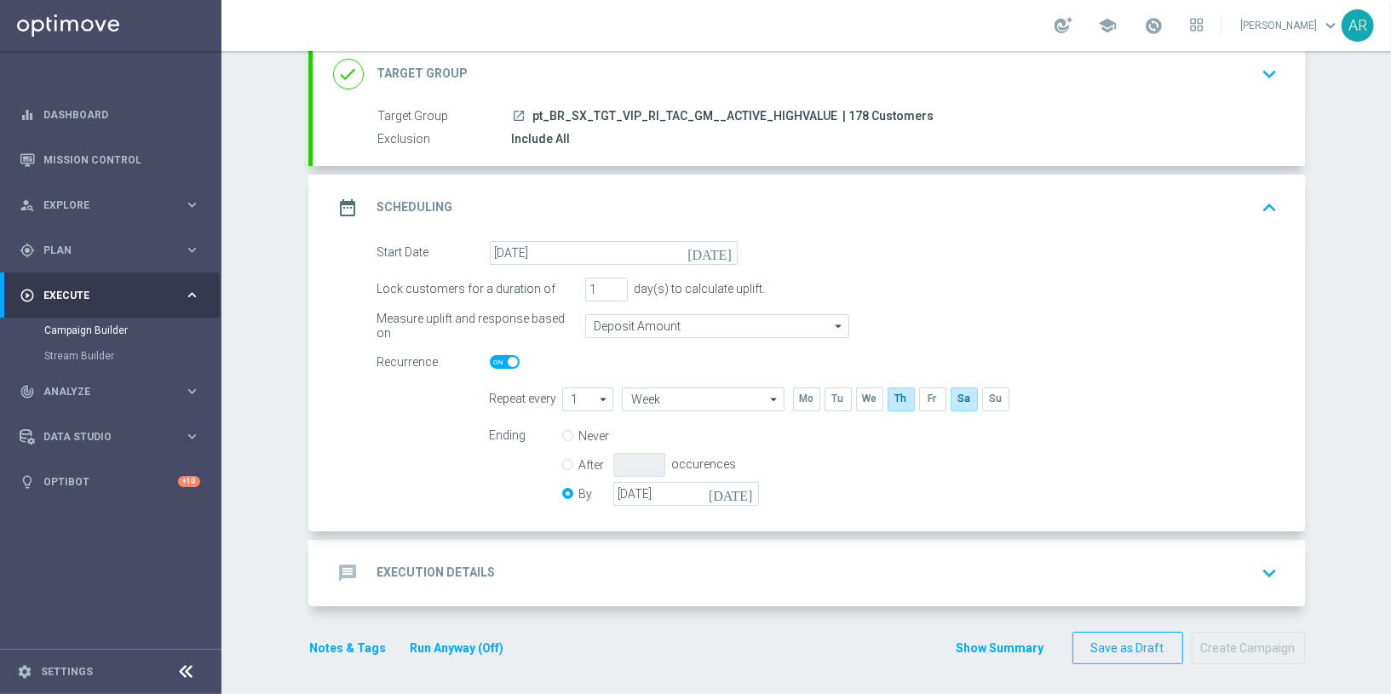
click at [597, 558] on div "message Execution Details keyboard_arrow_down" at bounding box center [808, 573] width 951 height 32
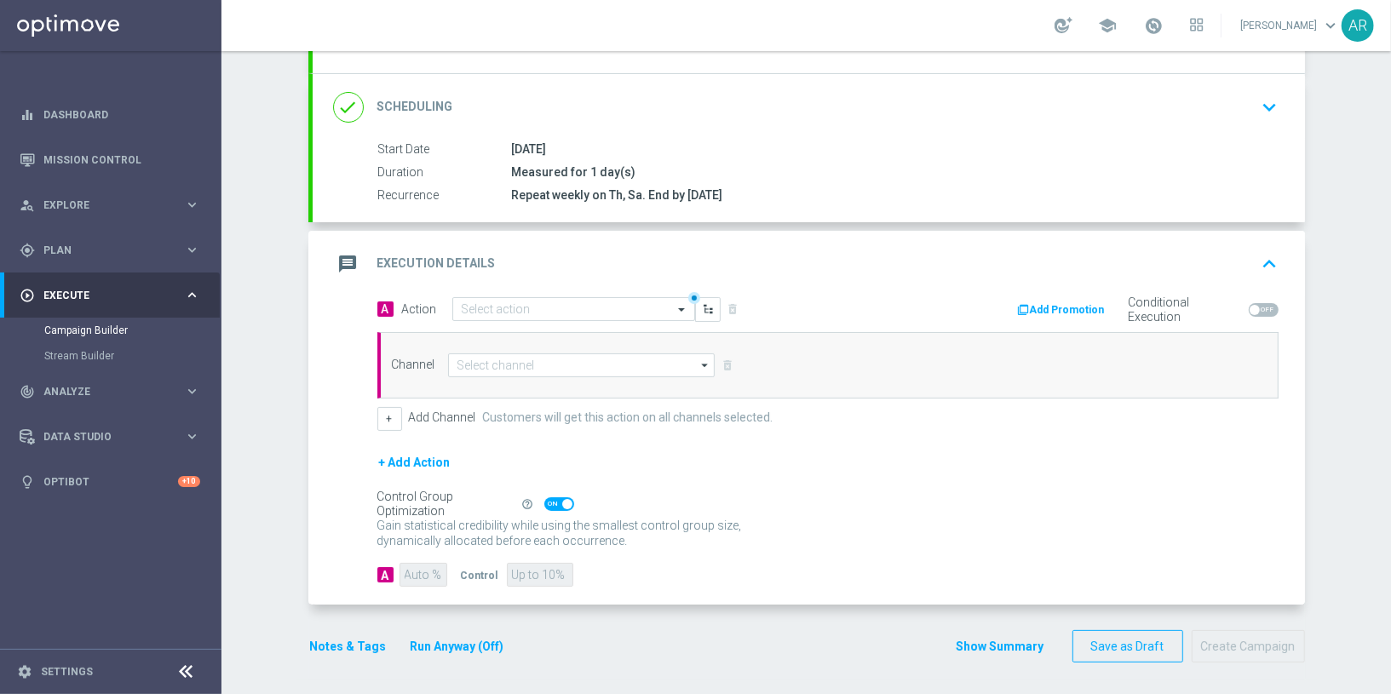
scroll to position [203, 0]
click at [523, 310] on input "text" at bounding box center [557, 312] width 190 height 14
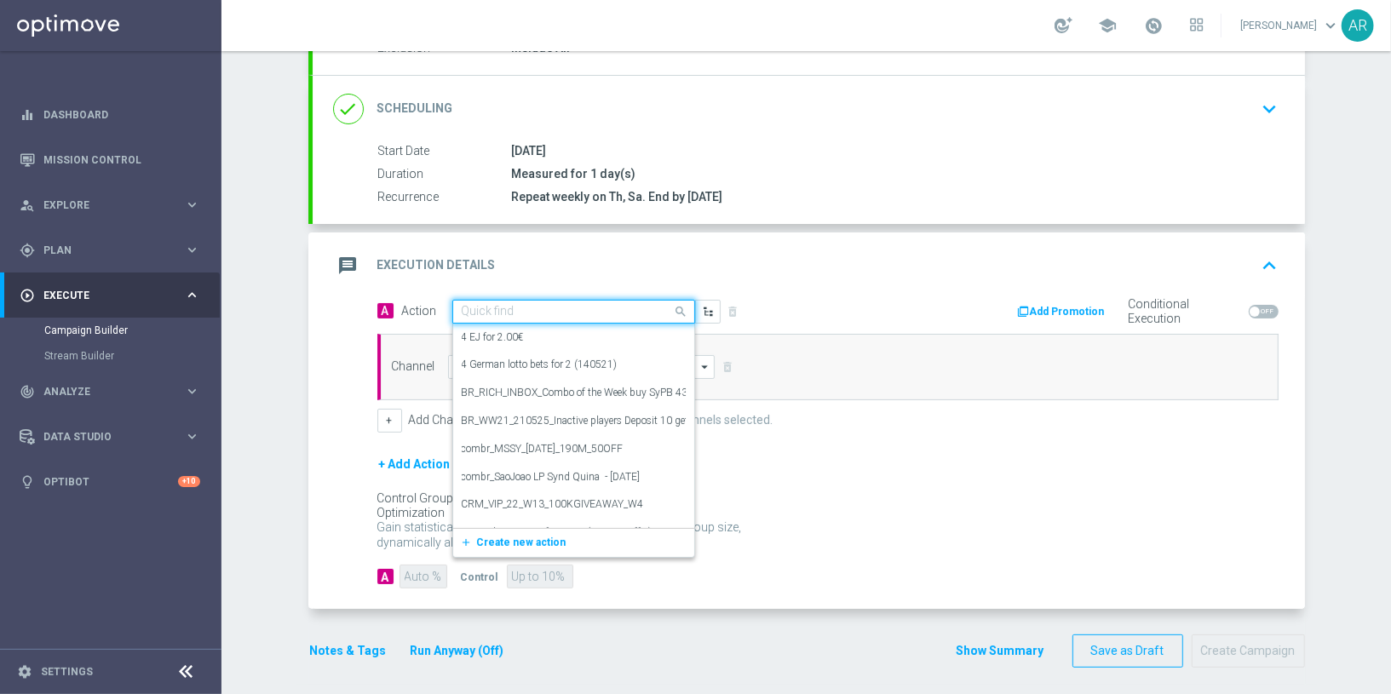
paste input "BR_CAS_LP_JOKERSJEWELS_VIP_RI_TAC_GM"
type input "BR_CAS_LP_JOKERSJEWELS_VIP_RI_TAC_GM"
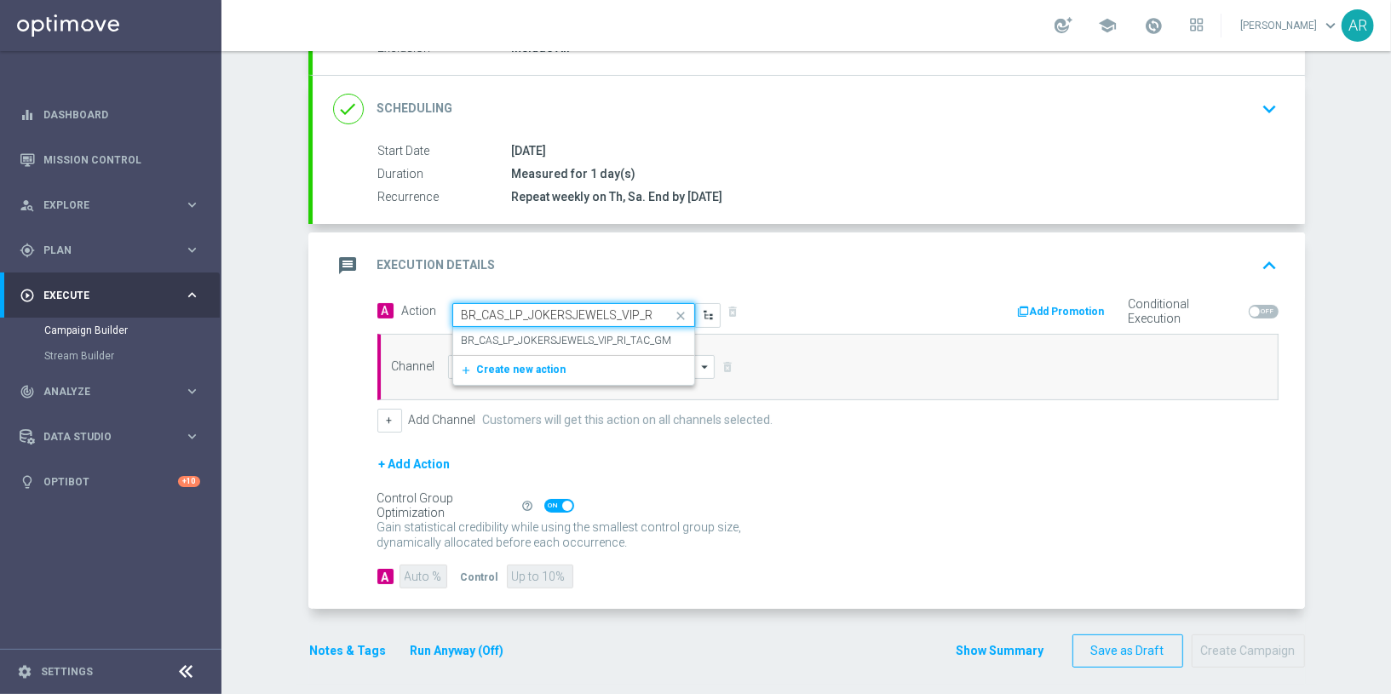
scroll to position [0, 53]
click at [566, 336] on label "BR_CAS_LP_JOKERSJEWELS_VIP_RI_TAC_GM" at bounding box center [567, 341] width 210 height 14
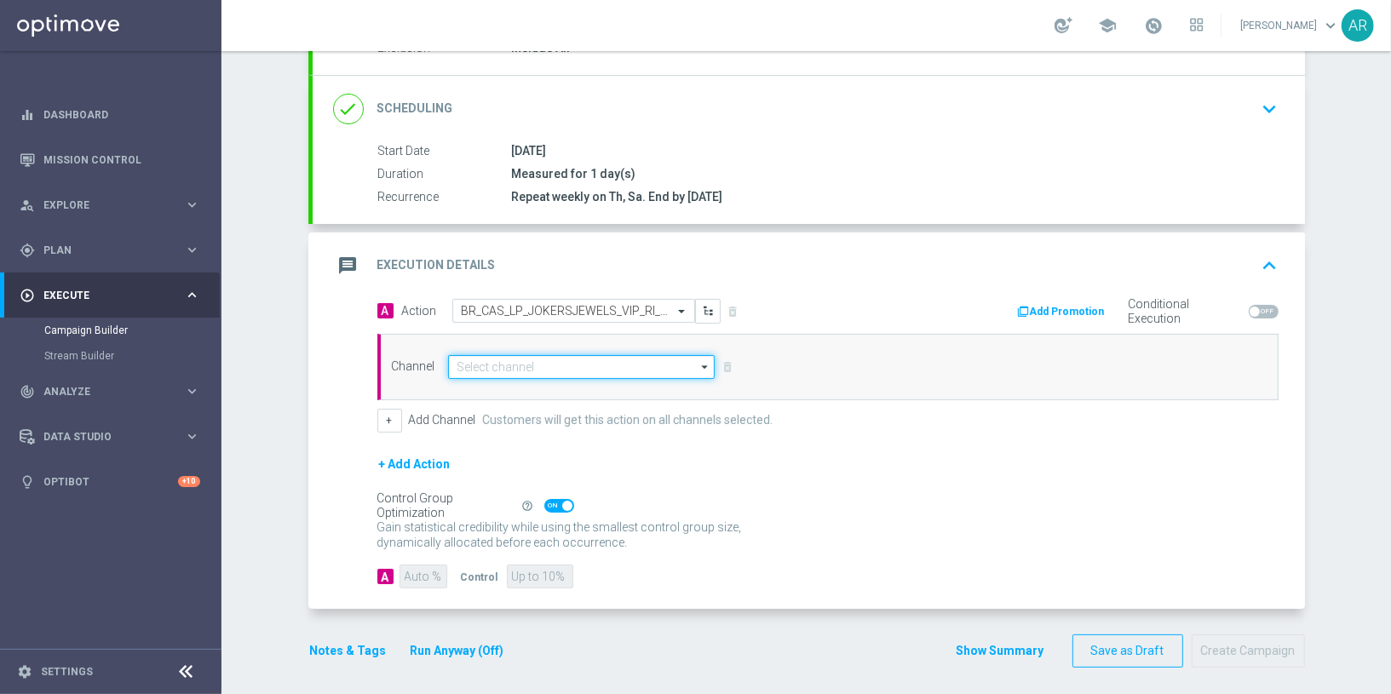
click at [561, 360] on input at bounding box center [581, 367] width 267 height 24
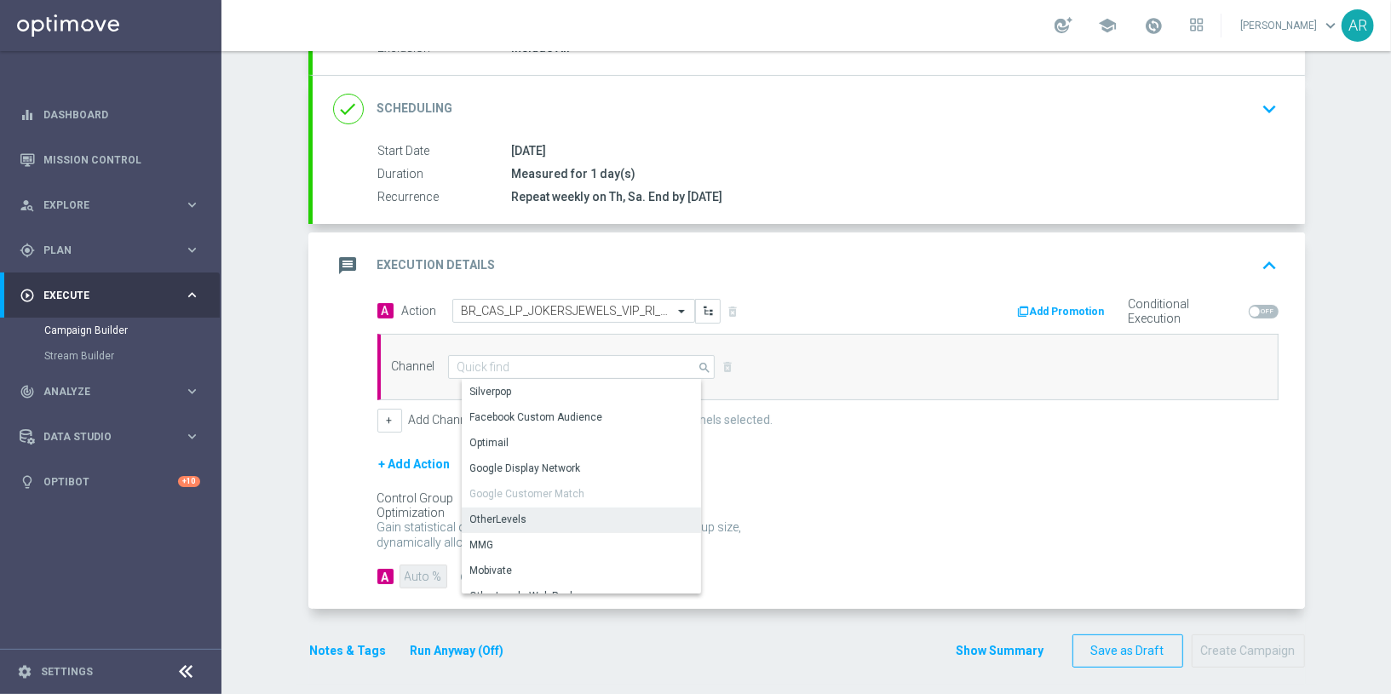
click at [566, 508] on div "OtherLevels" at bounding box center [589, 520] width 255 height 24
type input "OtherLevels"
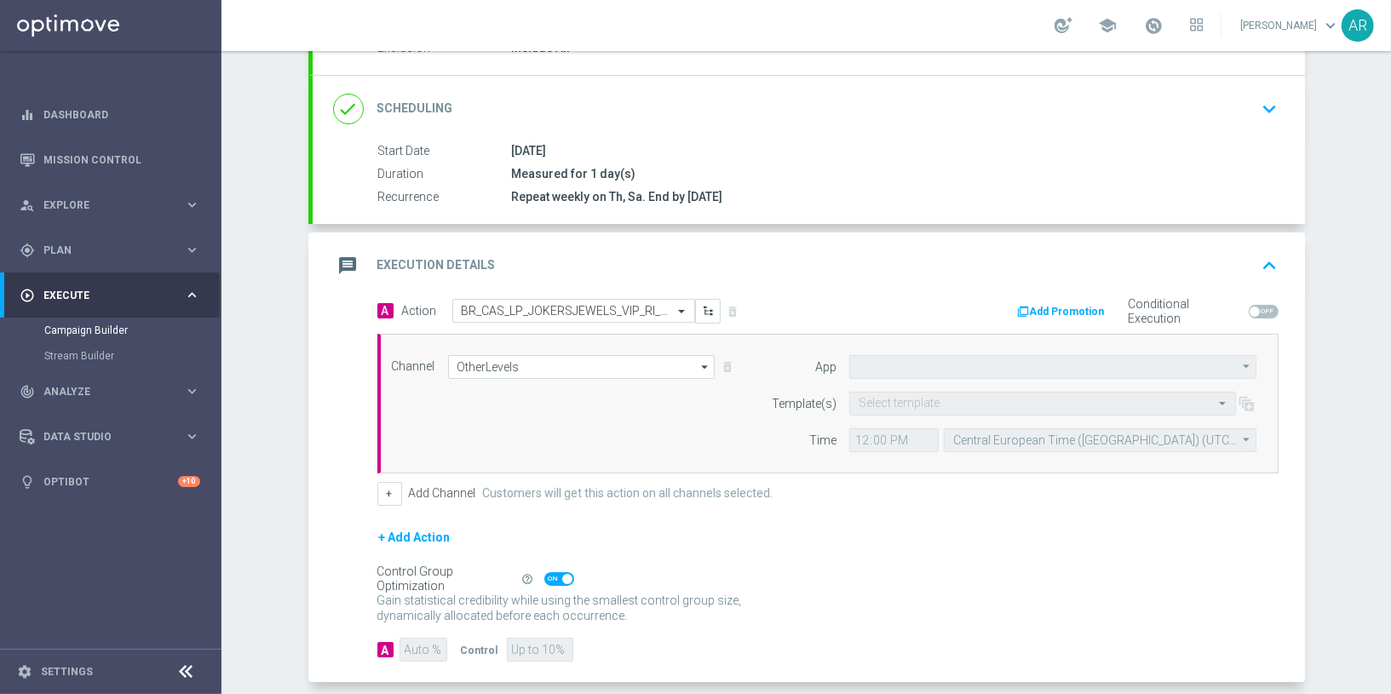
type input "Default App"
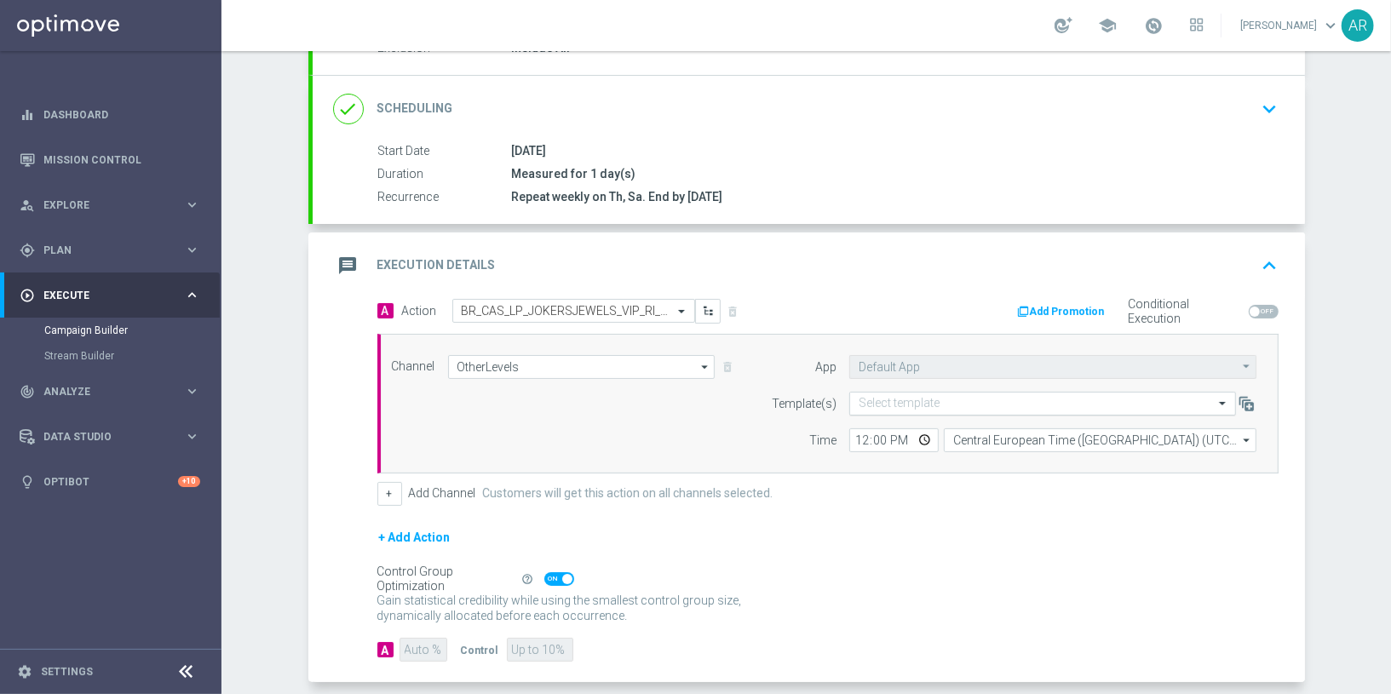
click at [888, 399] on input "text" at bounding box center [1026, 404] width 334 height 14
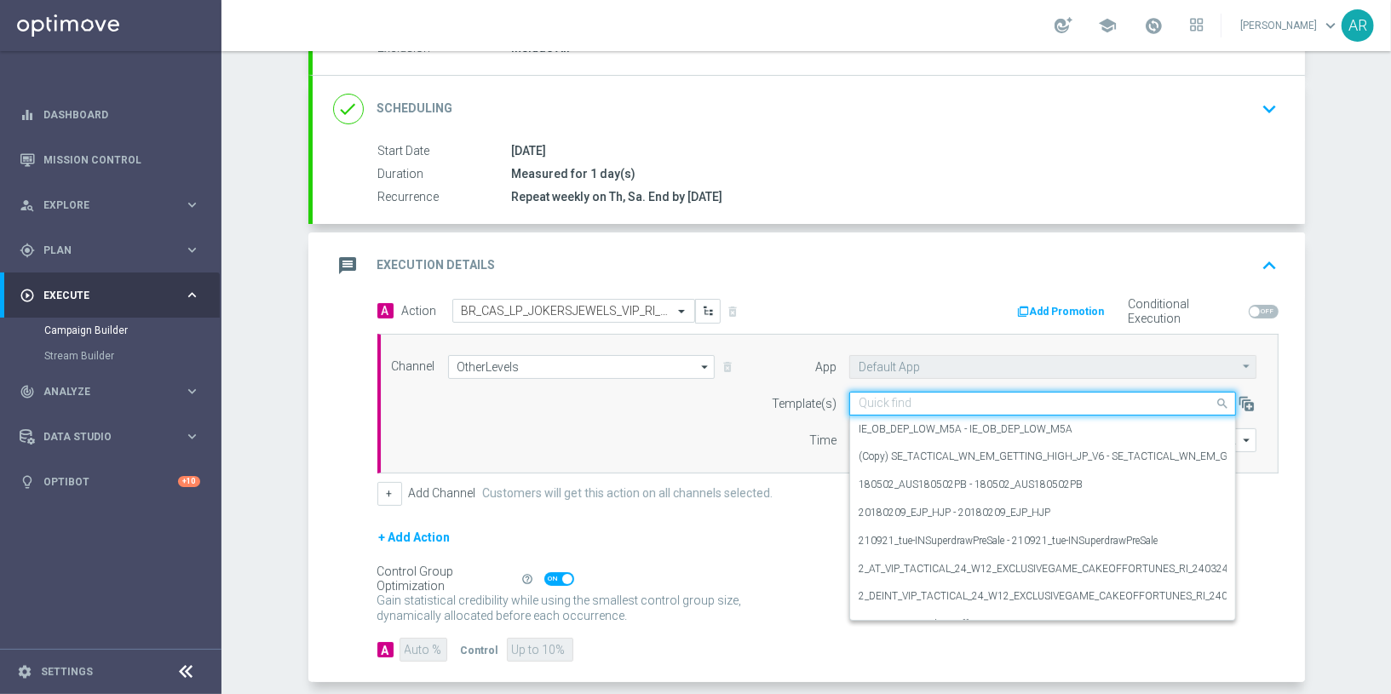
paste input "BR_CAS_LP_JOKERSJEWELS_VIP_RI_TAC_GM"
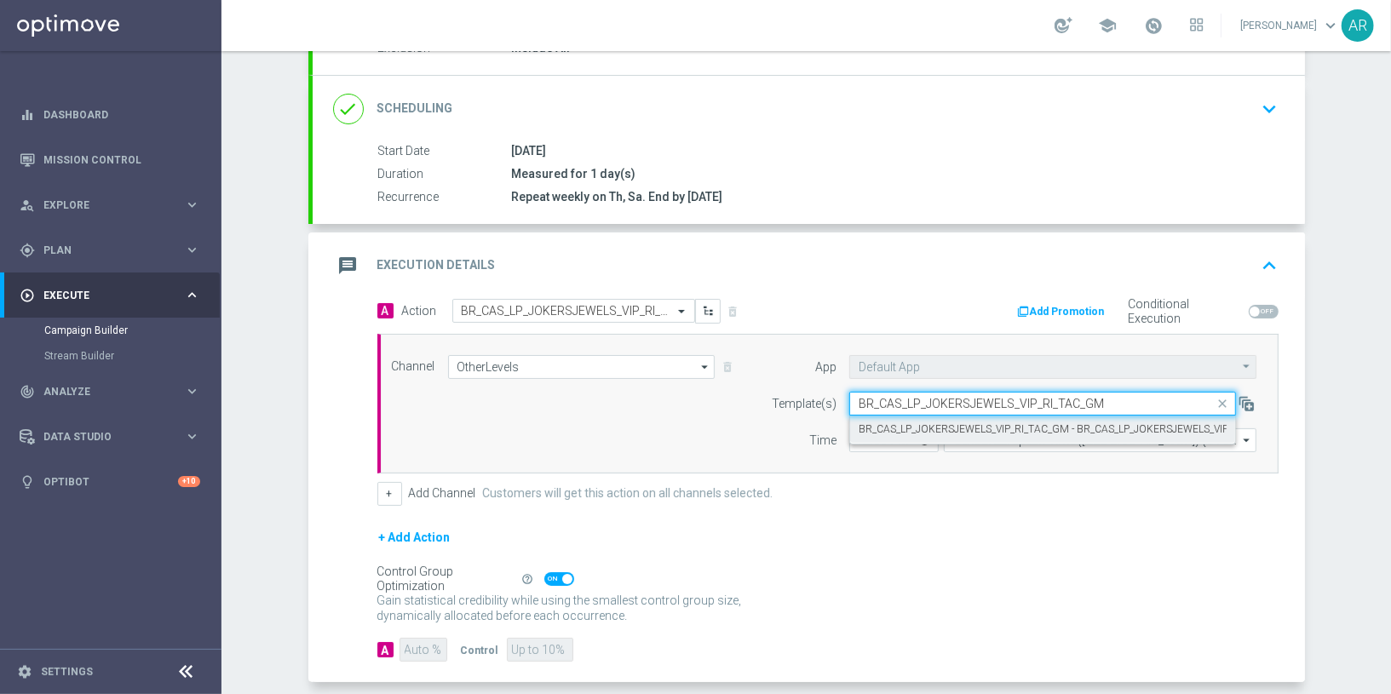
click at [957, 425] on label "BR_CAS_LP_JOKERSJEWELS_VIP_RI_TAC_GM - BR_CAS_LP_JOKERSJEWELS_VIP_RI_TAC_GM" at bounding box center [1073, 429] width 428 height 14
type input "BR_CAS_LP_JOKERSJEWELS_VIP_RI_TAC_GM"
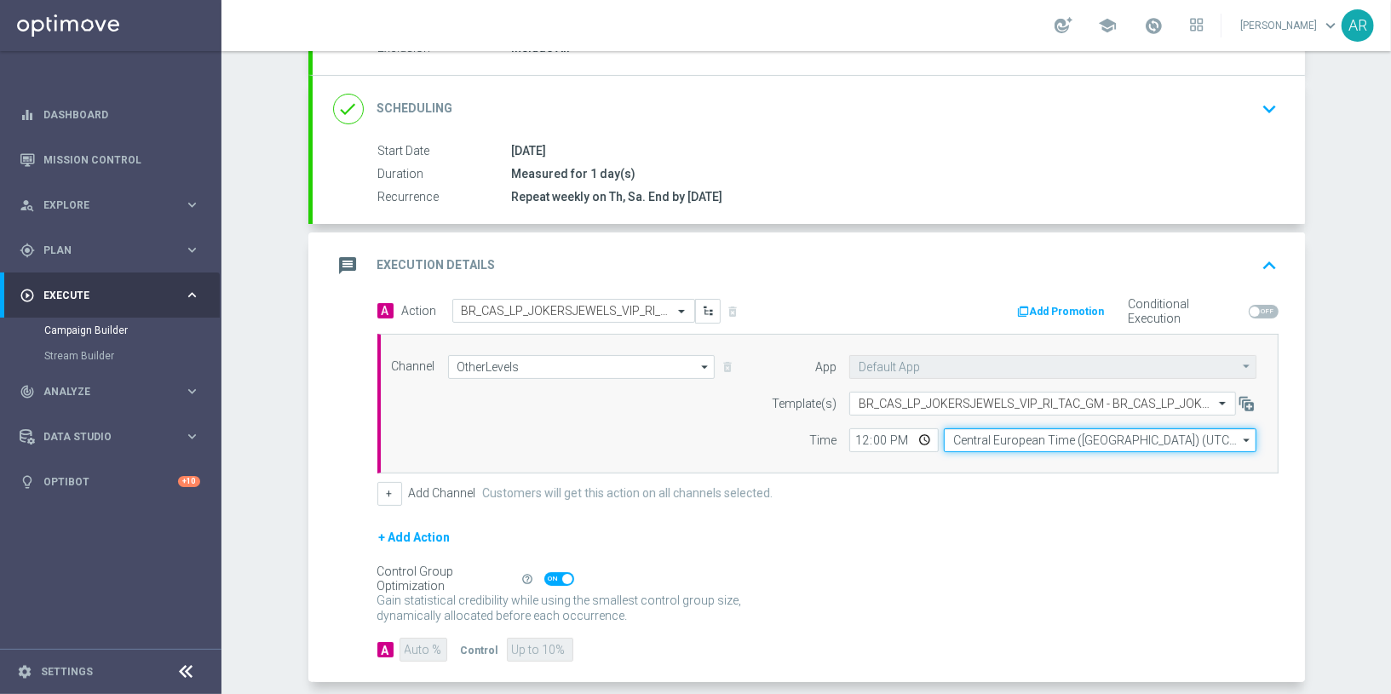
click at [986, 434] on input "Central European Time (Budapest) (UTC +02:00)" at bounding box center [1100, 440] width 313 height 24
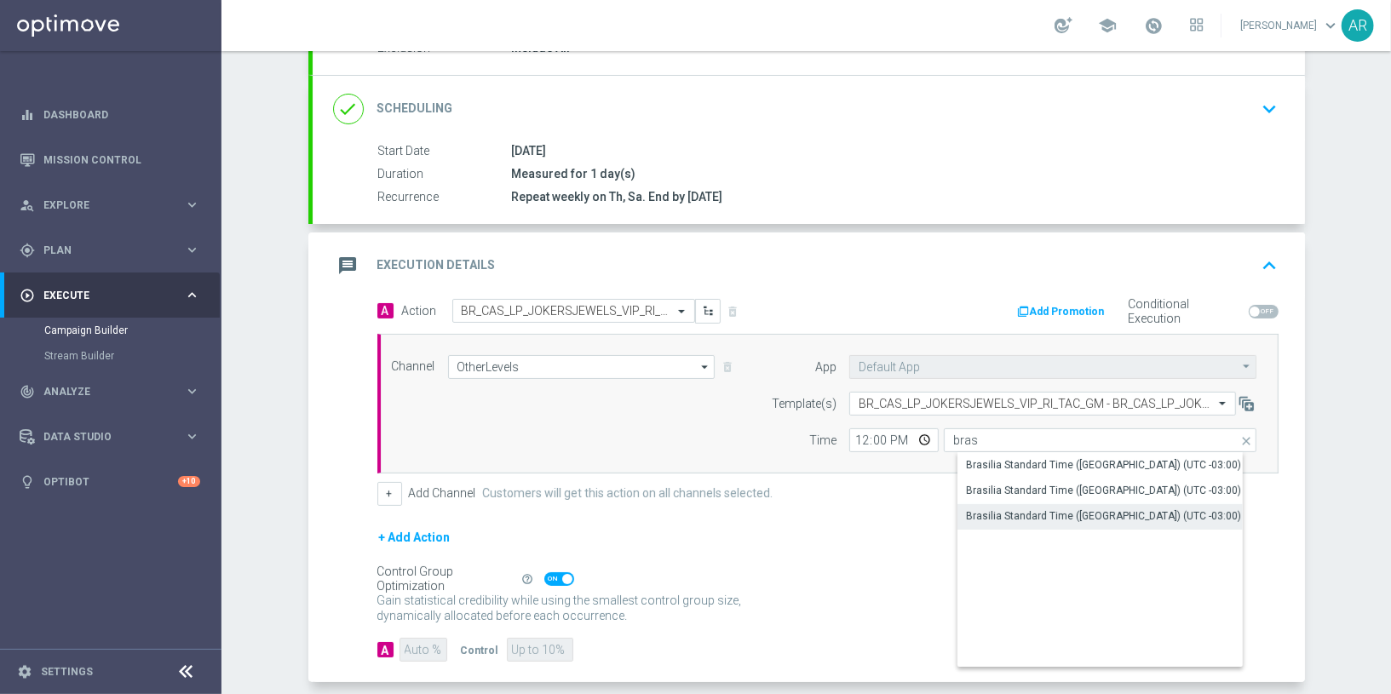
click at [1097, 511] on div "Brasilia Standard Time (Sao Paulo) (UTC -03:00)" at bounding box center [1103, 515] width 275 height 15
type input "Brasilia Standard Time (Sao Paulo) (UTC -03:00)"
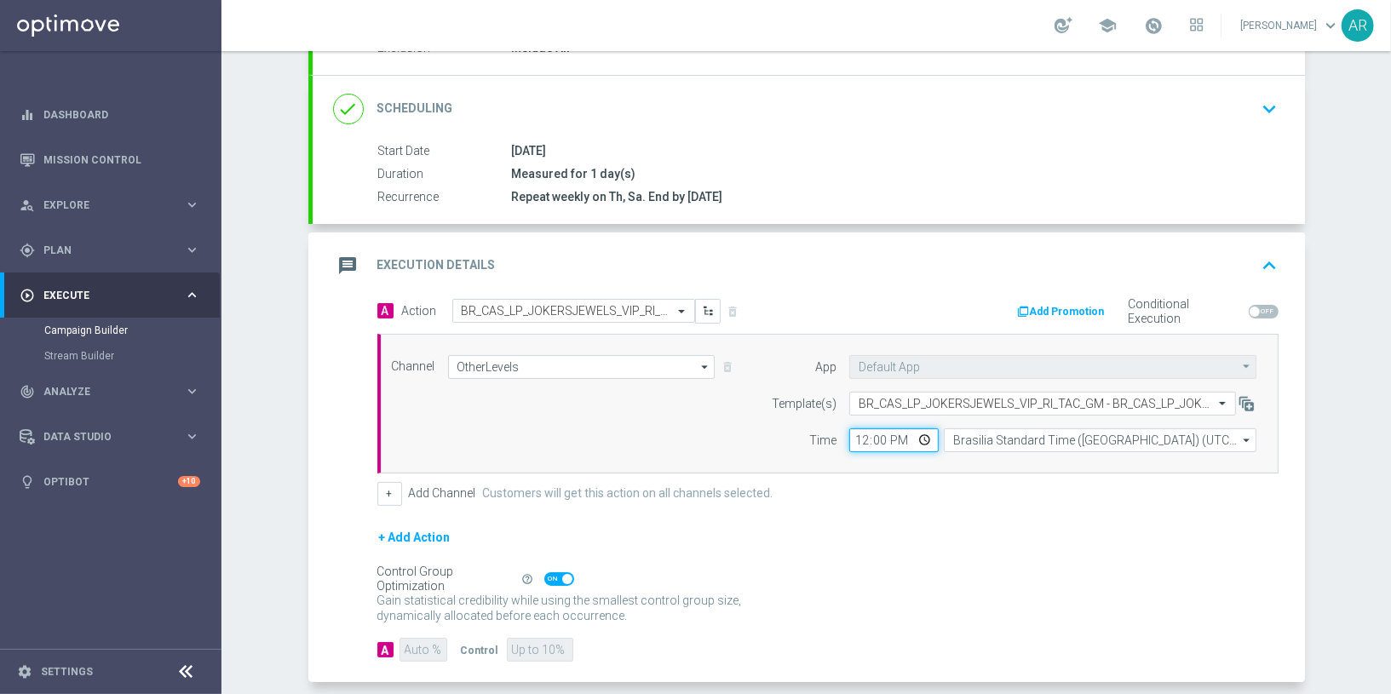
click at [920, 435] on input "12:00" at bounding box center [893, 440] width 89 height 24
type input "15:00"
click at [740, 527] on div "+ Add Action" at bounding box center [827, 548] width 901 height 43
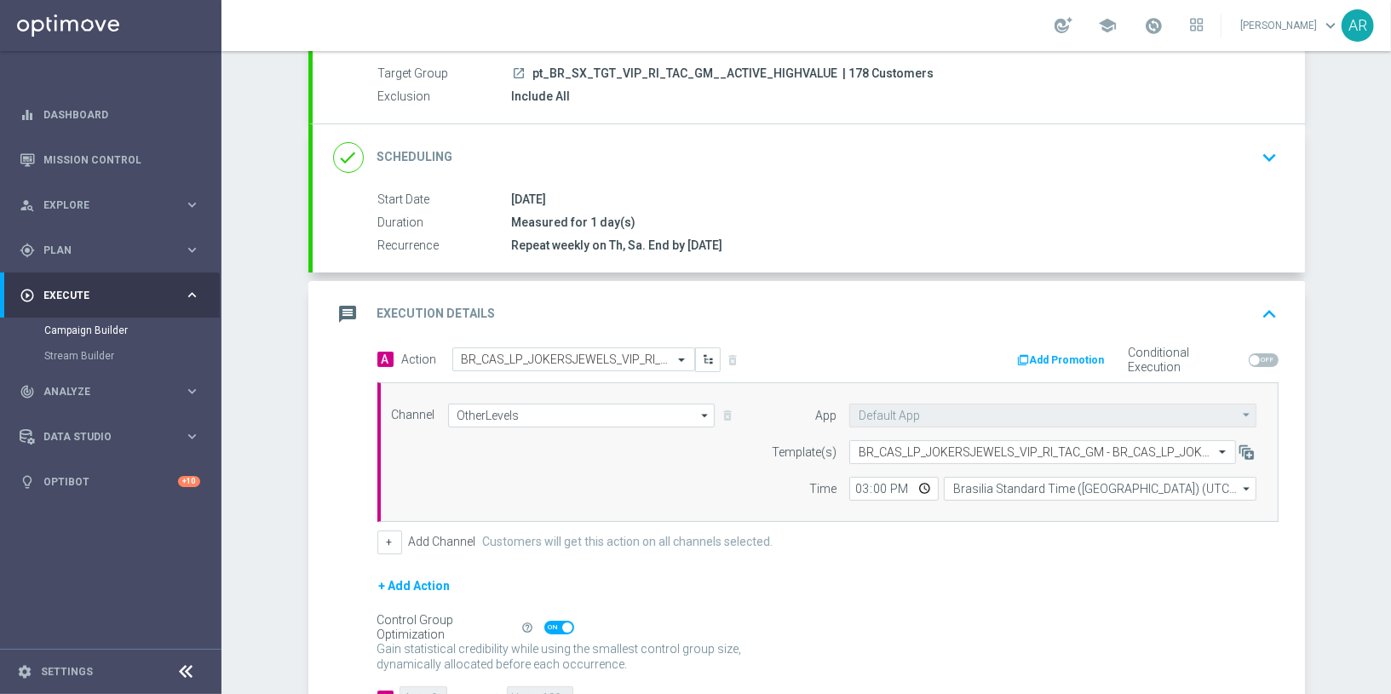
scroll to position [276, 0]
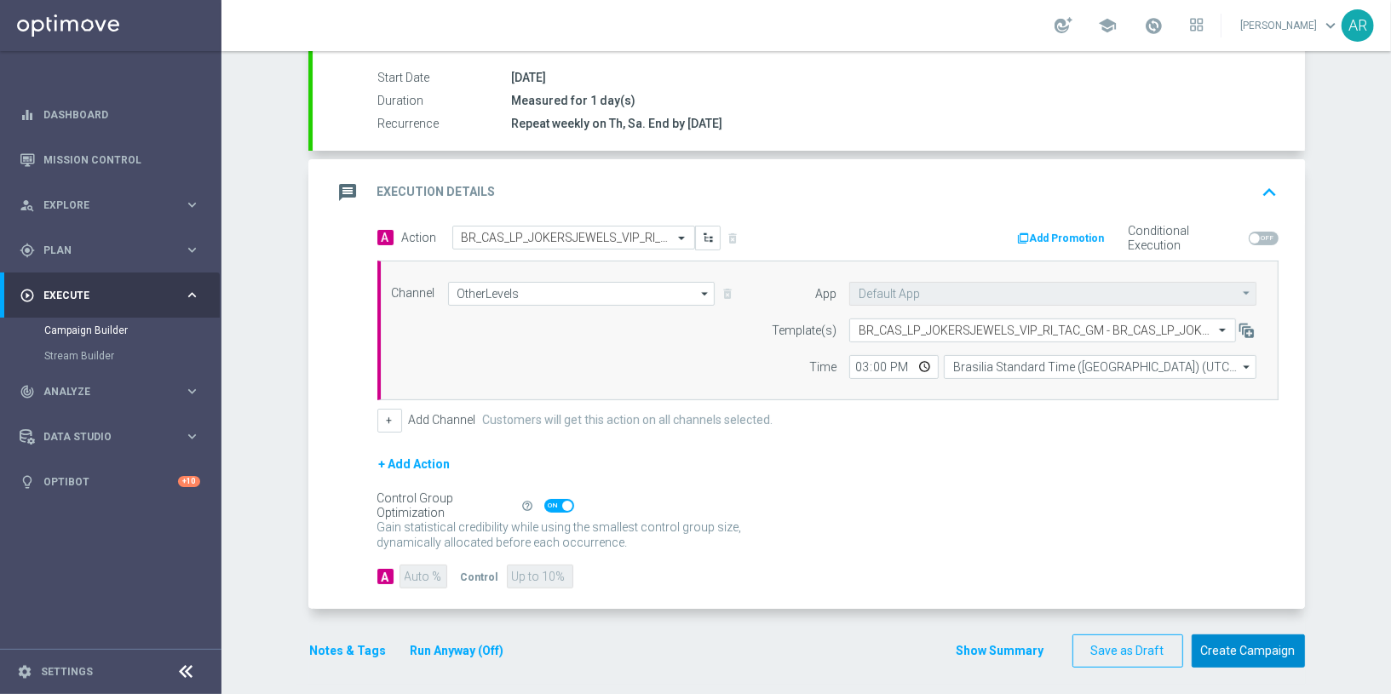
click at [1263, 654] on button "Create Campaign" at bounding box center [1248, 651] width 113 height 33
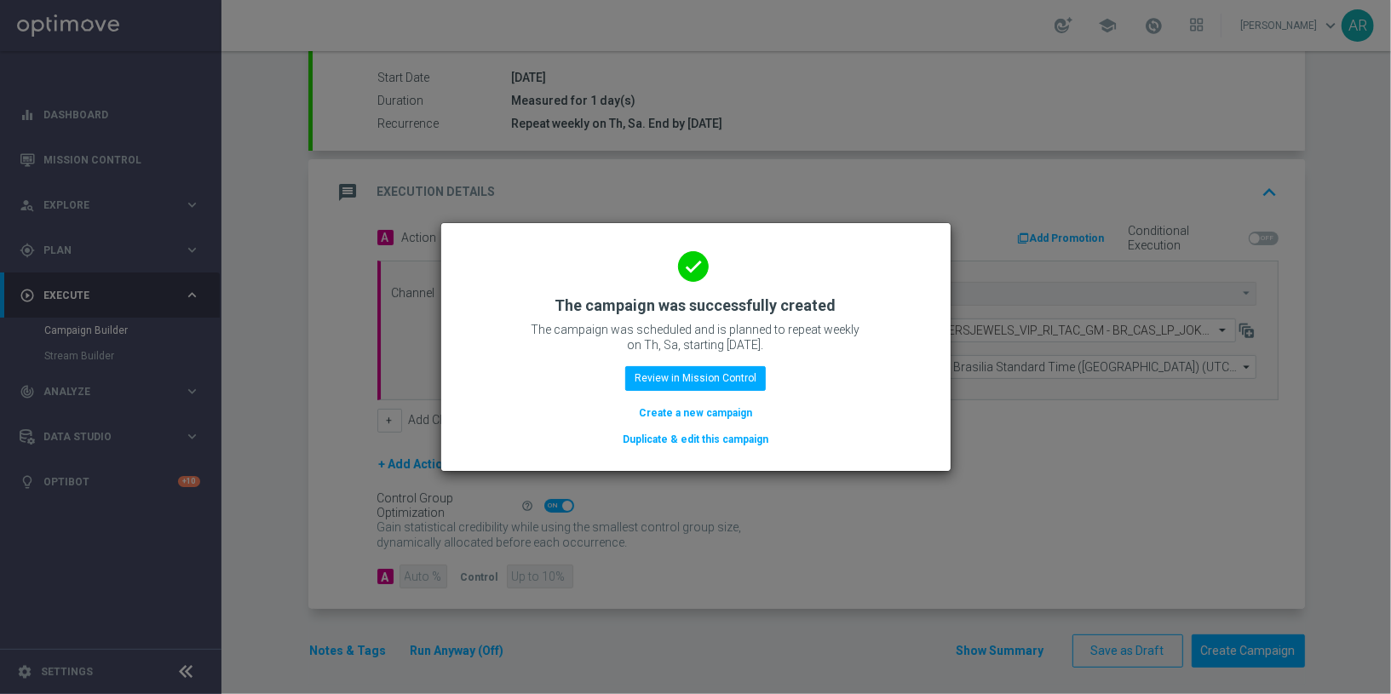
drag, startPoint x: 705, startPoint y: 412, endPoint x: 774, endPoint y: 7, distance: 411.3
click at [705, 412] on button "Create a new campaign" at bounding box center [695, 413] width 117 height 19
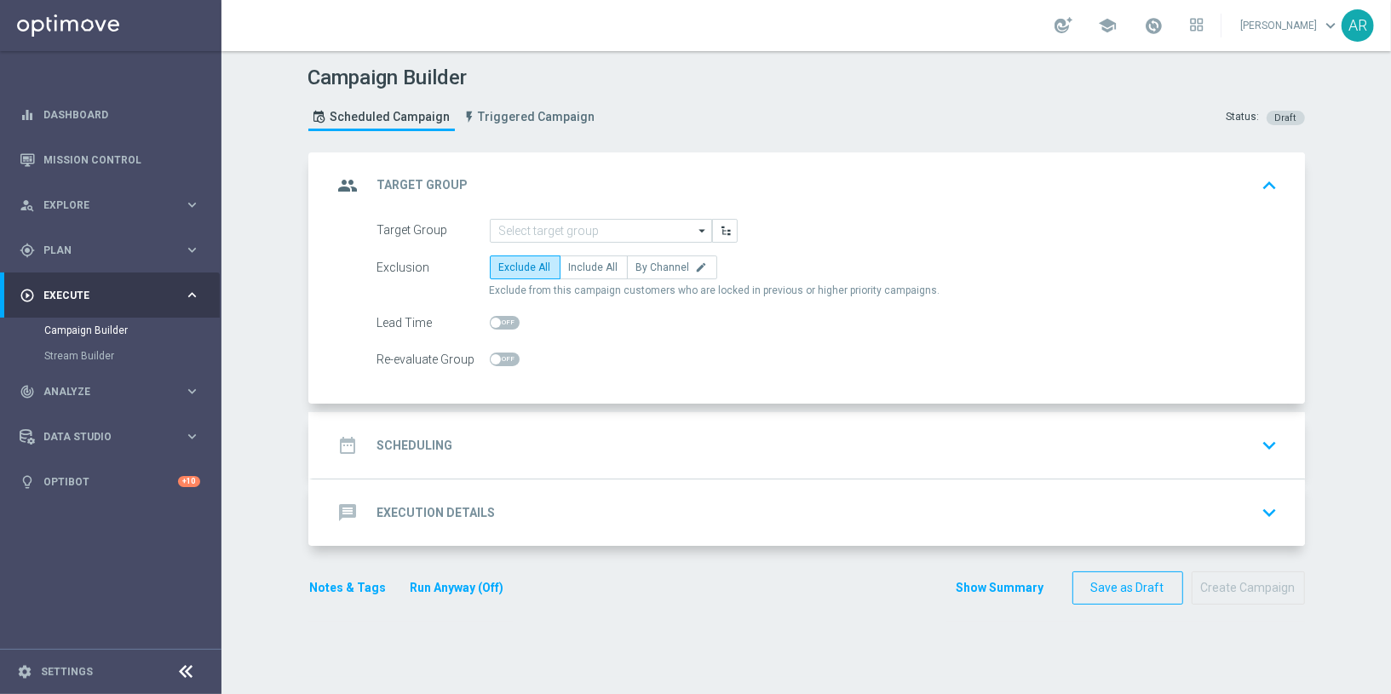
scroll to position [0, 0]
click at [555, 229] on input at bounding box center [601, 231] width 222 height 24
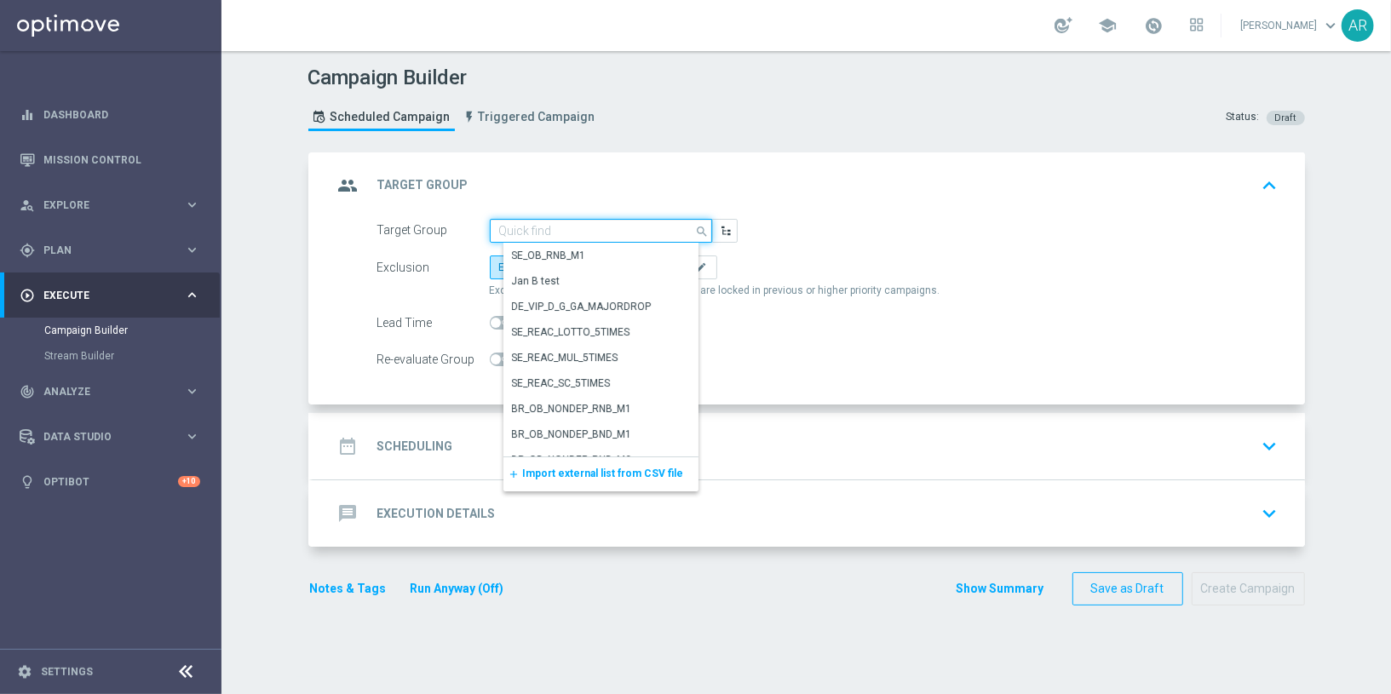
paste input "pt_BR_SX_TGT_VIP_SMS_TAC_GM__ACTIVE_HIGHVALUE"
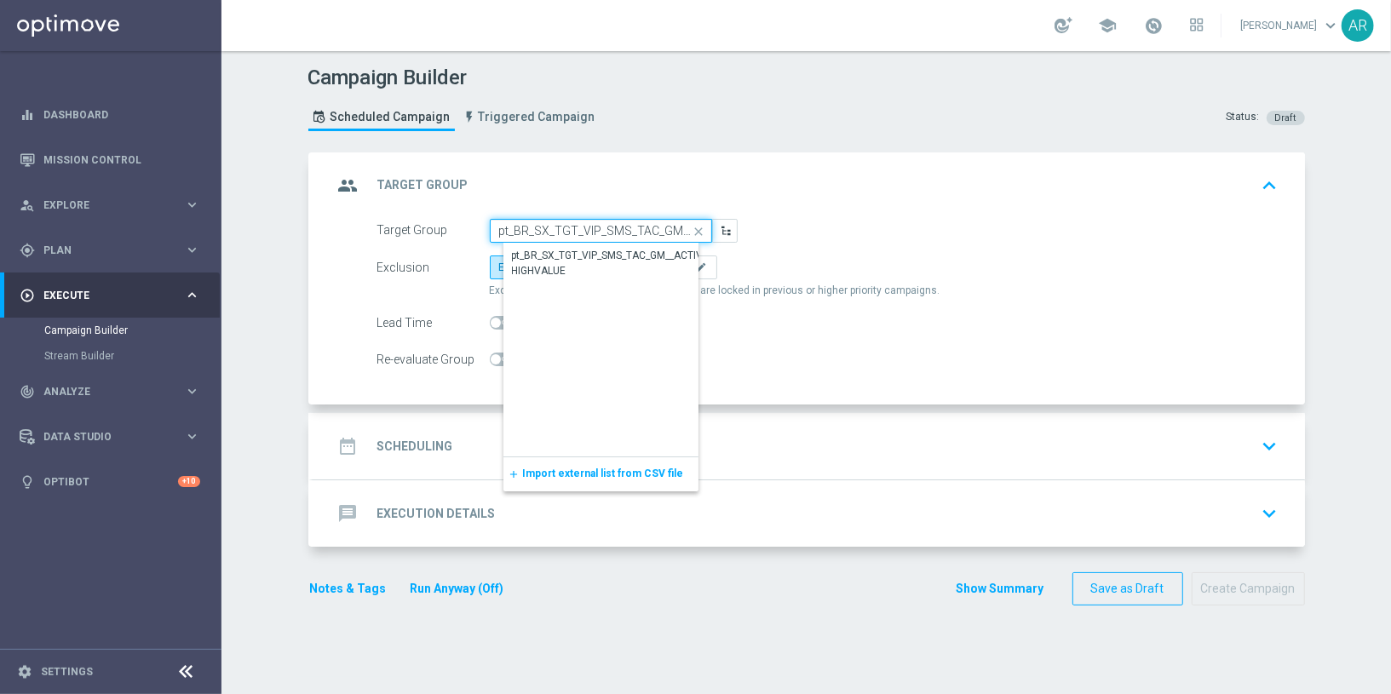
scroll to position [0, 102]
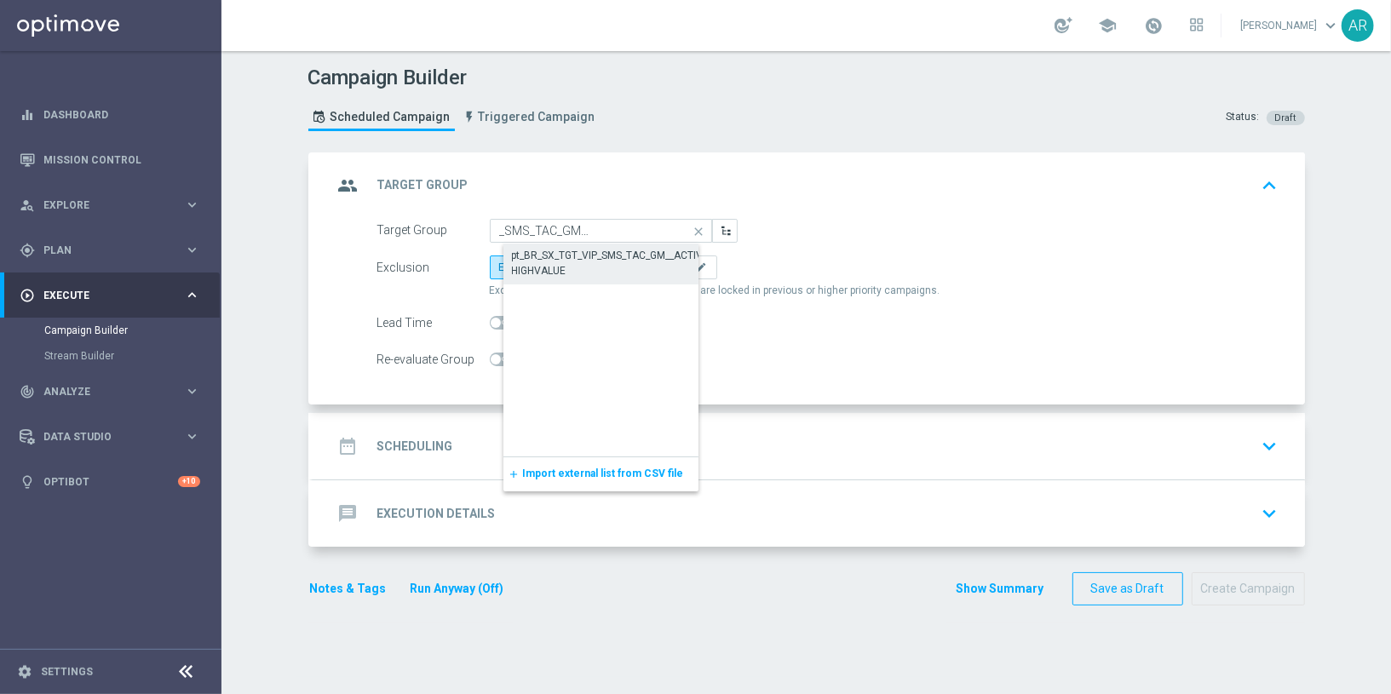
click at [594, 253] on div "pt_BR_SX_TGT_VIP_SMS_TAC_GM__ACTIVE_HIGHVALUE" at bounding box center [614, 263] width 205 height 31
type input "pt_BR_SX_TGT_VIP_SMS_TAC_GM__ACTIVE_HIGHVALUE"
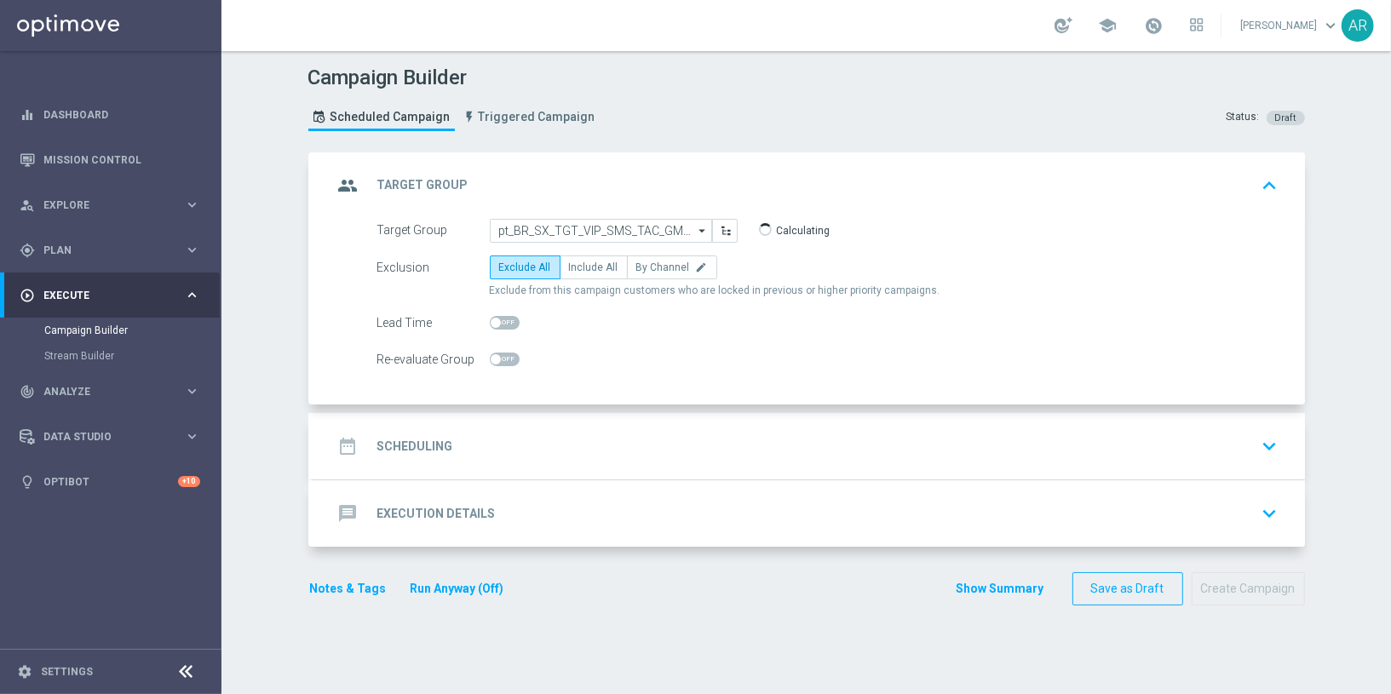
click at [594, 256] on label "Include All" at bounding box center [594, 268] width 68 height 24
click at [580, 265] on input "Include All" at bounding box center [574, 270] width 11 height 11
radio input "true"
click at [502, 460] on div "date_range Scheduling keyboard_arrow_down" at bounding box center [809, 446] width 992 height 66
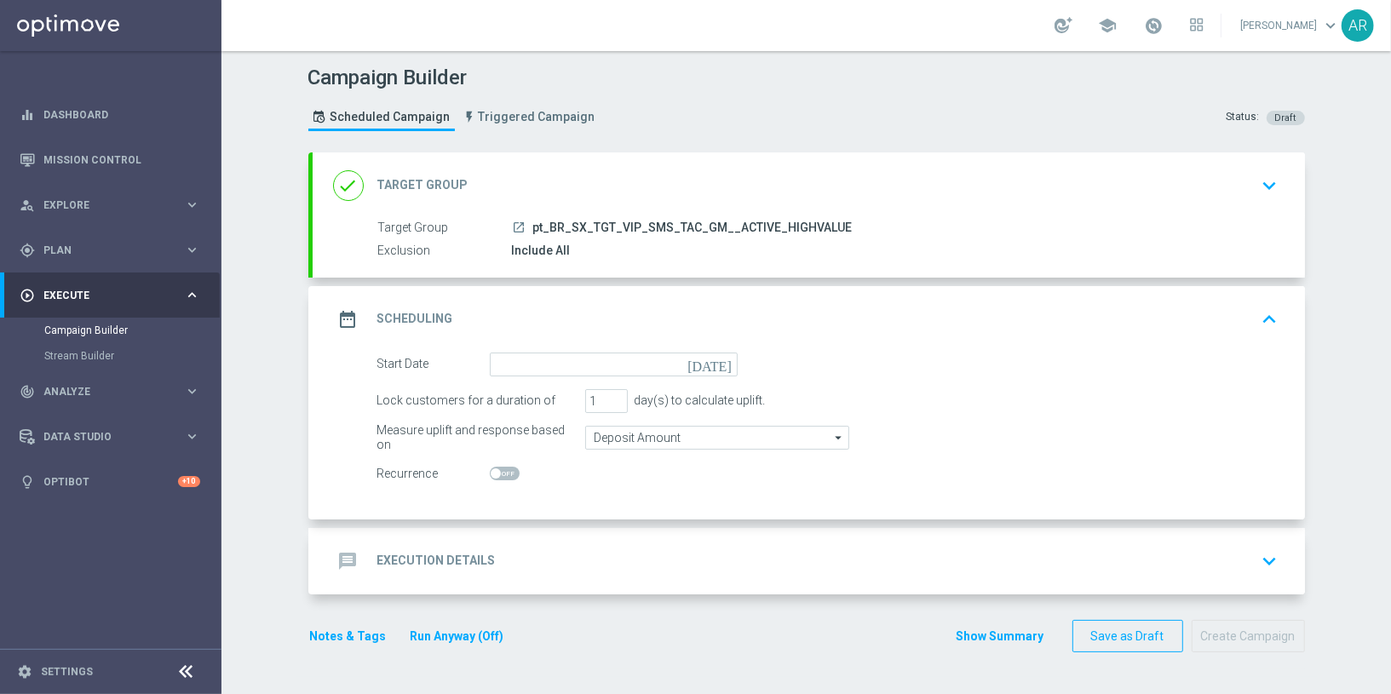
click at [727, 358] on icon "[DATE]" at bounding box center [712, 362] width 50 height 19
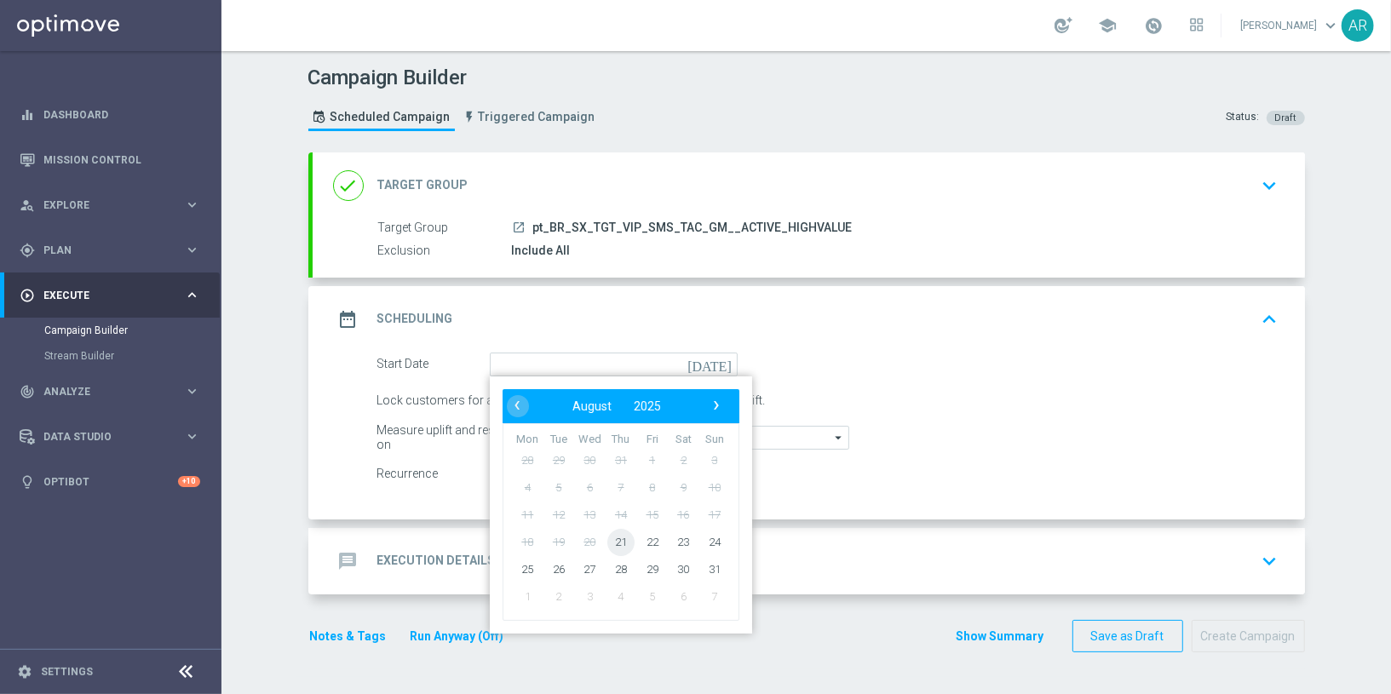
click at [621, 537] on span "21" at bounding box center [619, 541] width 27 height 27
type input "21 Aug 2025"
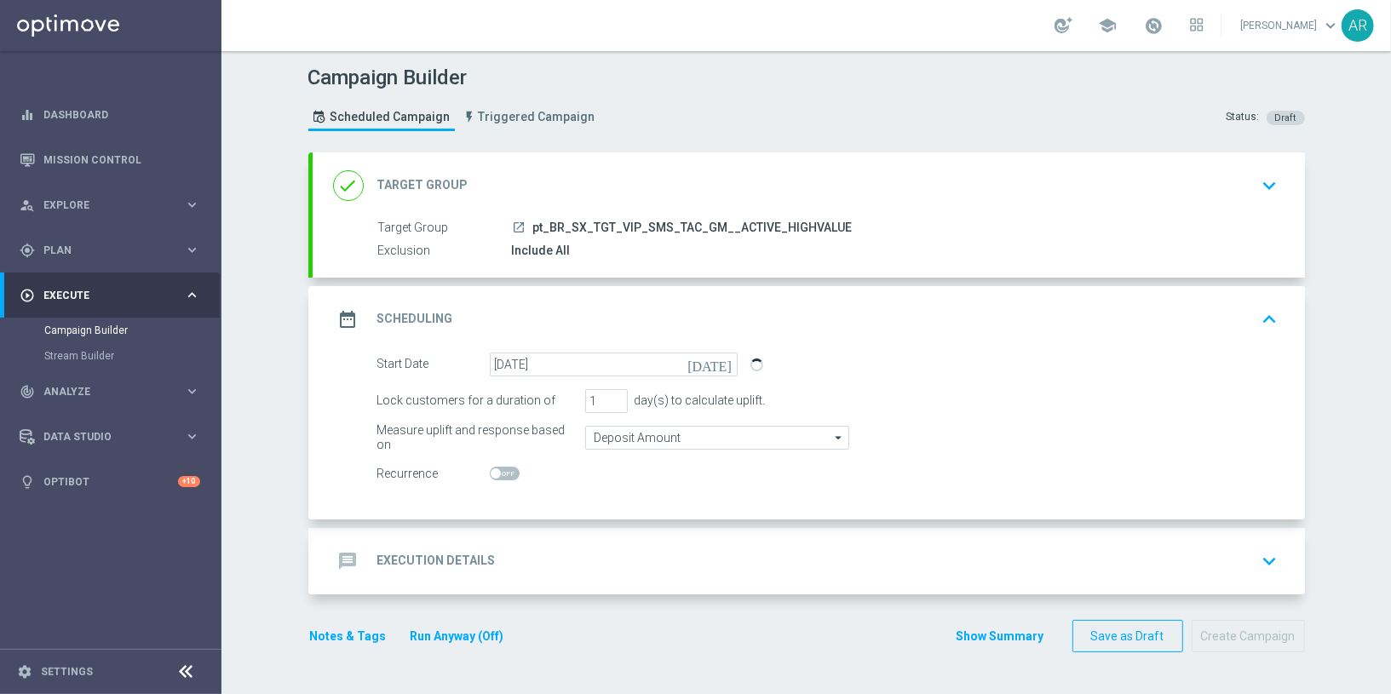
click at [498, 473] on span at bounding box center [496, 473] width 10 height 10
click at [498, 473] on input "checkbox" at bounding box center [505, 474] width 30 height 14
checkbox input "true"
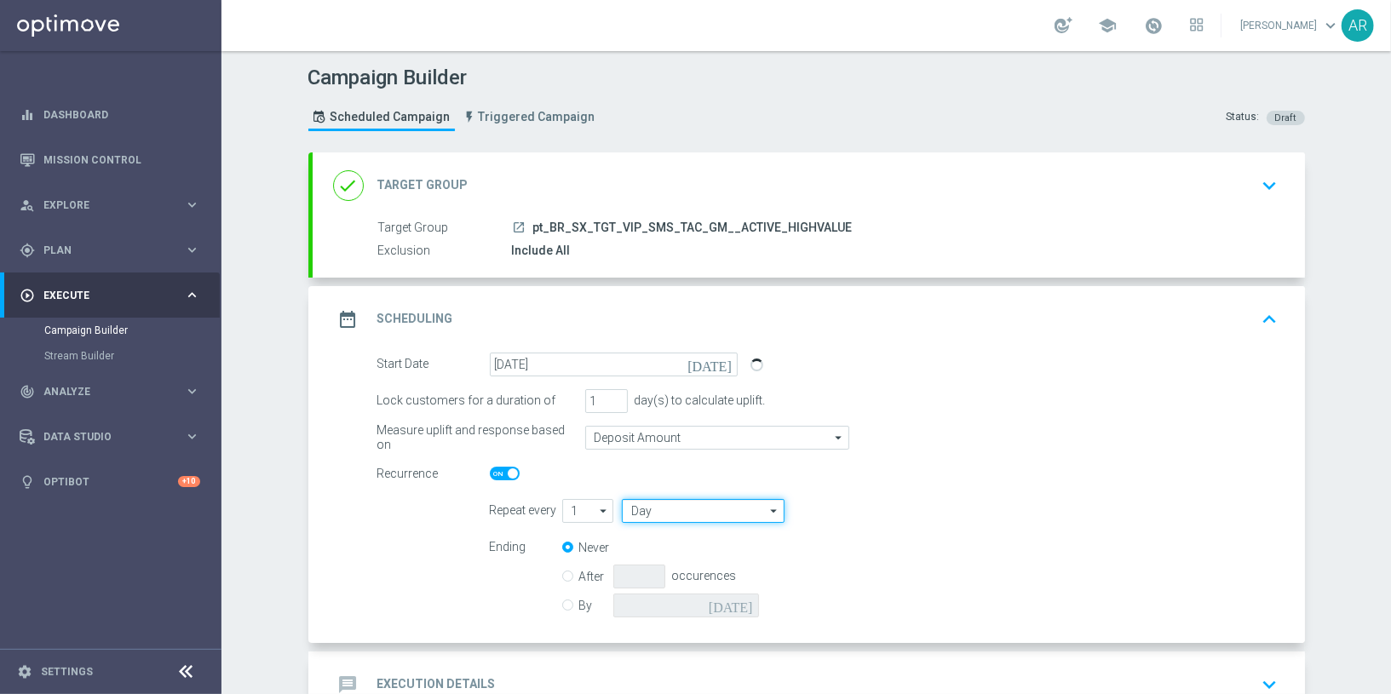
click at [683, 508] on input "Day" at bounding box center [703, 511] width 162 height 24
click at [704, 552] on div "Week" at bounding box center [709, 561] width 148 height 24
type input "Week"
click at [955, 514] on input "checkbox" at bounding box center [964, 510] width 26 height 23
checkbox input "true"
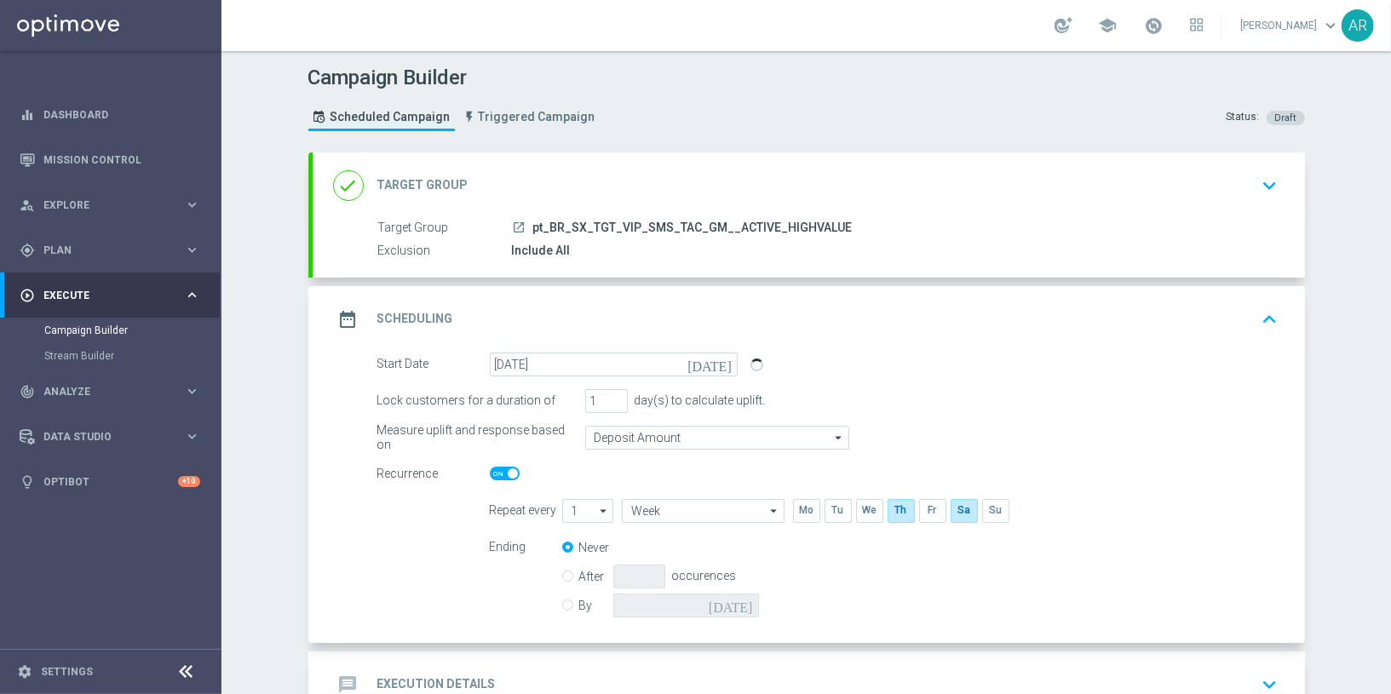
click at [568, 604] on input "By" at bounding box center [567, 602] width 11 height 11
radio input "true"
radio input "false"
click at [739, 600] on icon "[DATE]" at bounding box center [734, 603] width 50 height 19
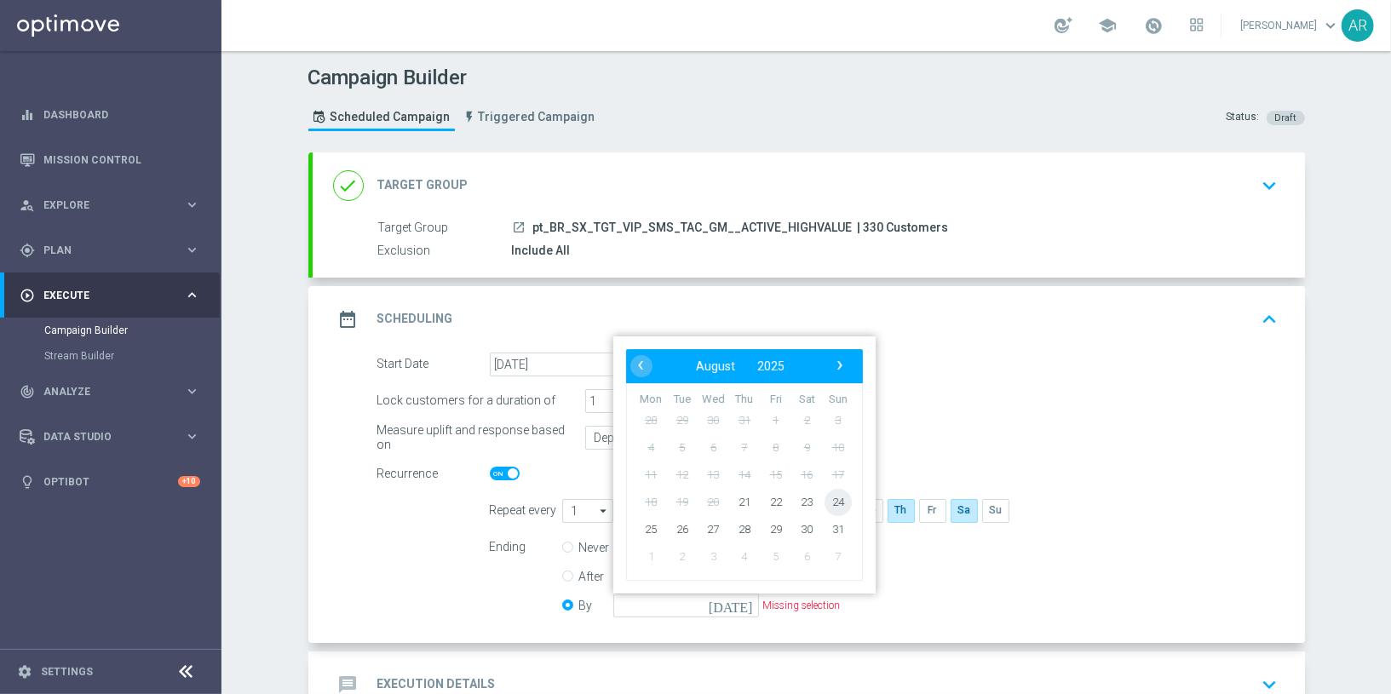
click at [837, 497] on span "24" at bounding box center [837, 501] width 27 height 27
type input "24 Aug 2025"
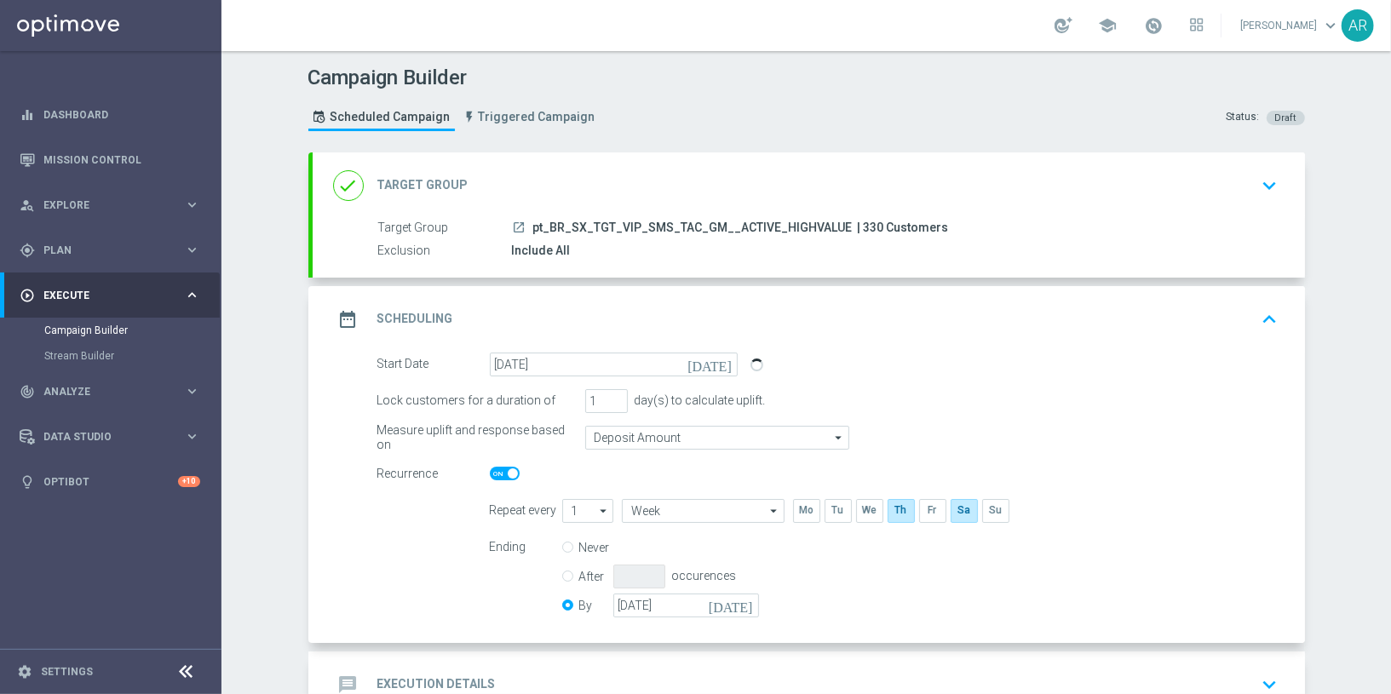
scroll to position [112, 0]
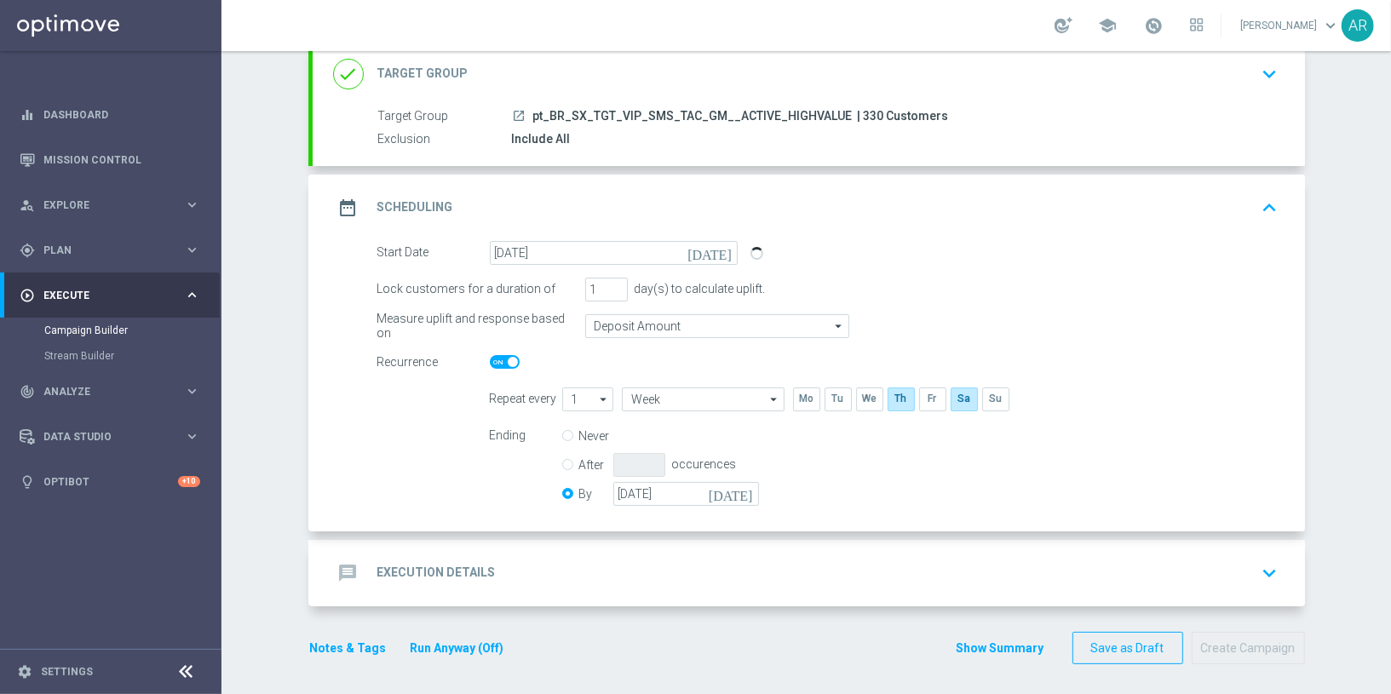
click at [615, 574] on div "message Execution Details keyboard_arrow_down" at bounding box center [808, 573] width 951 height 32
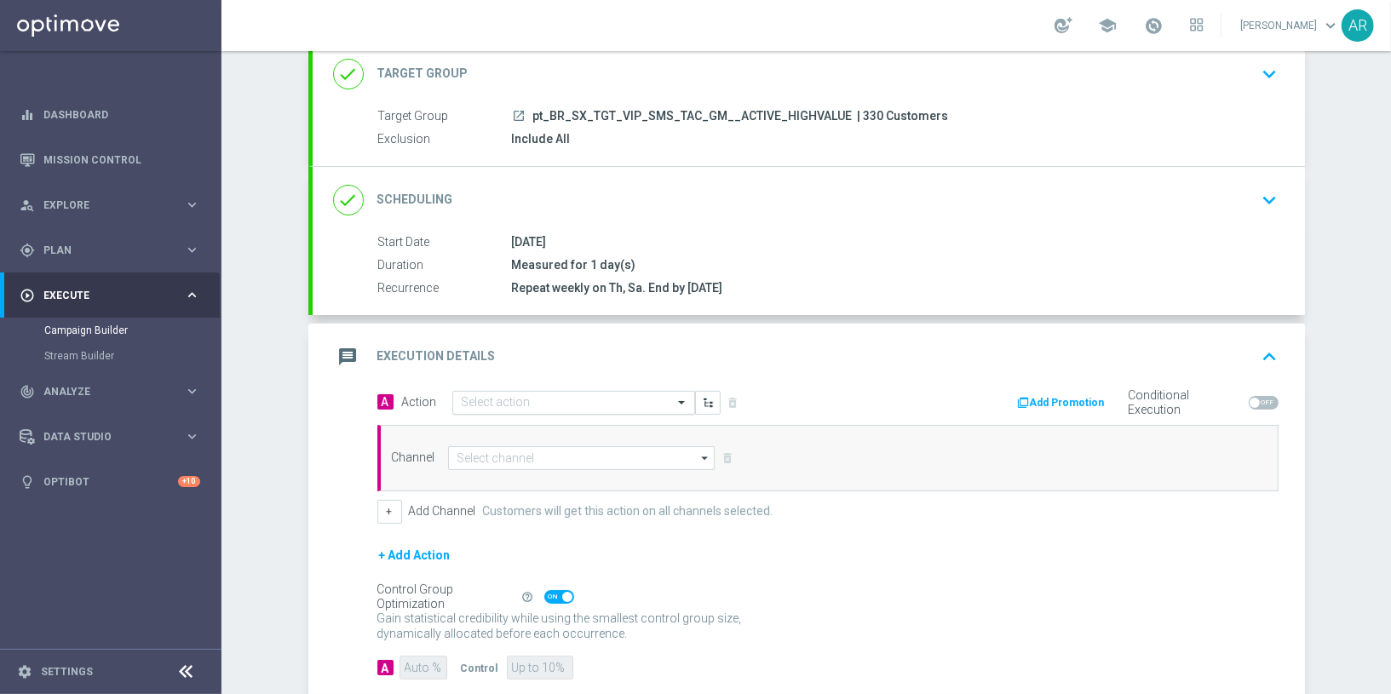
click at [545, 400] on input "text" at bounding box center [557, 403] width 190 height 14
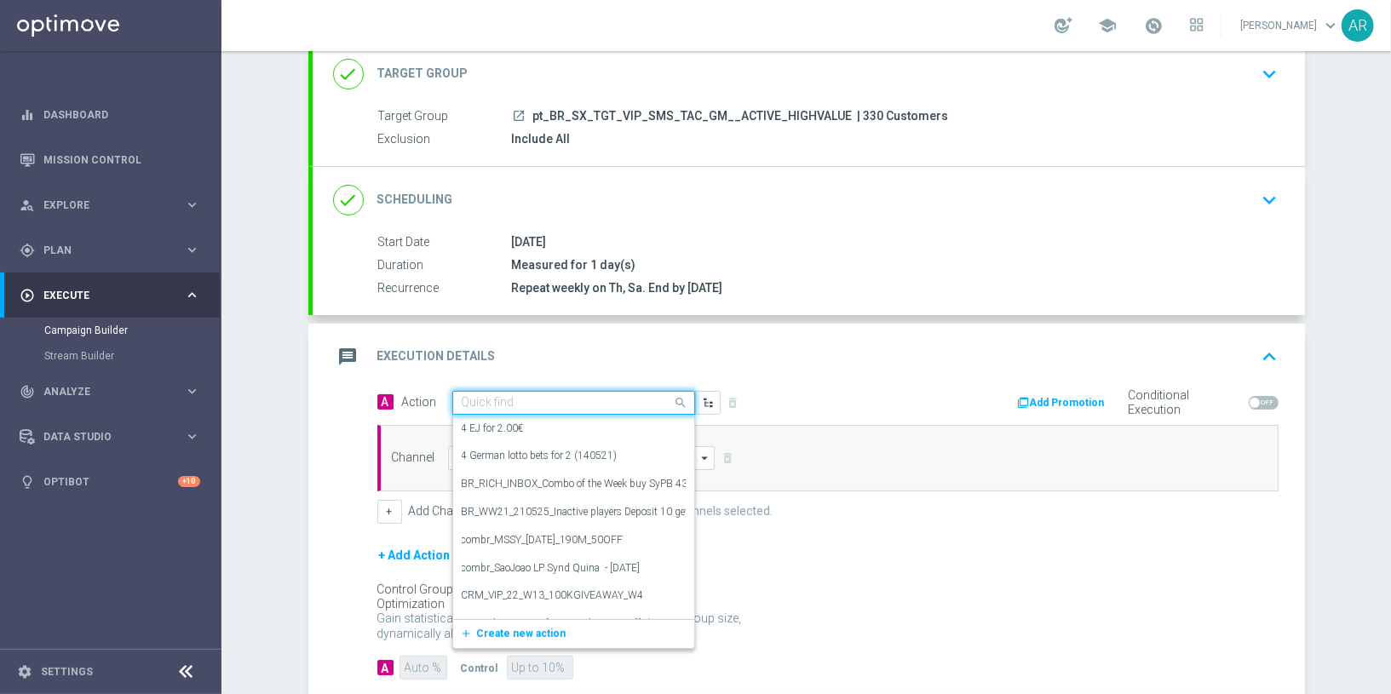
paste input "pt_BR_LL_SMST_VIP_SMS_TAC_LP_JULY"
type input "pt_BR_LL_SMST_VIP_SMS_TAC_LP_JULY"
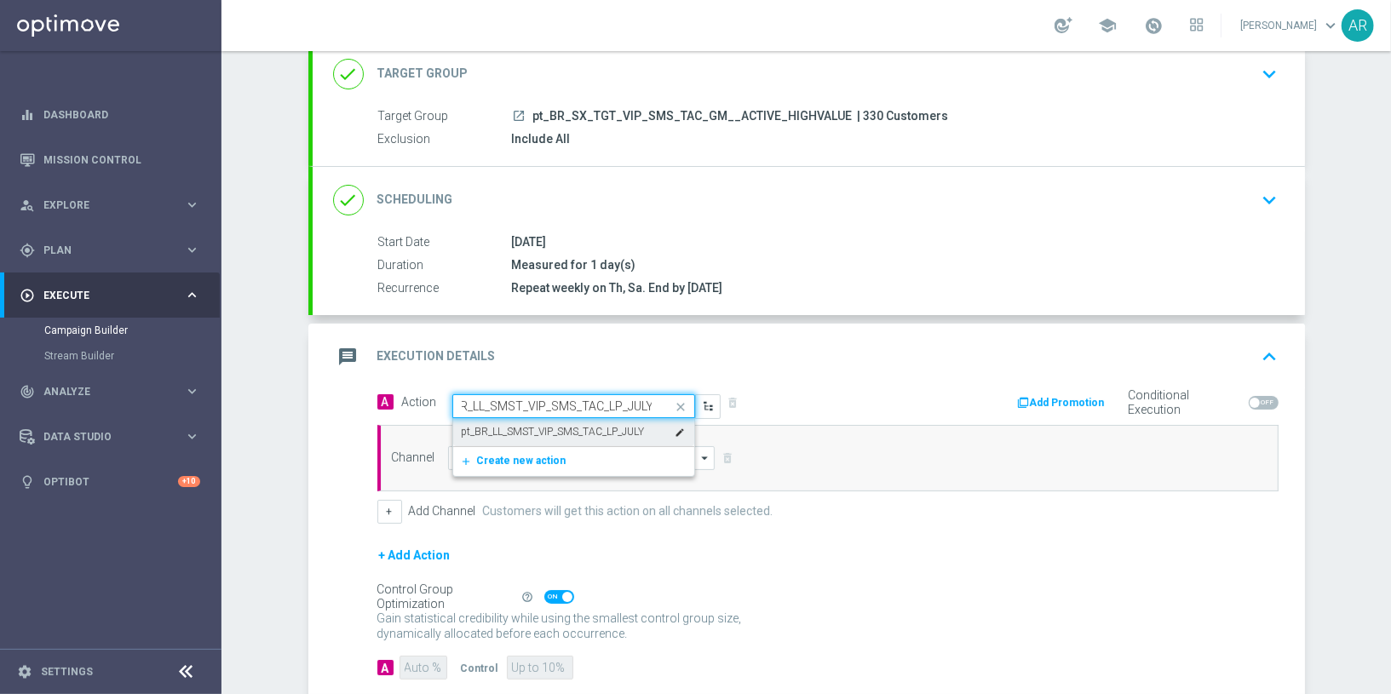
click at [569, 425] on label "pt_BR_LL_SMST_VIP_SMS_TAC_LP_JULY" at bounding box center [553, 432] width 183 height 14
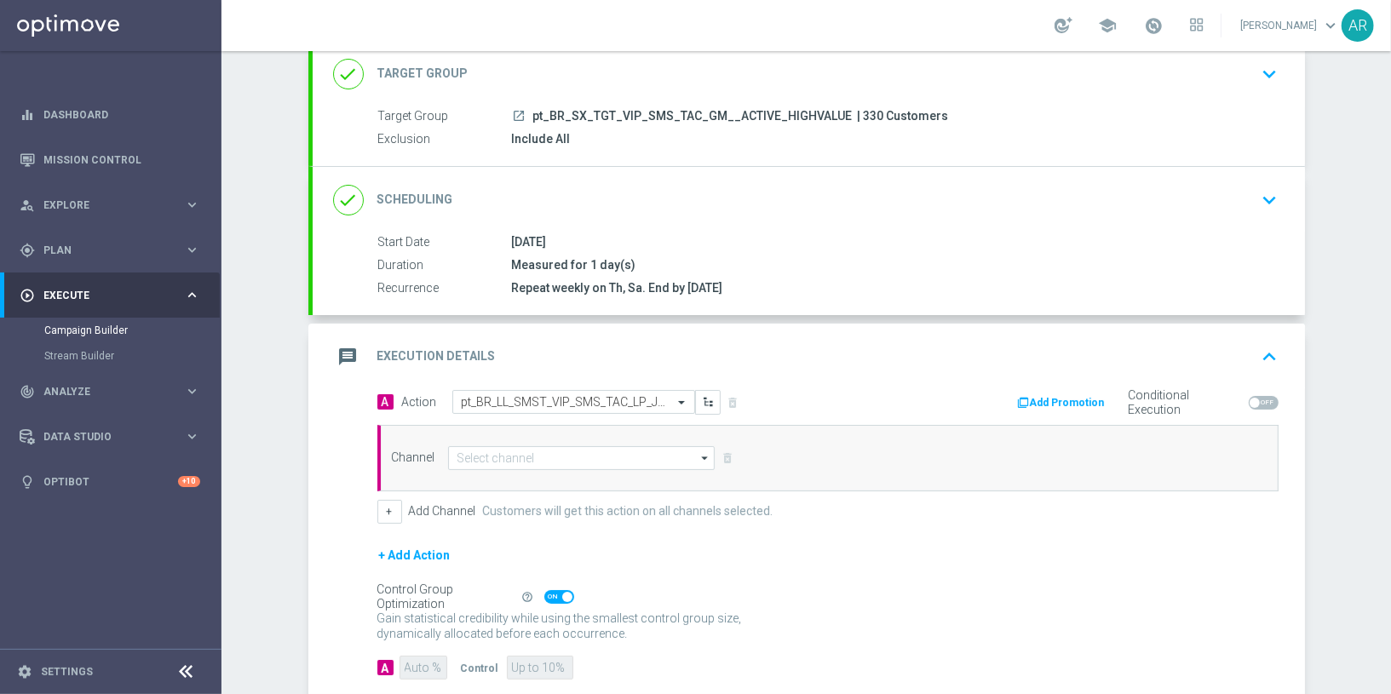
scroll to position [0, 0]
click at [566, 459] on input at bounding box center [581, 458] width 267 height 24
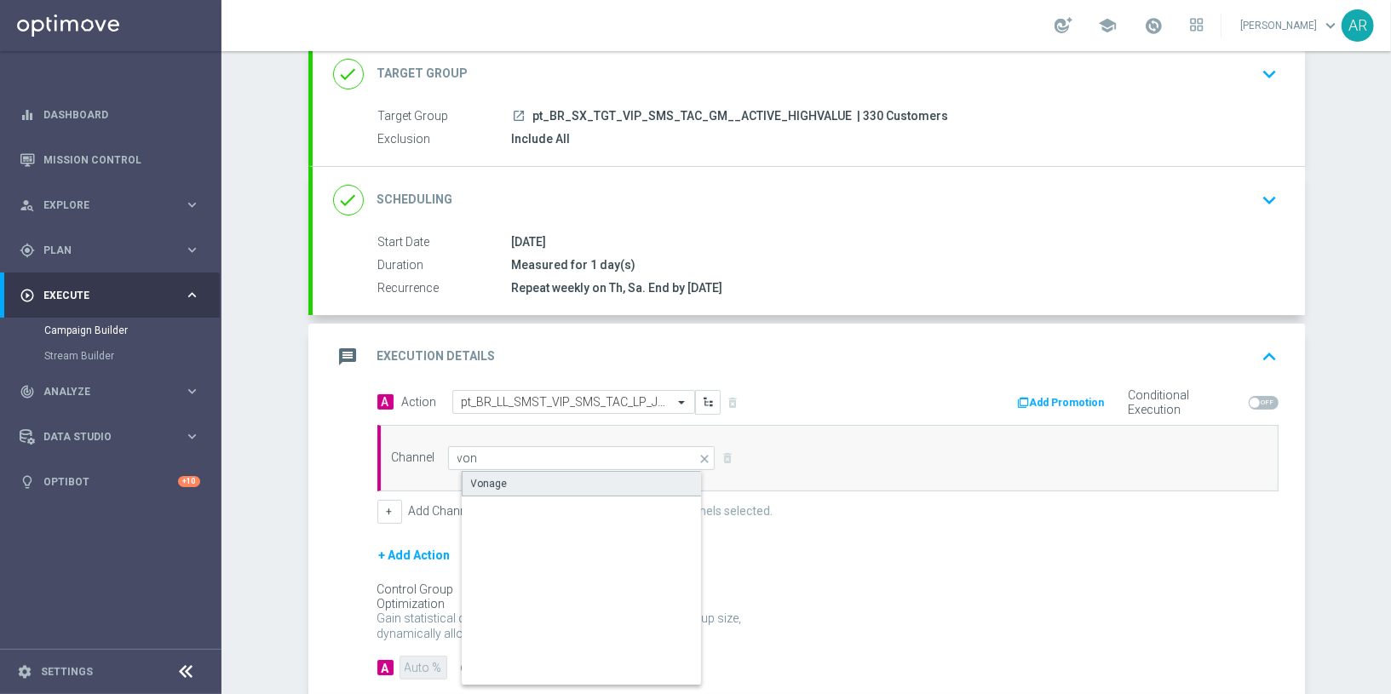
click at [533, 474] on div "Vonage" at bounding box center [596, 484] width 269 height 26
type input "Vonage"
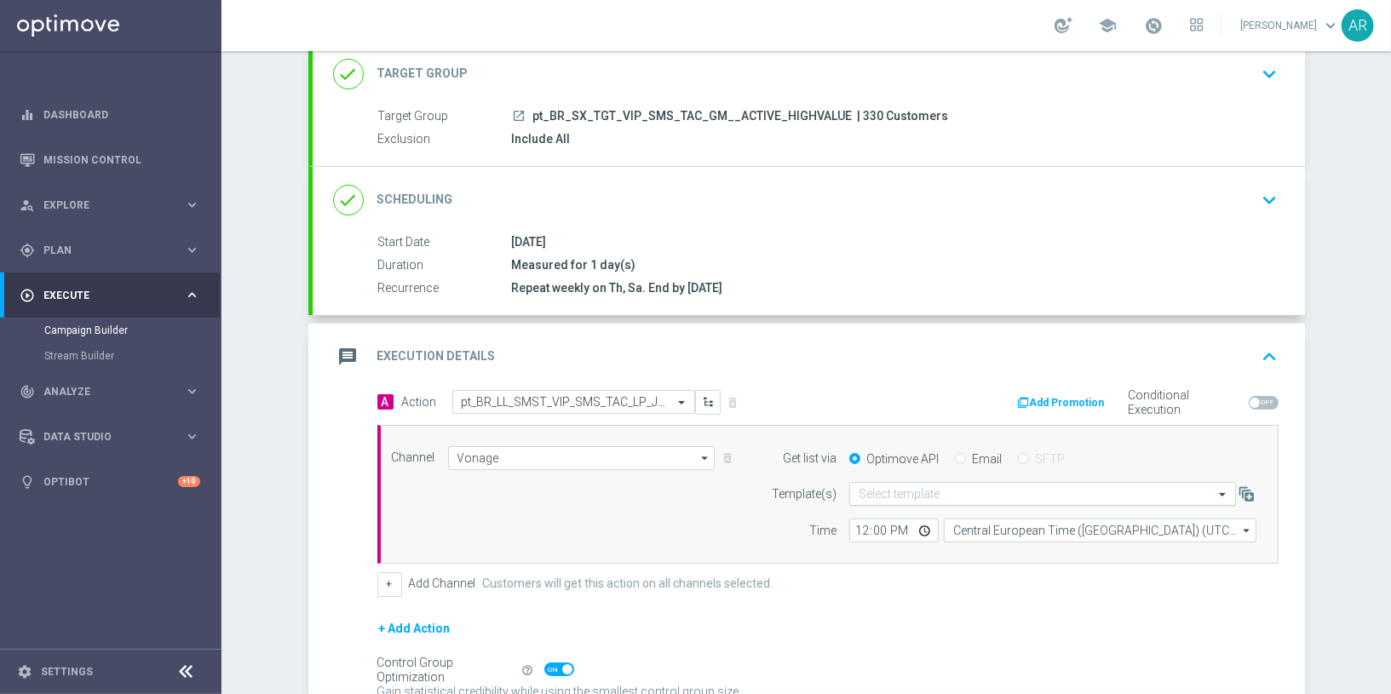
click at [893, 492] on input "text" at bounding box center [1026, 494] width 334 height 14
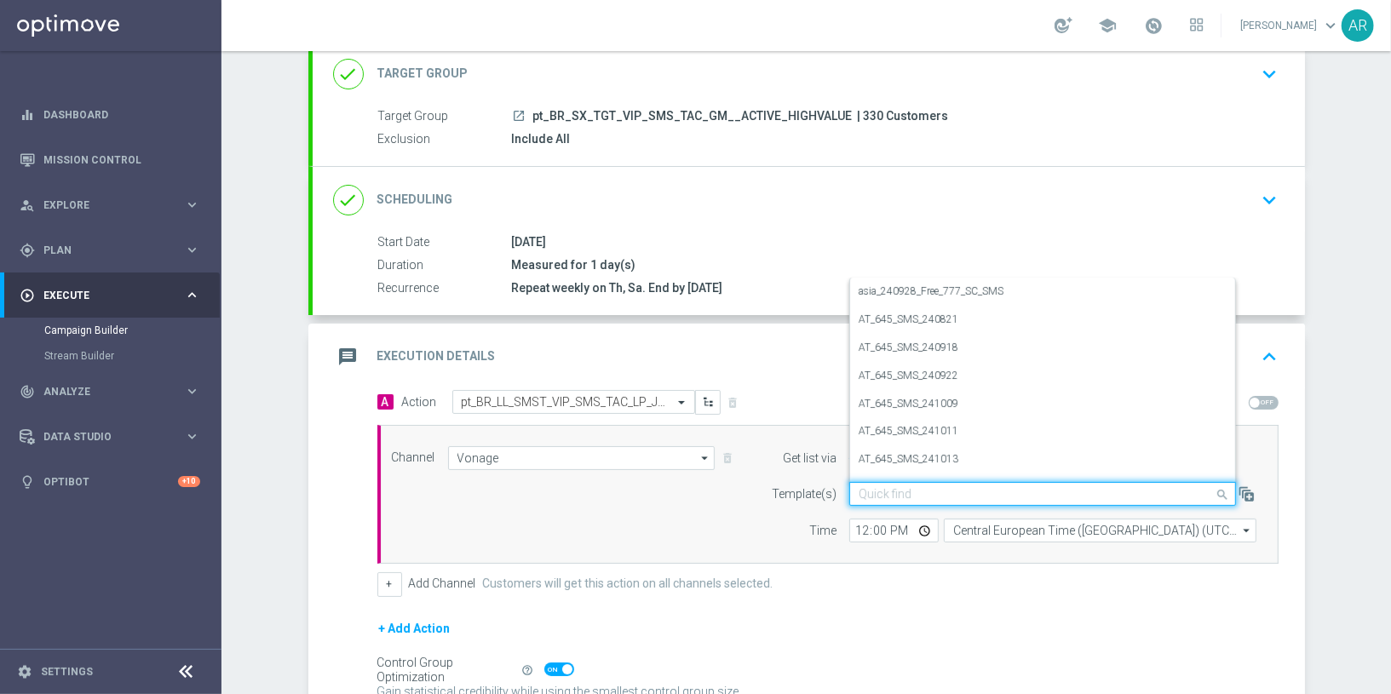
paste input "pt_BR_LL_SMST_VIP_SMS_TAC_LP_JULY"
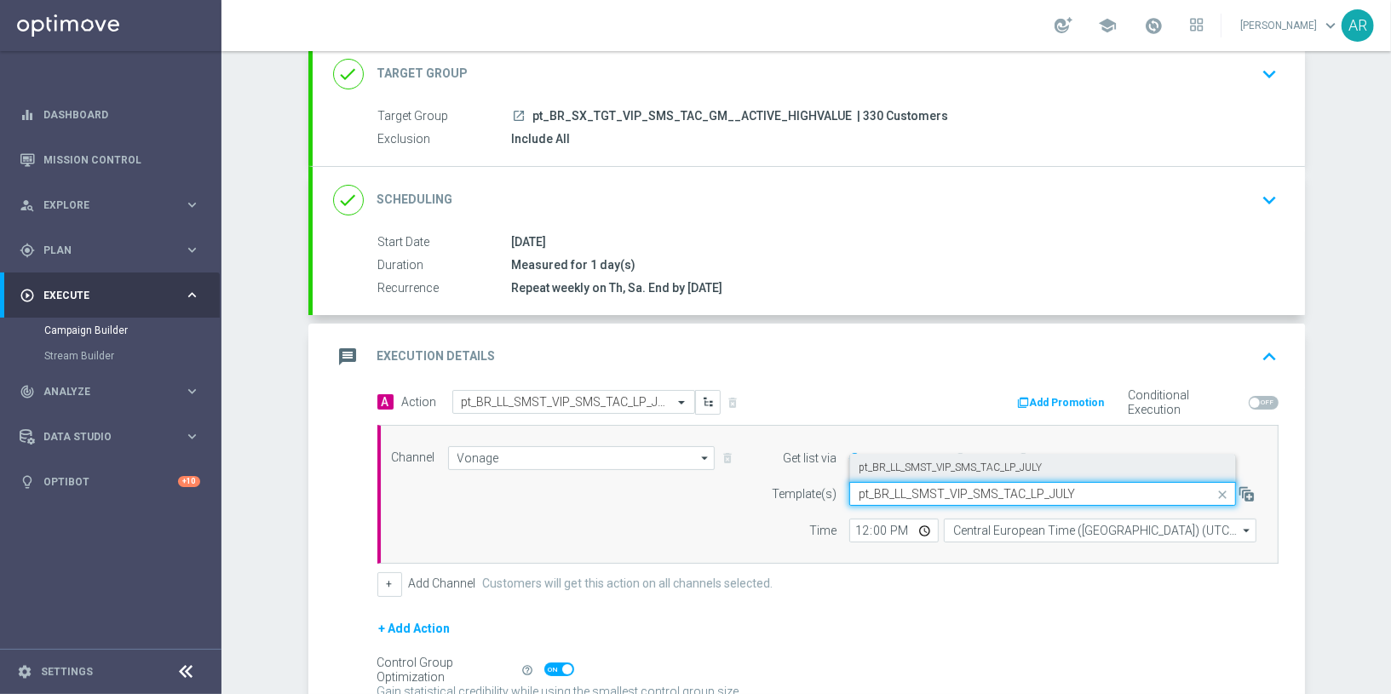
click at [965, 461] on label "pt_BR_LL_SMST_VIP_SMS_TAC_LP_JULY" at bounding box center [950, 468] width 183 height 14
type input "pt_BR_LL_SMST_VIP_SMS_TAC_LP_JULY"
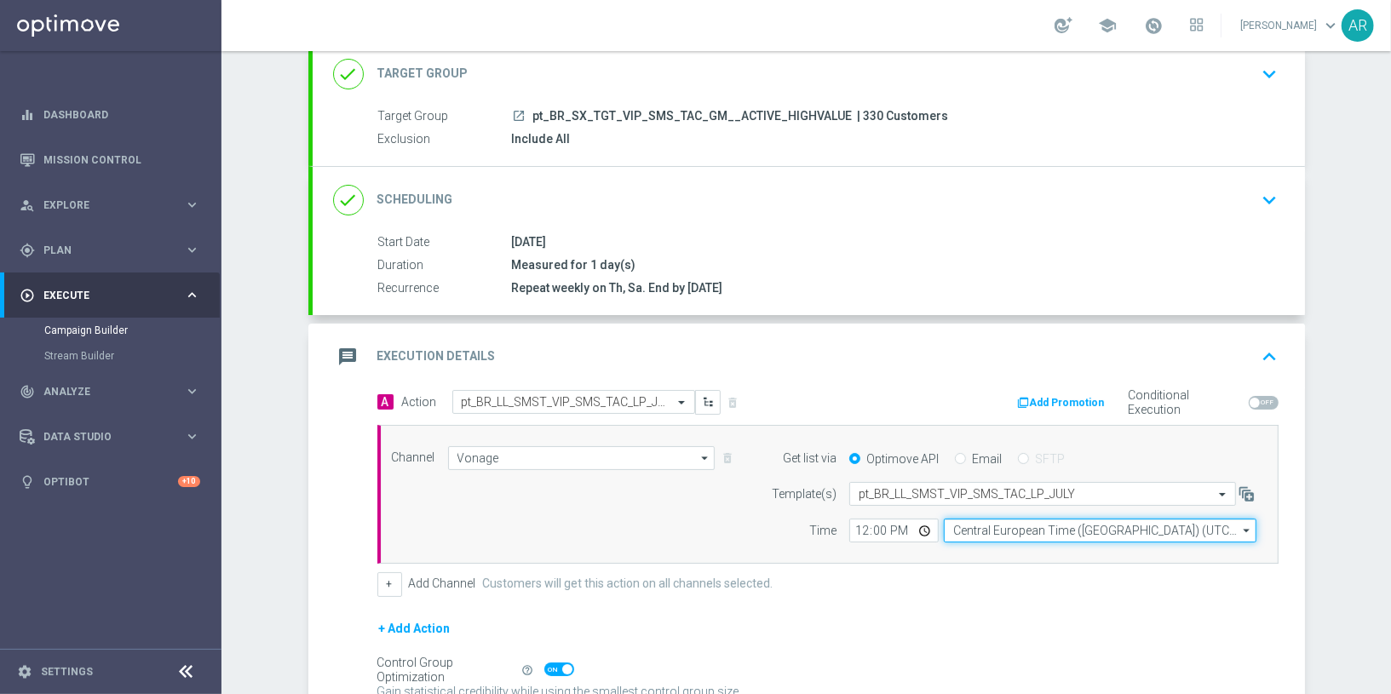
click at [987, 527] on input "Central European Time (Budapest) (UTC +02:00)" at bounding box center [1100, 531] width 313 height 24
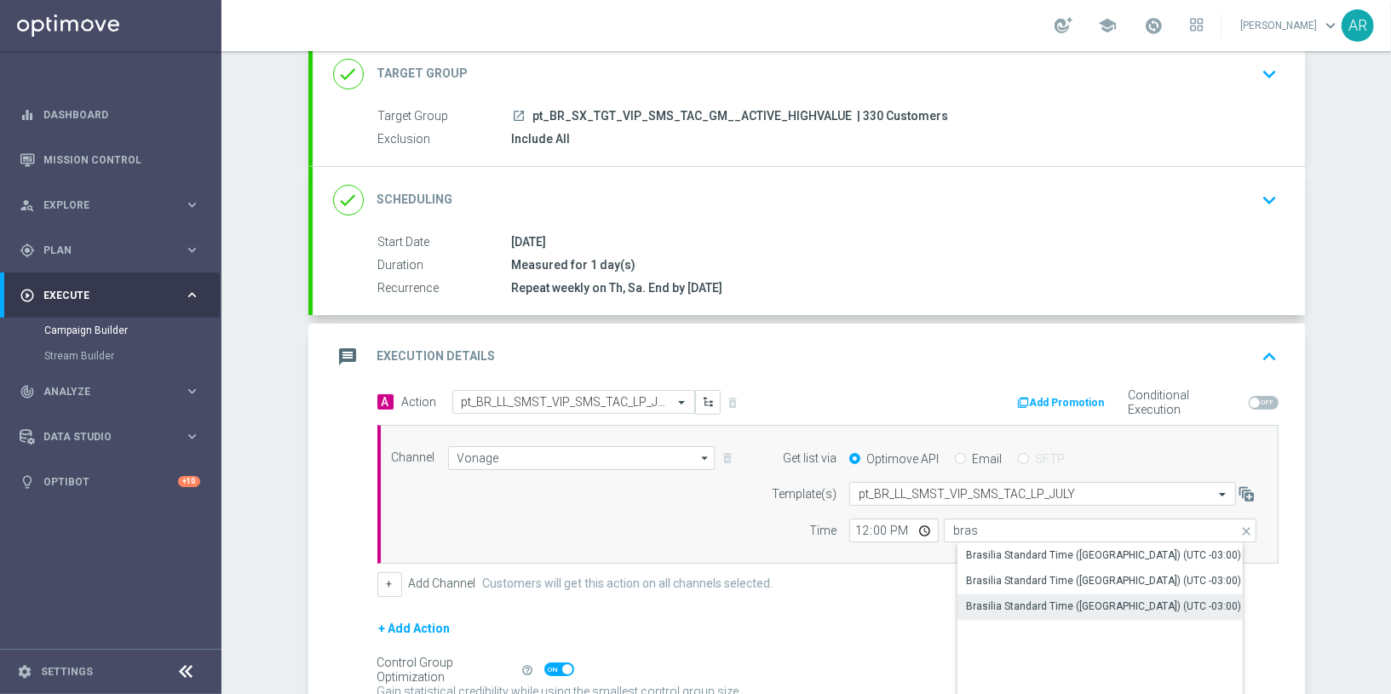
click at [1148, 603] on div "Brasilia Standard Time (Sao Paulo) (UTC -03:00)" at bounding box center [1103, 606] width 275 height 15
type input "Brasilia Standard Time (Sao Paulo) (UTC -03:00)"
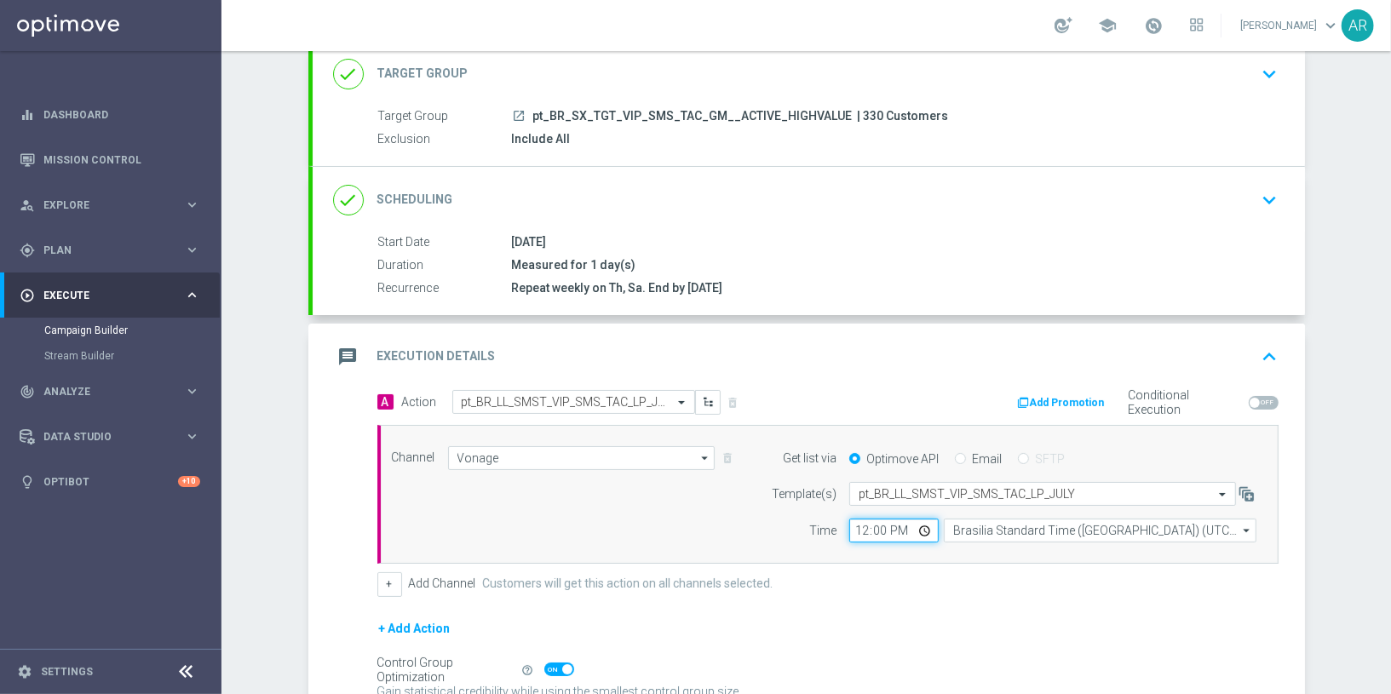
click at [926, 527] on input "12:00" at bounding box center [893, 531] width 89 height 24
click at [663, 480] on div "Channel Vonage Vonage arrow_drop_down Drag here to set row groups Drag here to …" at bounding box center [824, 494] width 891 height 97
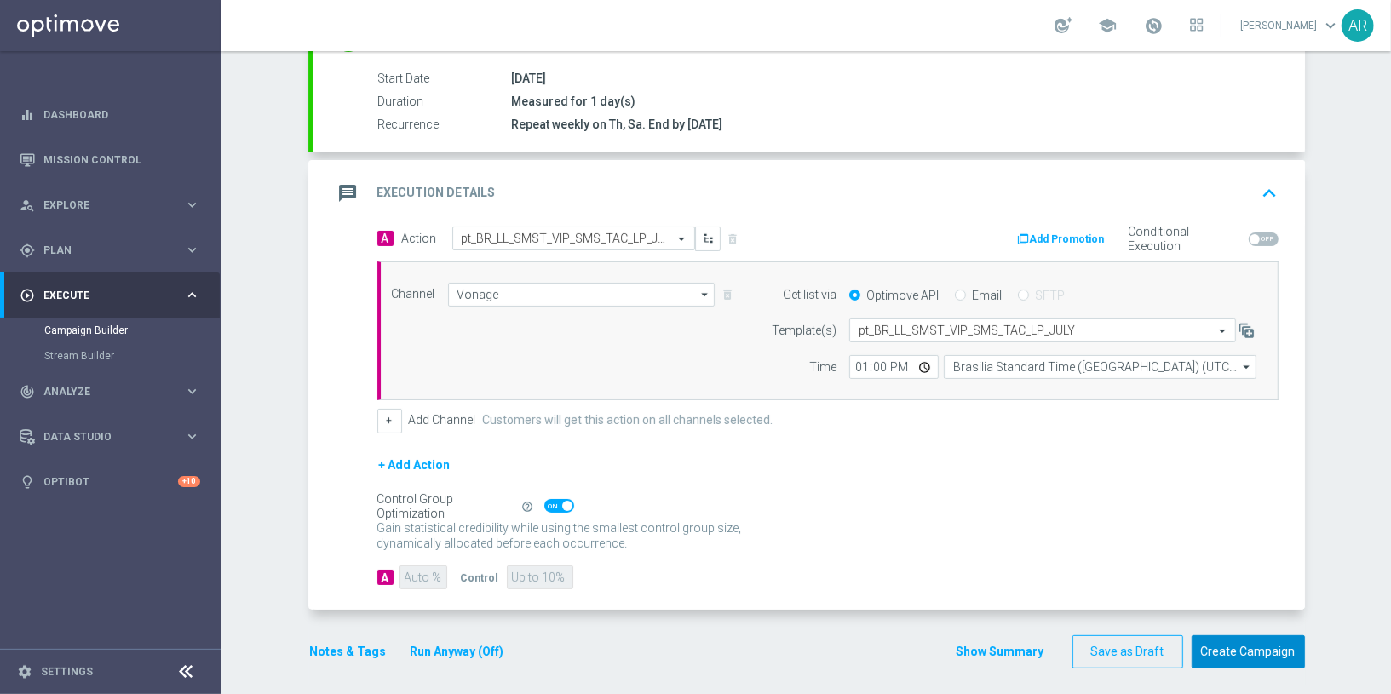
click at [1257, 649] on button "Create Campaign" at bounding box center [1248, 651] width 113 height 33
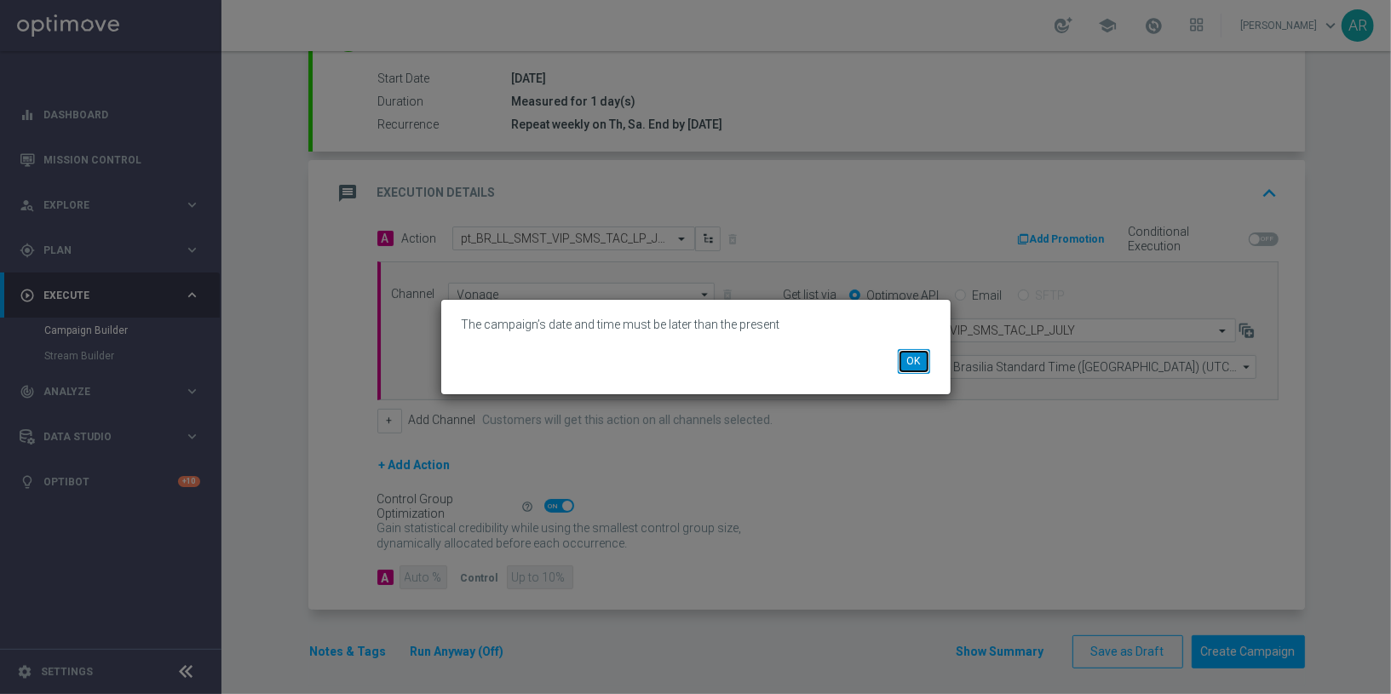
click at [909, 363] on button "OK" at bounding box center [914, 361] width 32 height 24
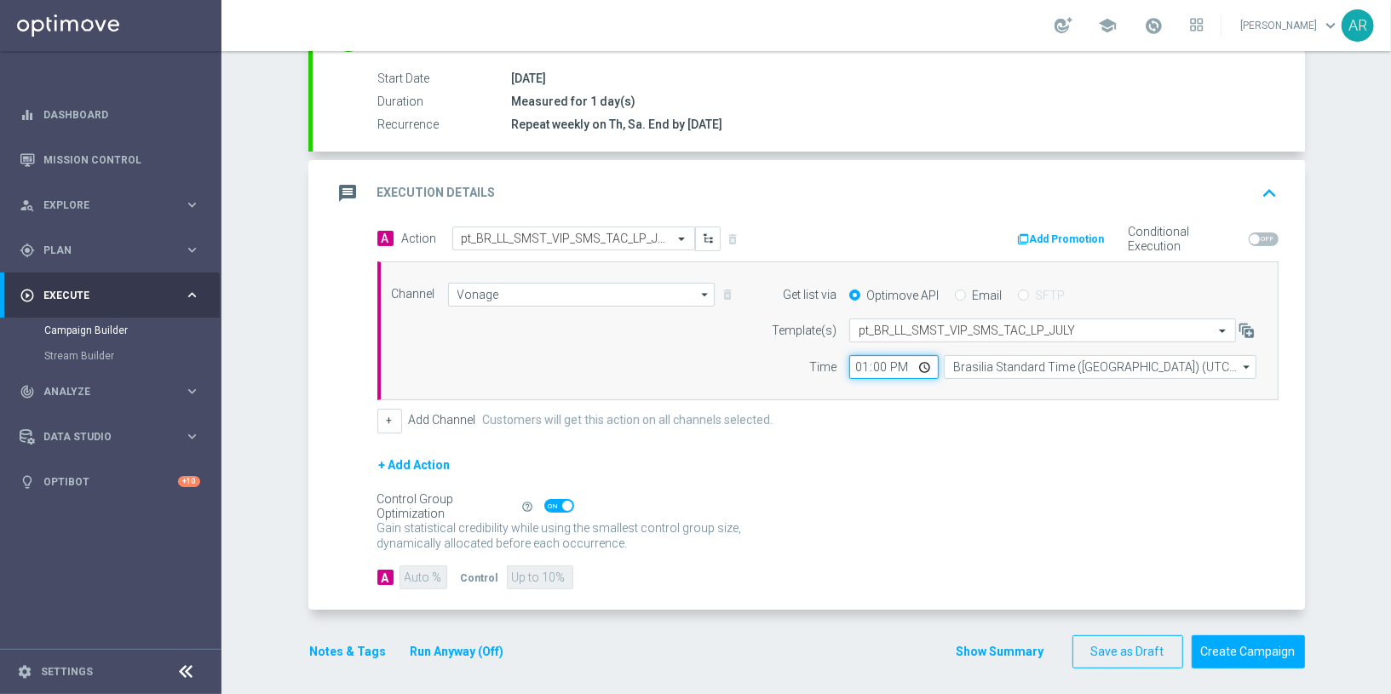
click at [920, 364] on input "13:00" at bounding box center [893, 367] width 89 height 24
type input "15:00"
click at [768, 458] on div "+ Add Action" at bounding box center [827, 476] width 901 height 43
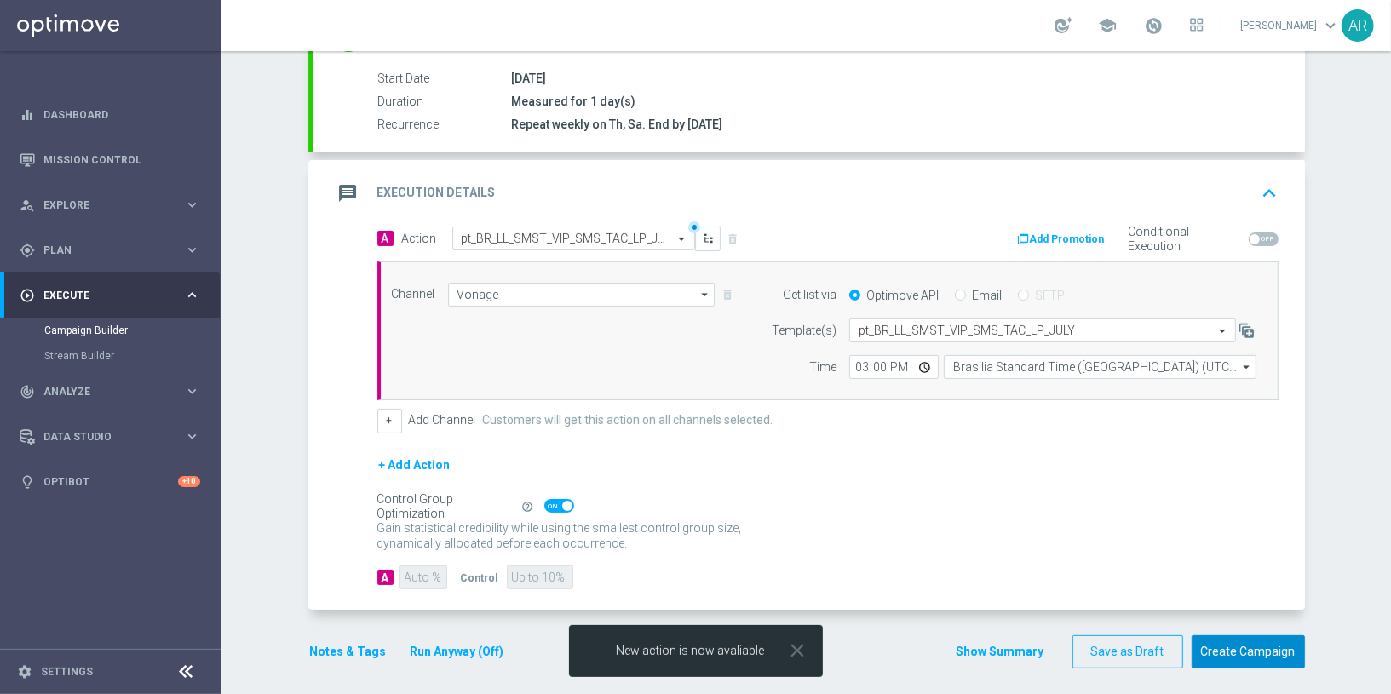
click at [1268, 648] on button "Create Campaign" at bounding box center [1248, 651] width 113 height 33
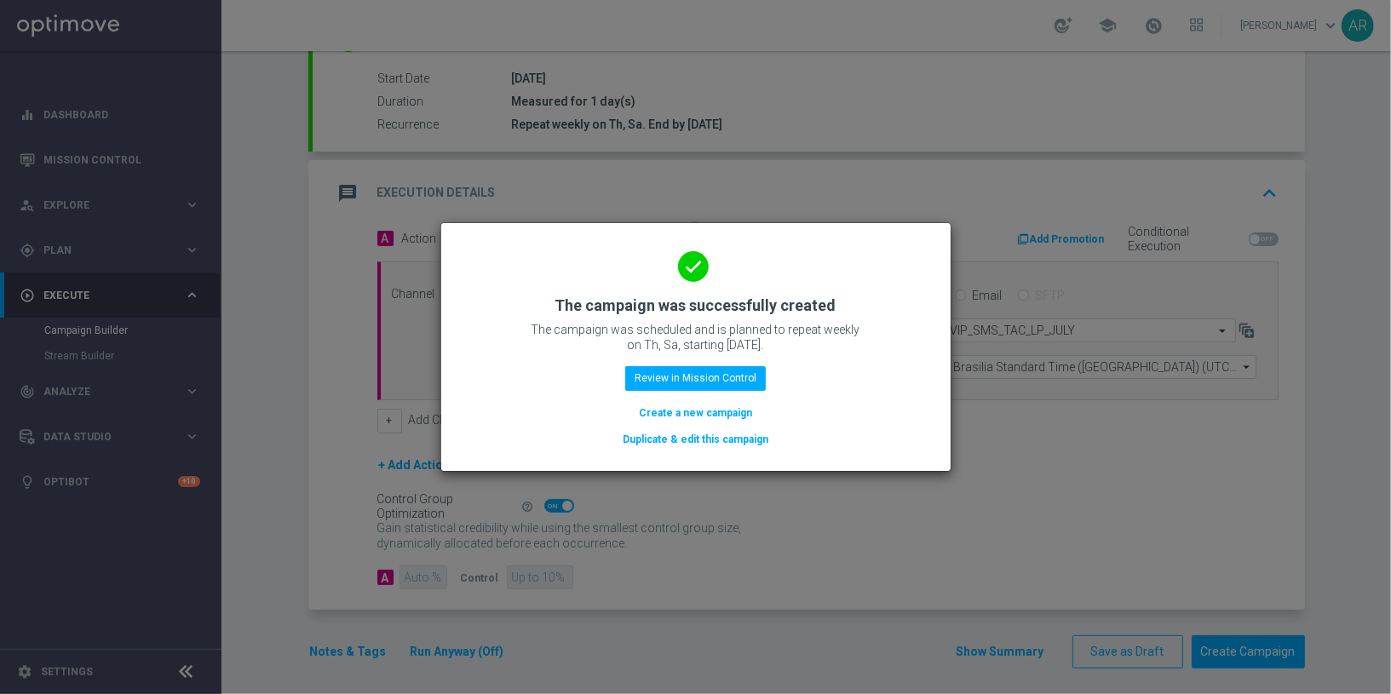
click at [701, 410] on button "Create a new campaign" at bounding box center [695, 413] width 117 height 19
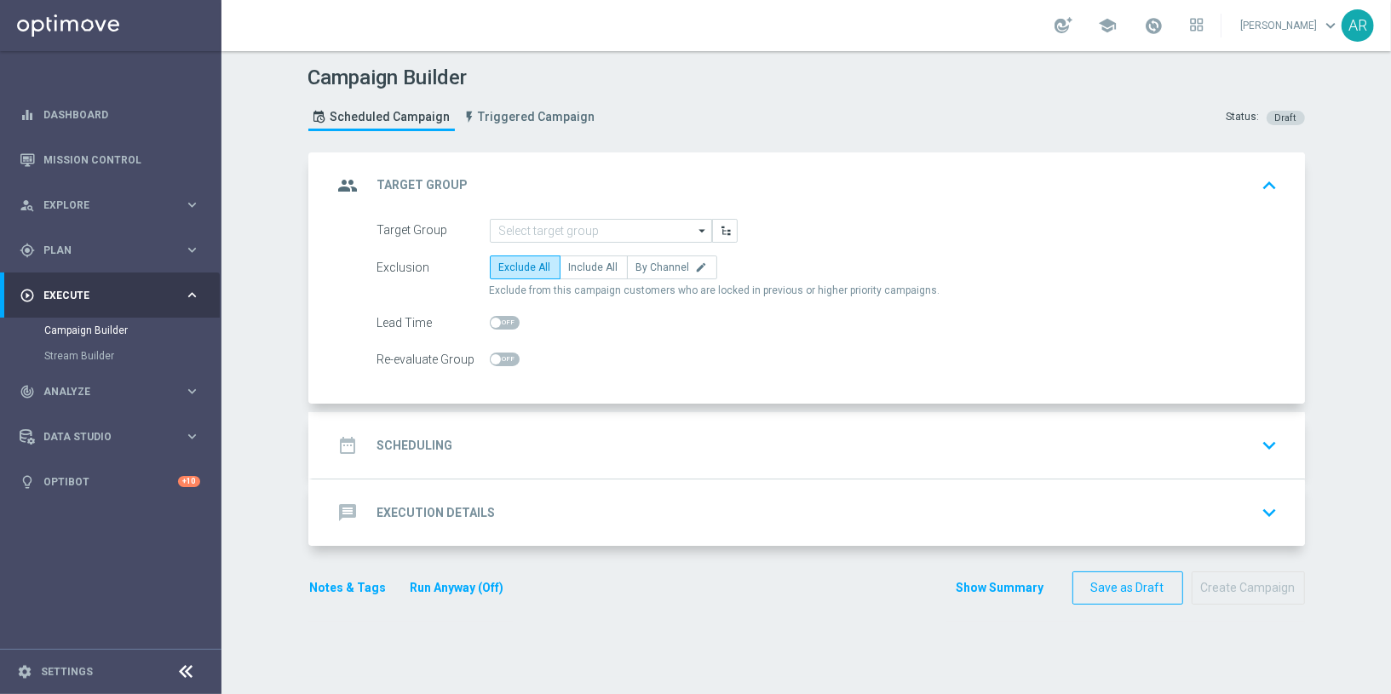
scroll to position [0, 0]
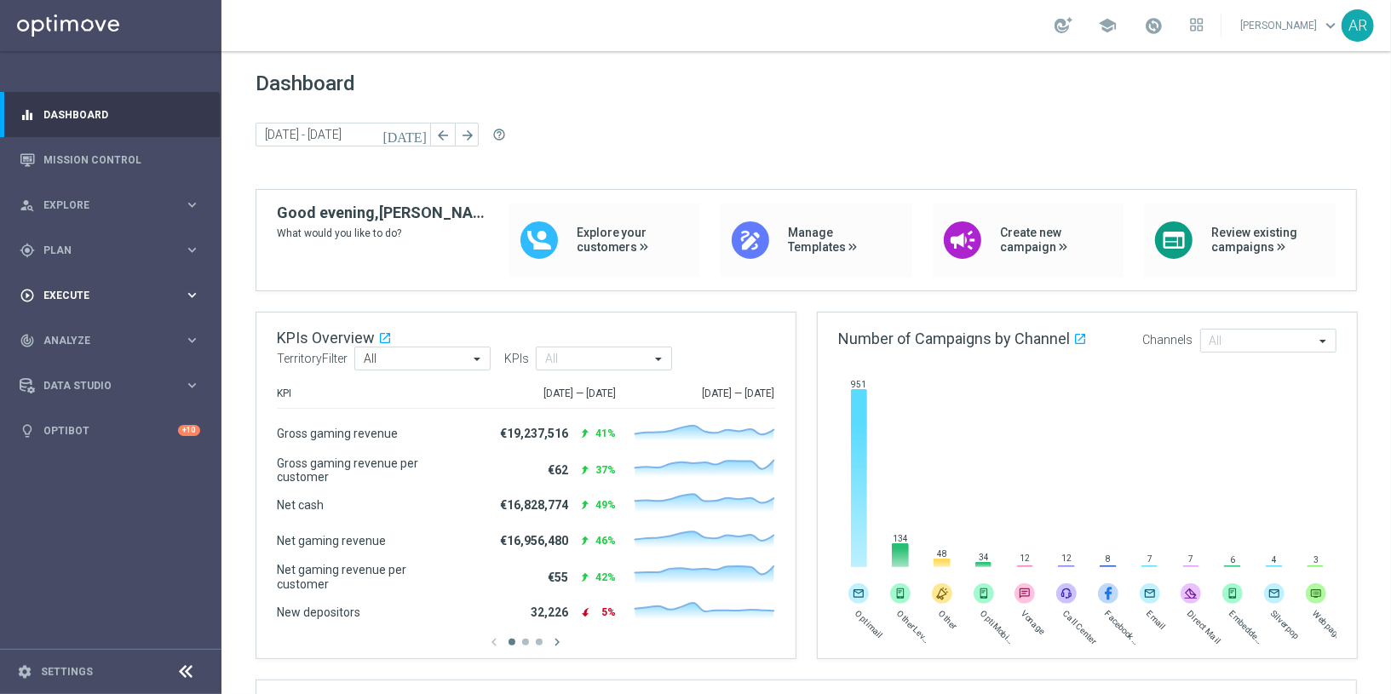
click at [98, 288] on div "play_circle_outline Execute" at bounding box center [102, 295] width 164 height 15
click at [85, 328] on link "Campaign Builder" at bounding box center [110, 331] width 133 height 14
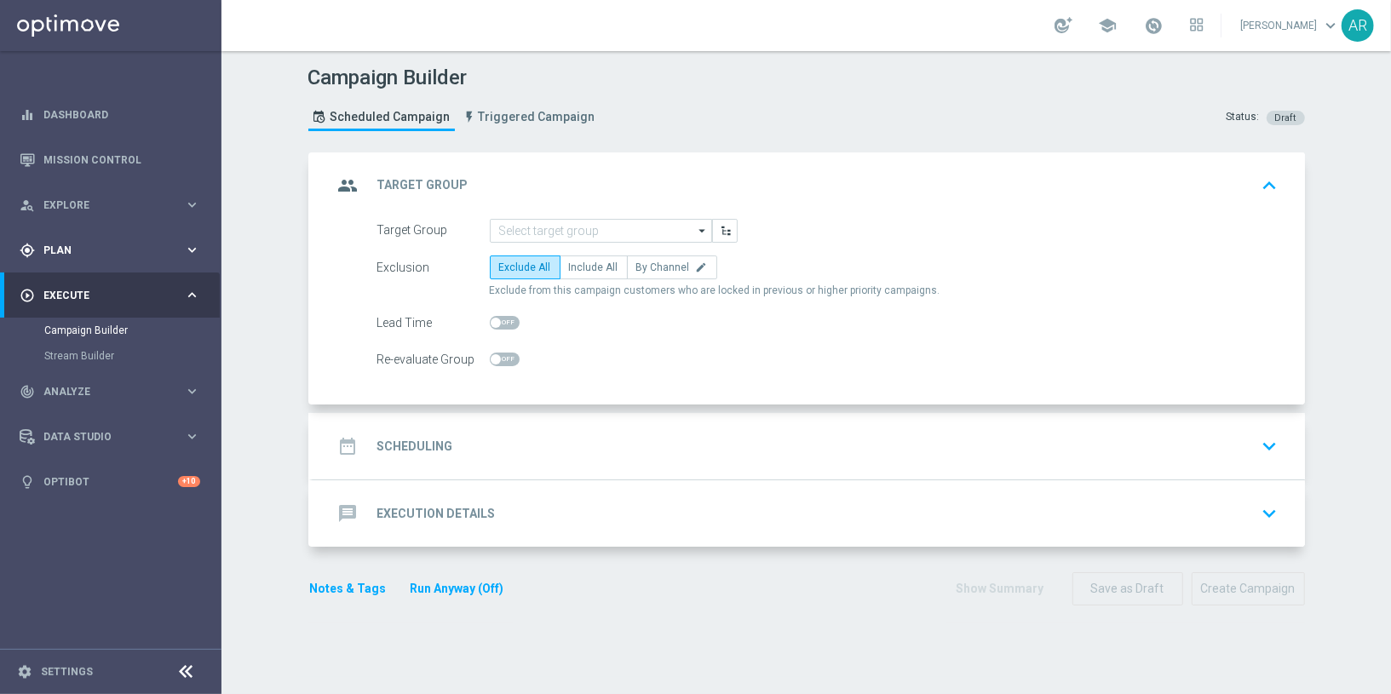
click at [89, 245] on span "Plan" at bounding box center [113, 250] width 141 height 10
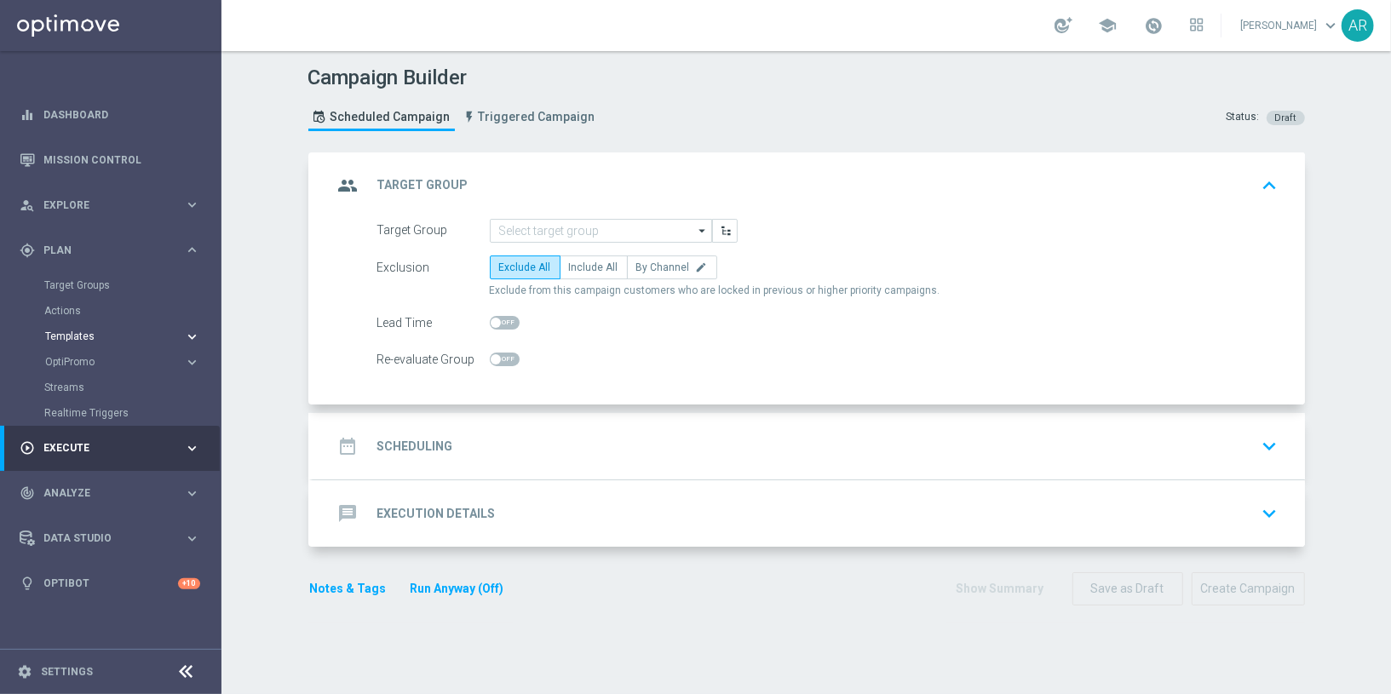
click at [89, 332] on span "Templates" at bounding box center [106, 336] width 122 height 10
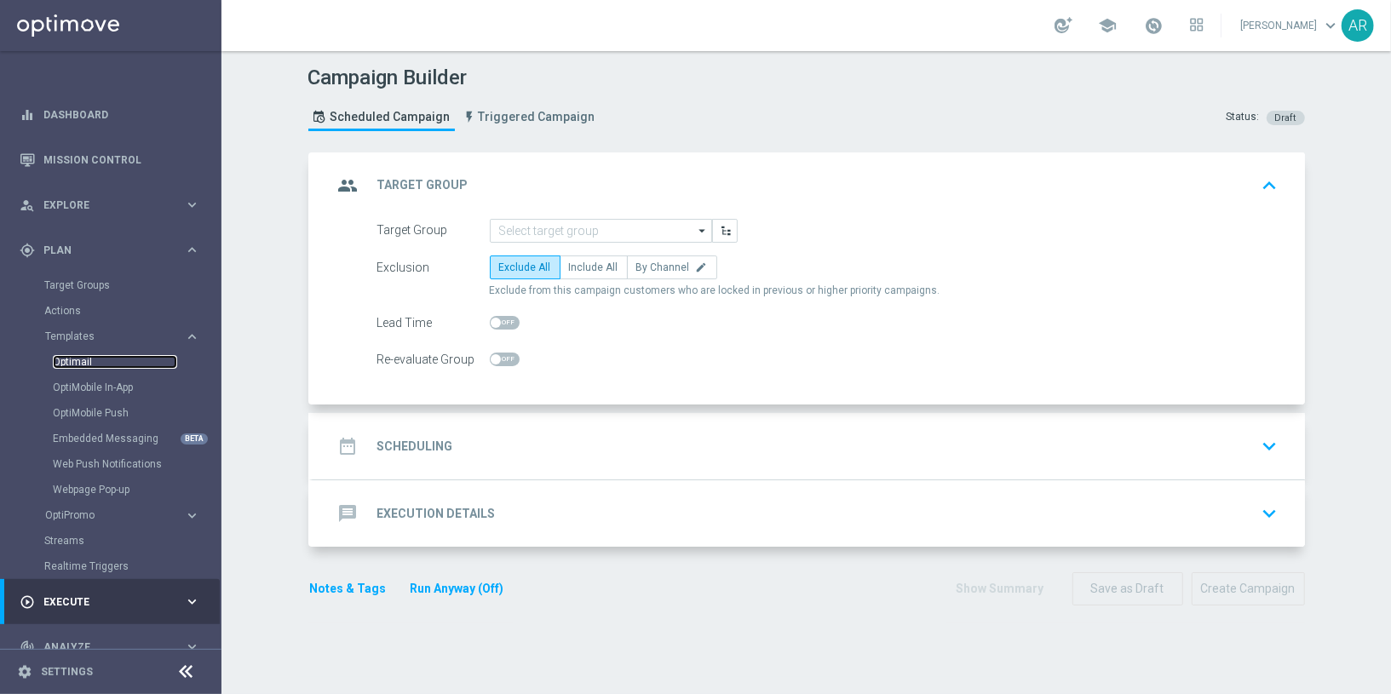
click at [75, 362] on link "Optimail" at bounding box center [115, 362] width 124 height 14
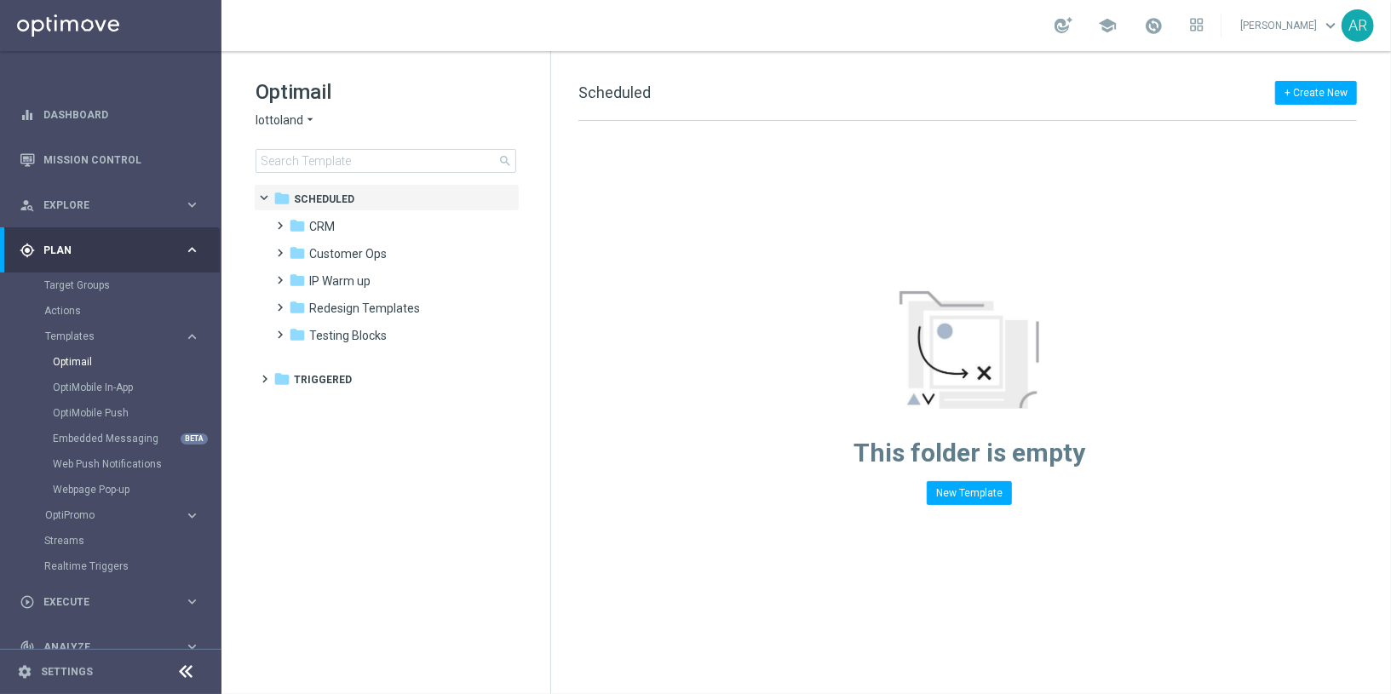
click at [297, 120] on span "lottoland" at bounding box center [280, 120] width 48 height 16
click at [0, 0] on span "[DOMAIN_NAME]" at bounding box center [0, 0] width 0 height 0
click at [281, 221] on span at bounding box center [277, 218] width 8 height 7
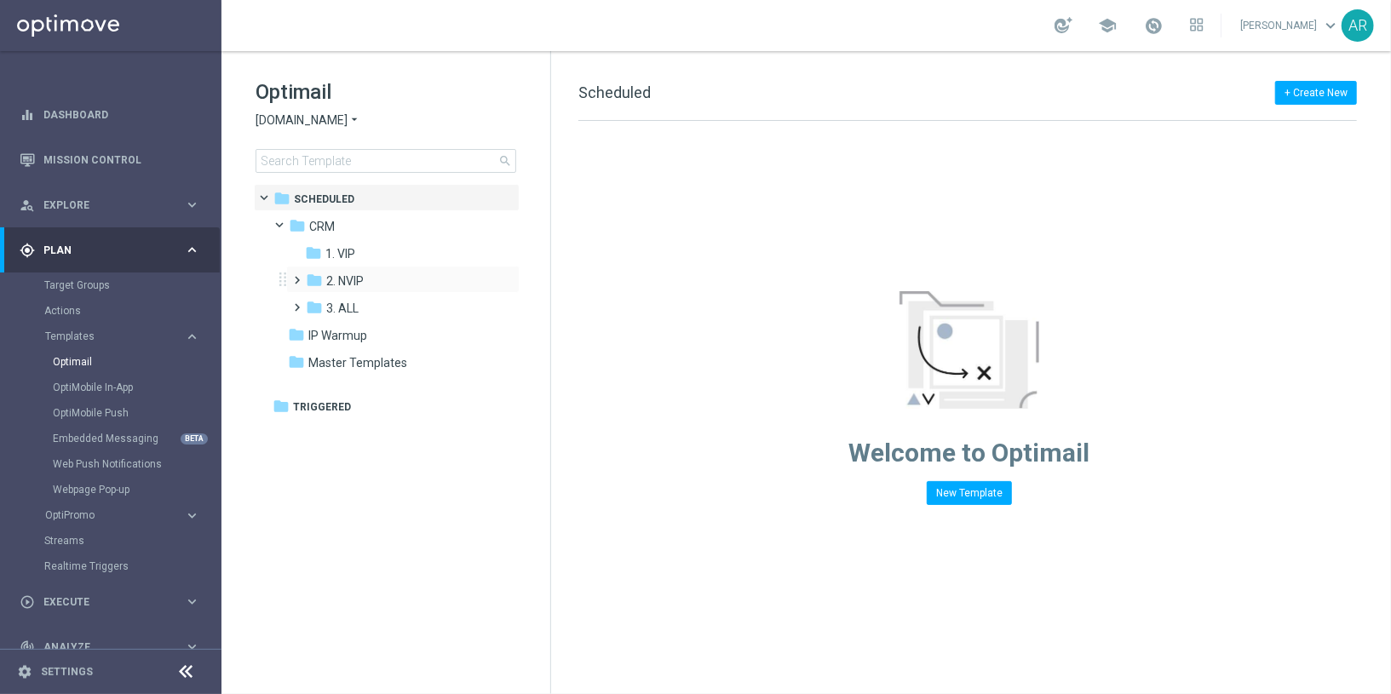
click at [298, 276] on span at bounding box center [294, 272] width 8 height 7
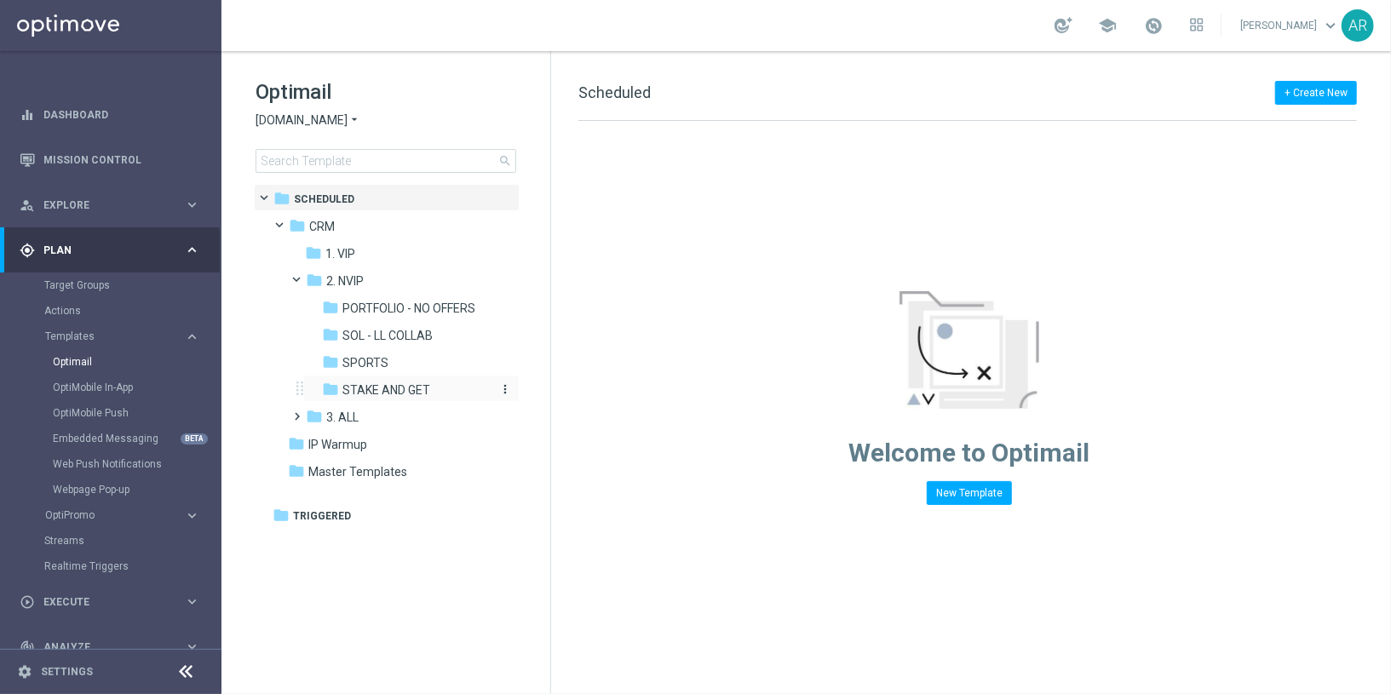
click at [377, 385] on span "STAKE AND GET" at bounding box center [386, 389] width 88 height 15
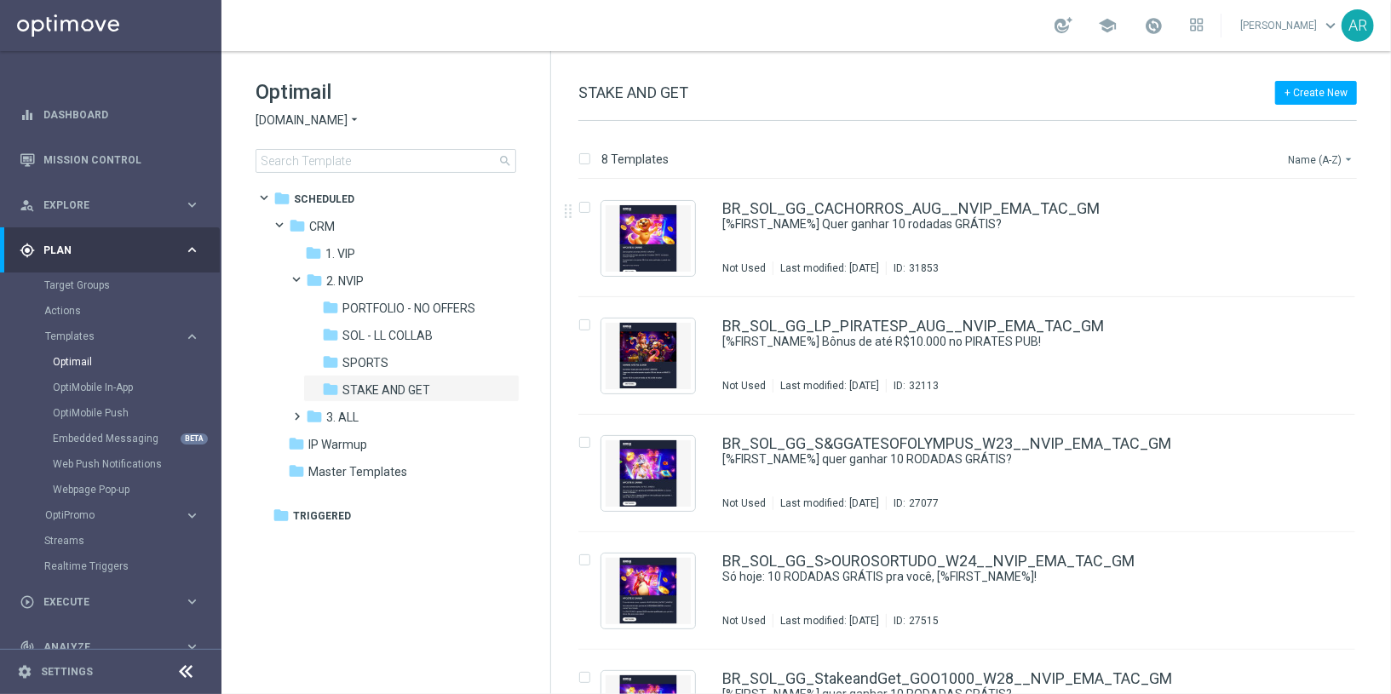
click at [1326, 158] on button "Name (A-Z) arrow_drop_down" at bounding box center [1321, 159] width 71 height 20
click at [1305, 232] on span "Date Modified (Newest)" at bounding box center [1291, 235] width 114 height 12
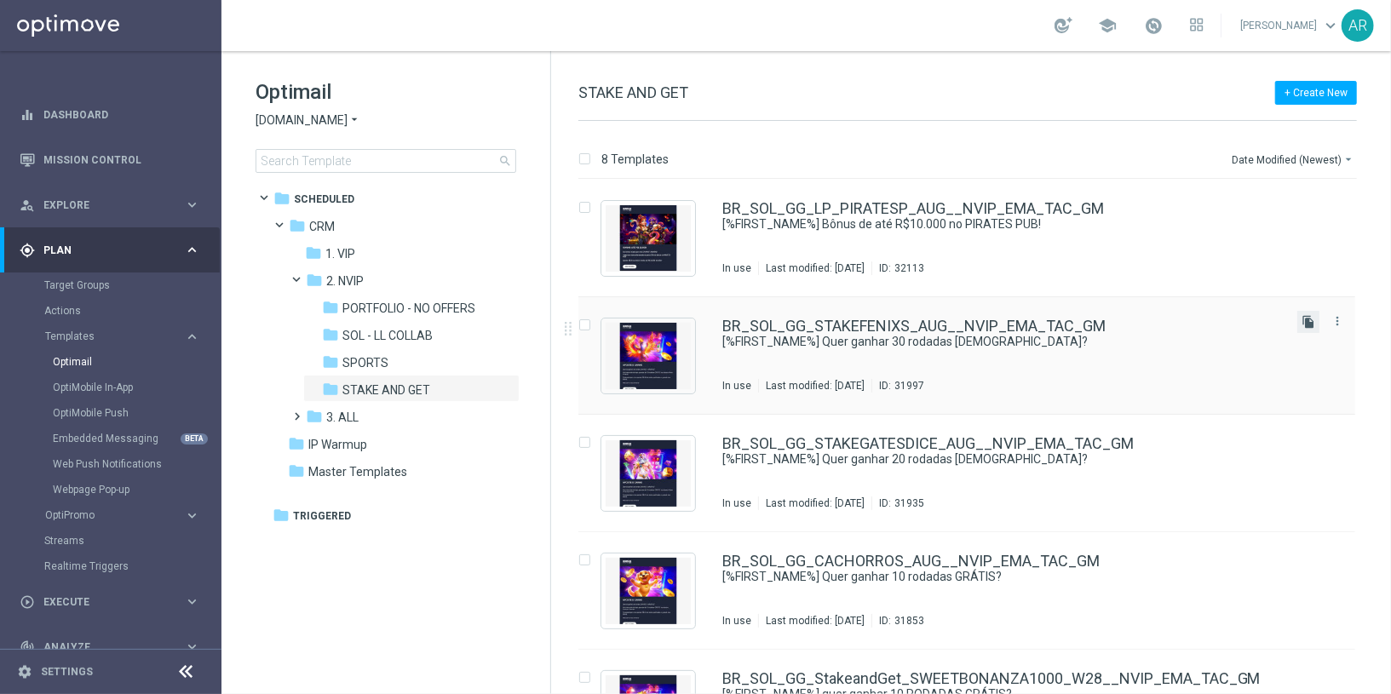
click at [1303, 323] on icon "file_copy" at bounding box center [1308, 322] width 14 height 14
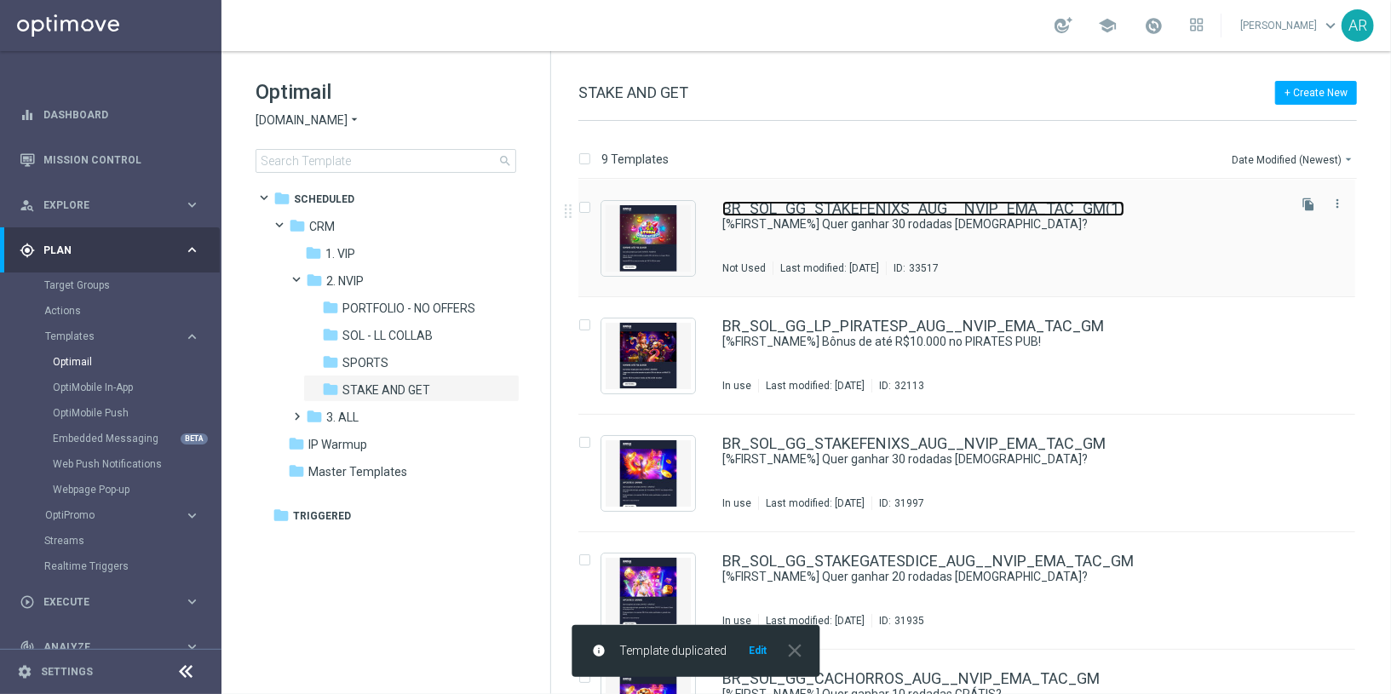
click at [986, 206] on link "BR_SOL_GG_STAKEFENIXS_AUG__NVIP_EMA_TAC_GM(1)" at bounding box center [923, 208] width 402 height 15
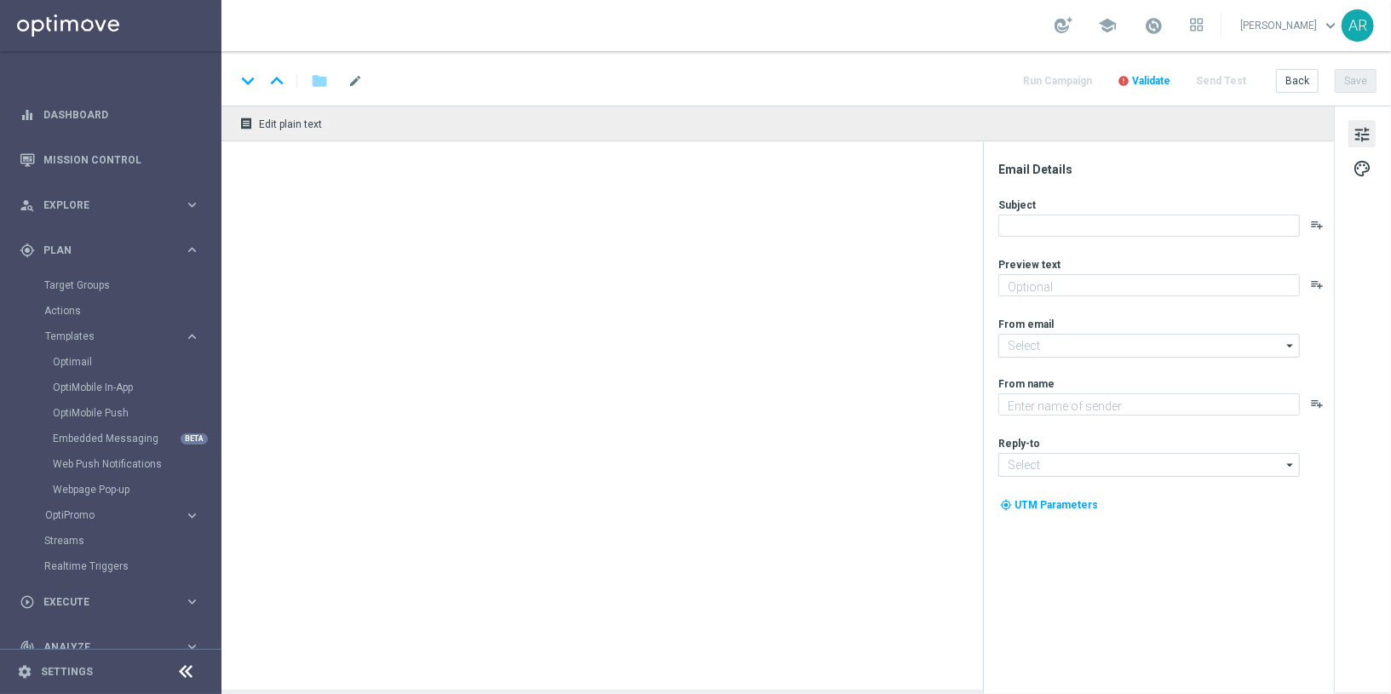
type textarea "Jogue Fênix Sortuda! Aposte apenas R$ 30 nos slots selecionados para garantir o…"
type input "contato@email.sorteonline.bet.br"
type textarea "Sorte Online Betz"
type input "suporte@sorteonline.bet.br"
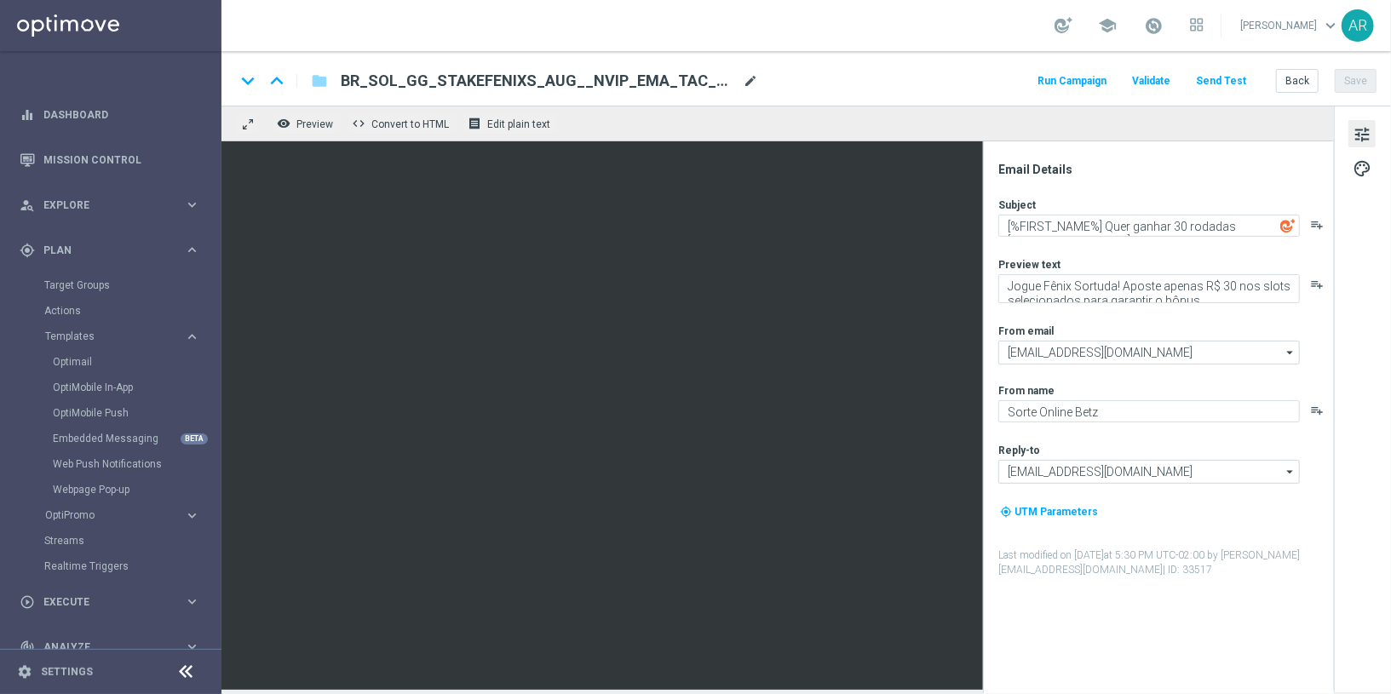
click at [750, 83] on span "mode_edit" at bounding box center [750, 80] width 15 height 15
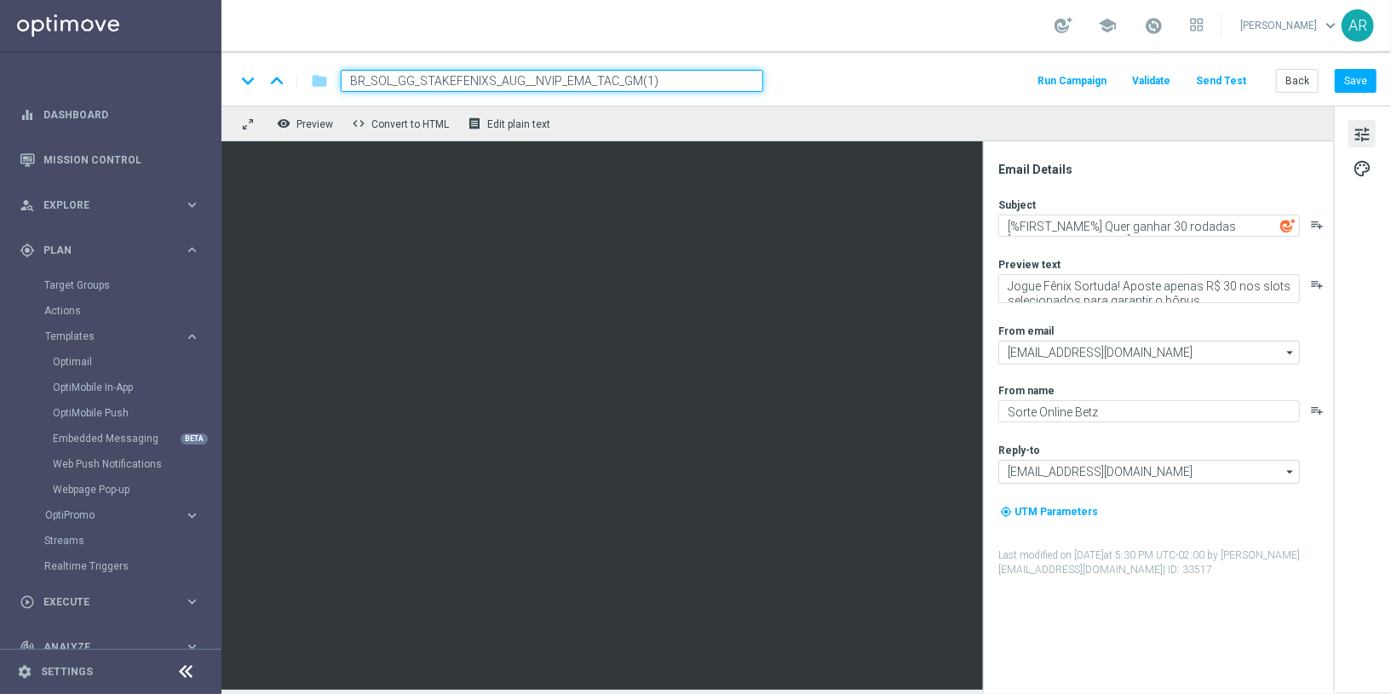
click at [415, 80] on input "BR_SOL_GG_STAKEFENIXS_AUG__NVIP_EMA_TAC_GM(1)" at bounding box center [552, 81] width 422 height 22
click at [690, 81] on input "BR_SOL_GG_BB_STAKEFENIXS_AUG__NVIP_EMA_TAC_GM(1)" at bounding box center [552, 81] width 422 height 22
click at [511, 85] on input "BR_SOL_GG_BB_STAKEFENIXS_AUG__NVIP_EMA_TAC_GM" at bounding box center [552, 81] width 422 height 22
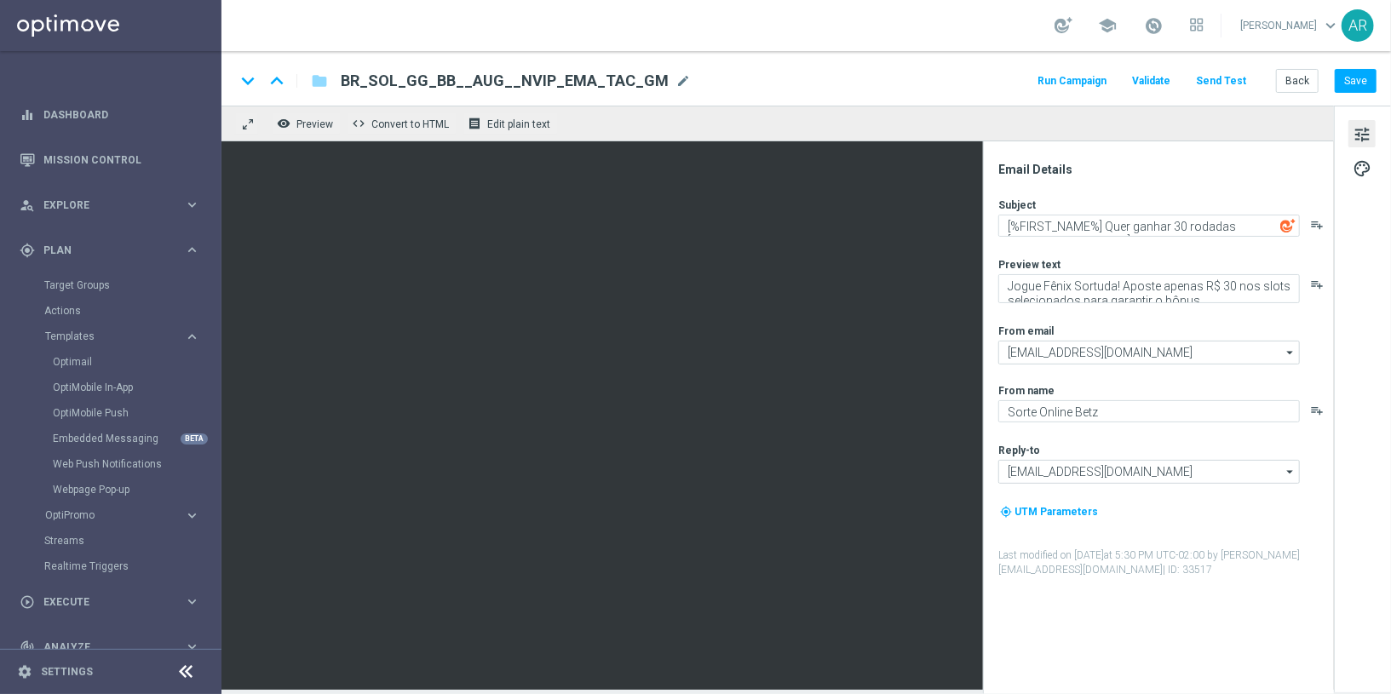
click at [474, 81] on span "BR_SOL_GG_BB__AUG__NVIP_EMA_TAC_GM" at bounding box center [505, 81] width 328 height 20
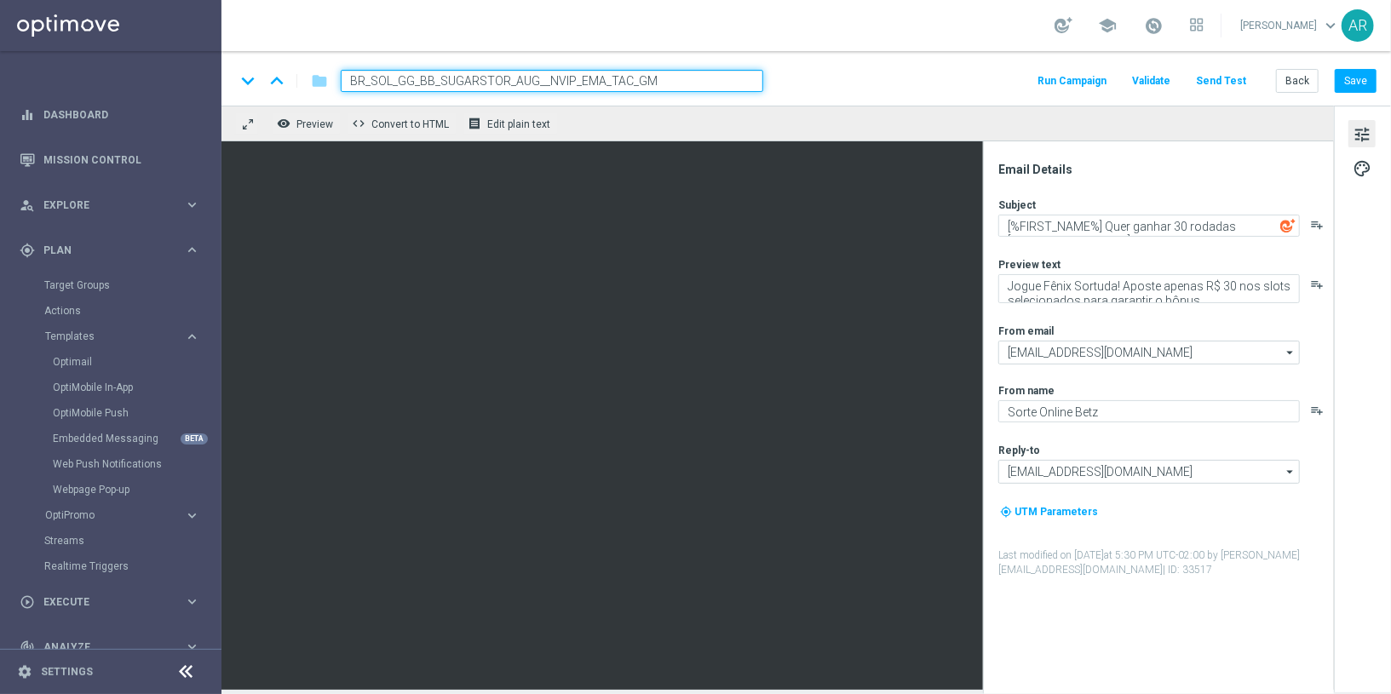
type input "BR_SOL_GG_BB_SUGARSTORM_AUG__NVIP_EMA_TAC_GM"
click at [700, 76] on input "BR_SOL_GG_BB_SUGARSTORM_AUG__NVIP_EMA_TAC_GM" at bounding box center [552, 81] width 422 height 22
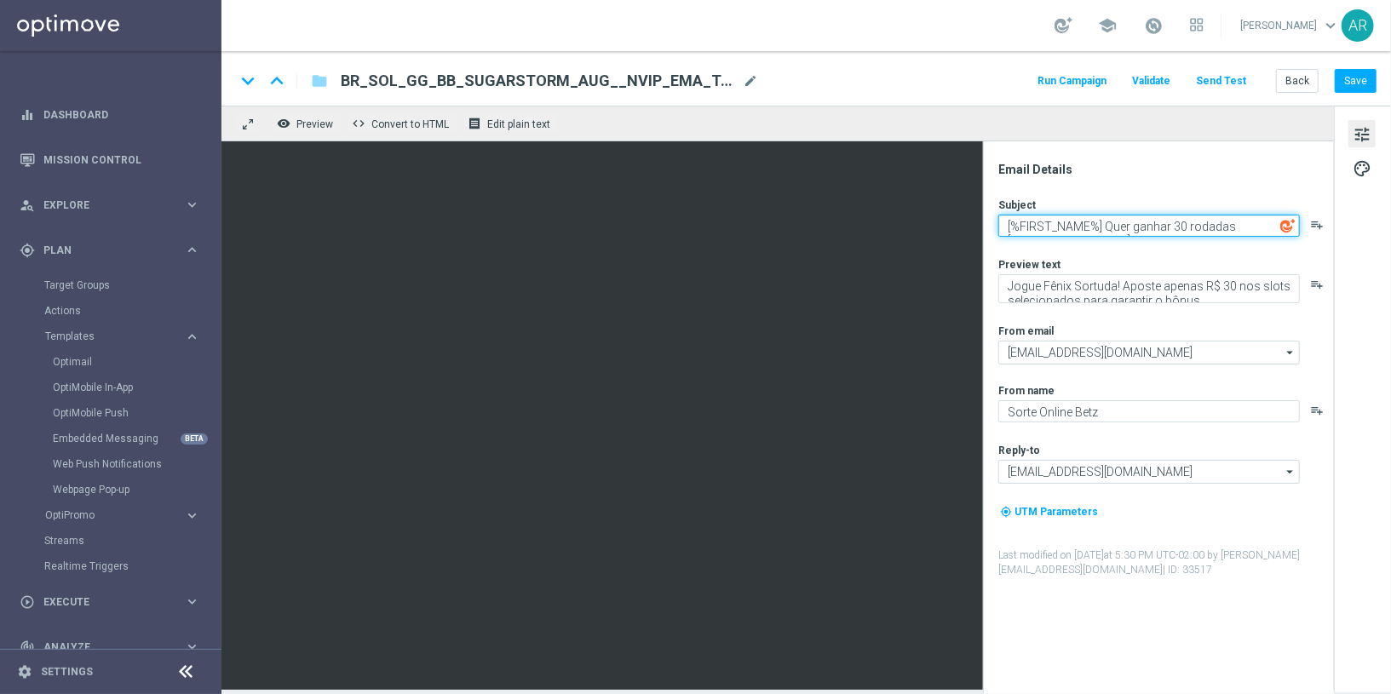
click at [1092, 227] on textarea "[%FIRST_NAME%] Quer ganhar 30 rodadas GRÁTIS?" at bounding box center [1149, 226] width 302 height 22
paste textarea "Bônus de até R$10.000 no Sugar Storm Quack Attack!"
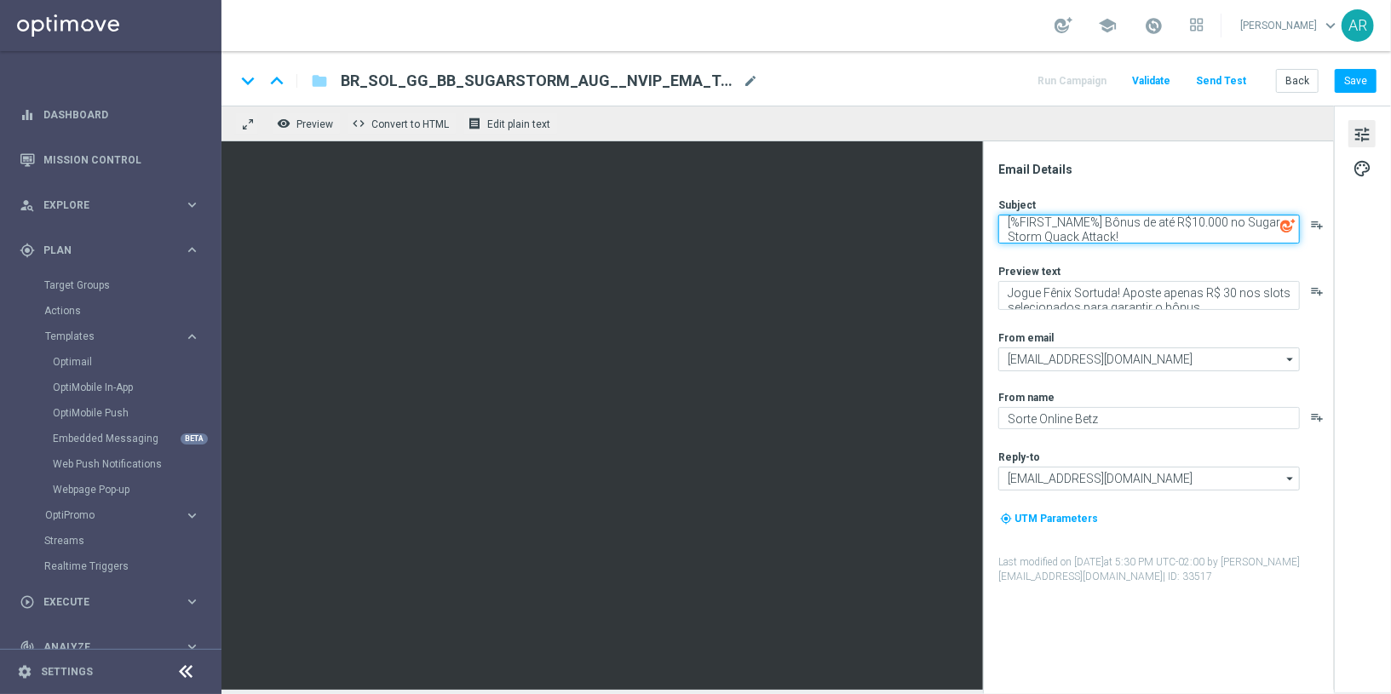
type textarea "[%FIRST_NAME%] Bônus de até R$10.000 no Sugar Storm Quack Attack!"
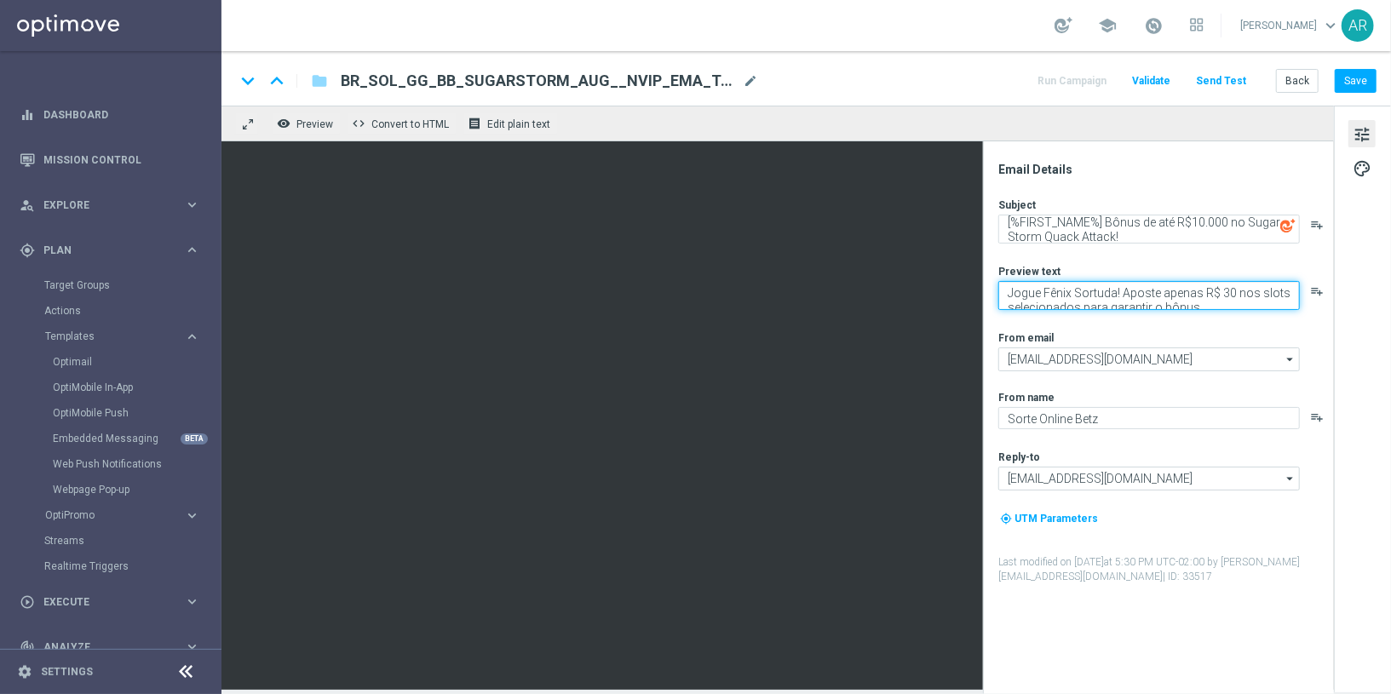
click at [1058, 304] on textarea "Jogue Fênix Sortuda! Aposte apenas R$ 30 nos slots selecionados para garantir o…" at bounding box center [1149, 295] width 302 height 29
paste textarea "Aposte nos jogos selecionados e garanta até 25% em bônus!"
type textarea "Aposte nos jogos selecionados e garanta até 25% em bônus!"
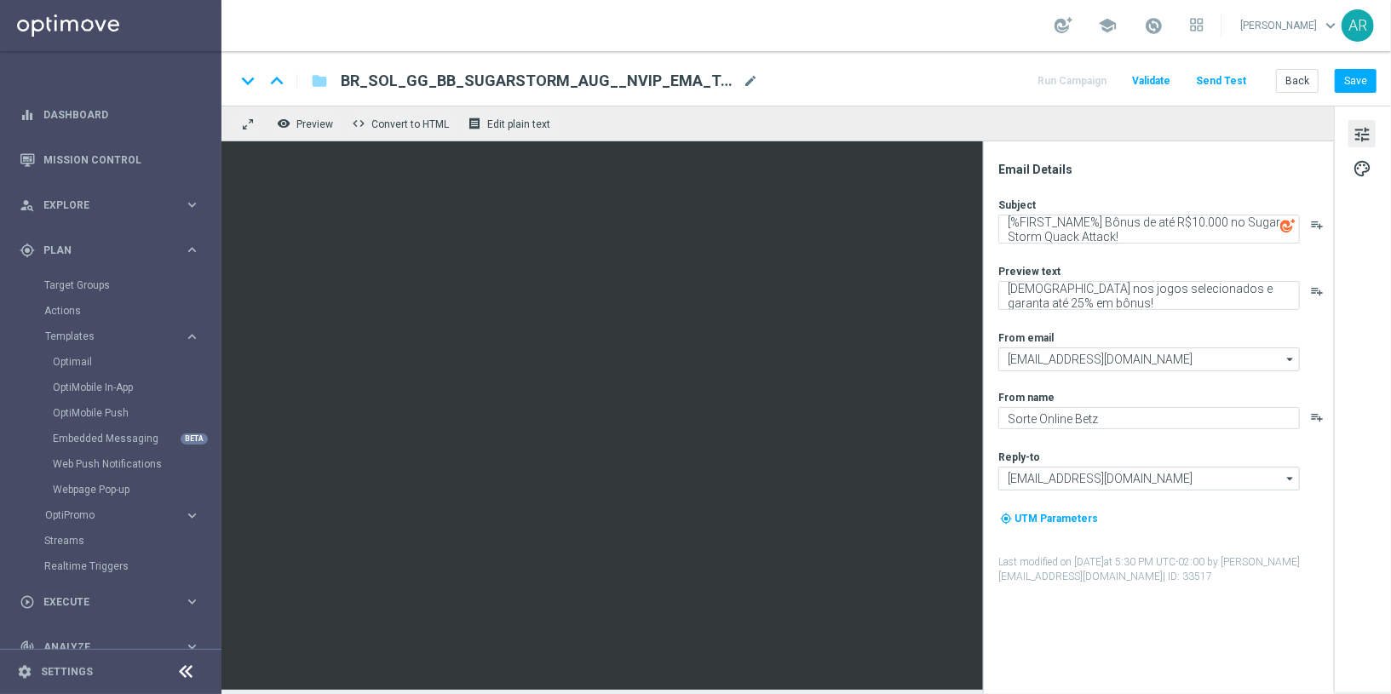
click at [1076, 323] on div "Subject [%FIRST_NAME%] Bônus de até R$10.000 no Sugar Storm Quack Attack! playl…" at bounding box center [1165, 391] width 334 height 387
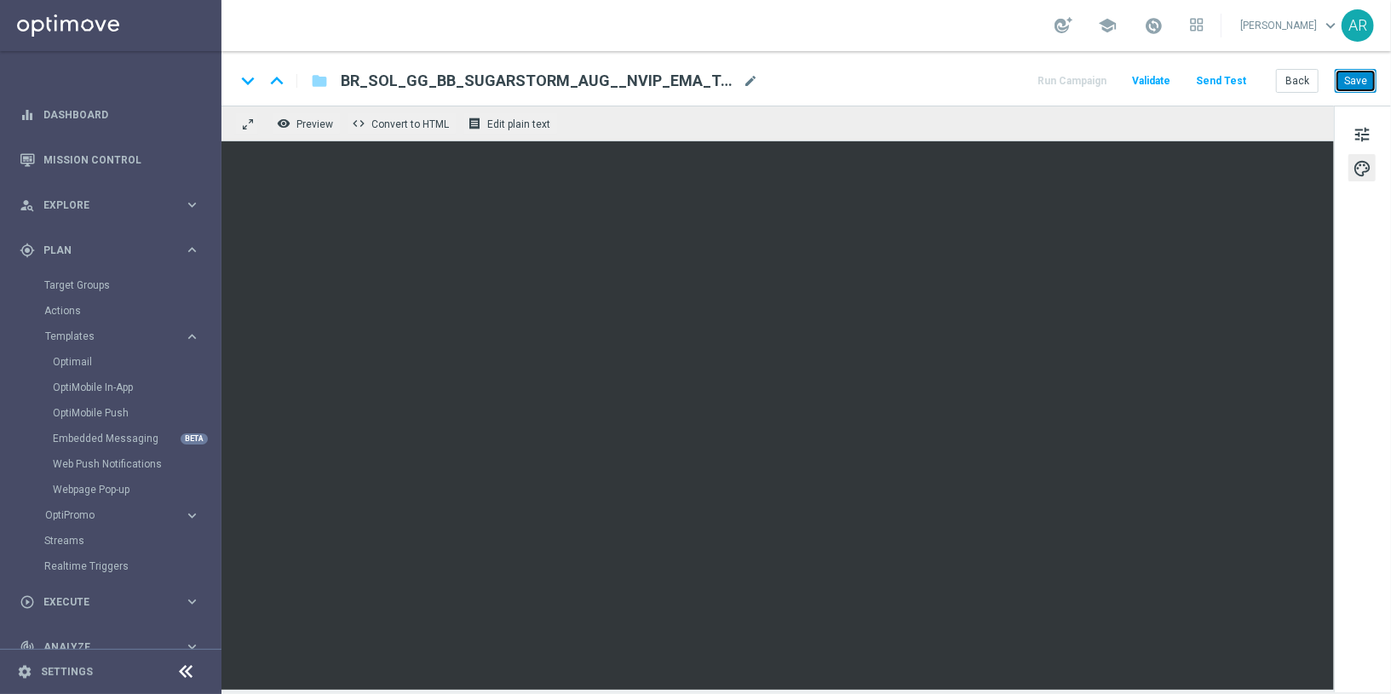
click at [1347, 83] on button "Save" at bounding box center [1356, 81] width 42 height 24
click at [1360, 87] on button "Save" at bounding box center [1356, 81] width 42 height 24
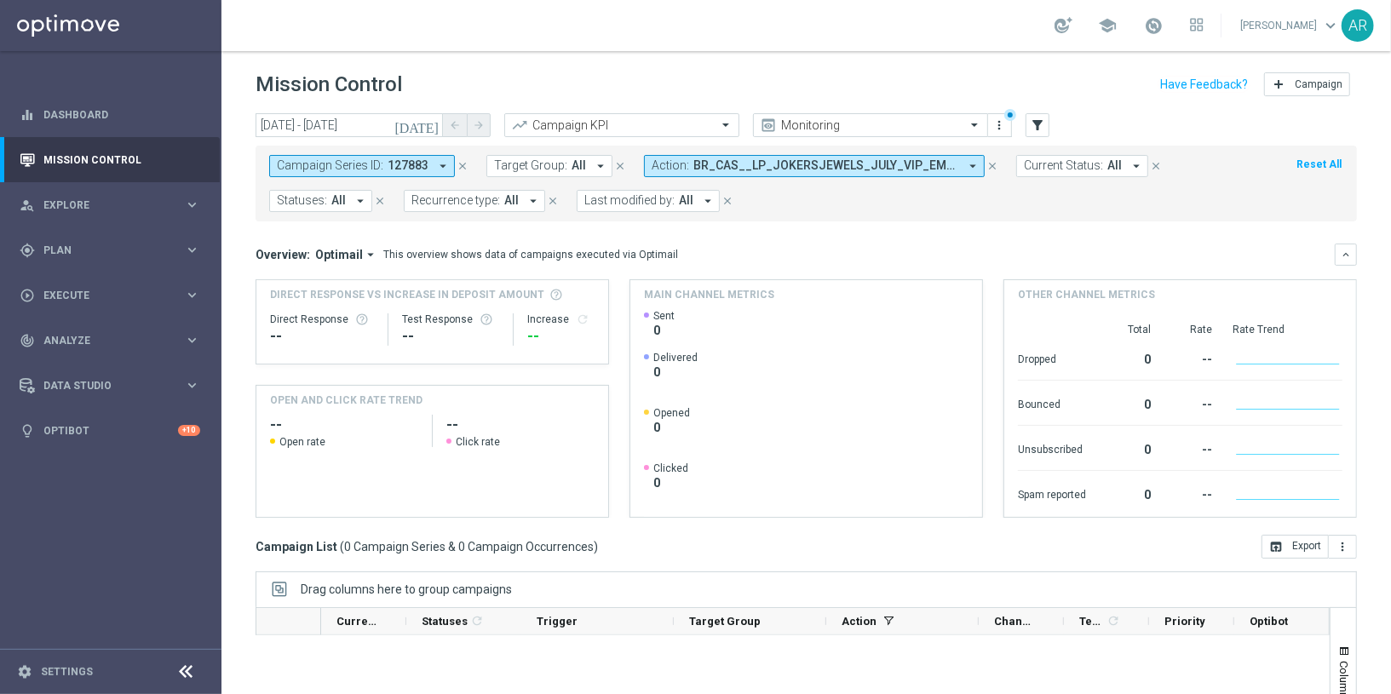
click at [986, 163] on icon "close" at bounding box center [992, 166] width 12 height 12
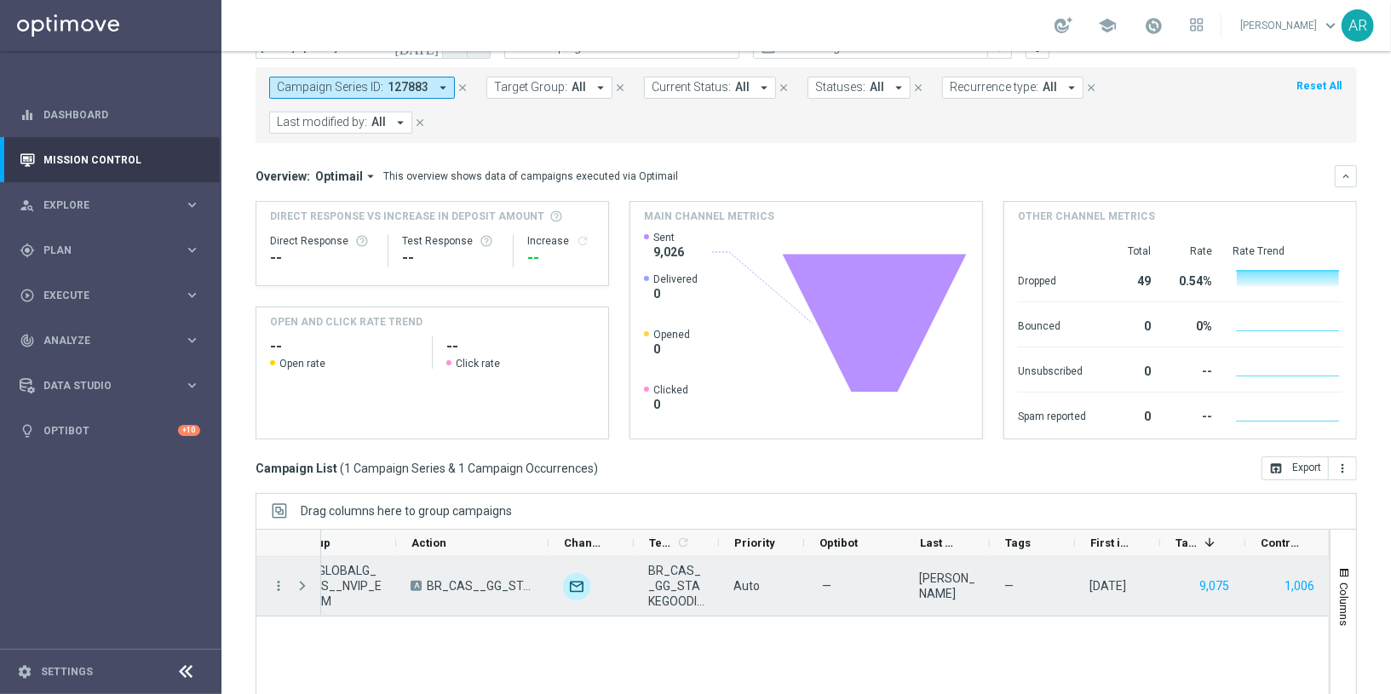
click at [676, 563] on span "BR_CAS__GG_STAKEGOODICE__NVIP_EMA_TAC_GM_AUG" at bounding box center [676, 586] width 56 height 46
click at [277, 578] on icon "more_vert" at bounding box center [278, 585] width 15 height 15
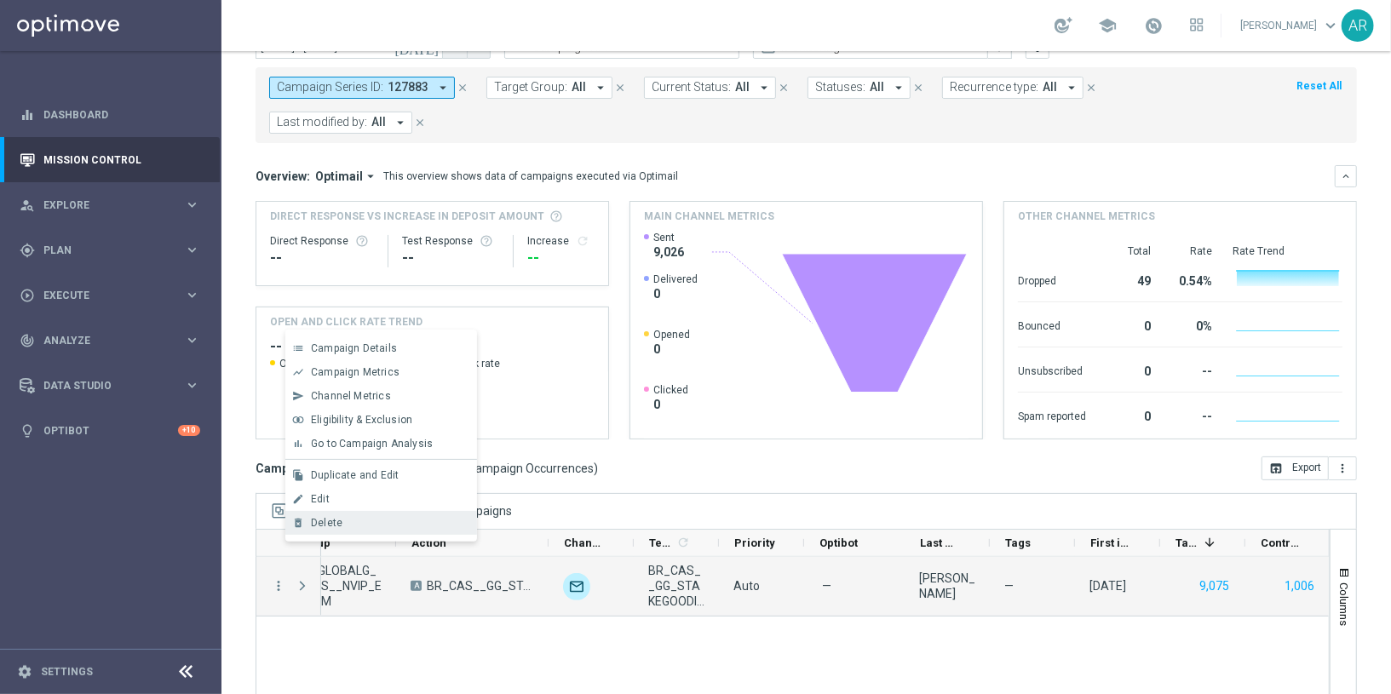
click at [361, 522] on div "Delete" at bounding box center [390, 523] width 158 height 12
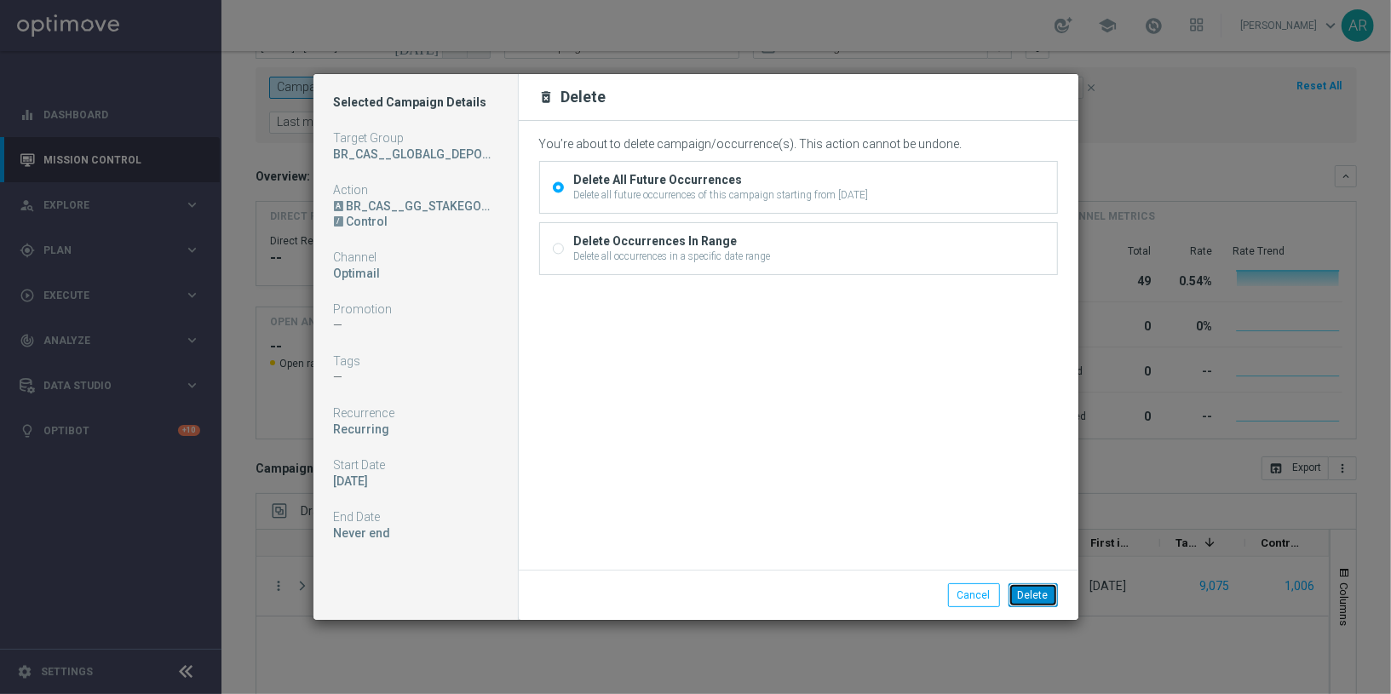
click at [1037, 592] on button "Delete" at bounding box center [1032, 595] width 49 height 24
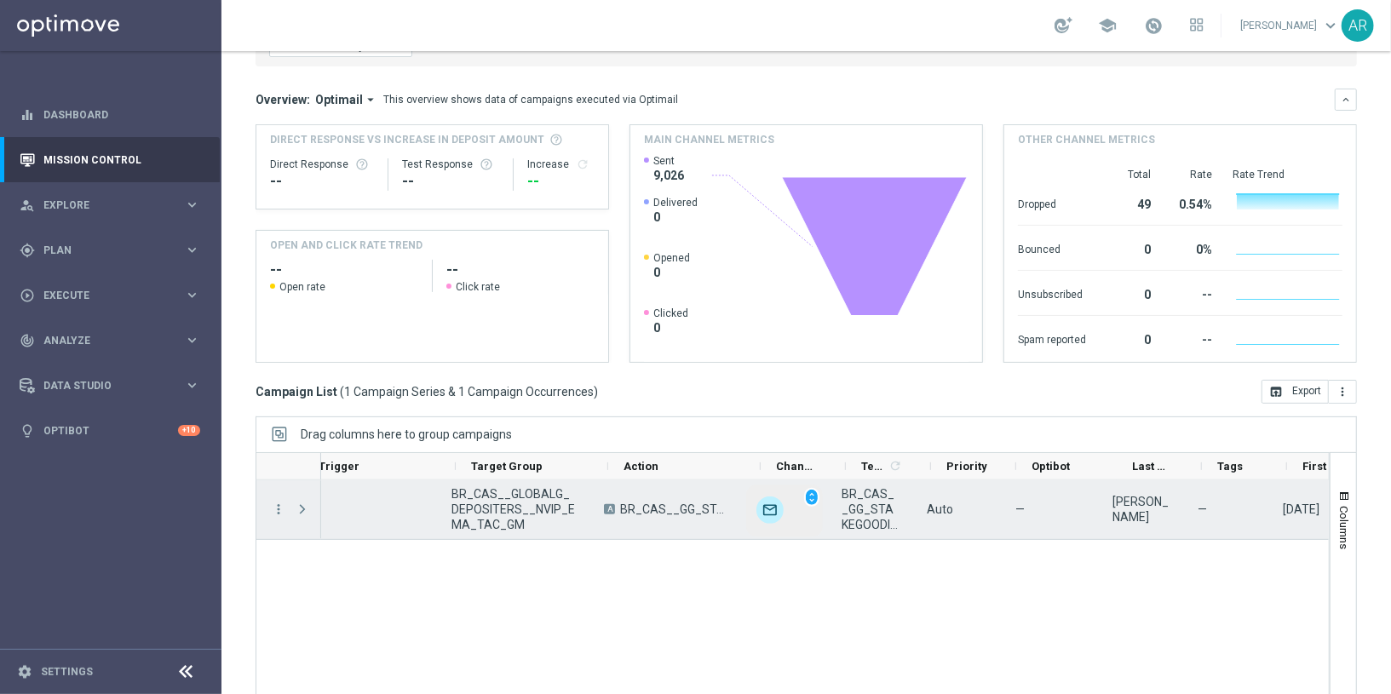
scroll to position [0, 428]
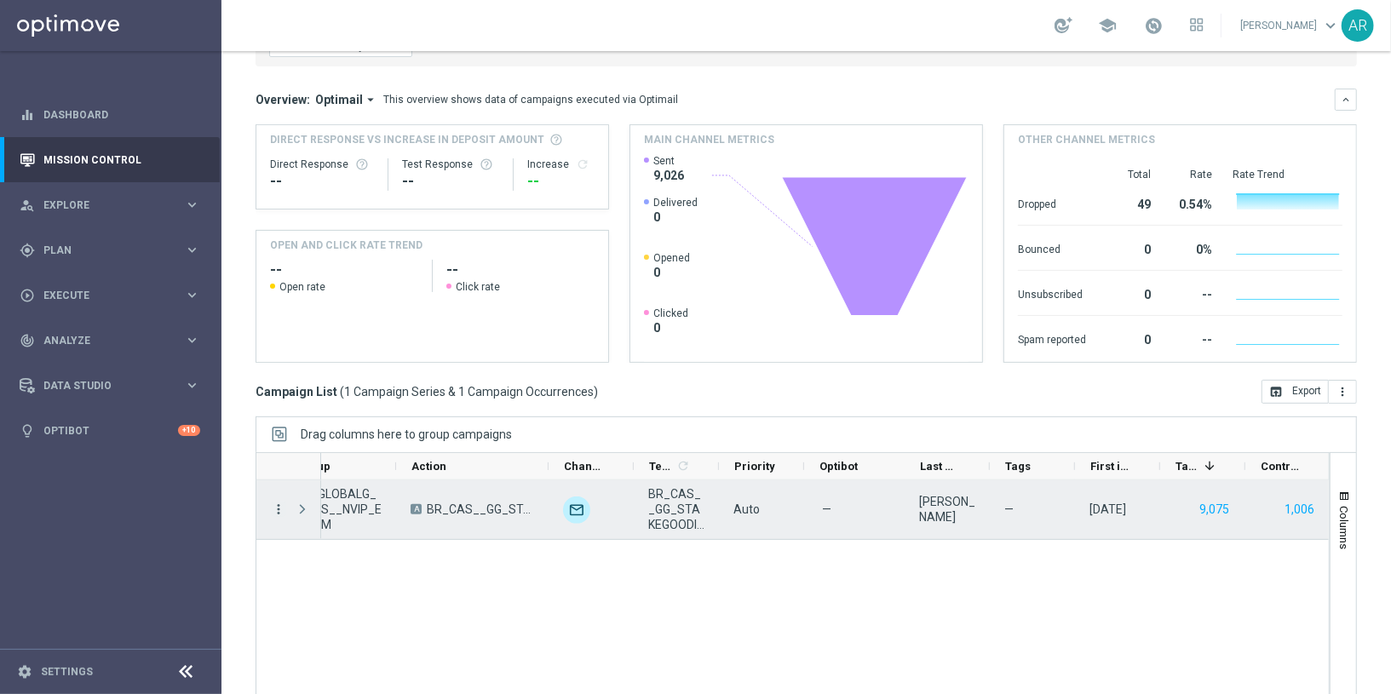
click at [279, 502] on icon "more_vert" at bounding box center [278, 509] width 15 height 15
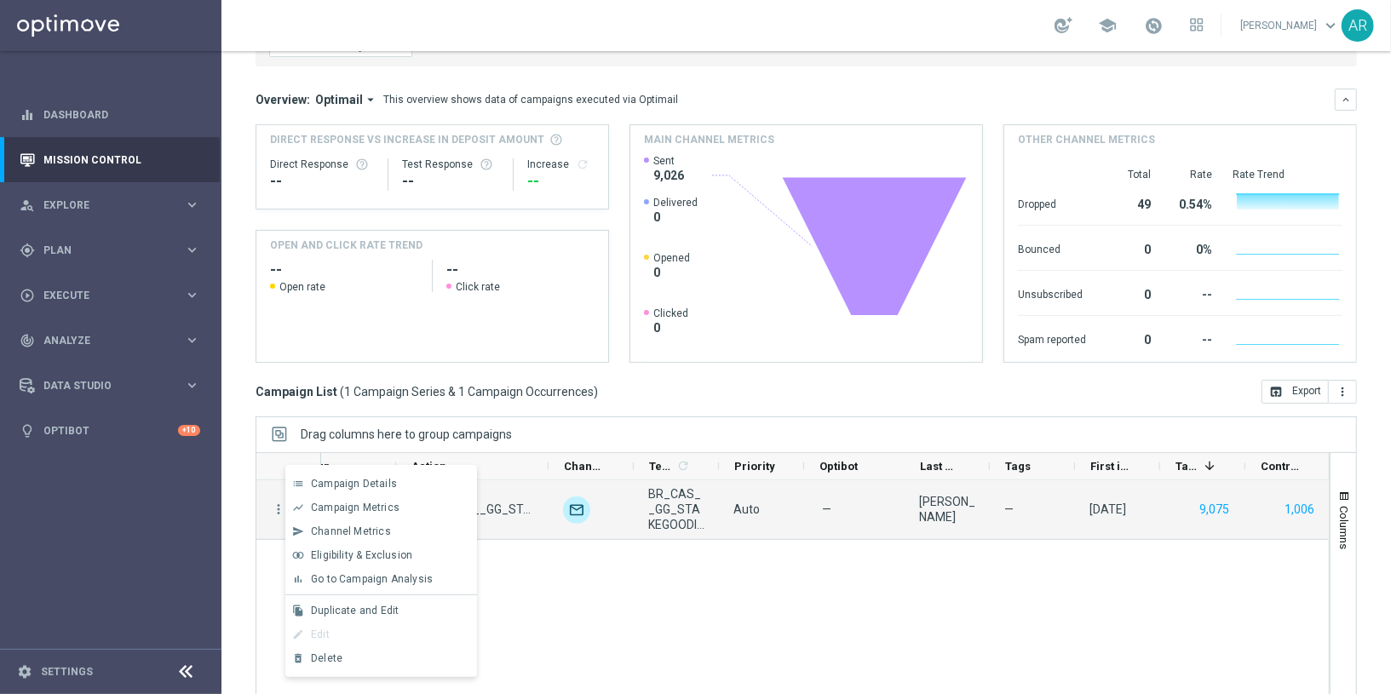
click at [771, 564] on div "— BR_CAS__GLOBALG_DEPOSITERS__NVIP_EMA_TAC_GM A BR_CAS__GG_STAKEGOODICE__NVIP_E…" at bounding box center [825, 596] width 1008 height 233
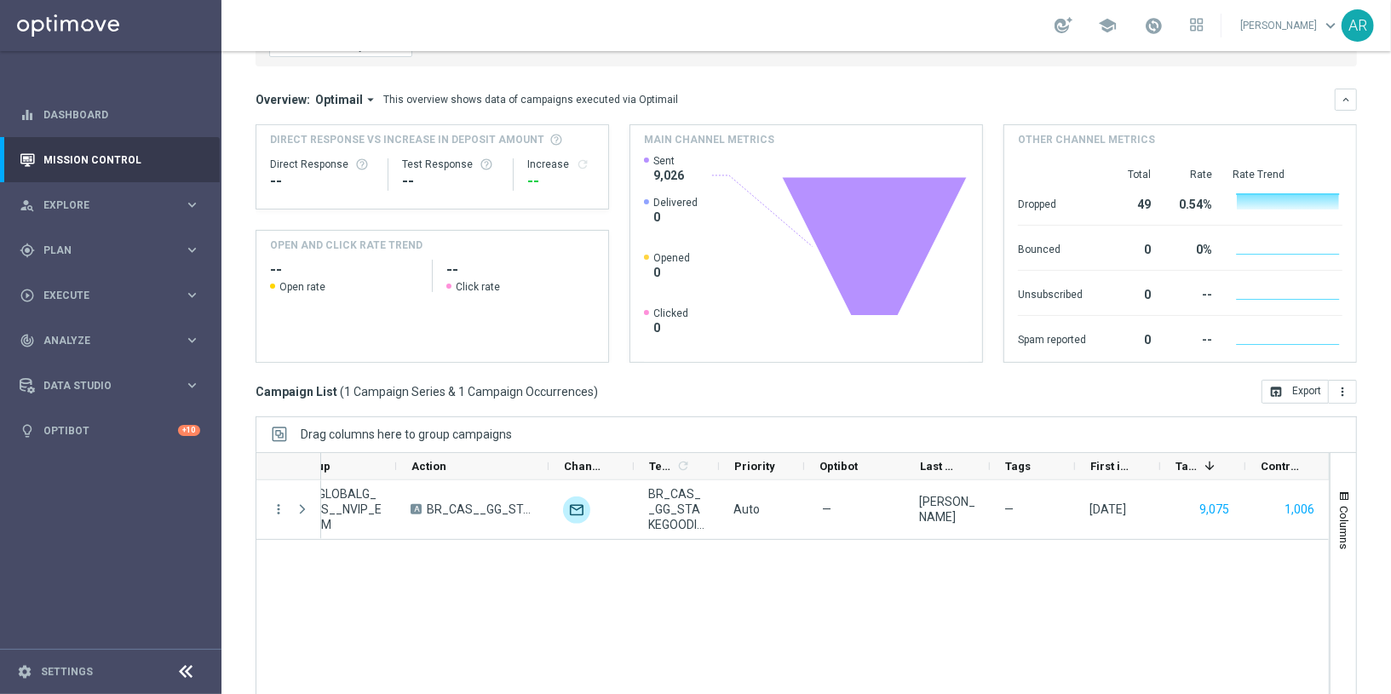
click at [382, 560] on div "— BR_CAS__GLOBALG_DEPOSITERS__NVIP_EMA_TAC_GM A BR_CAS__GG_STAKEGOODICE__NVIP_E…" at bounding box center [825, 596] width 1008 height 233
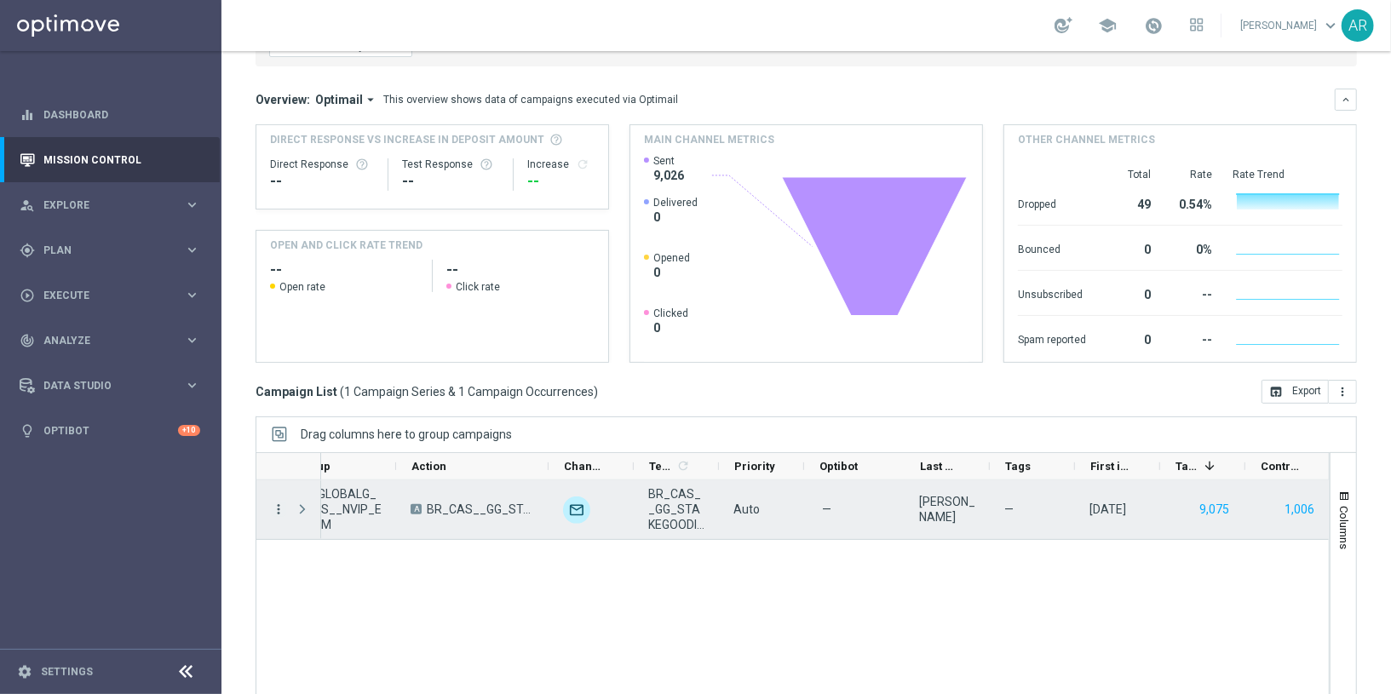
click at [273, 502] on icon "more_vert" at bounding box center [278, 509] width 15 height 15
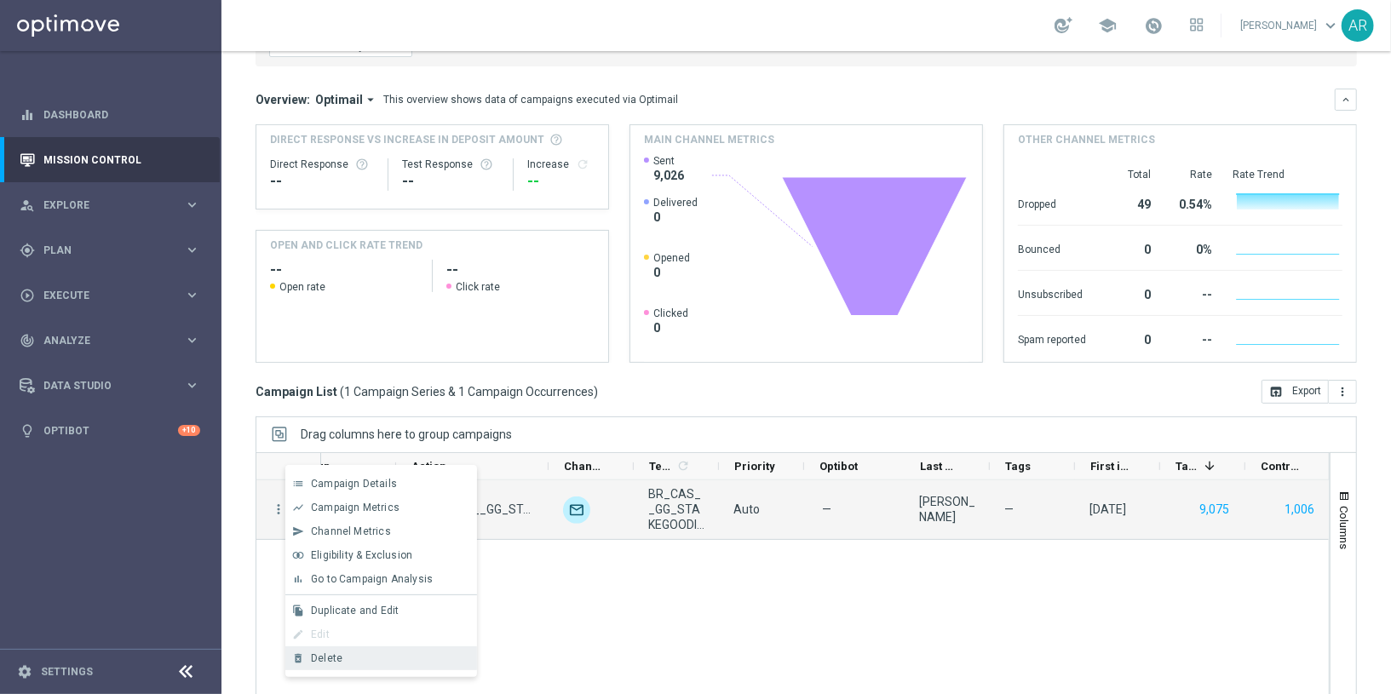
click at [399, 653] on div "Delete" at bounding box center [390, 658] width 158 height 12
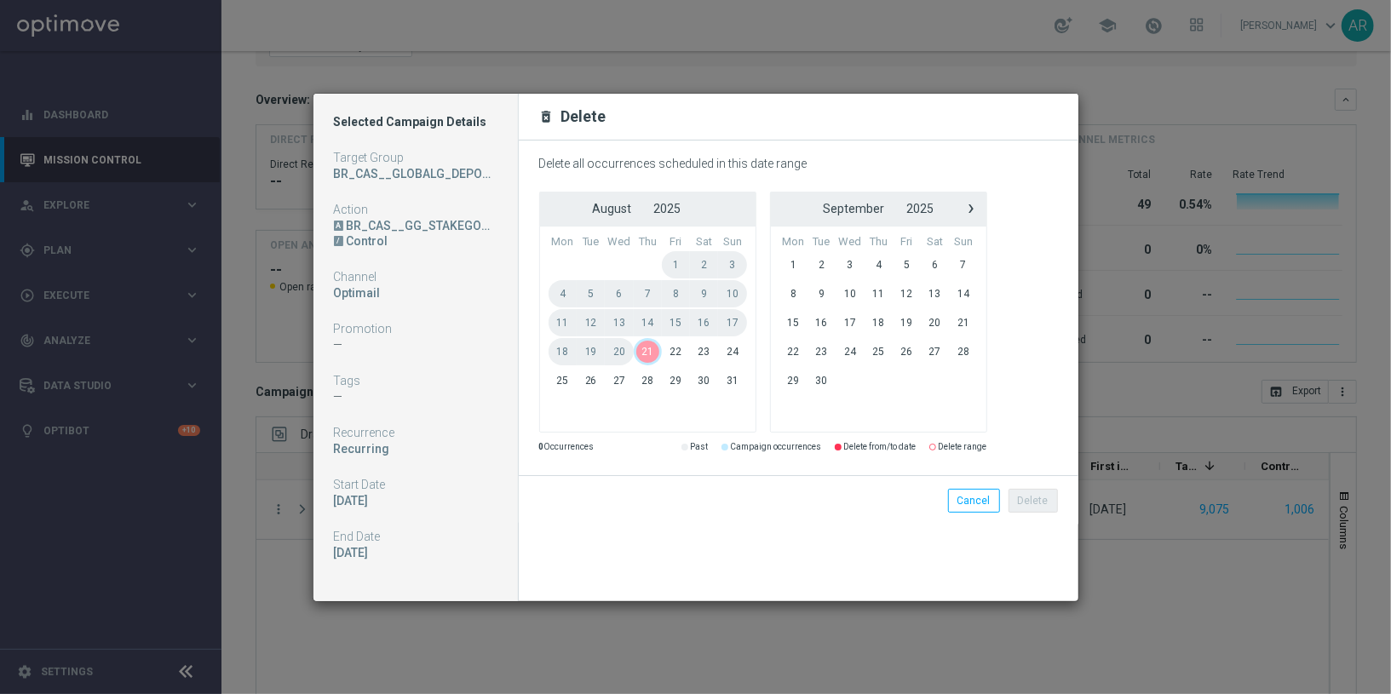
click at [644, 353] on span "21" at bounding box center [648, 351] width 28 height 27
click at [651, 353] on span "21" at bounding box center [648, 351] width 28 height 27
click at [1039, 503] on button "Delete" at bounding box center [1032, 501] width 49 height 24
